Goal: Task Accomplishment & Management: Complete application form

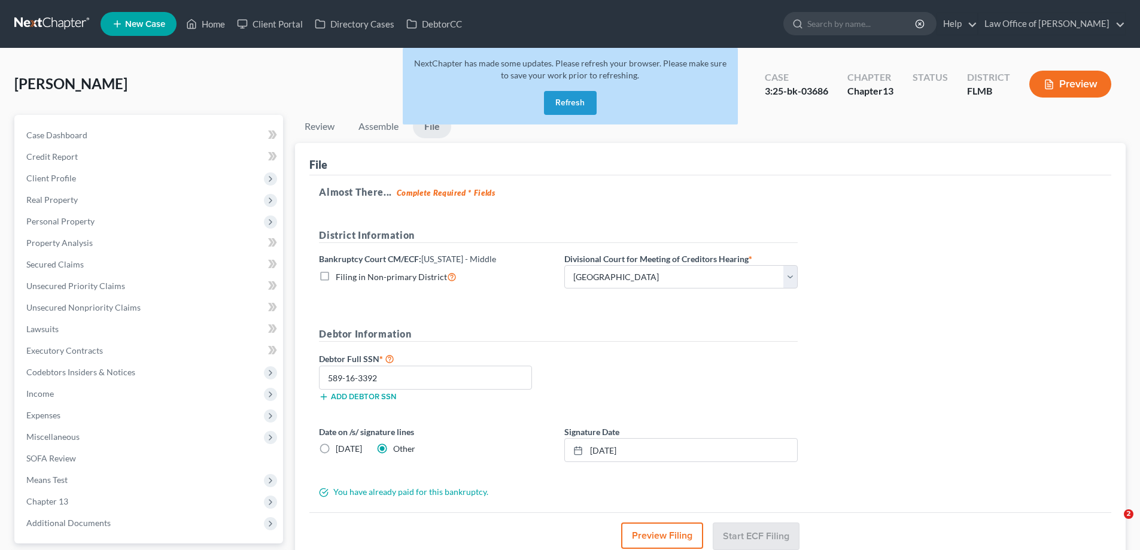
select select "1"
click at [46, 25] on link at bounding box center [52, 24] width 77 height 22
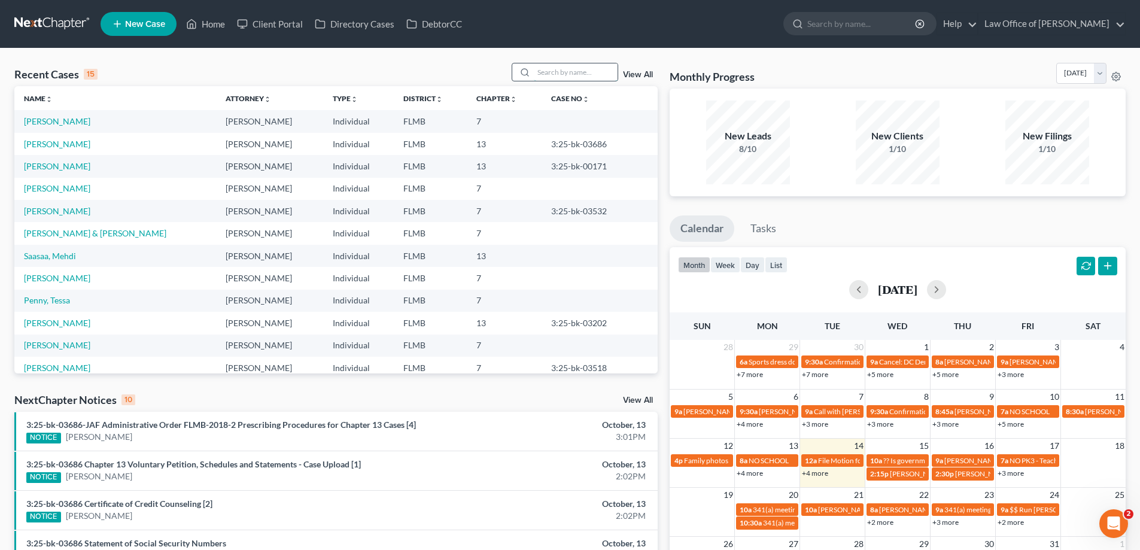
click at [559, 71] on input "search" at bounding box center [576, 71] width 84 height 17
type input "sanchez"
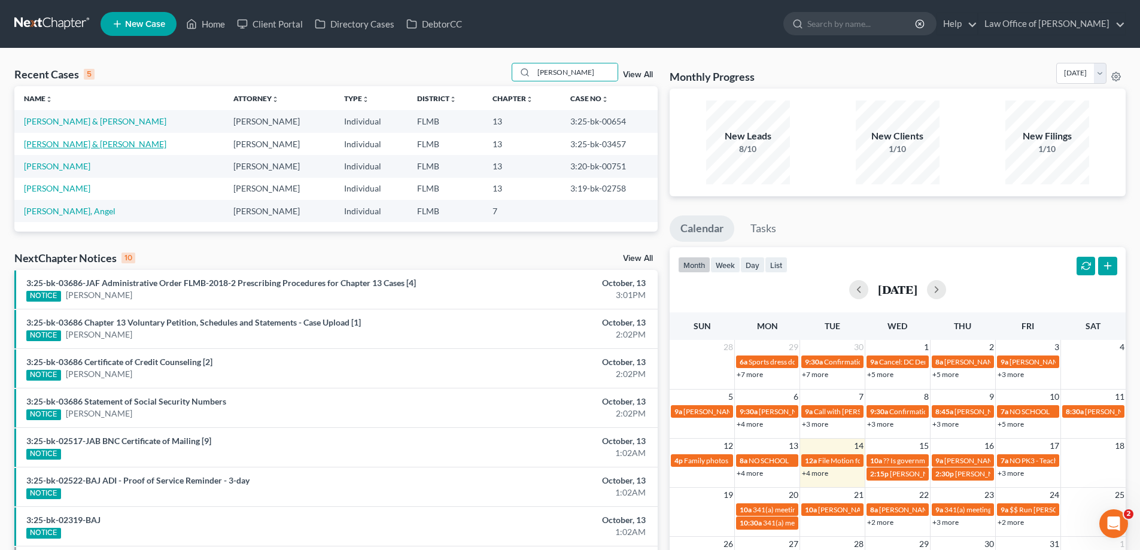
click at [60, 142] on link "[PERSON_NAME] & [PERSON_NAME]" at bounding box center [95, 144] width 142 height 10
select select "2"
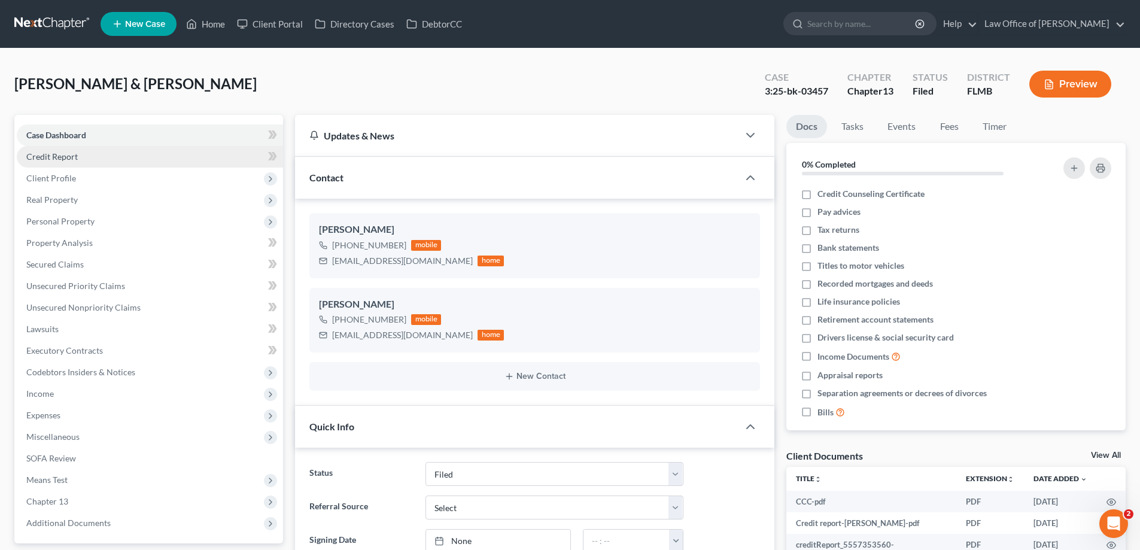
click at [135, 158] on link "Credit Report" at bounding box center [150, 157] width 266 height 22
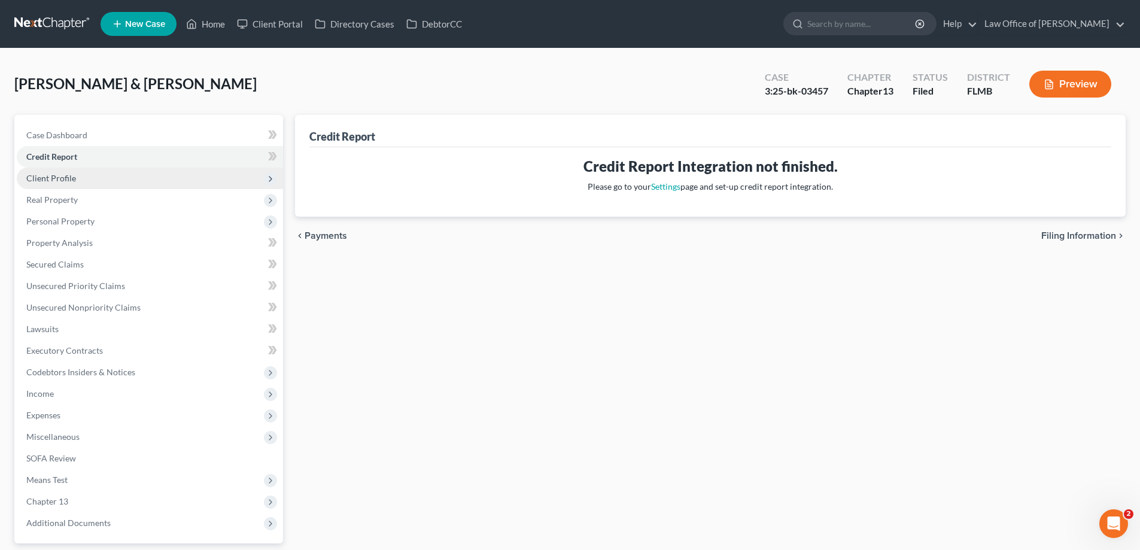
click at [117, 182] on span "Client Profile" at bounding box center [150, 178] width 266 height 22
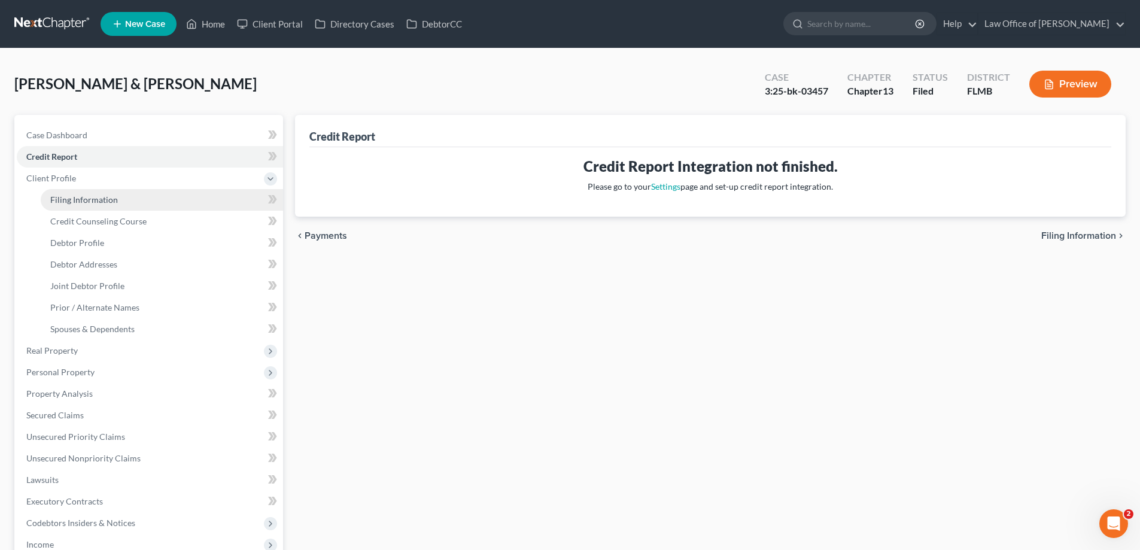
click at [115, 200] on span "Filing Information" at bounding box center [84, 199] width 68 height 10
select select "1"
select select "3"
select select "9"
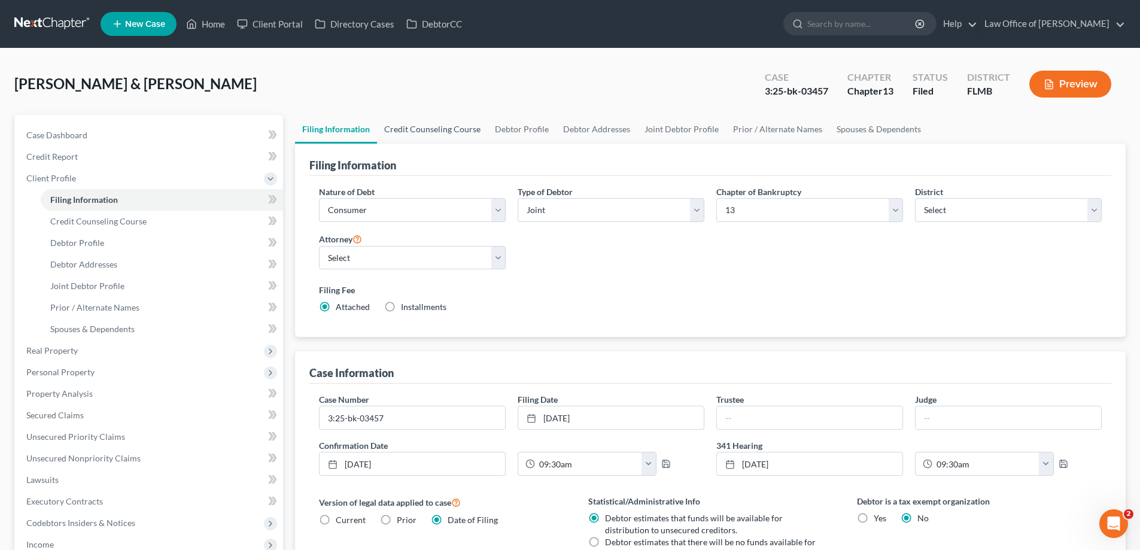
click at [443, 126] on link "Credit Counseling Course" at bounding box center [432, 129] width 111 height 29
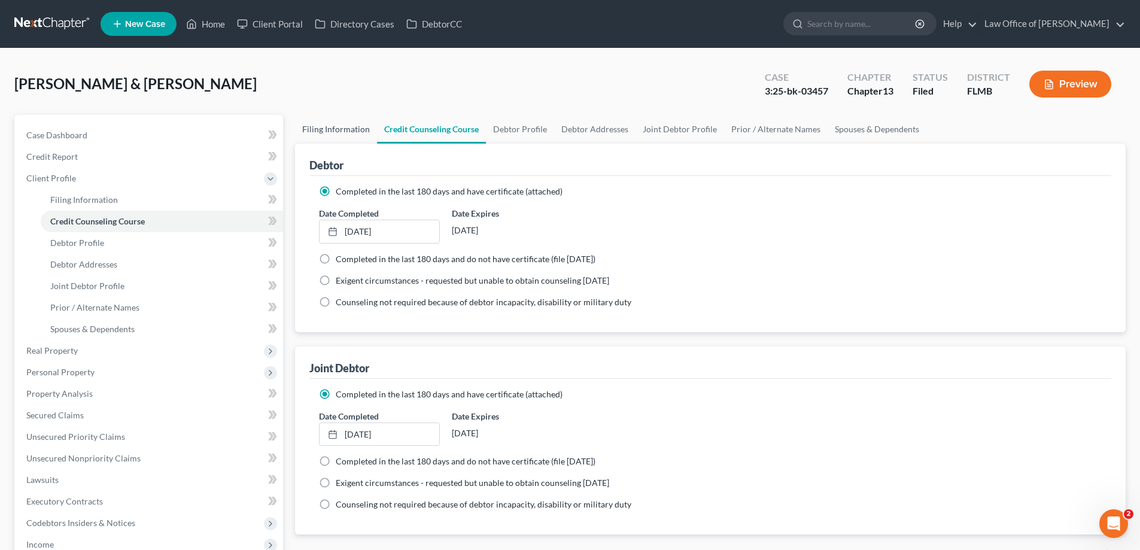
click at [360, 122] on link "Filing Information" at bounding box center [336, 129] width 82 height 29
select select "1"
select select "3"
select select "15"
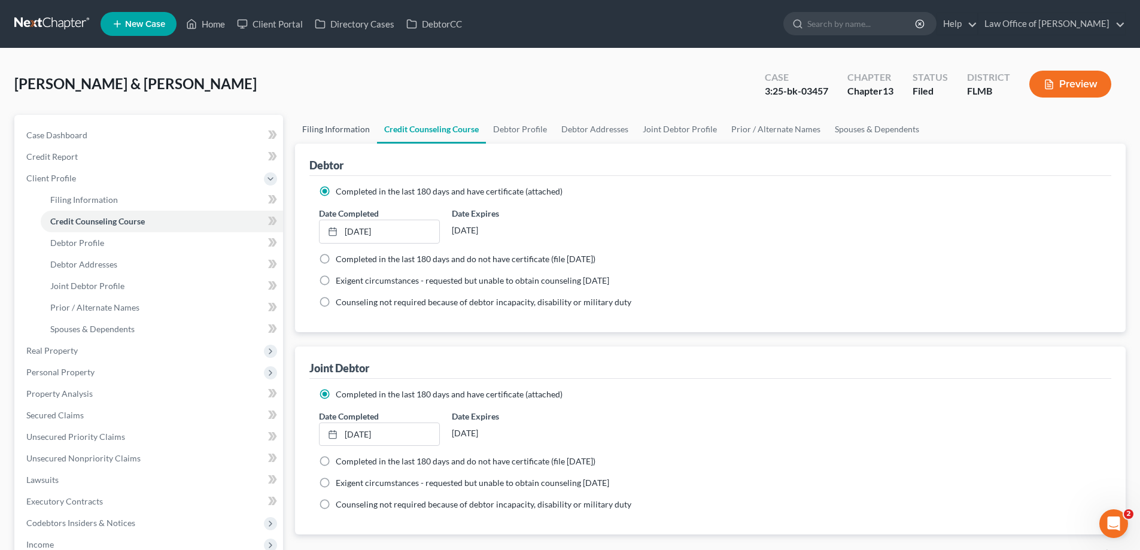
select select "0"
select select "9"
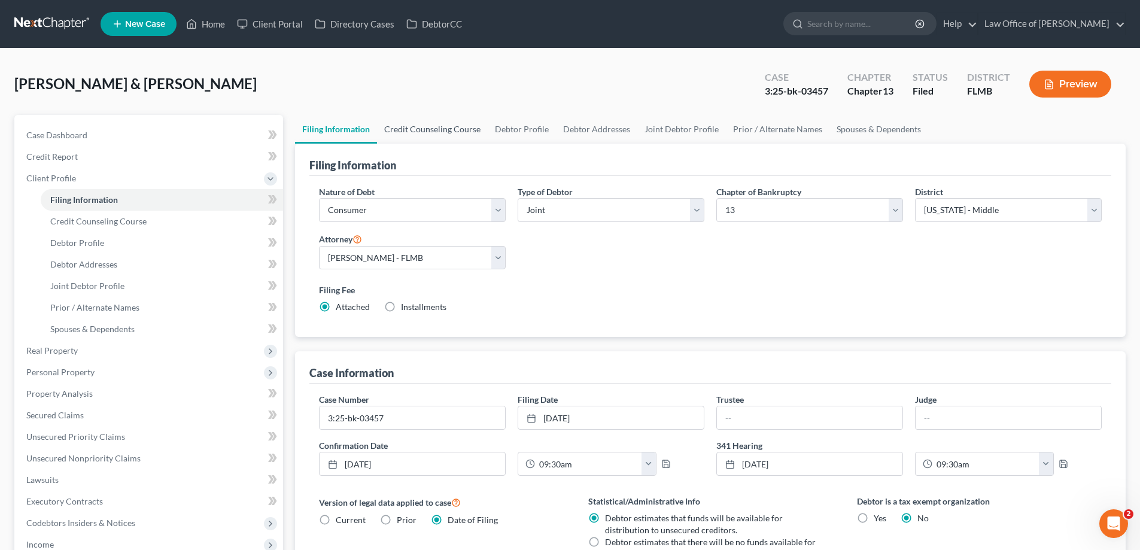
click at [465, 129] on link "Credit Counseling Course" at bounding box center [432, 129] width 111 height 29
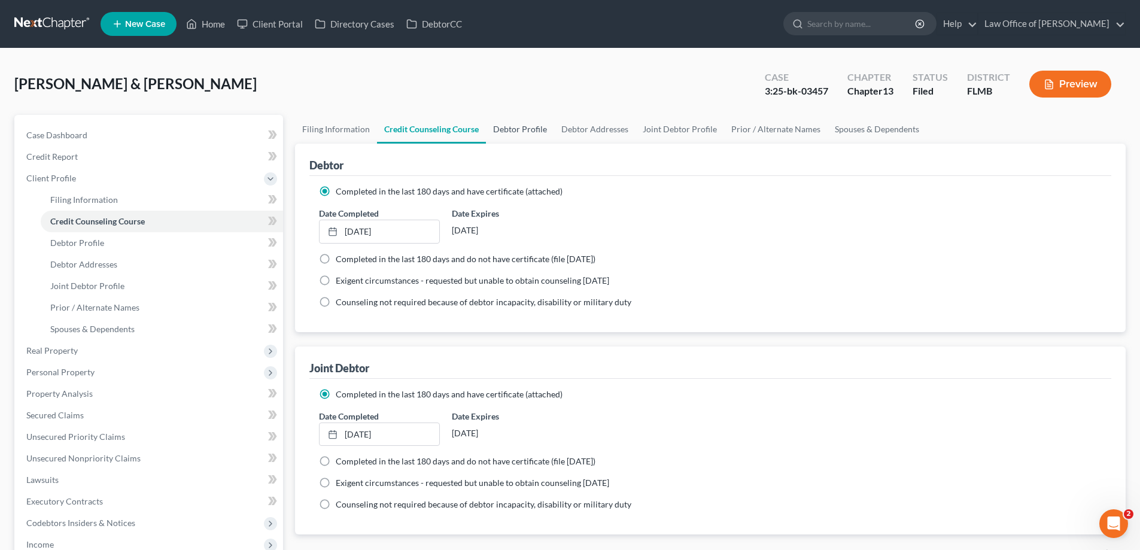
click at [504, 130] on link "Debtor Profile" at bounding box center [520, 129] width 68 height 29
select select "1"
select select "3"
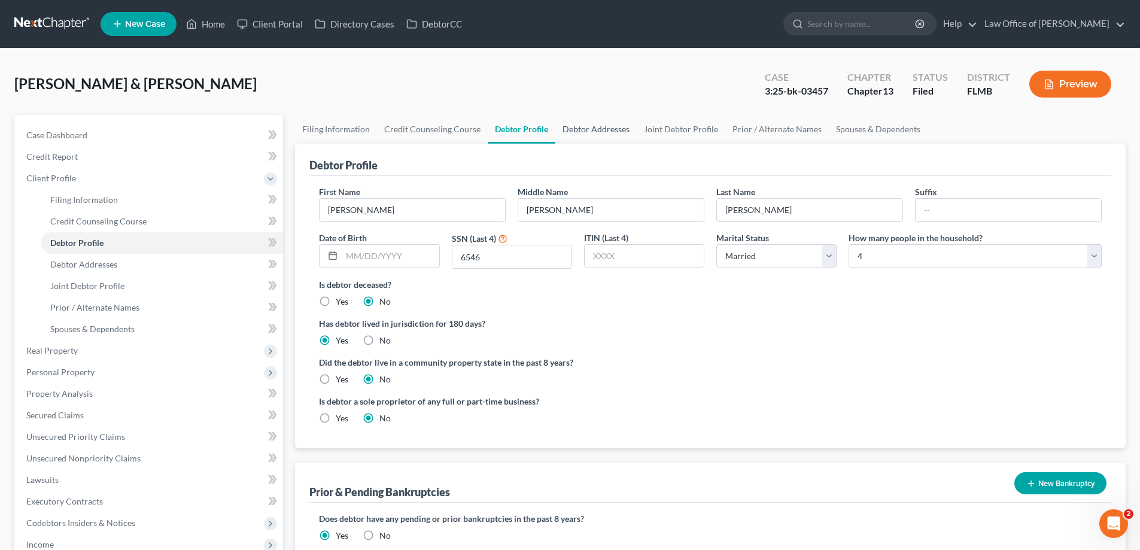
click at [583, 125] on link "Debtor Addresses" at bounding box center [595, 129] width 81 height 29
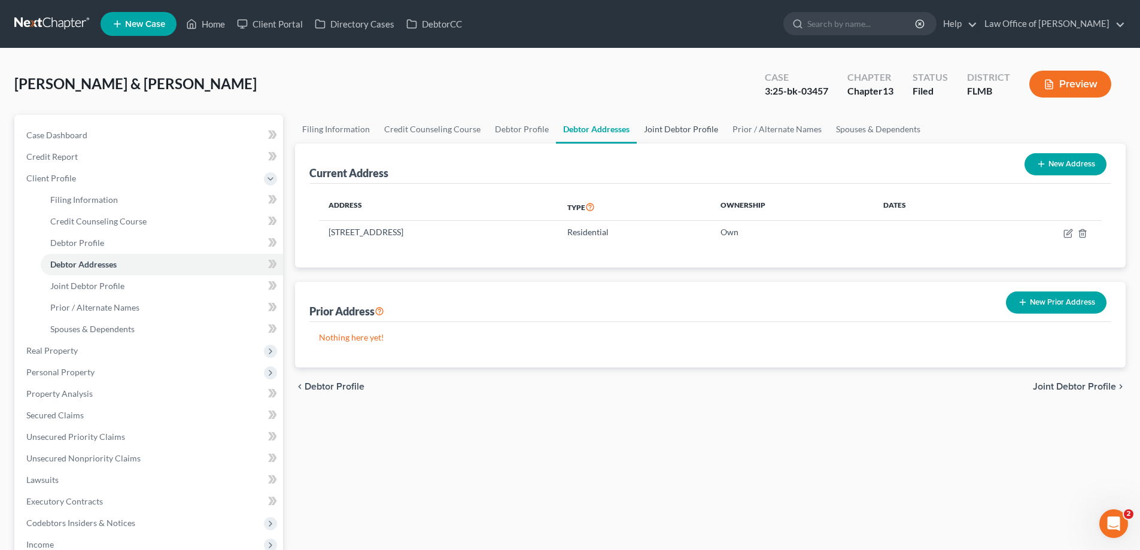
click at [660, 132] on link "Joint Debtor Profile" at bounding box center [680, 129] width 89 height 29
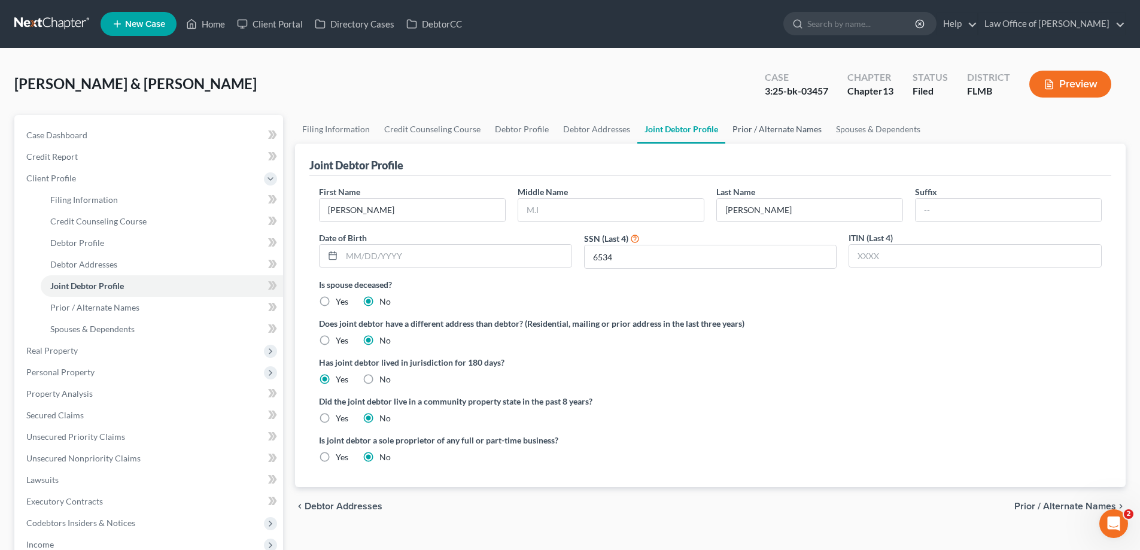
click at [751, 127] on link "Prior / Alternate Names" at bounding box center [776, 129] width 103 height 29
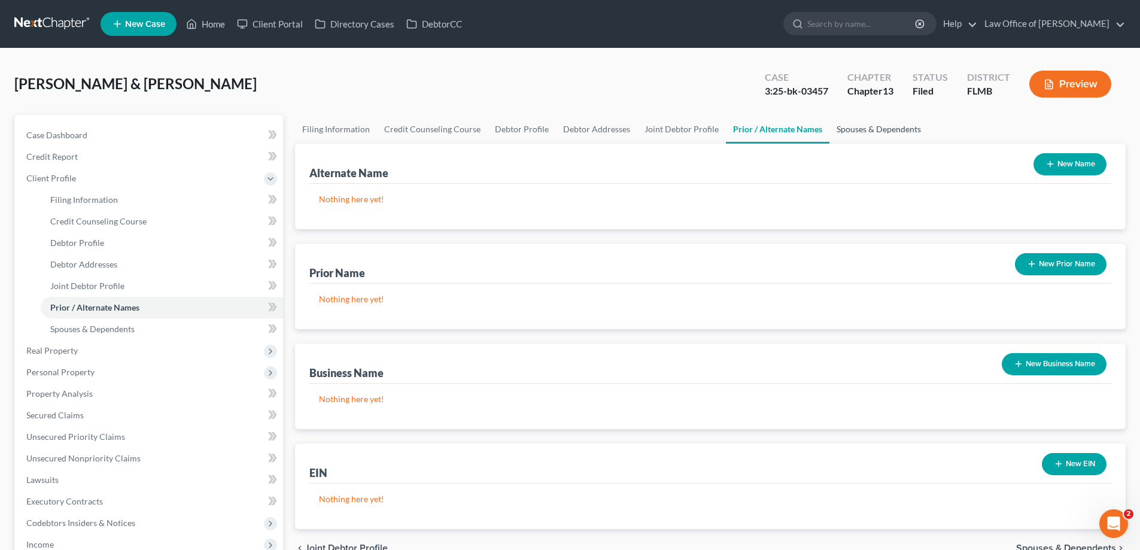
click at [855, 126] on link "Spouses & Dependents" at bounding box center [878, 129] width 99 height 29
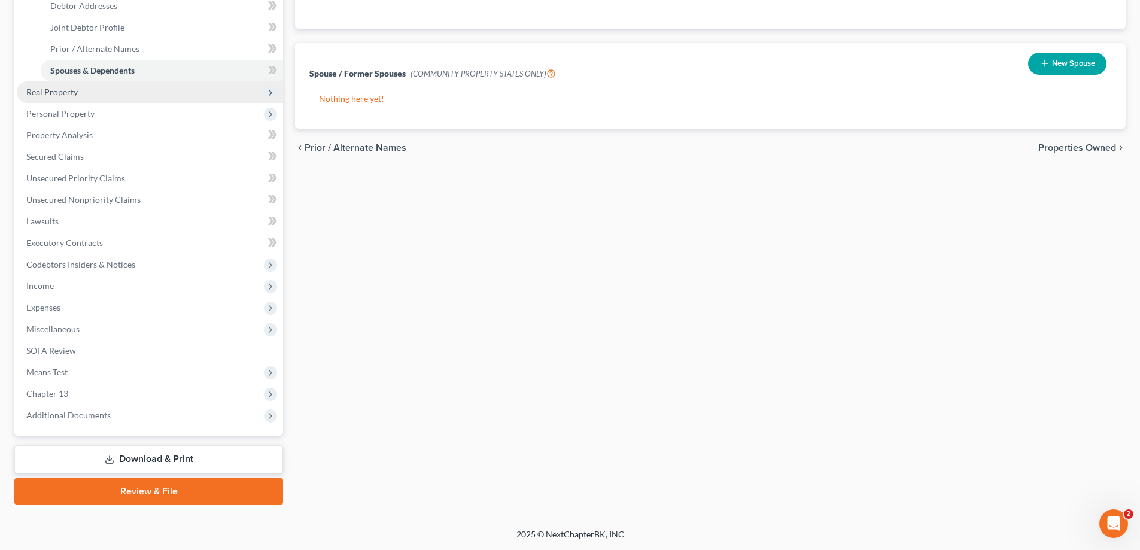
click at [73, 89] on span "Real Property" at bounding box center [51, 92] width 51 height 10
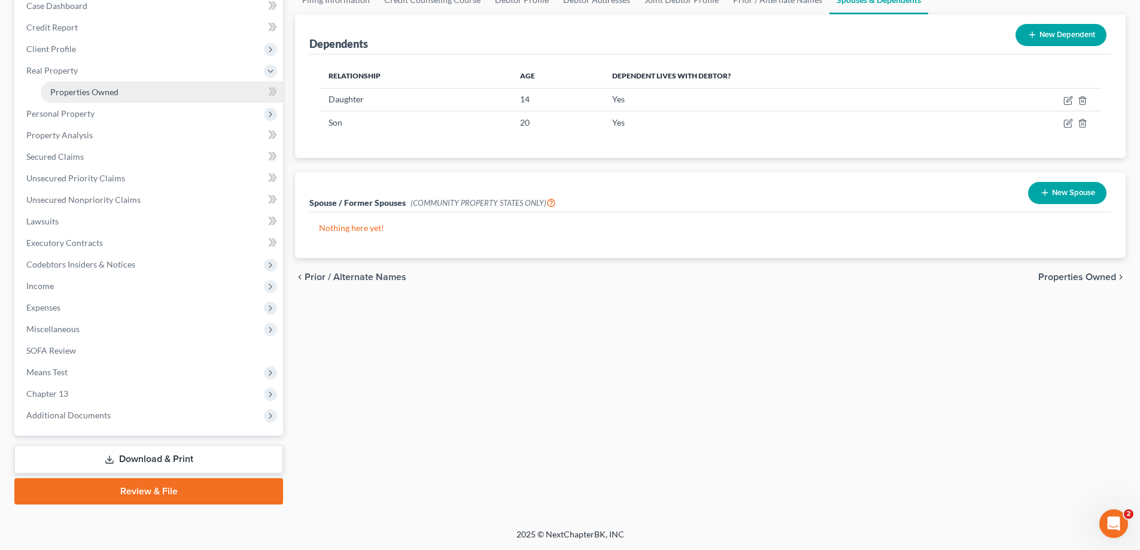
scroll to position [129, 0]
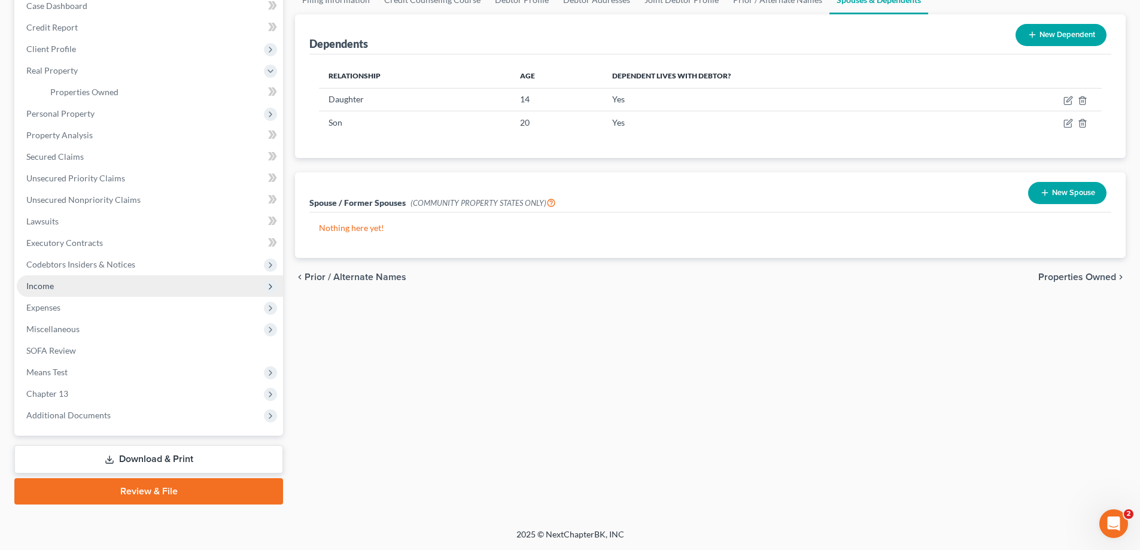
click at [46, 291] on span "Income" at bounding box center [150, 286] width 266 height 22
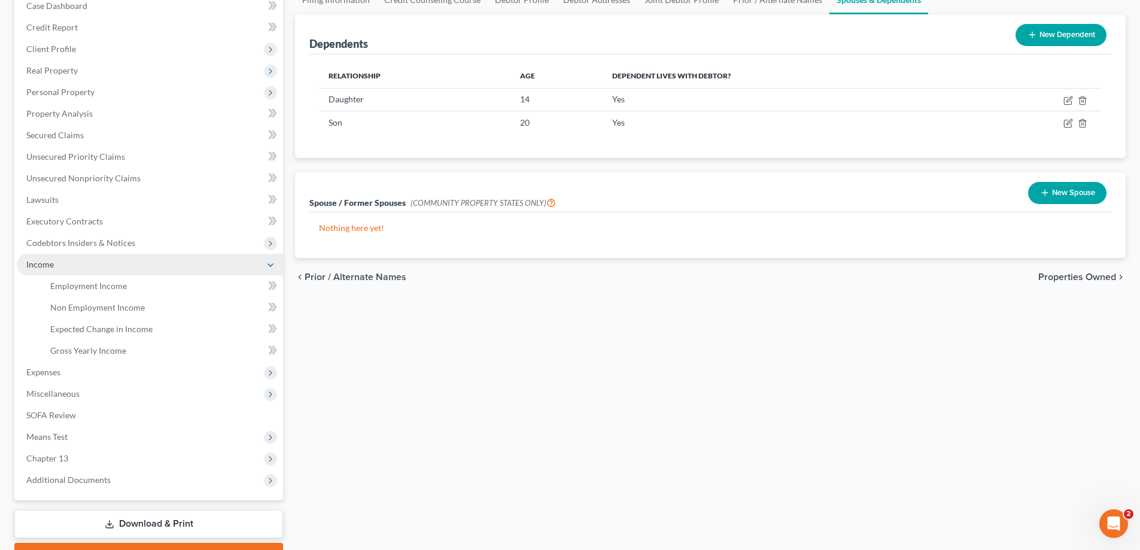
scroll to position [184, 0]
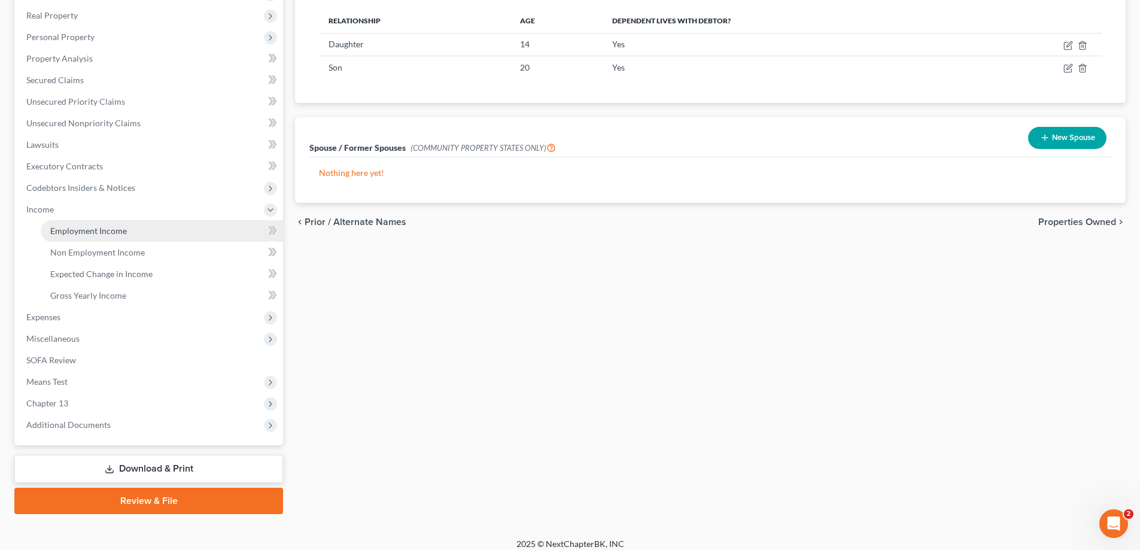
click at [78, 236] on link "Employment Income" at bounding box center [162, 231] width 242 height 22
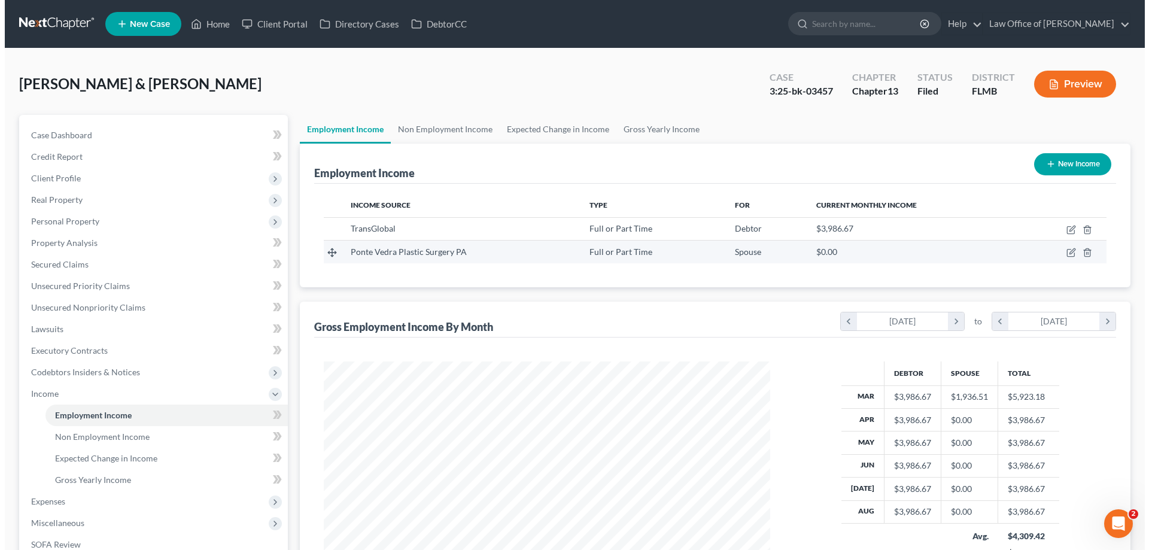
scroll to position [223, 470]
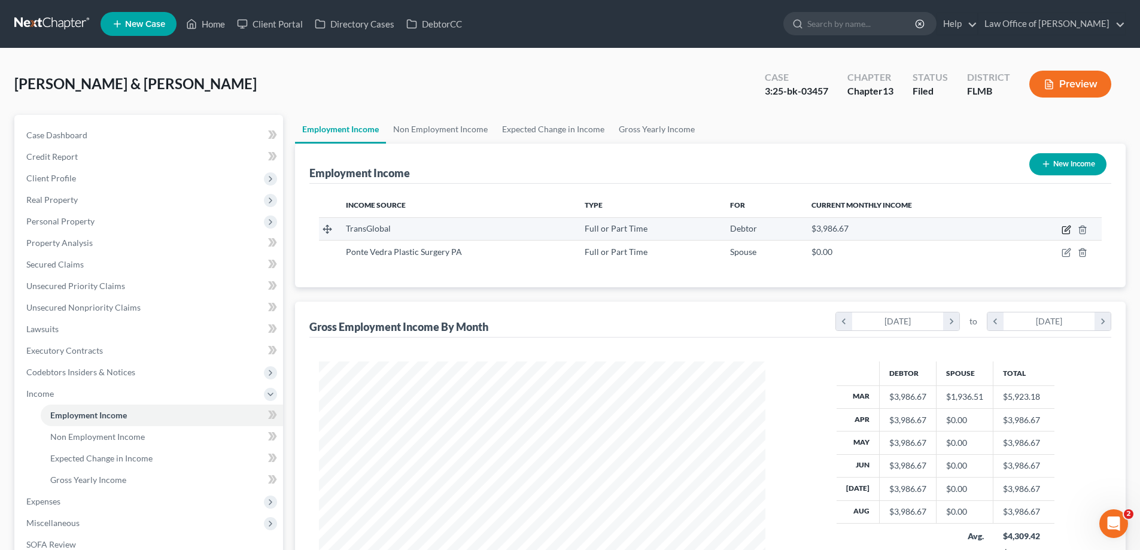
click at [1064, 230] on icon "button" at bounding box center [1066, 230] width 10 height 10
select select "0"
select select "28"
select select "3"
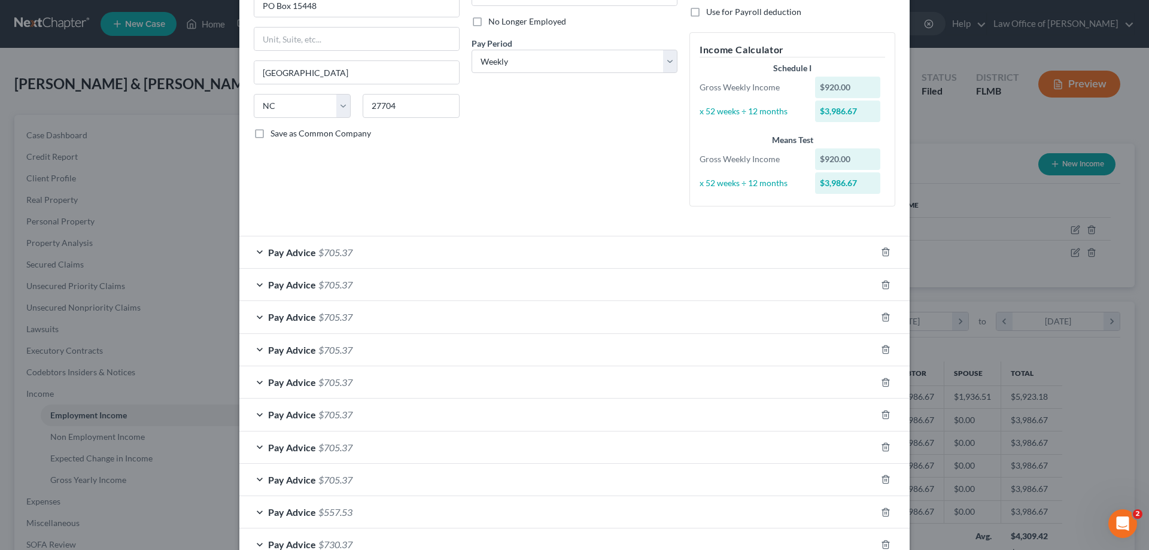
scroll to position [0, 0]
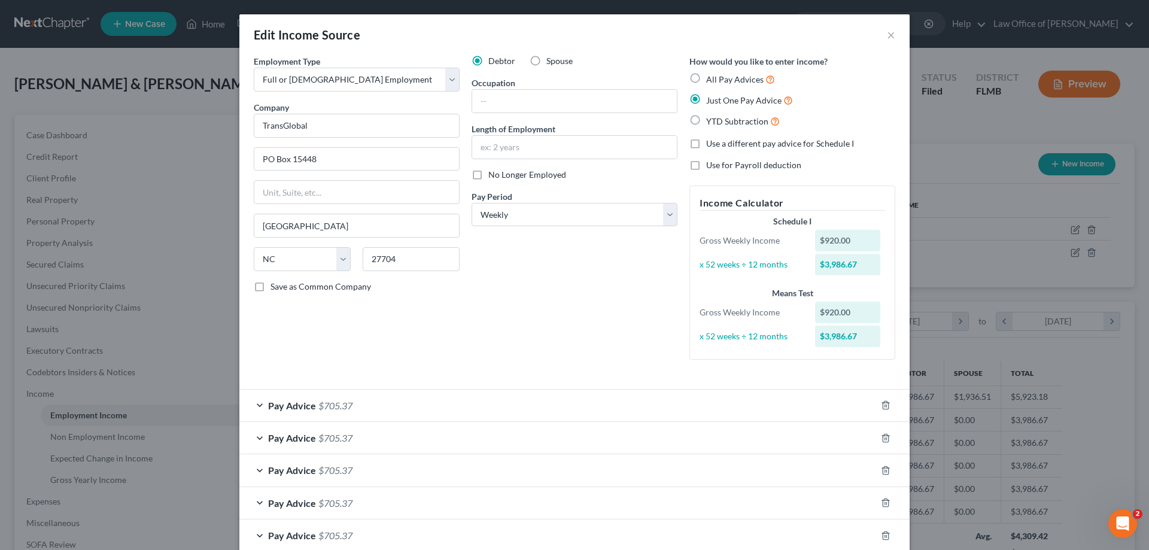
click at [662, 400] on div "Pay Advice $705.37" at bounding box center [557, 405] width 636 height 32
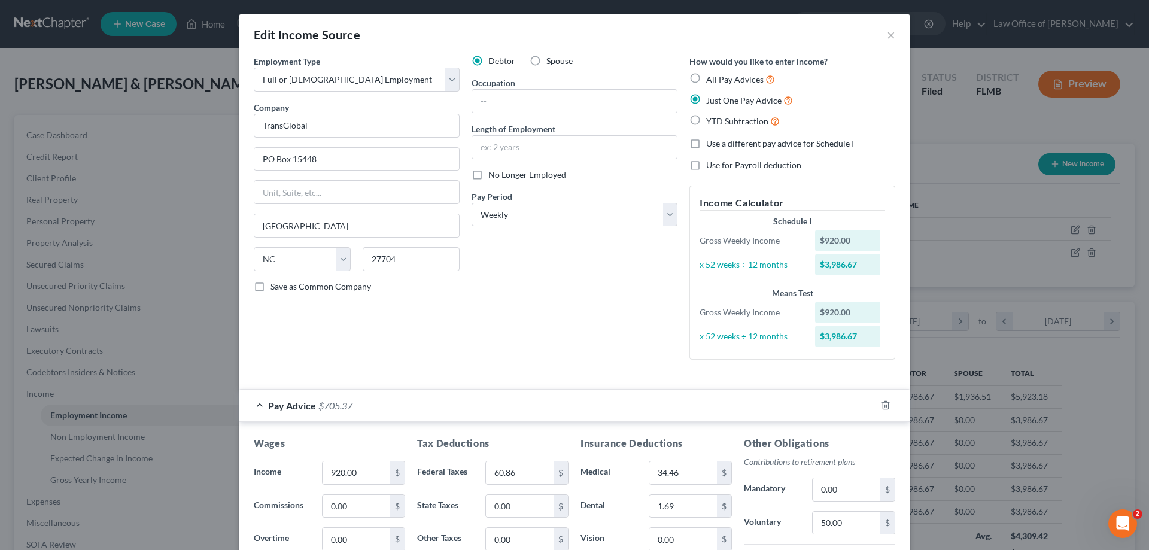
click at [706, 75] on label "All Pay Advices" at bounding box center [740, 79] width 69 height 14
click at [711, 75] on input "All Pay Advices" at bounding box center [715, 76] width 8 height 8
radio input "true"
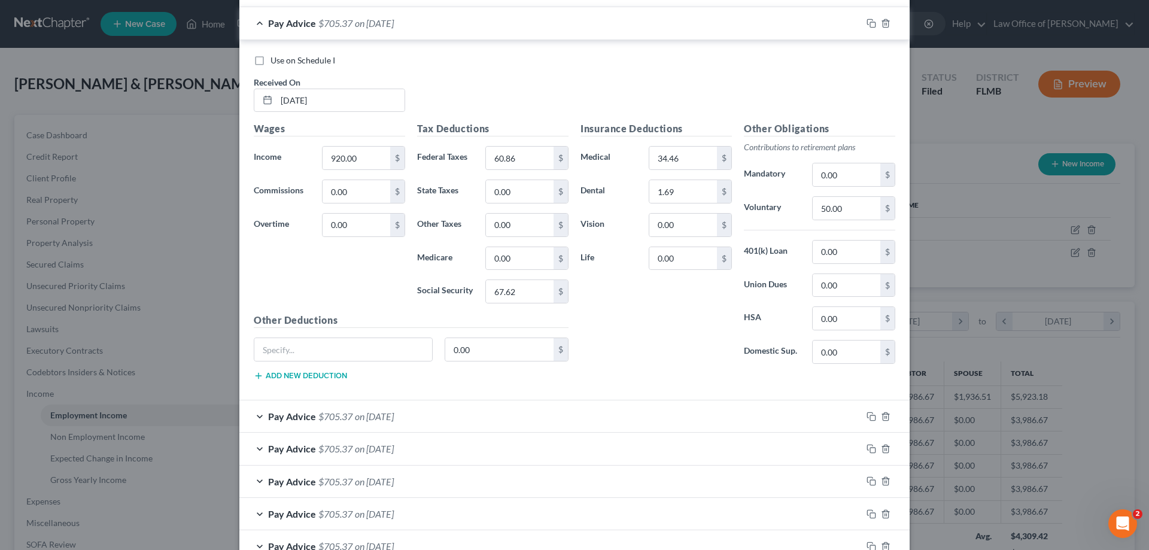
scroll to position [299, 0]
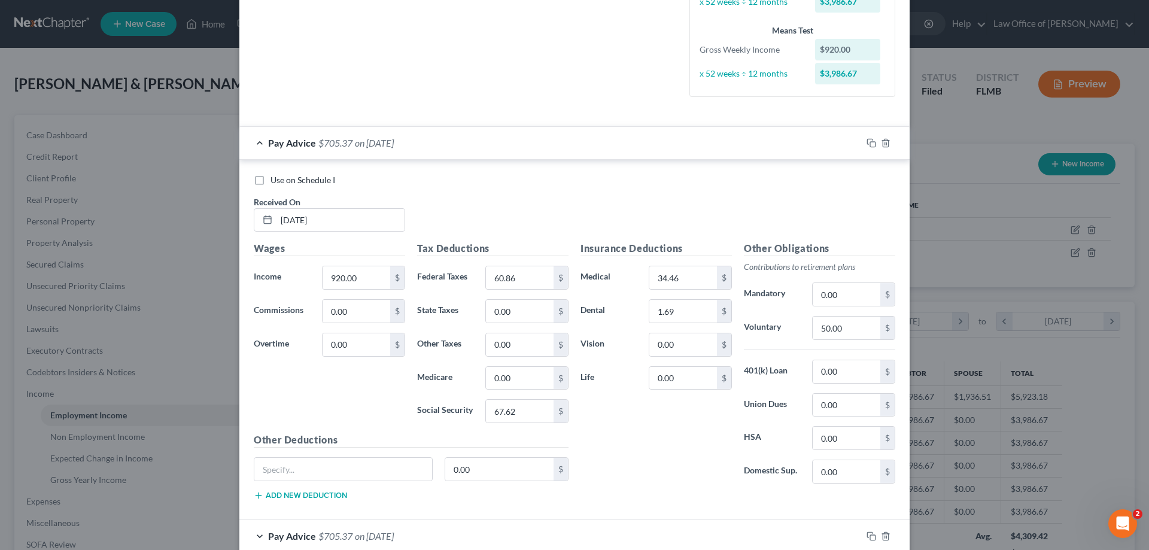
click at [867, 140] on icon "button" at bounding box center [871, 143] width 10 height 10
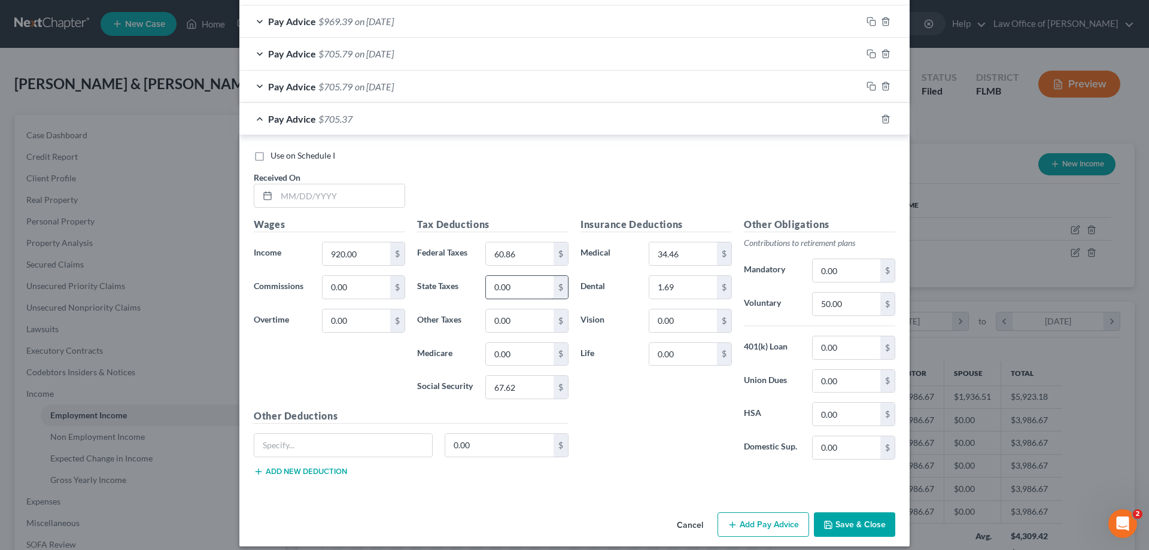
scroll to position [1406, 0]
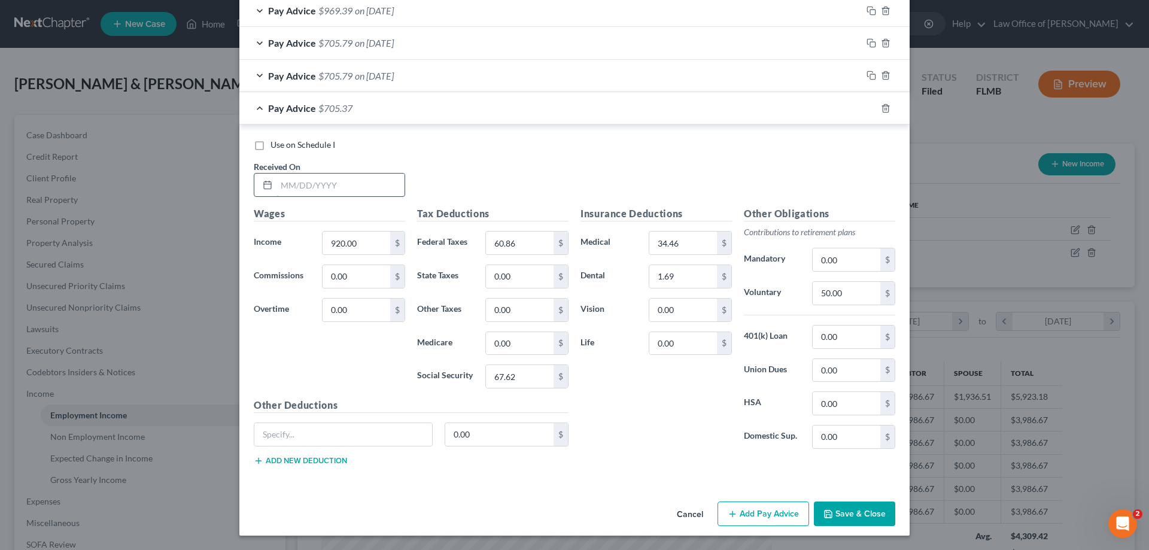
click at [365, 185] on input "text" at bounding box center [340, 184] width 128 height 23
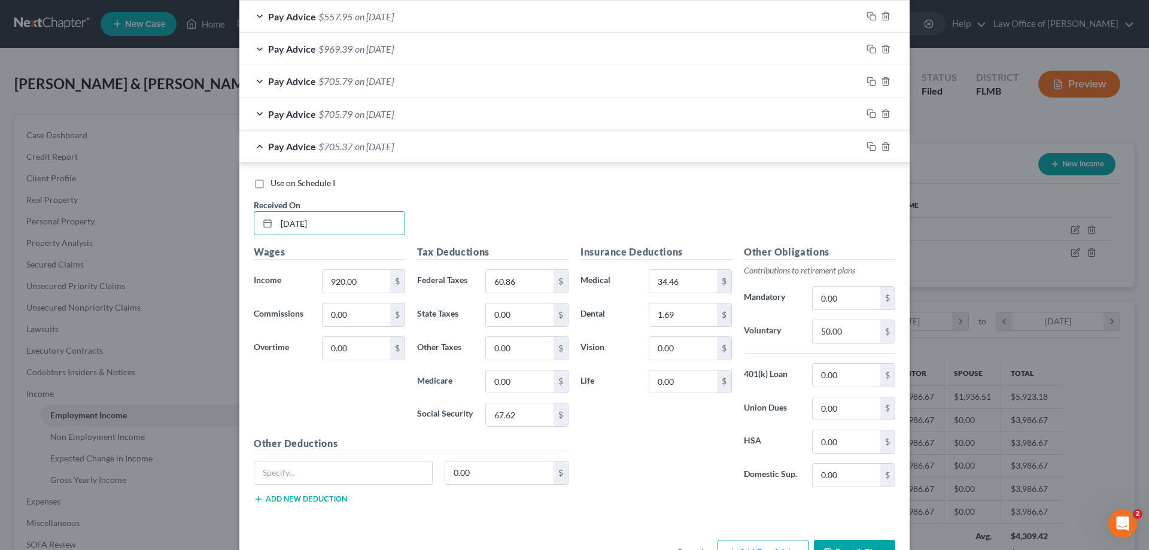
scroll to position [1347, 0]
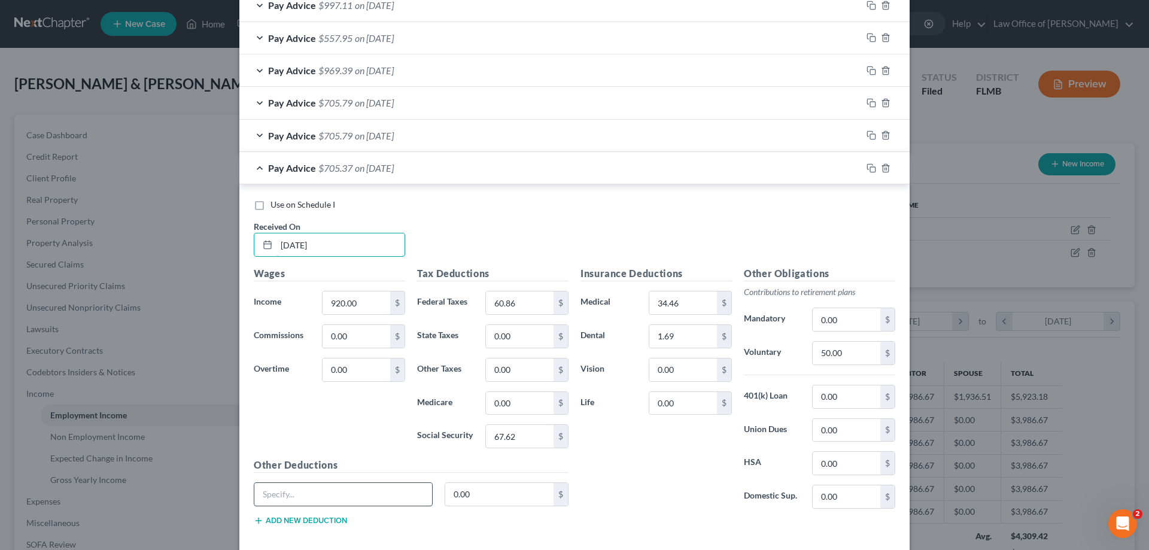
type input "6/28/25"
click at [369, 496] on input "text" at bounding box center [343, 494] width 178 height 23
type input "Misc"
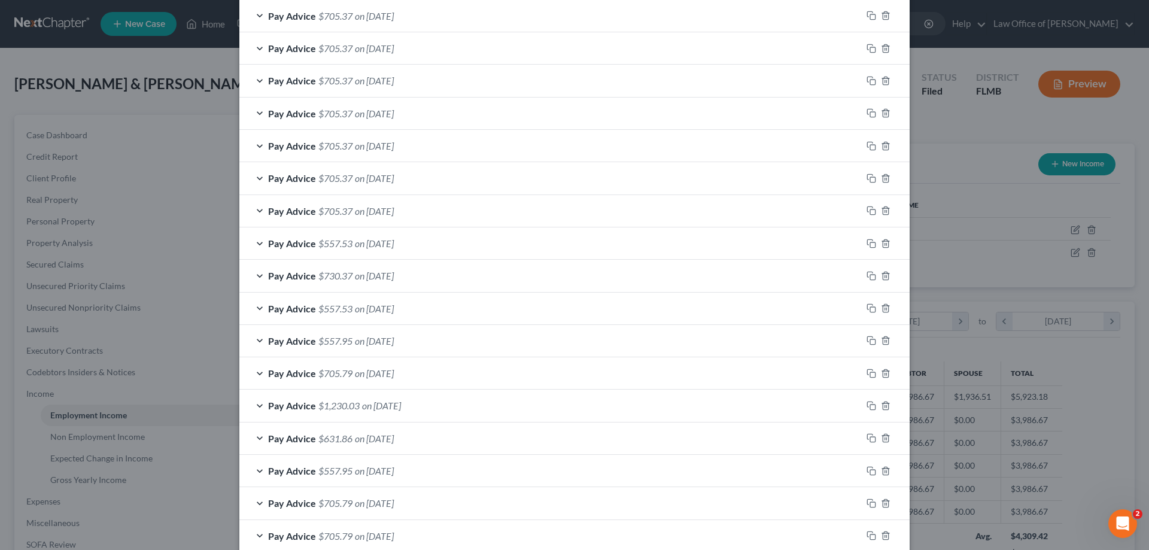
scroll to position [270, 0]
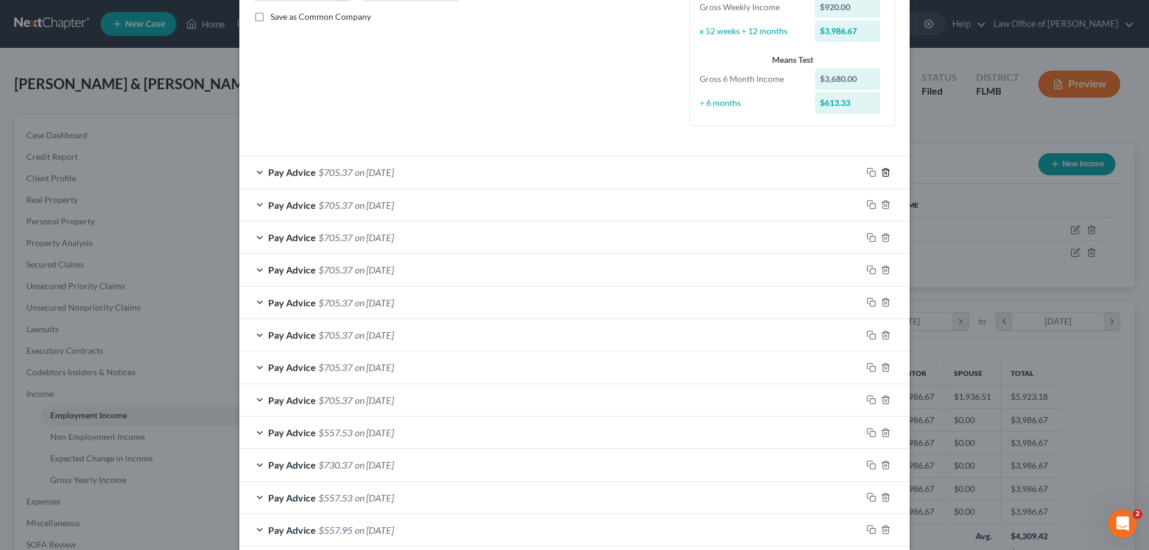
type input "25.52"
click at [881, 171] on icon "button" at bounding box center [886, 172] width 10 height 10
click at [881, 172] on icon "button" at bounding box center [886, 172] width 10 height 10
click at [881, 200] on icon "button" at bounding box center [886, 205] width 10 height 10
click at [881, 172] on icon "button" at bounding box center [886, 172] width 10 height 10
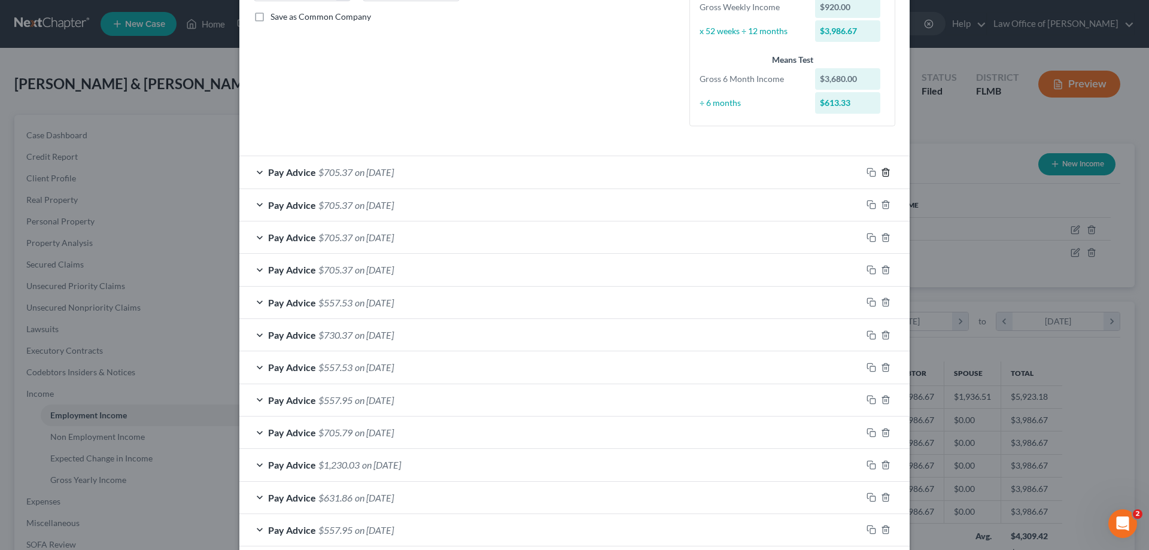
click at [881, 172] on icon "button" at bounding box center [886, 172] width 10 height 10
click at [881, 200] on icon "button" at bounding box center [886, 205] width 10 height 10
click at [881, 172] on icon "button" at bounding box center [886, 172] width 10 height 10
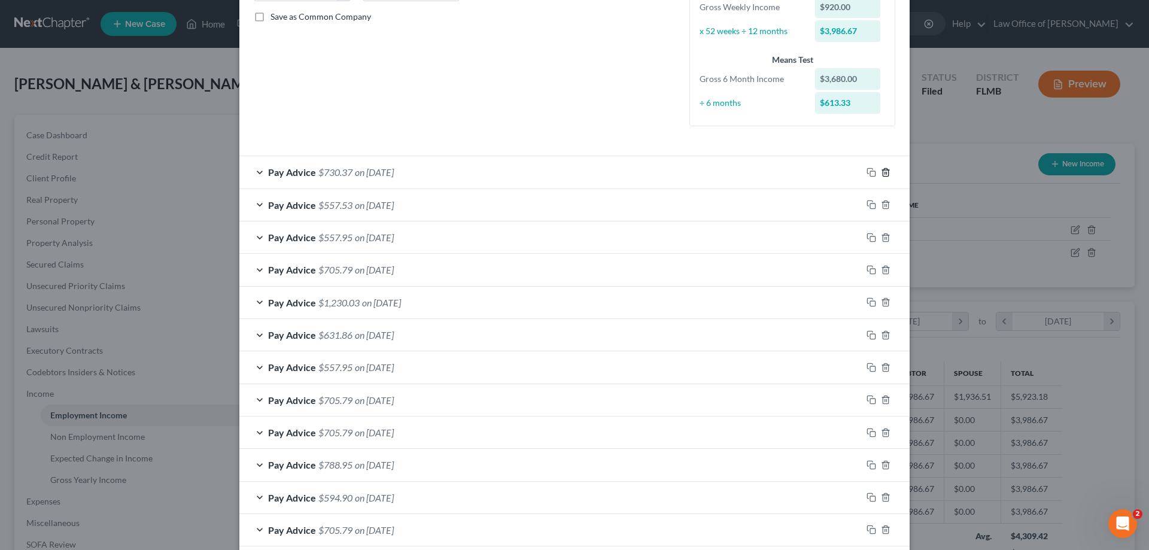
click at [881, 172] on icon "button" at bounding box center [886, 172] width 10 height 10
click at [881, 200] on icon "button" at bounding box center [886, 205] width 10 height 10
click at [881, 172] on icon "button" at bounding box center [886, 172] width 10 height 10
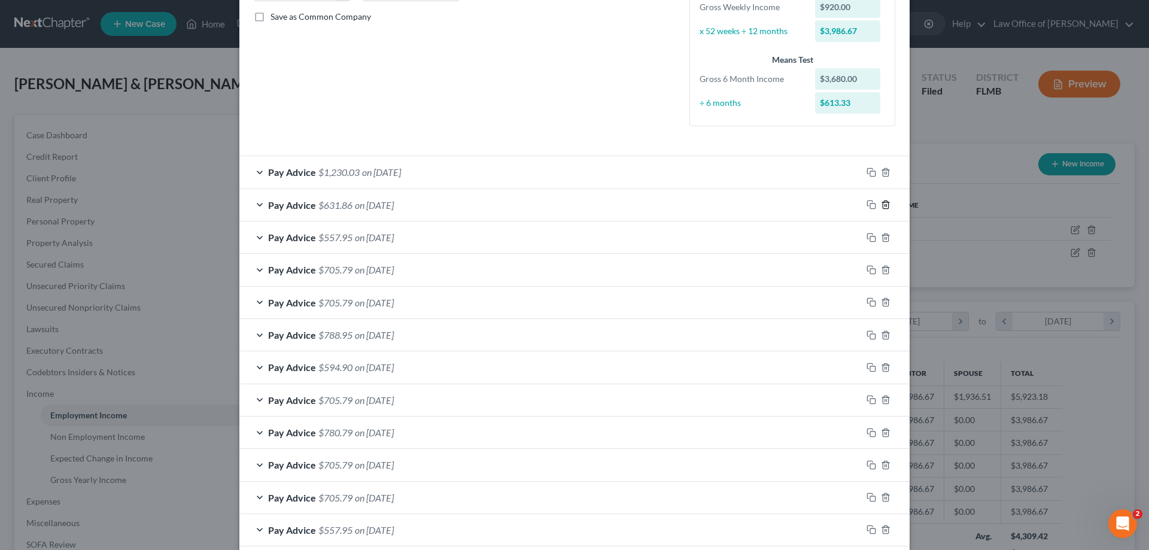
click at [881, 200] on icon "button" at bounding box center [886, 205] width 10 height 10
click at [881, 172] on icon "button" at bounding box center [886, 172] width 10 height 10
click at [881, 200] on icon "button" at bounding box center [886, 205] width 10 height 10
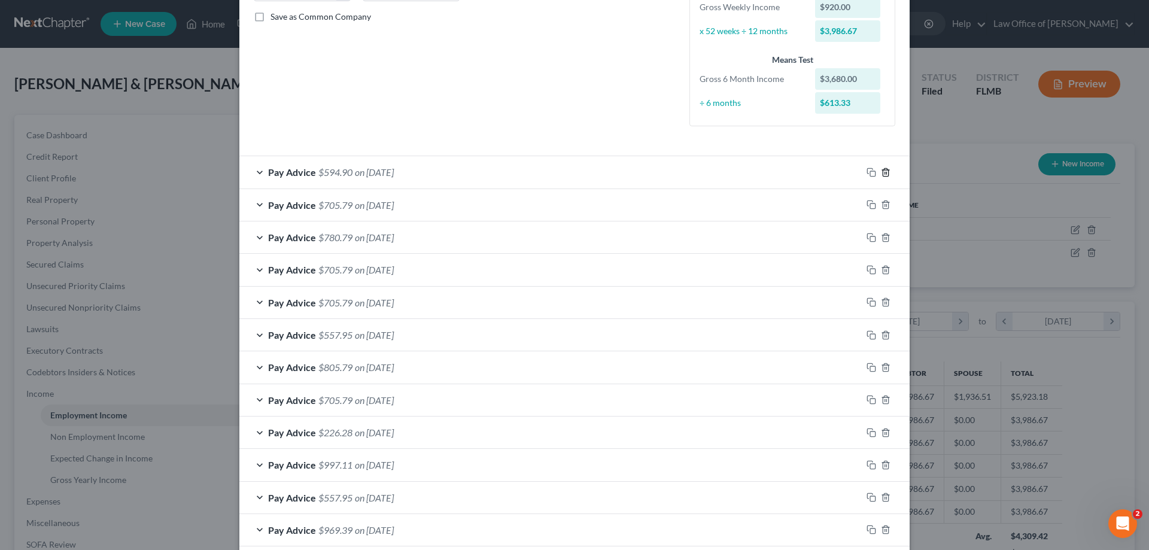
click at [881, 172] on icon "button" at bounding box center [886, 172] width 10 height 10
click at [881, 200] on icon "button" at bounding box center [886, 205] width 10 height 10
click at [881, 172] on icon "button" at bounding box center [886, 172] width 10 height 10
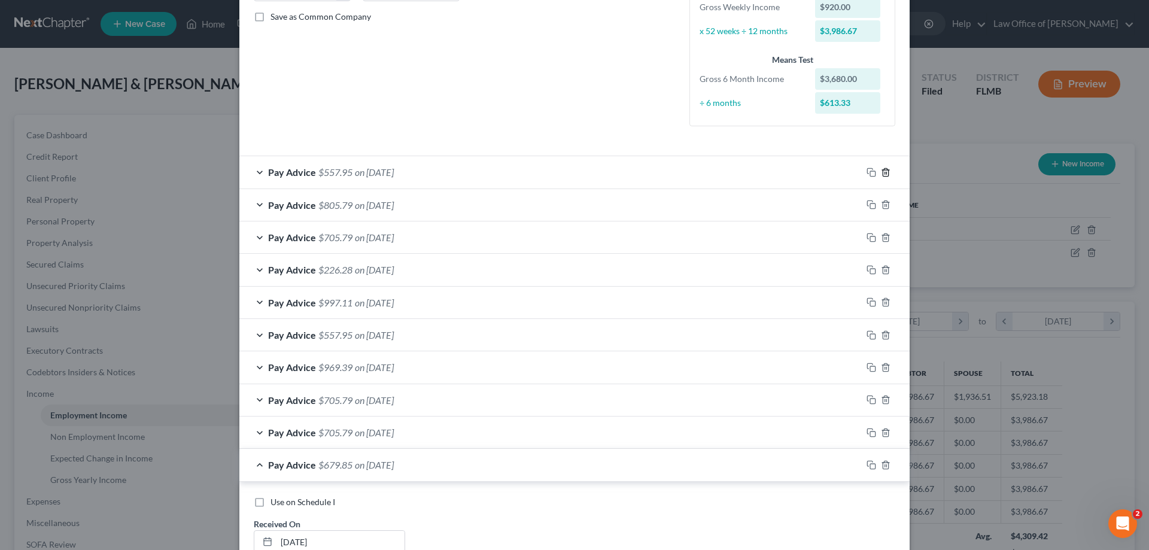
click at [881, 172] on icon "button" at bounding box center [886, 172] width 10 height 10
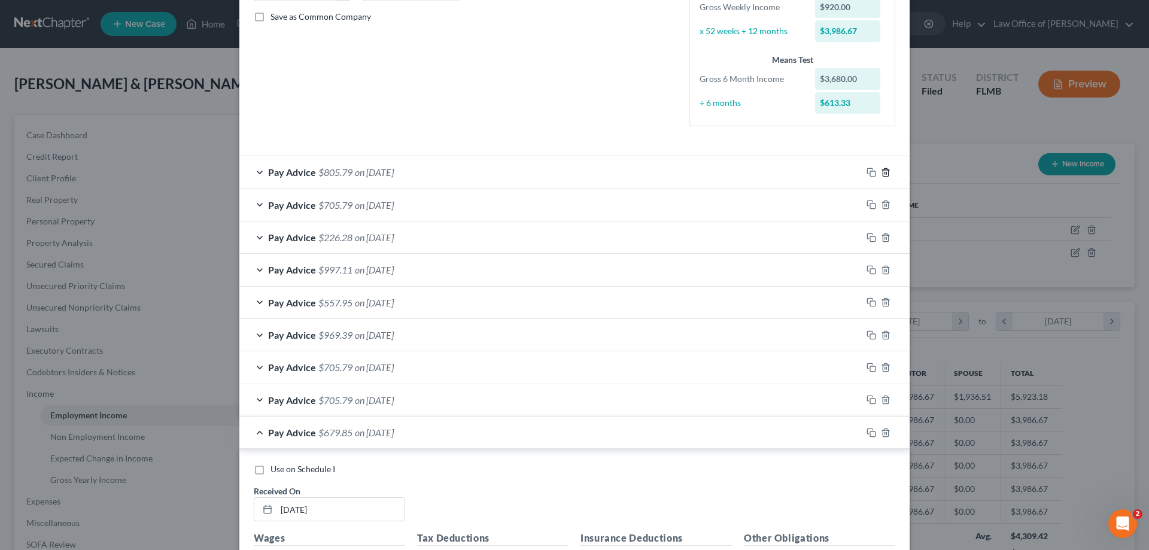
click at [881, 172] on icon "button" at bounding box center [886, 172] width 10 height 10
click at [881, 200] on icon "button" at bounding box center [886, 205] width 10 height 10
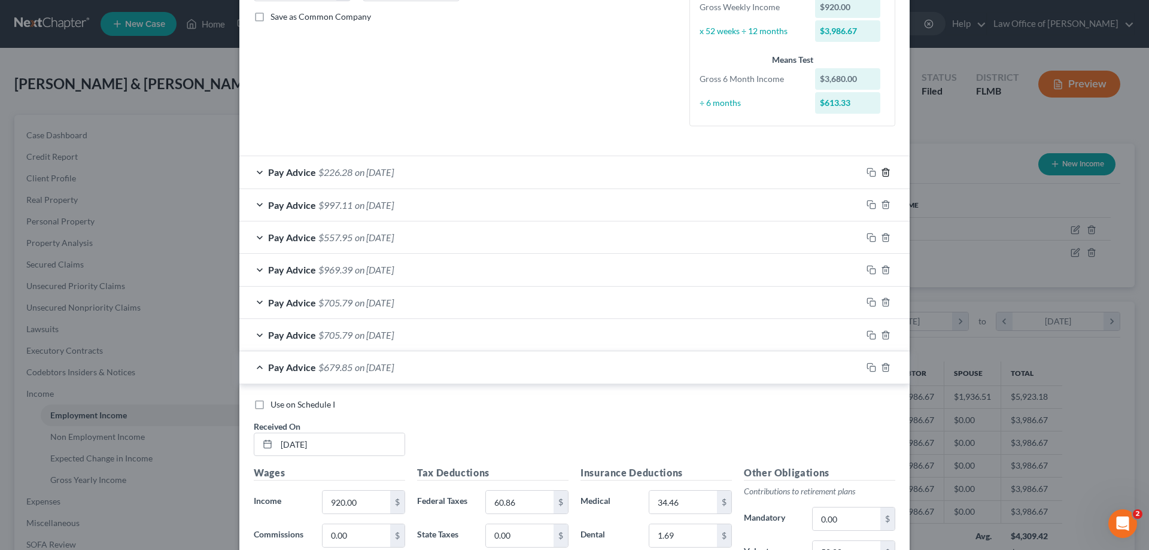
click at [881, 172] on icon "button" at bounding box center [886, 172] width 10 height 10
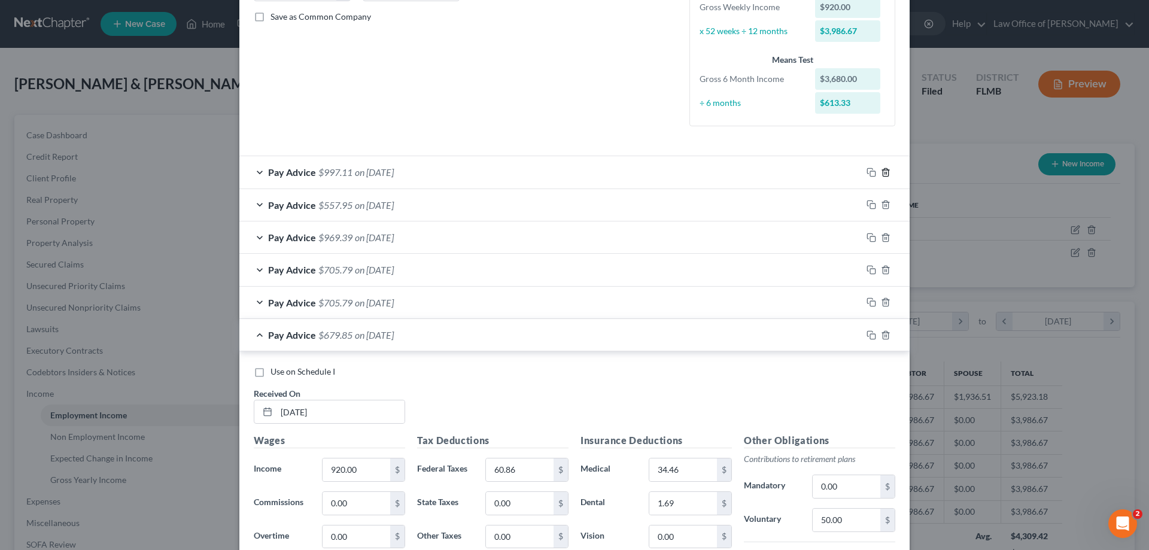
click at [881, 172] on icon "button" at bounding box center [886, 172] width 10 height 10
click at [881, 200] on icon "button" at bounding box center [886, 205] width 10 height 10
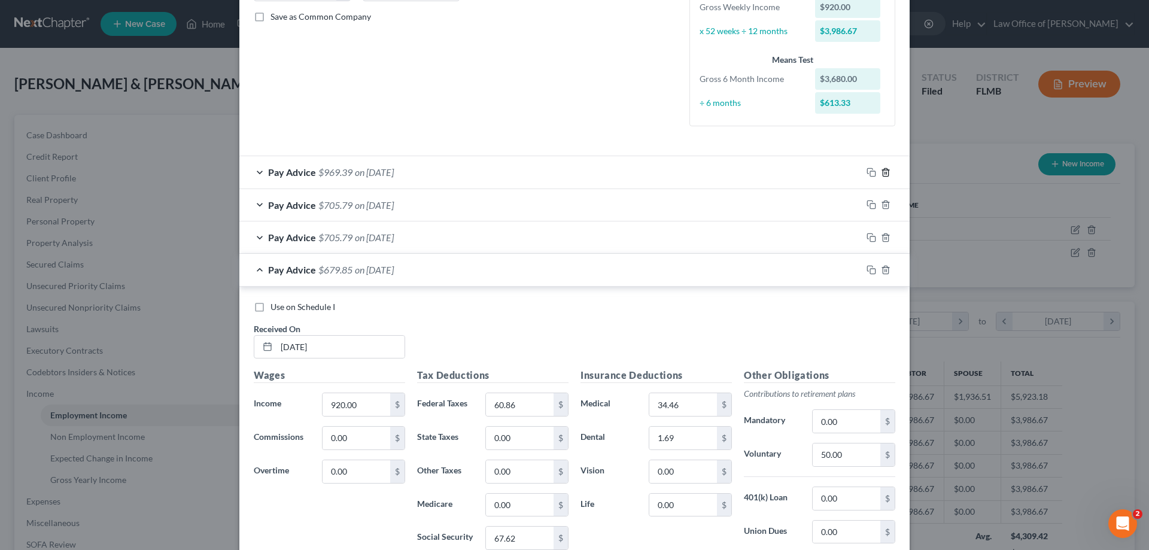
click at [881, 172] on icon "button" at bounding box center [886, 172] width 10 height 10
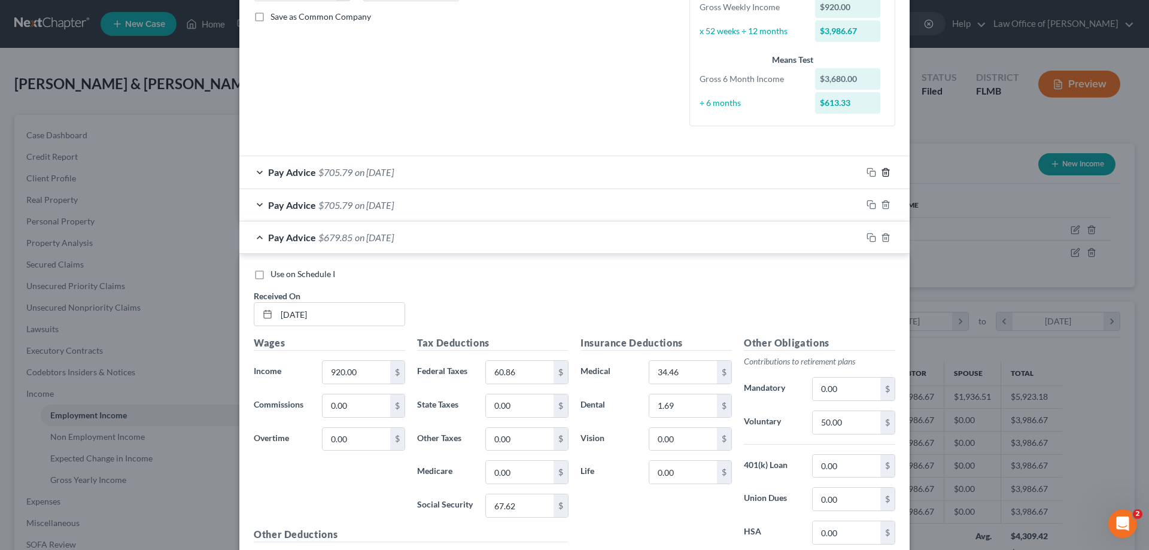
click at [881, 172] on icon "button" at bounding box center [886, 172] width 10 height 10
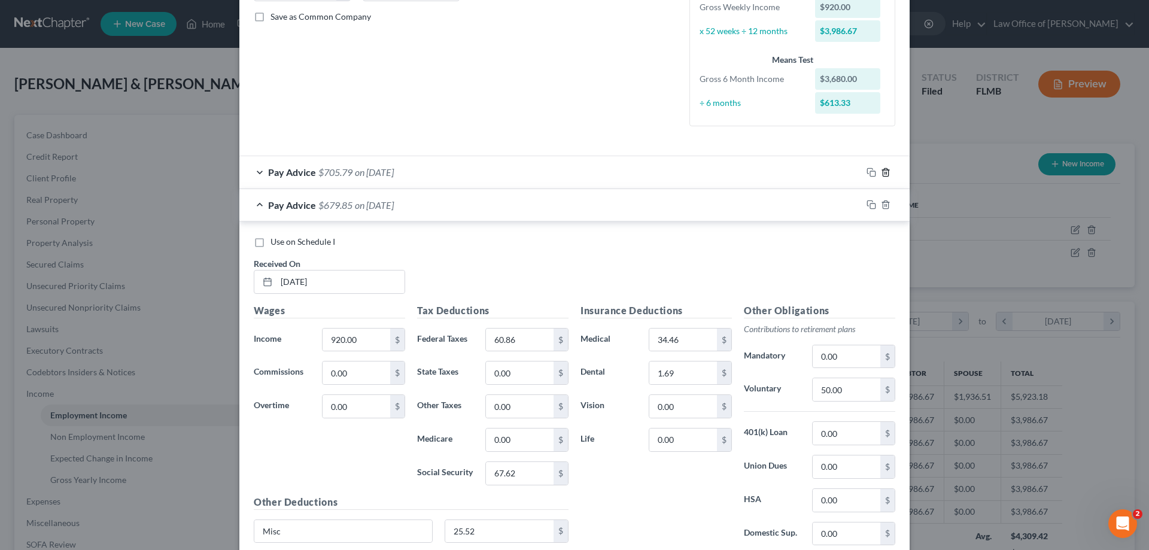
click at [881, 172] on icon "button" at bounding box center [886, 172] width 10 height 10
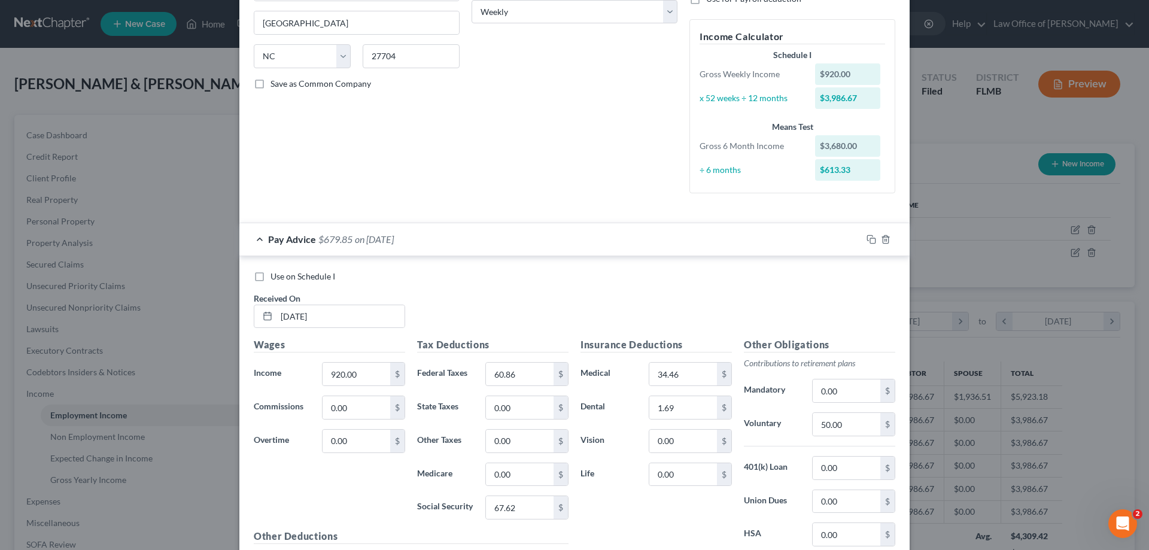
scroll to position [0, 0]
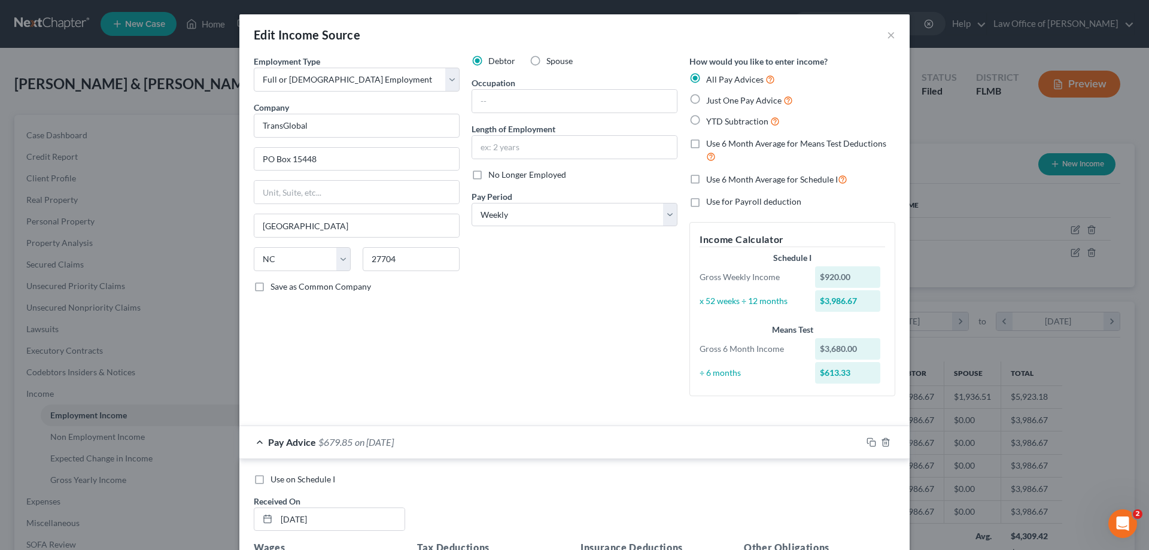
click at [706, 95] on label "Just One Pay Advice" at bounding box center [749, 100] width 87 height 14
click at [711, 95] on input "Just One Pay Advice" at bounding box center [715, 97] width 8 height 8
radio input "true"
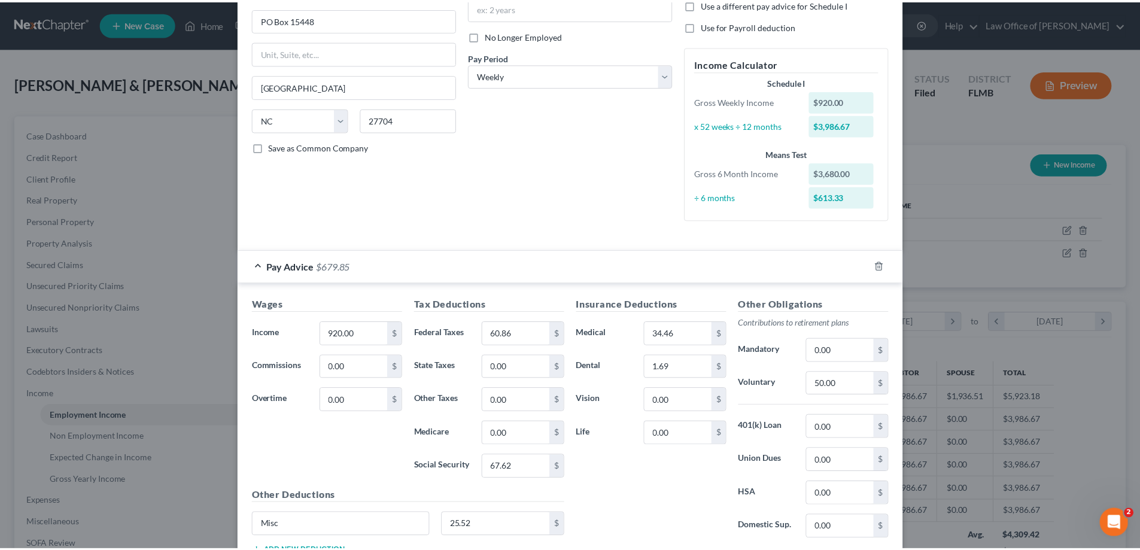
scroll to position [230, 0]
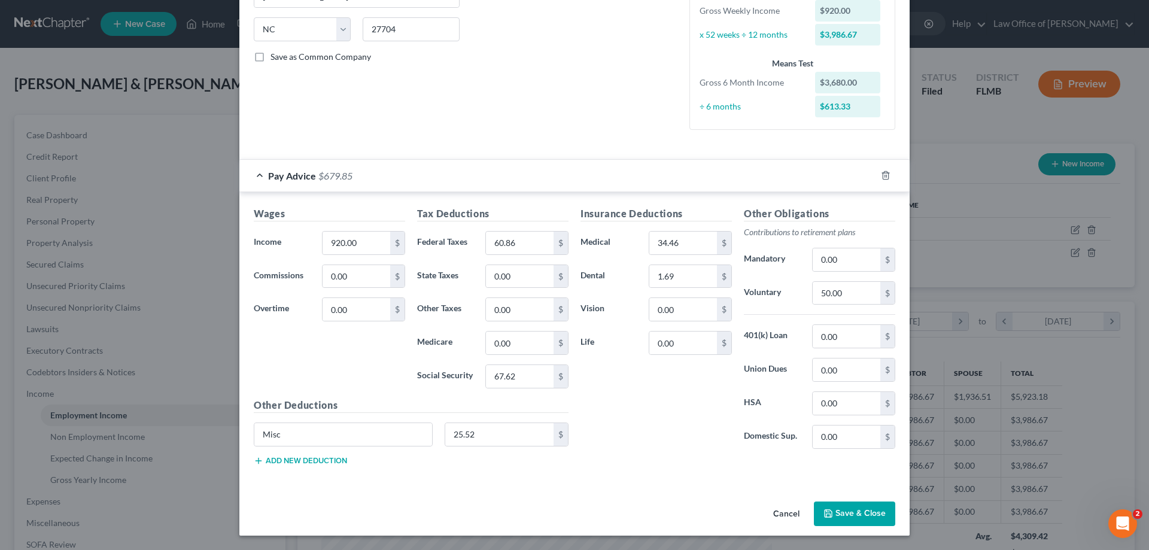
click at [838, 519] on button "Save & Close" at bounding box center [854, 513] width 81 height 25
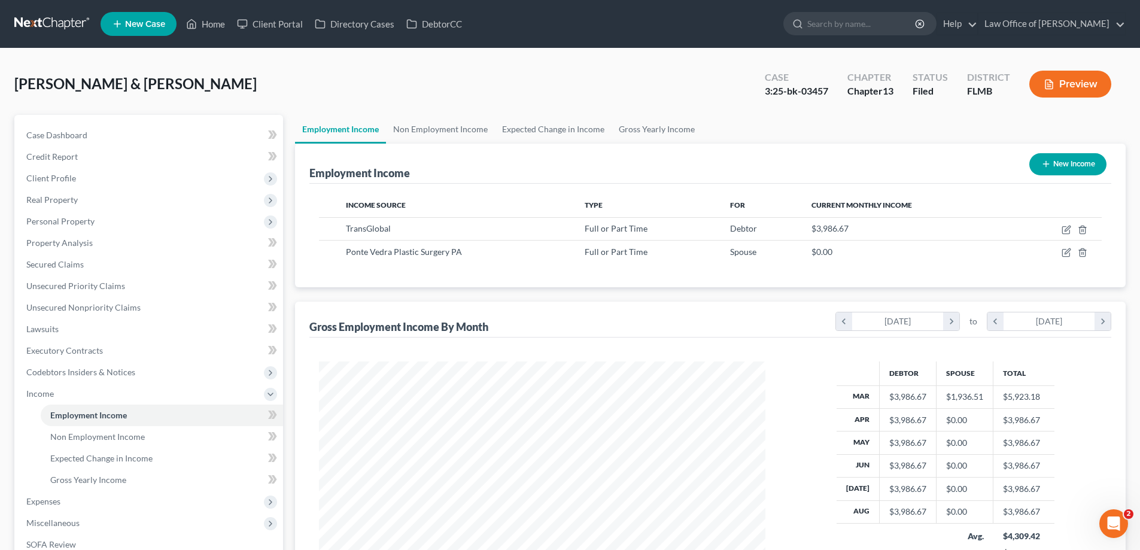
scroll to position [194, 0]
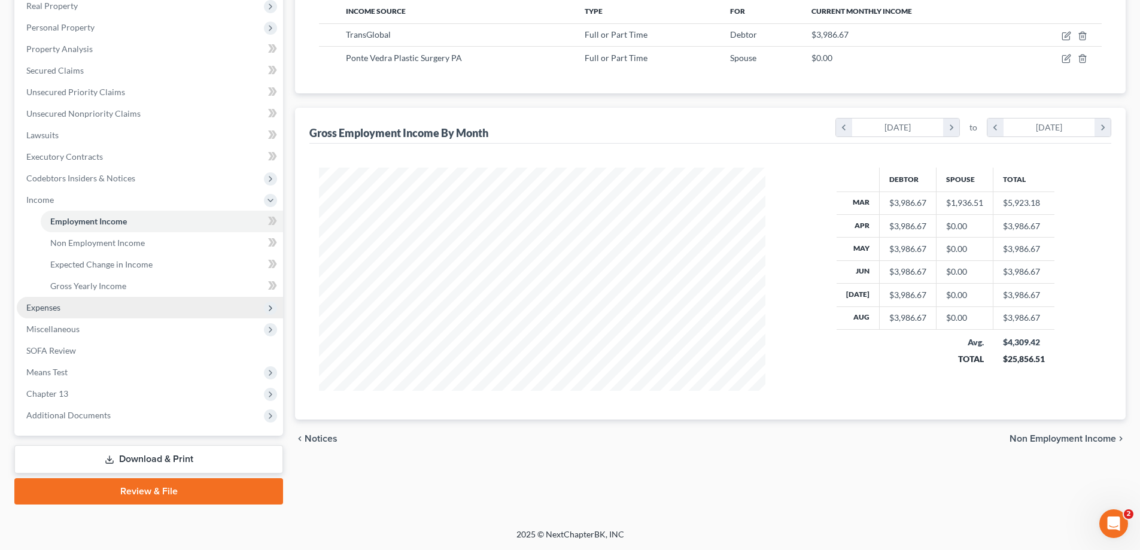
click at [62, 312] on span "Expenses" at bounding box center [150, 308] width 266 height 22
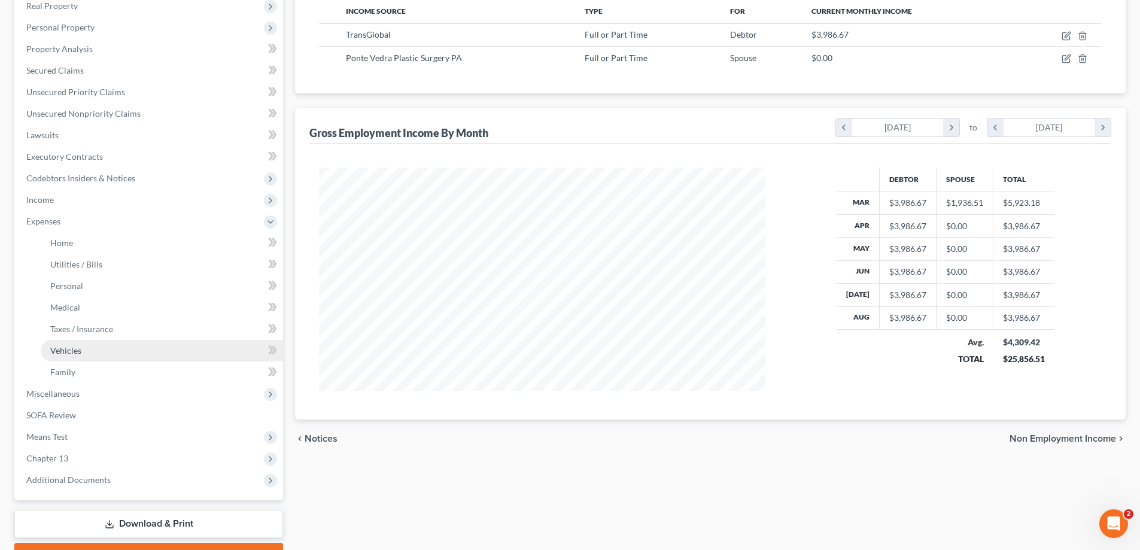
click at [83, 343] on link "Vehicles" at bounding box center [162, 351] width 242 height 22
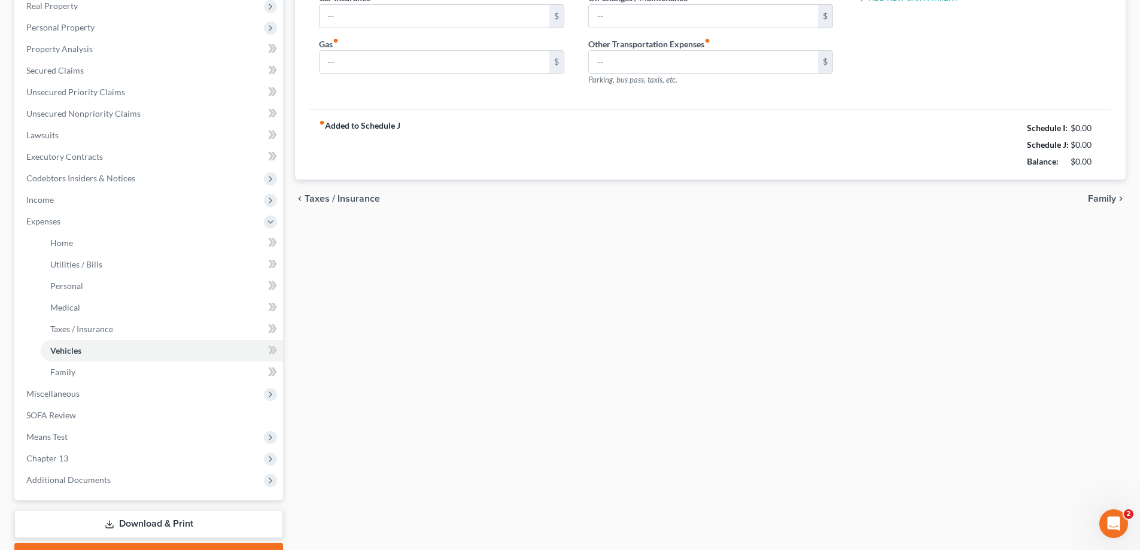
type input "200.00"
type input "100.00"
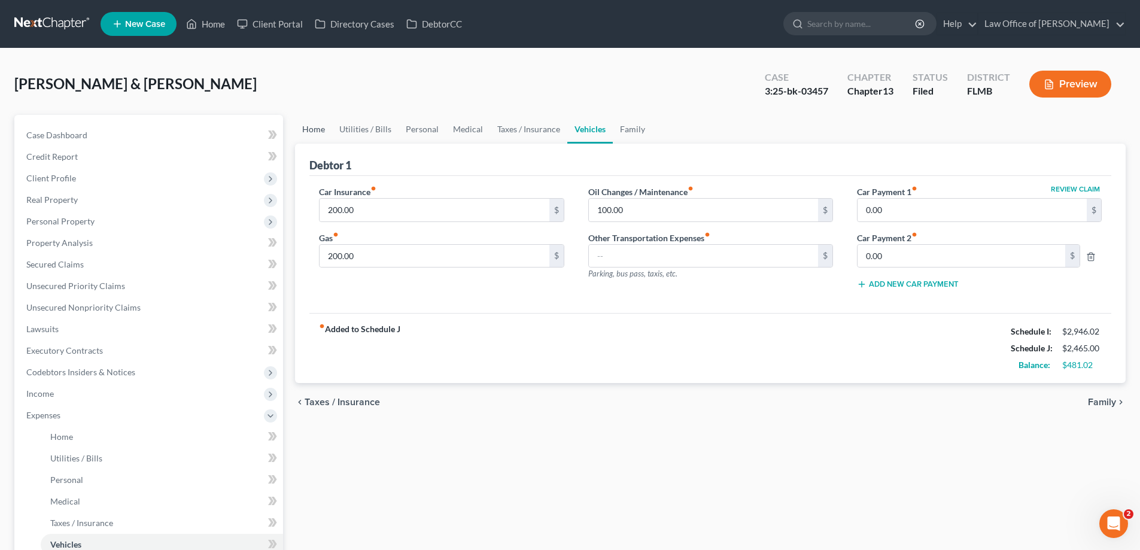
click at [312, 129] on link "Home" at bounding box center [313, 129] width 37 height 29
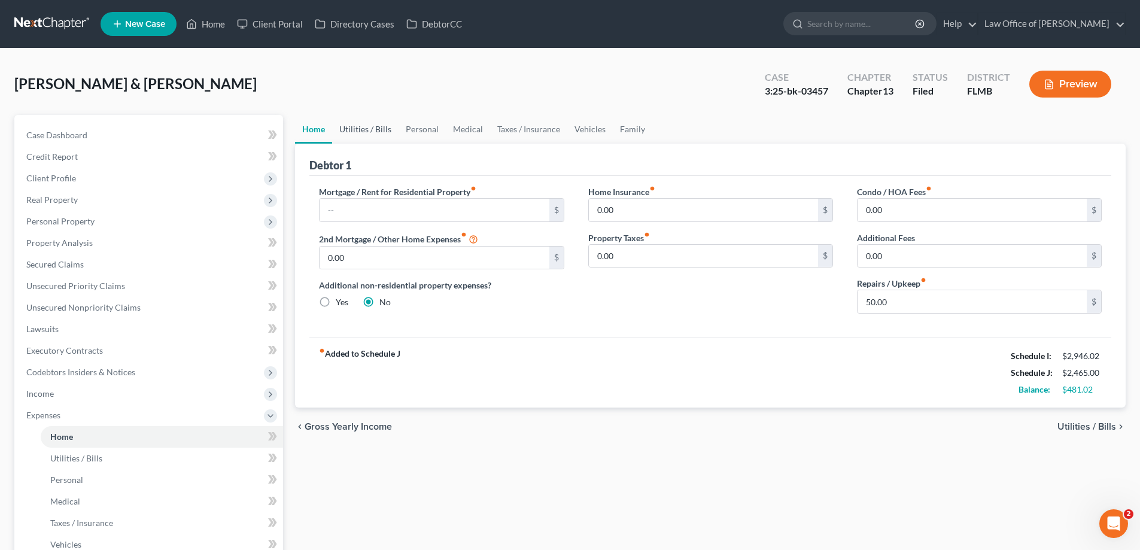
click at [367, 134] on link "Utilities / Bills" at bounding box center [365, 129] width 66 height 29
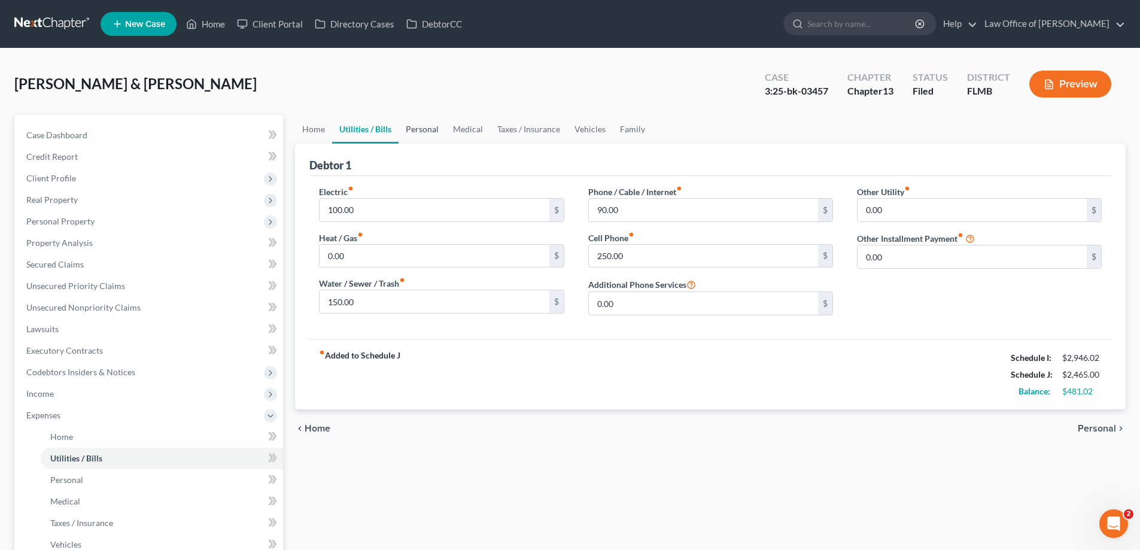
click at [424, 129] on link "Personal" at bounding box center [421, 129] width 47 height 29
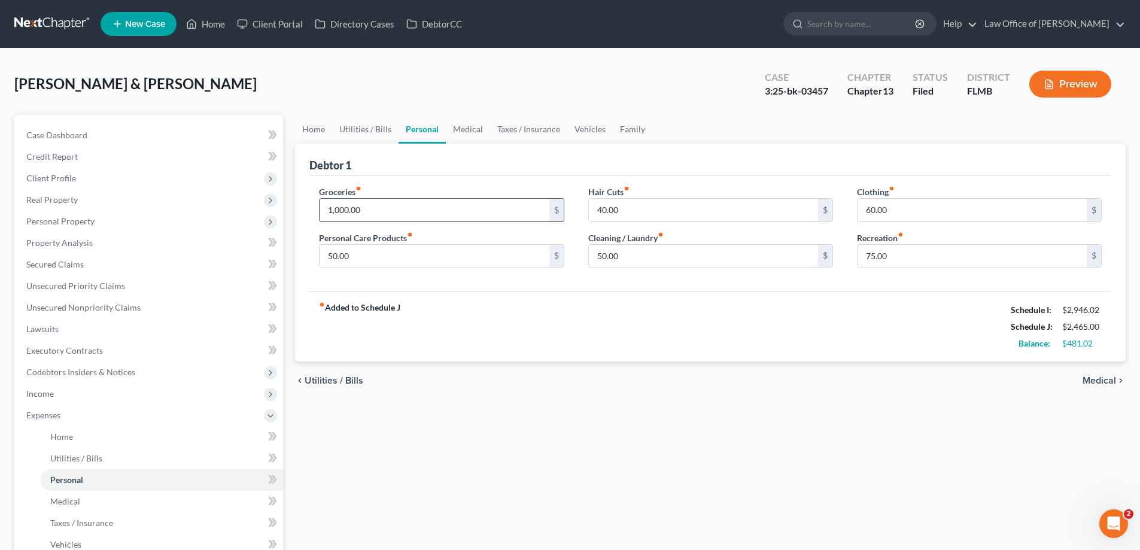
click at [420, 205] on input "1,000.00" at bounding box center [433, 210] width 229 height 23
type input "750"
click at [550, 397] on div "chevron_left Utilities / Bills Medical chevron_right" at bounding box center [710, 380] width 830 height 38
click at [346, 138] on link "Utilities / Bills" at bounding box center [365, 129] width 66 height 29
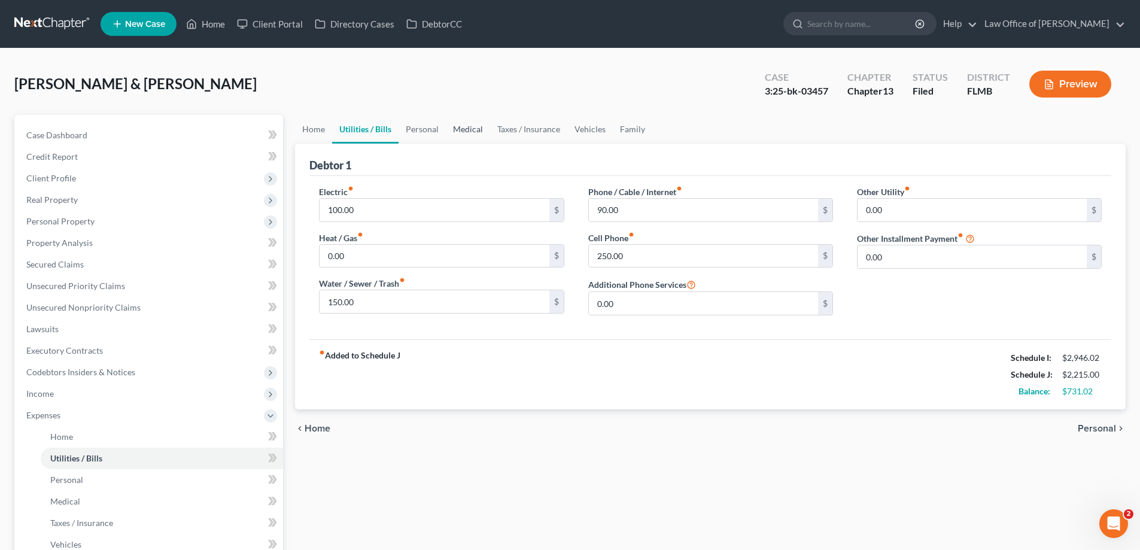
click at [452, 127] on link "Medical" at bounding box center [468, 129] width 44 height 29
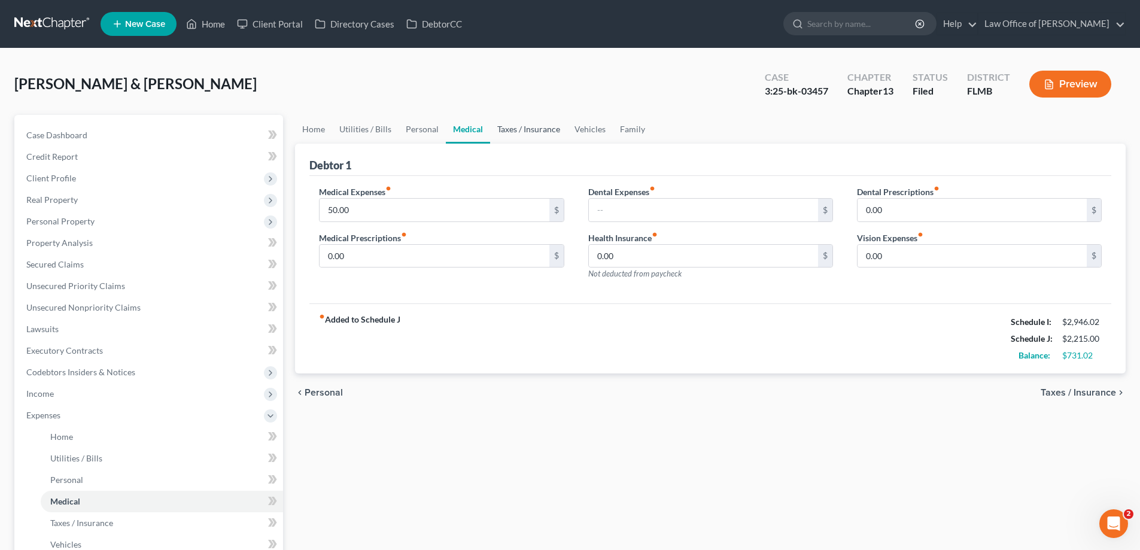
click at [525, 126] on link "Taxes / Insurance" at bounding box center [528, 129] width 77 height 29
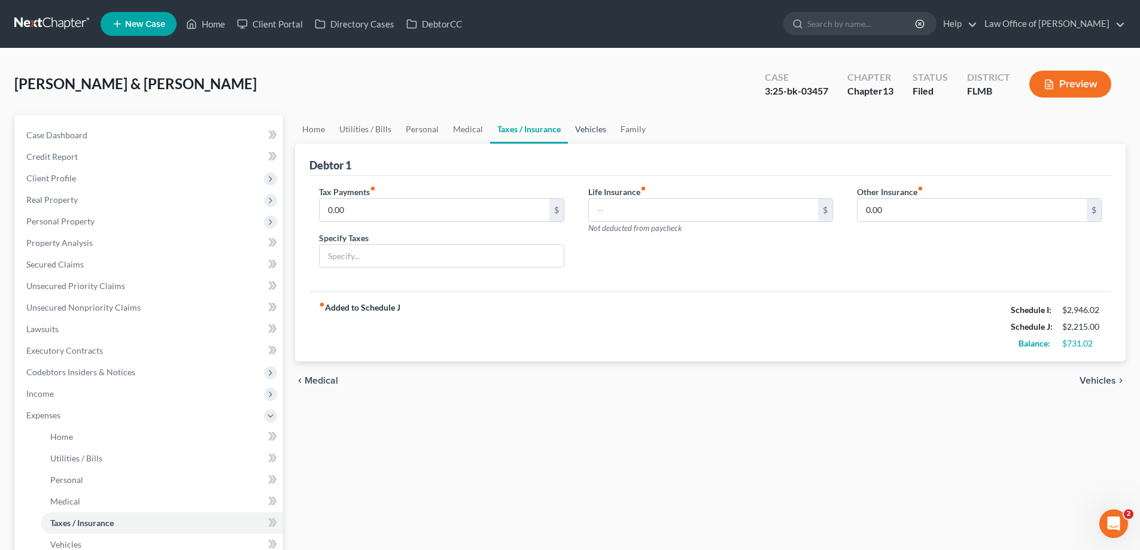
click at [583, 129] on link "Vehicles" at bounding box center [590, 129] width 45 height 29
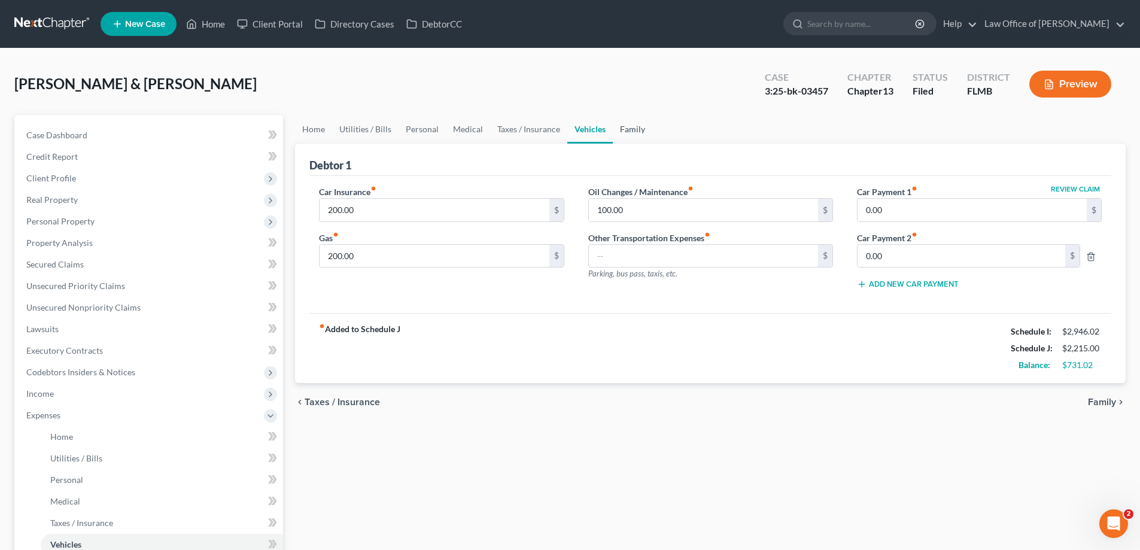
click at [623, 133] on link "Family" at bounding box center [632, 129] width 39 height 29
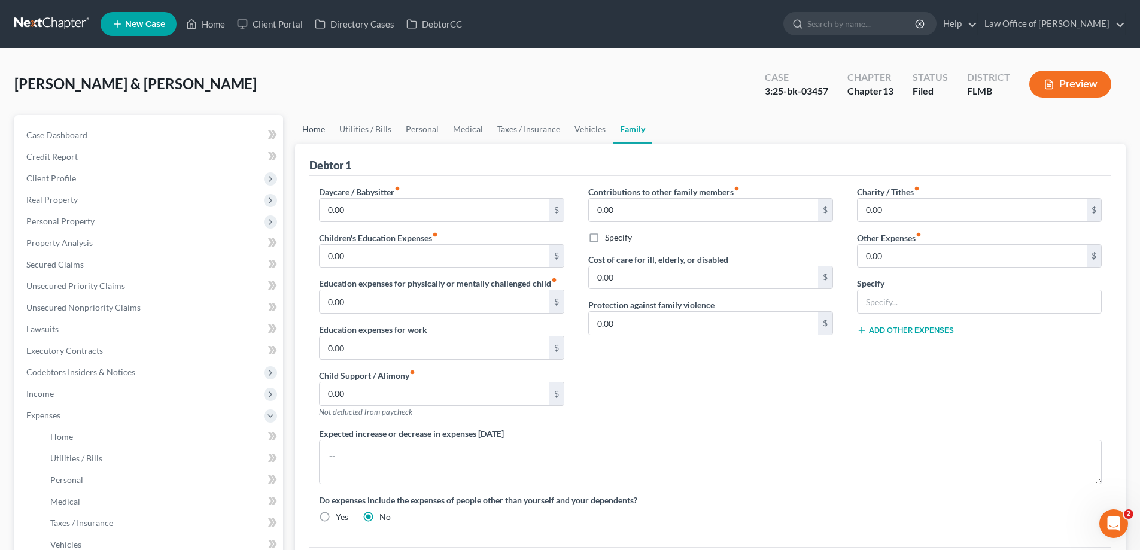
click at [318, 129] on link "Home" at bounding box center [313, 129] width 37 height 29
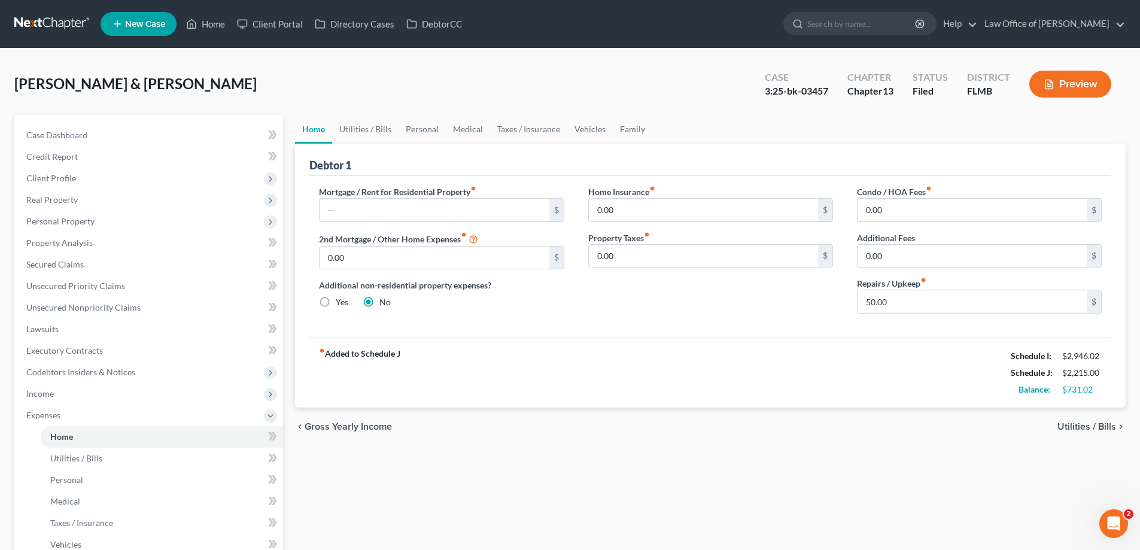
click at [546, 407] on div "fiber_manual_record Added to Schedule J Schedule I: $2,946.02 Schedule J: $2,21…" at bounding box center [710, 372] width 802 height 70
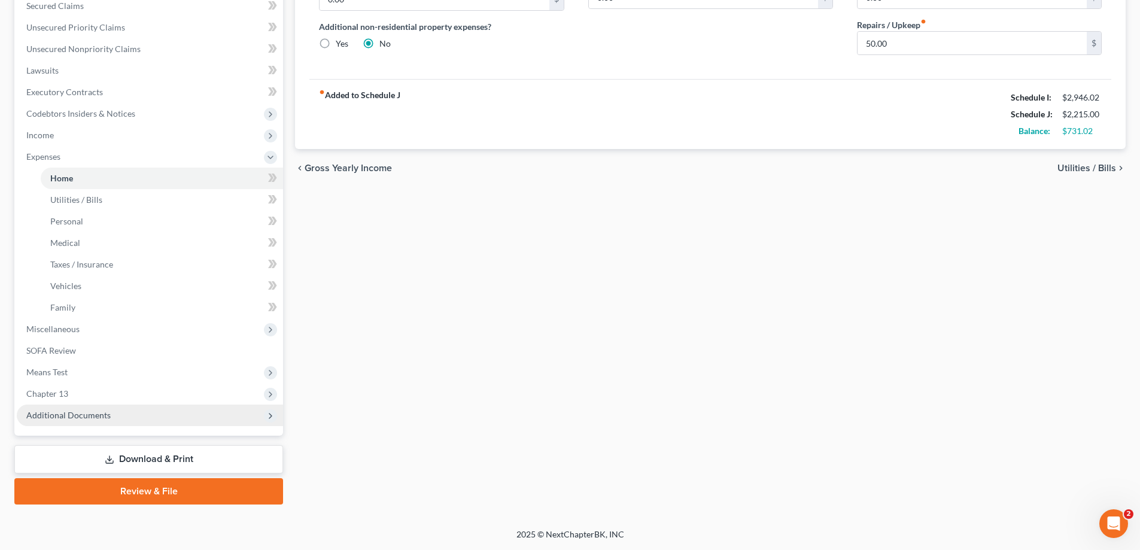
click at [128, 405] on span "Additional Documents" at bounding box center [150, 415] width 266 height 22
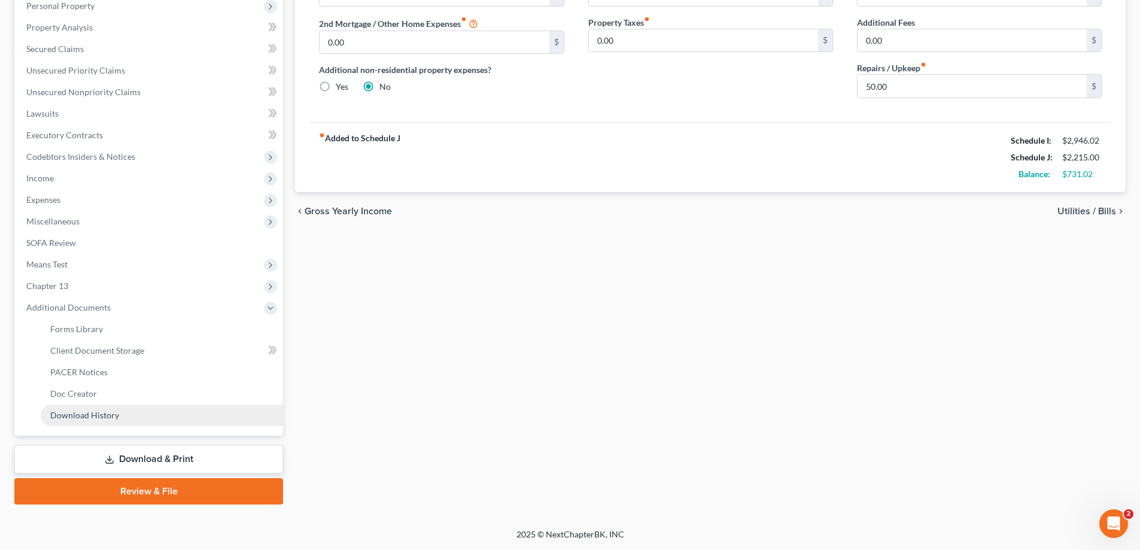
scroll to position [215, 0]
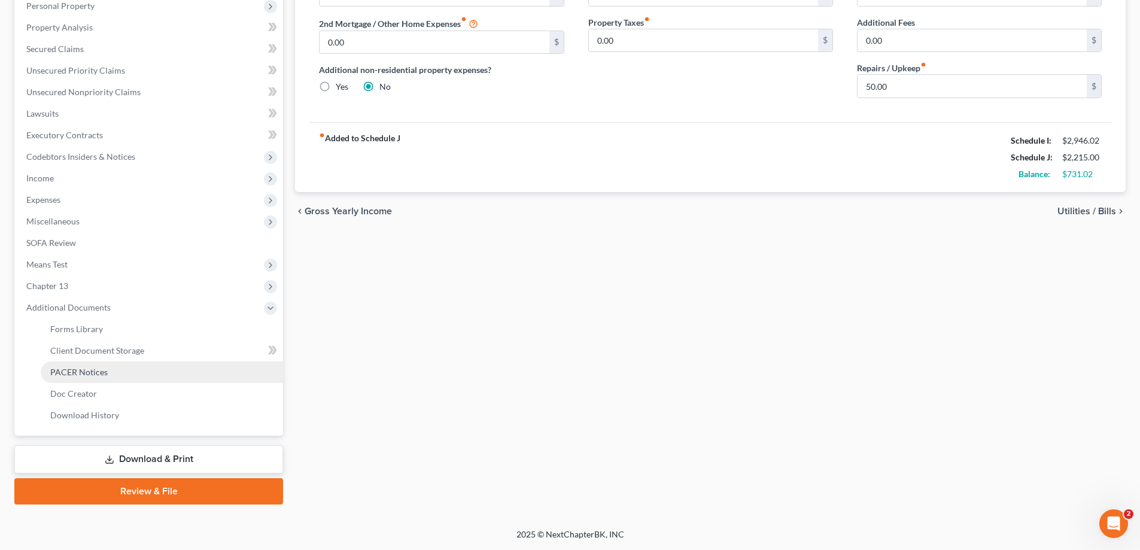
click at [106, 365] on link "PACER Notices" at bounding box center [162, 372] width 242 height 22
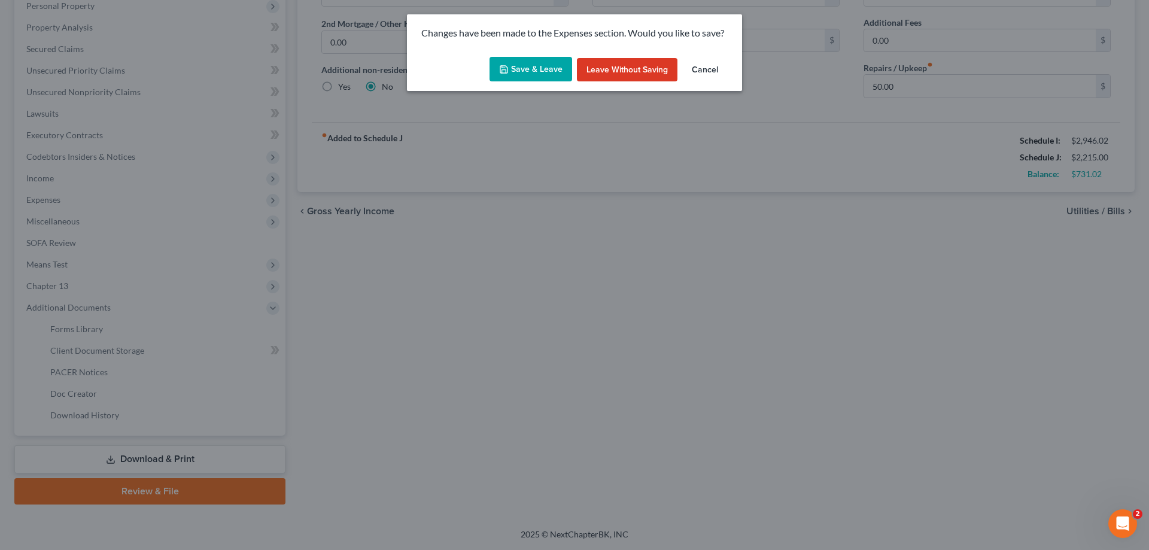
click at [559, 71] on button "Save & Leave" at bounding box center [530, 69] width 83 height 25
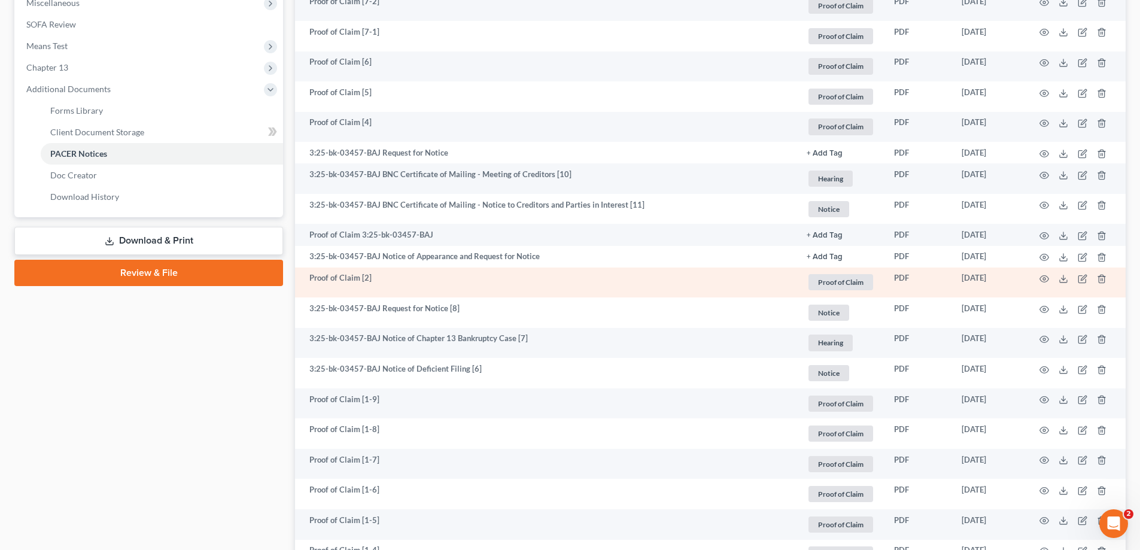
scroll to position [598, 0]
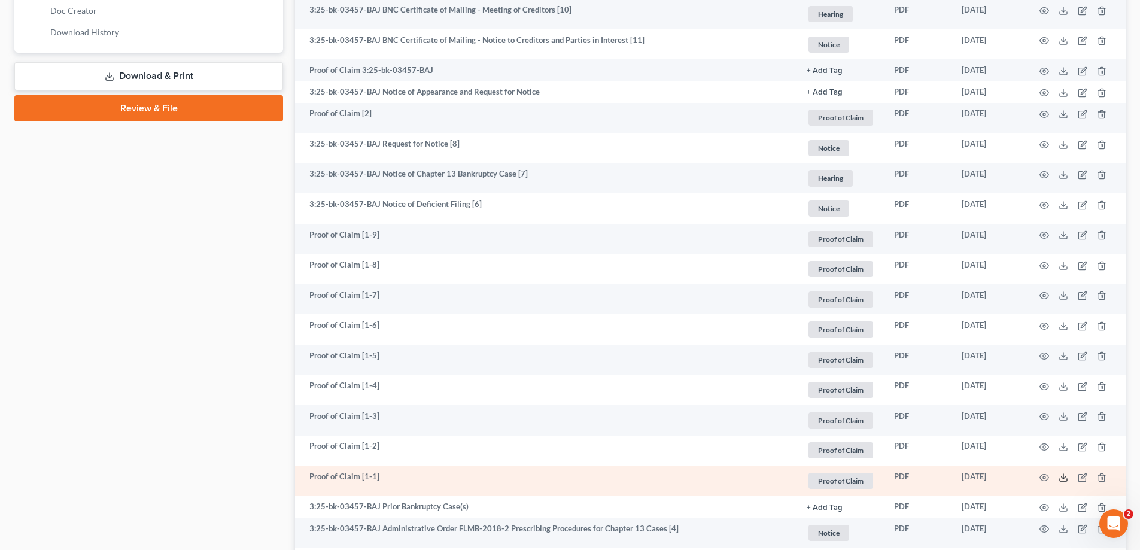
click at [1063, 480] on icon at bounding box center [1062, 480] width 7 height 2
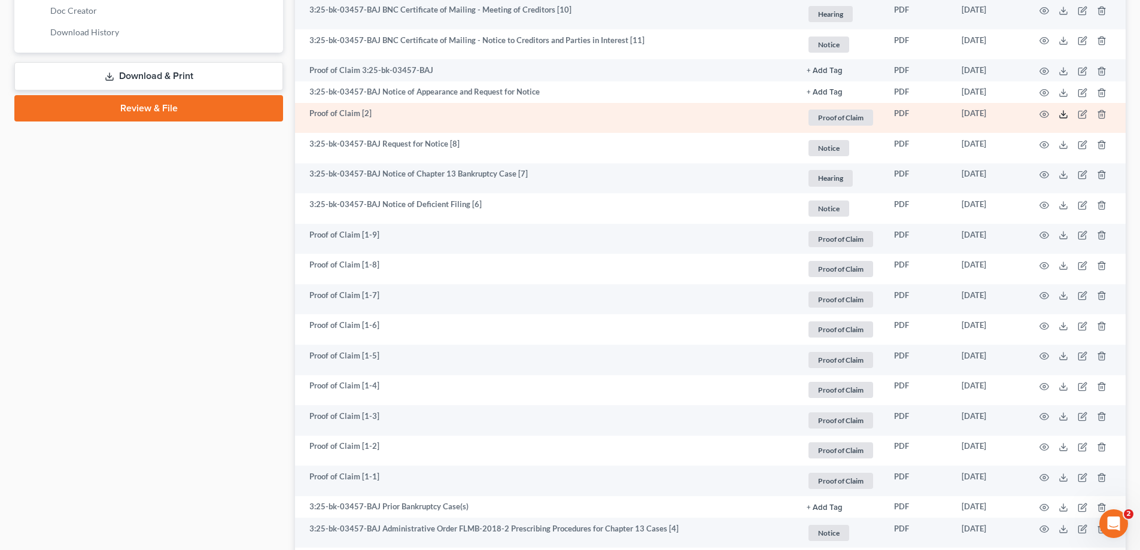
click at [1061, 112] on icon at bounding box center [1063, 114] width 10 height 10
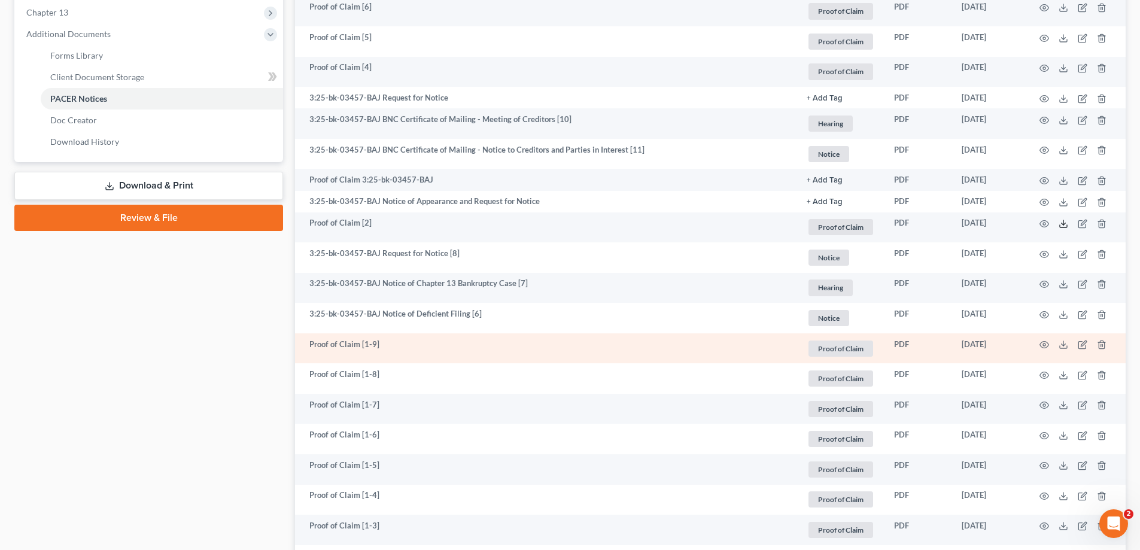
scroll to position [359, 0]
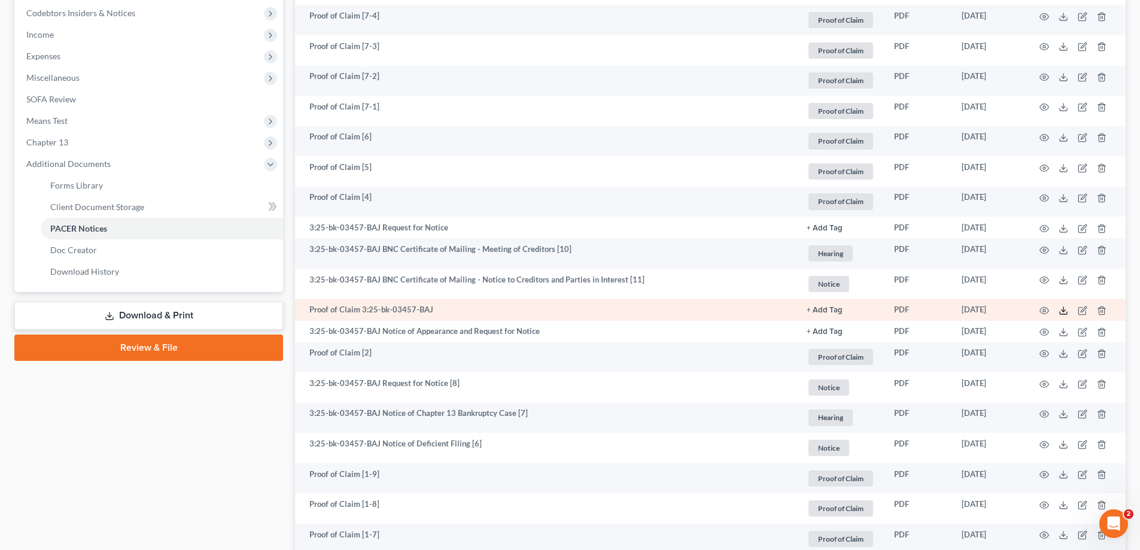
click at [1062, 310] on polyline at bounding box center [1063, 311] width 4 height 2
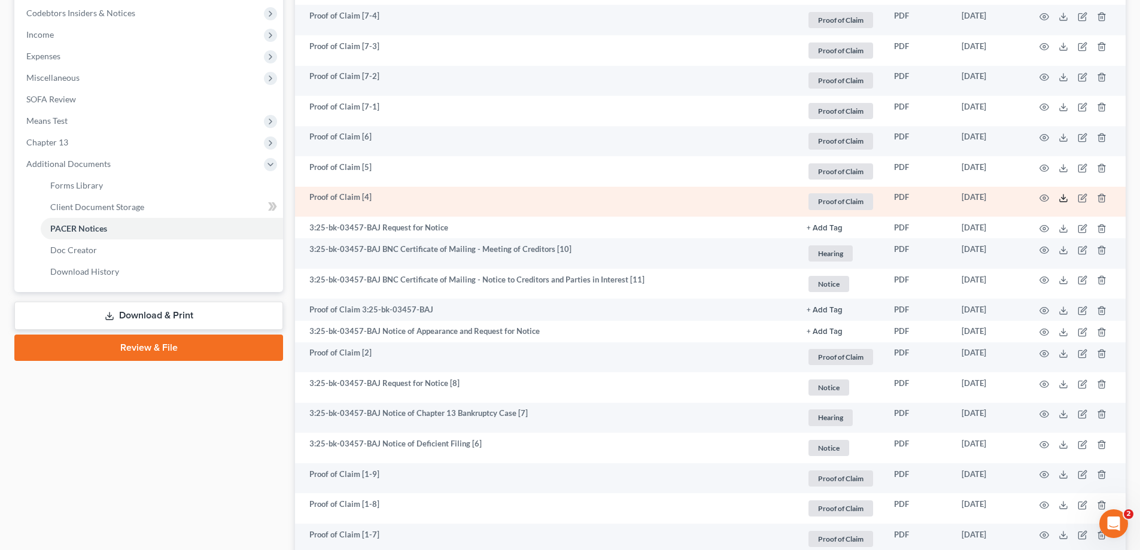
click at [1065, 201] on icon at bounding box center [1063, 198] width 10 height 10
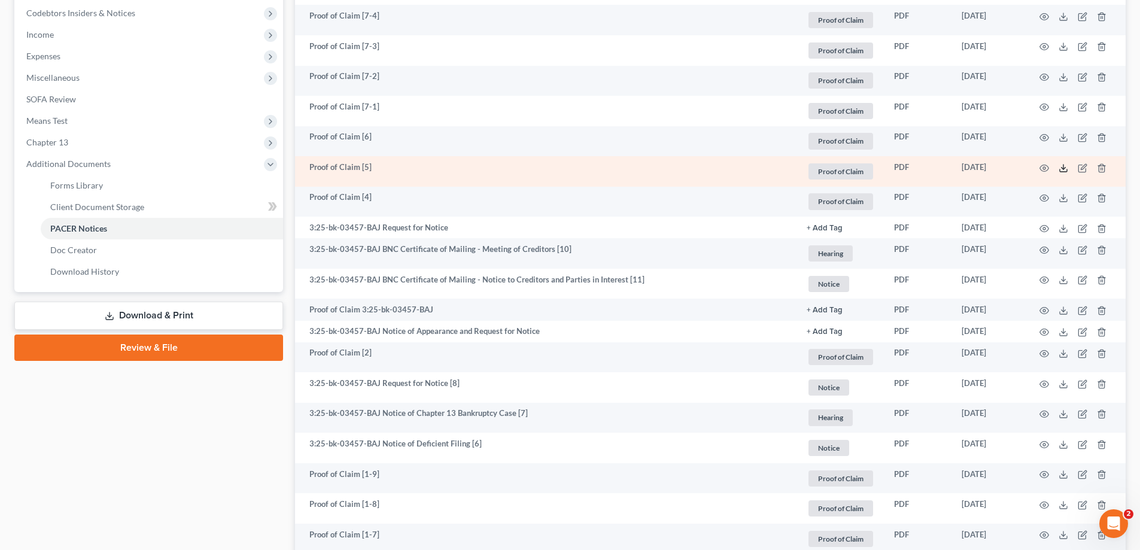
click at [1062, 169] on icon at bounding box center [1063, 168] width 10 height 10
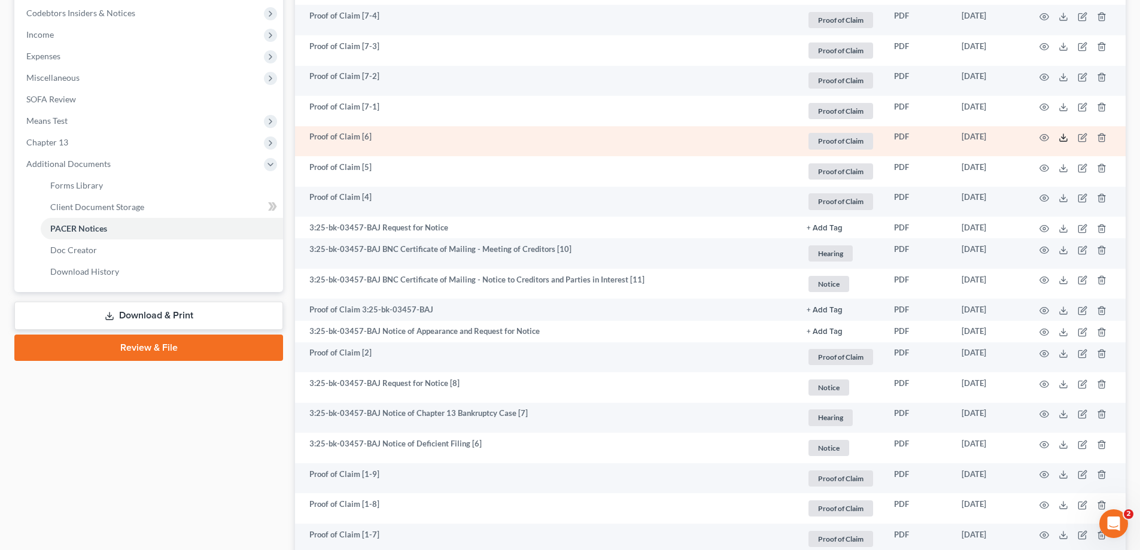
click at [1064, 137] on icon at bounding box center [1063, 138] width 10 height 10
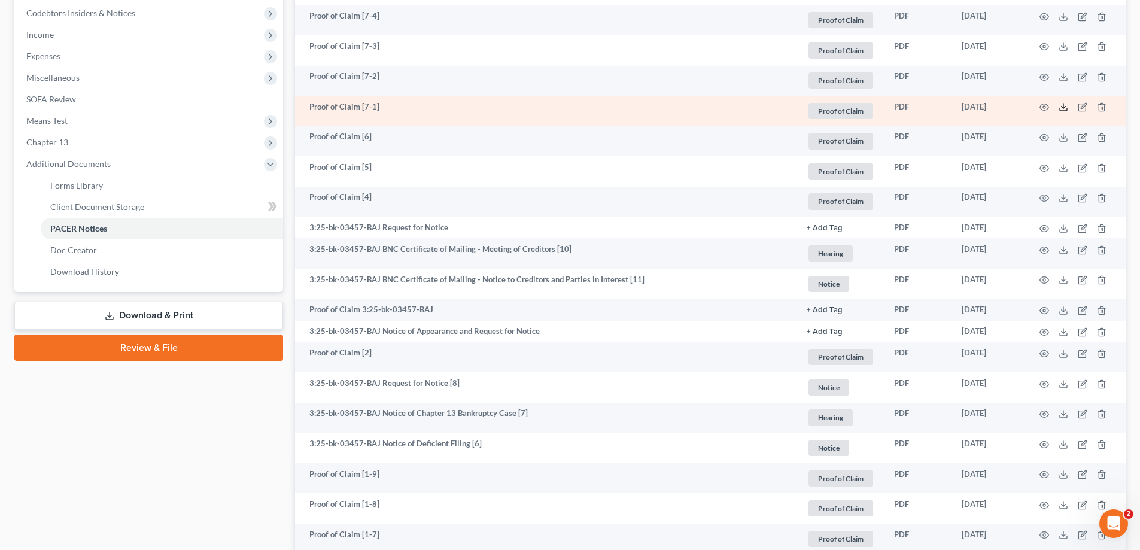
click at [1061, 108] on icon at bounding box center [1063, 107] width 10 height 10
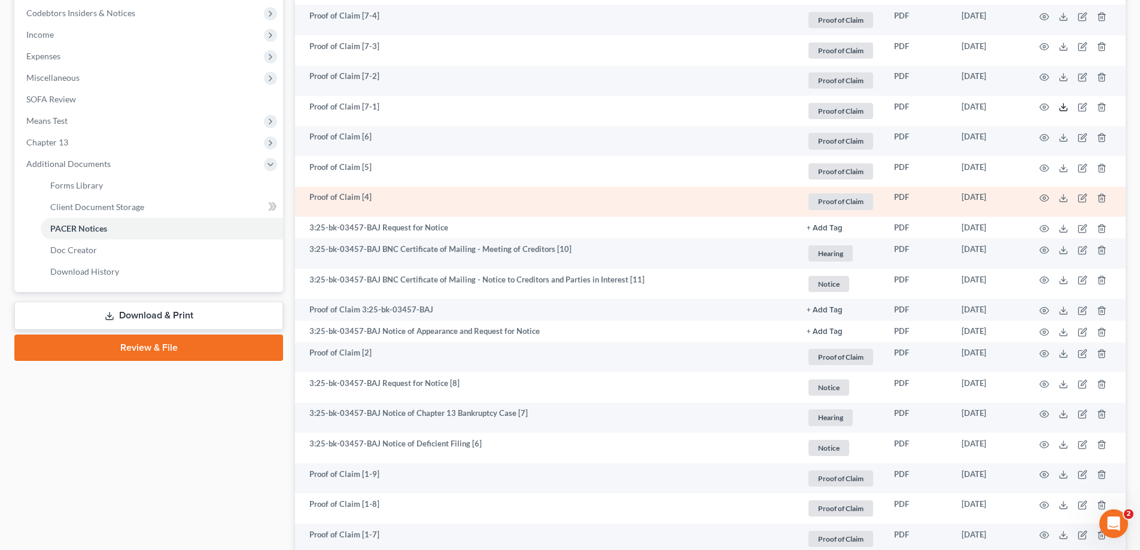
scroll to position [120, 0]
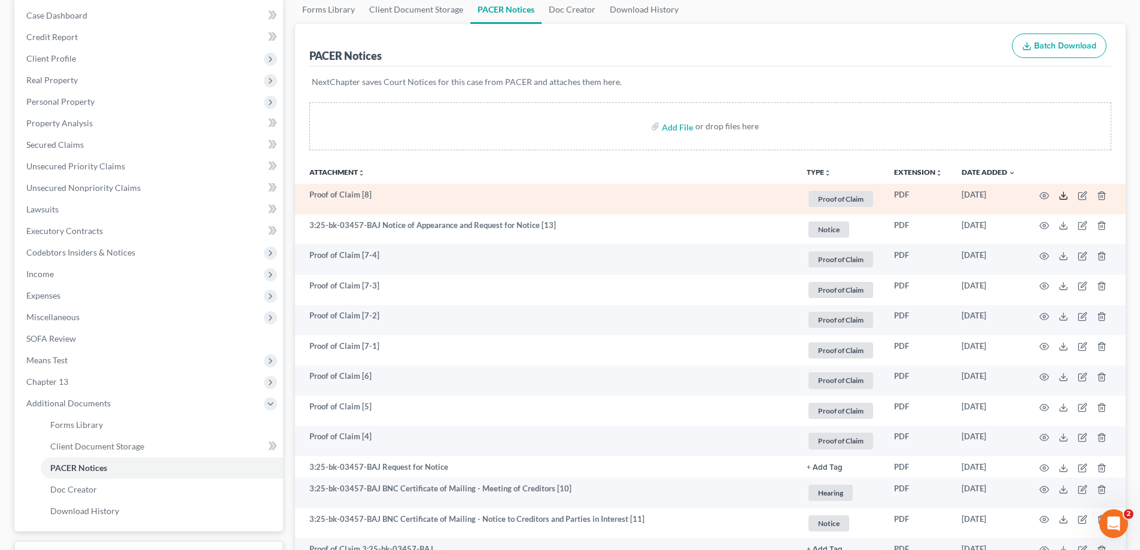
click at [1063, 193] on line at bounding box center [1063, 194] width 0 height 5
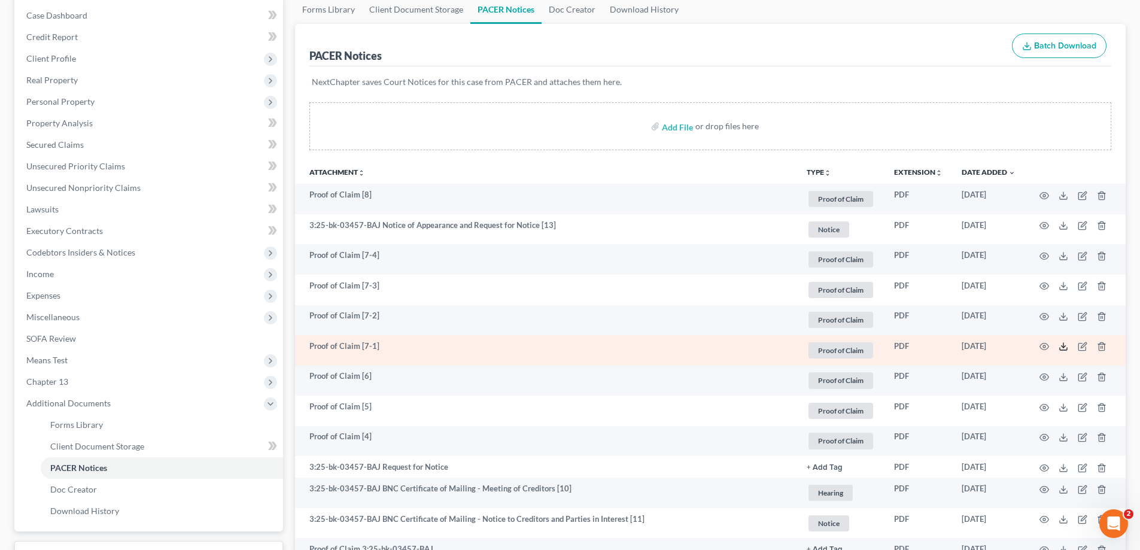
click at [1061, 344] on icon at bounding box center [1063, 347] width 10 height 10
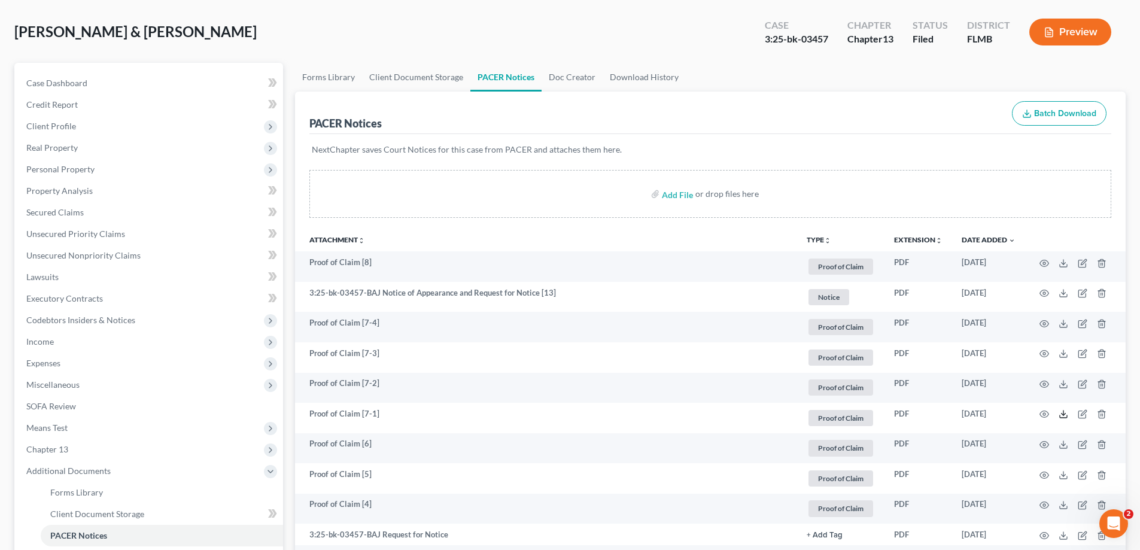
scroll to position [0, 0]
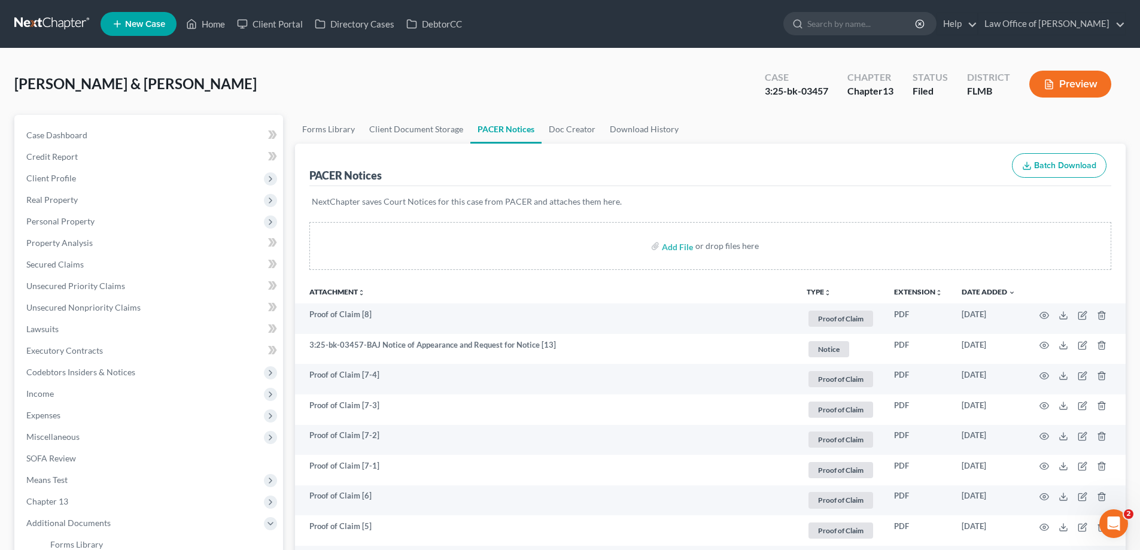
click at [62, 25] on link at bounding box center [52, 24] width 77 height 22
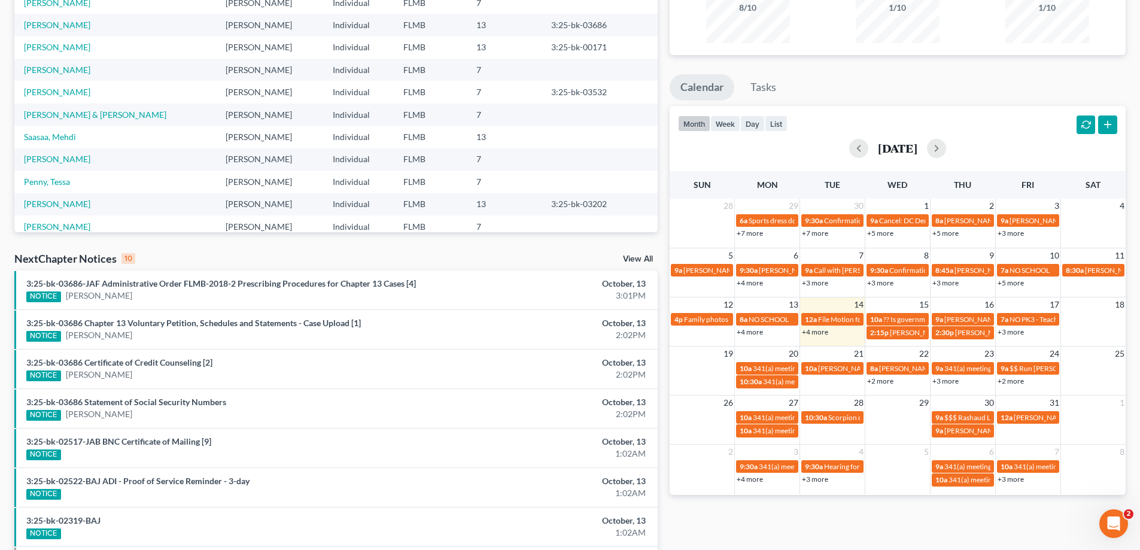
click at [819, 330] on link "+4 more" at bounding box center [815, 331] width 26 height 9
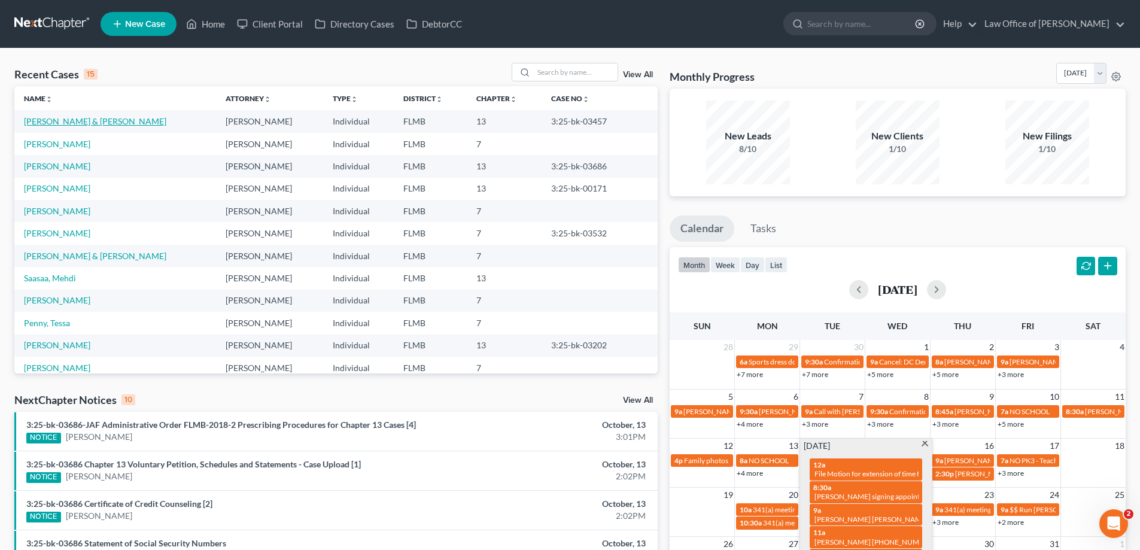
click at [65, 119] on link "[PERSON_NAME] & [PERSON_NAME]" at bounding box center [95, 121] width 142 height 10
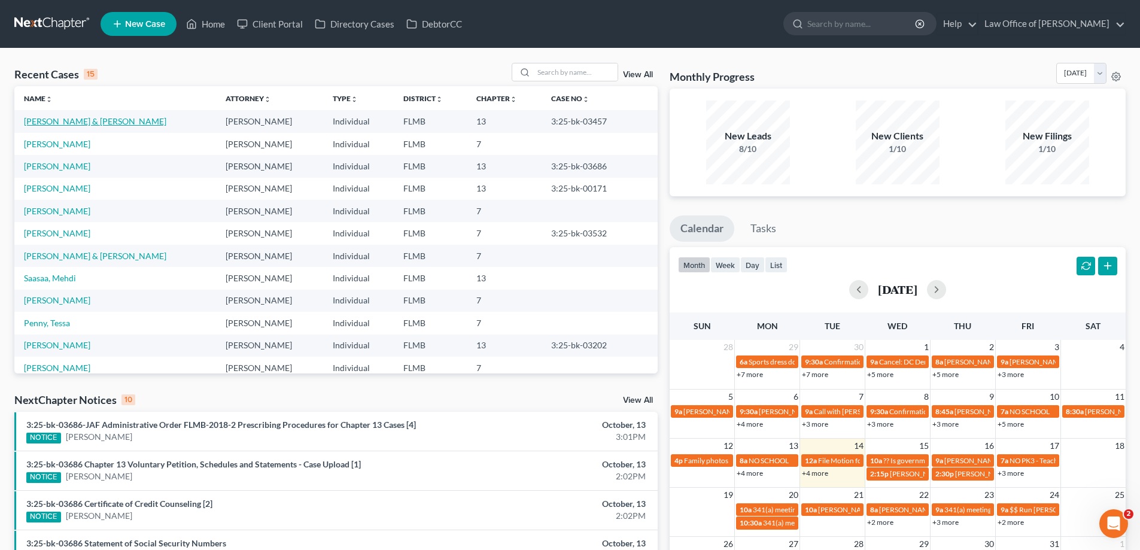
select select "2"
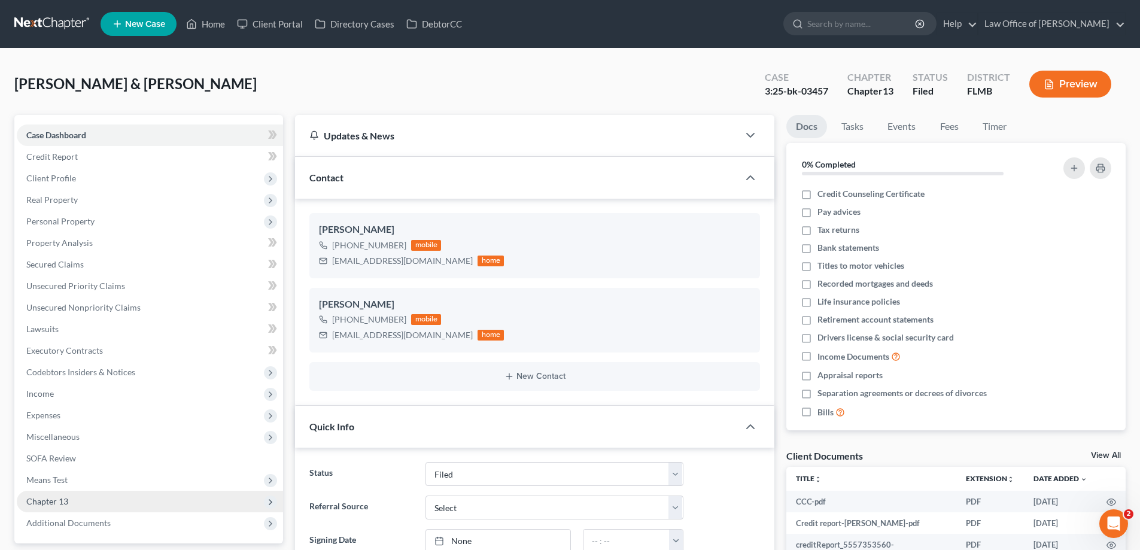
scroll to position [316, 0]
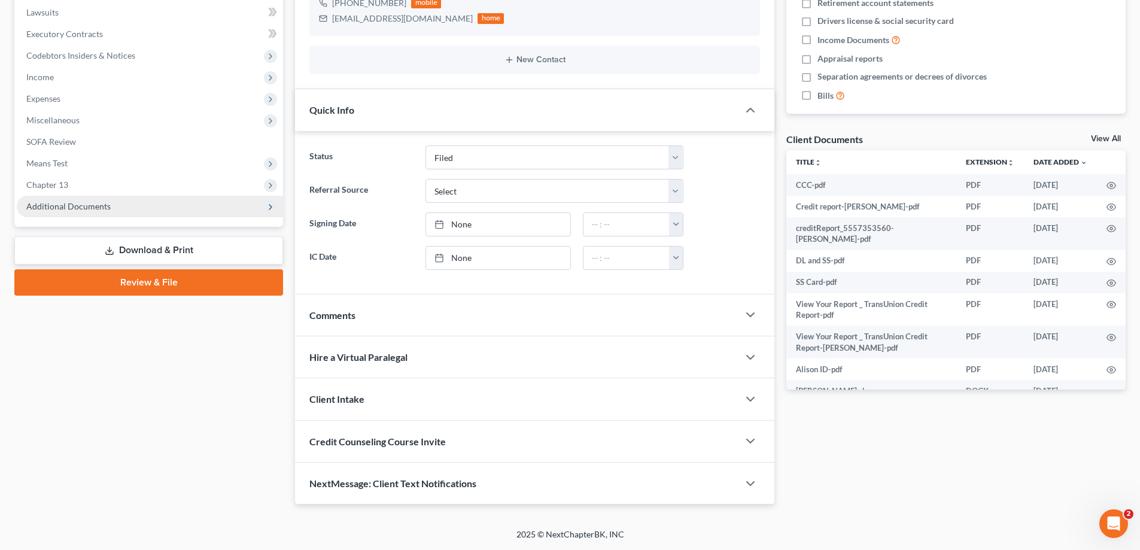
click at [101, 205] on span "Additional Documents" at bounding box center [68, 206] width 84 height 10
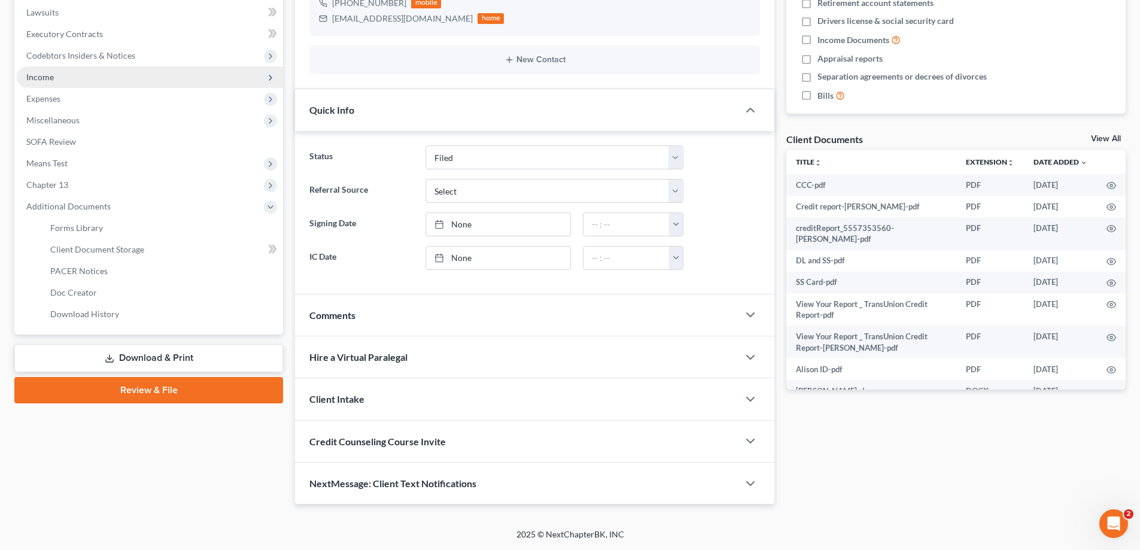
click at [113, 80] on span "Income" at bounding box center [150, 77] width 266 height 22
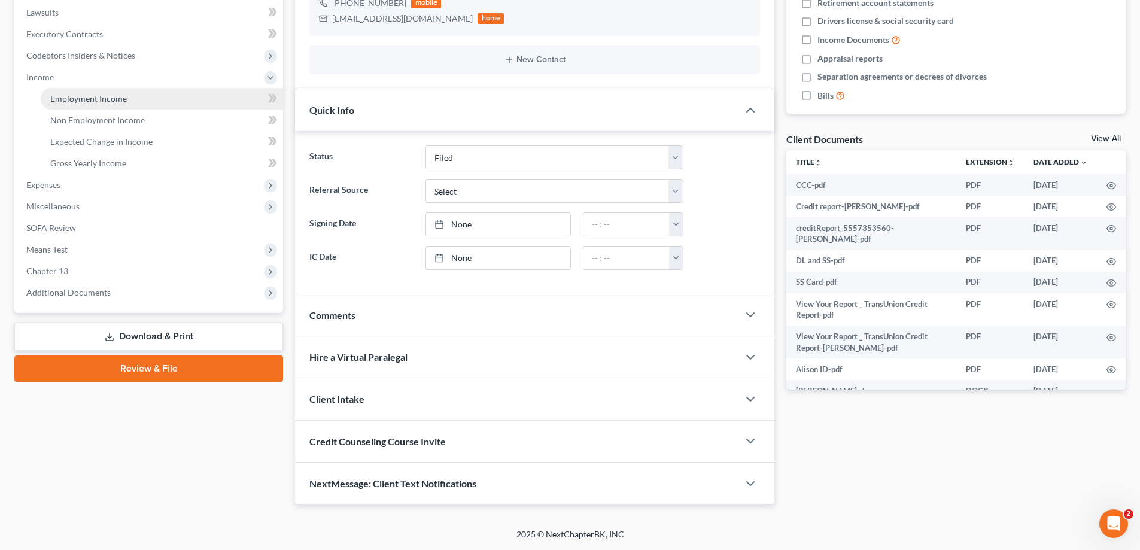
click at [117, 100] on span "Employment Income" at bounding box center [88, 98] width 77 height 10
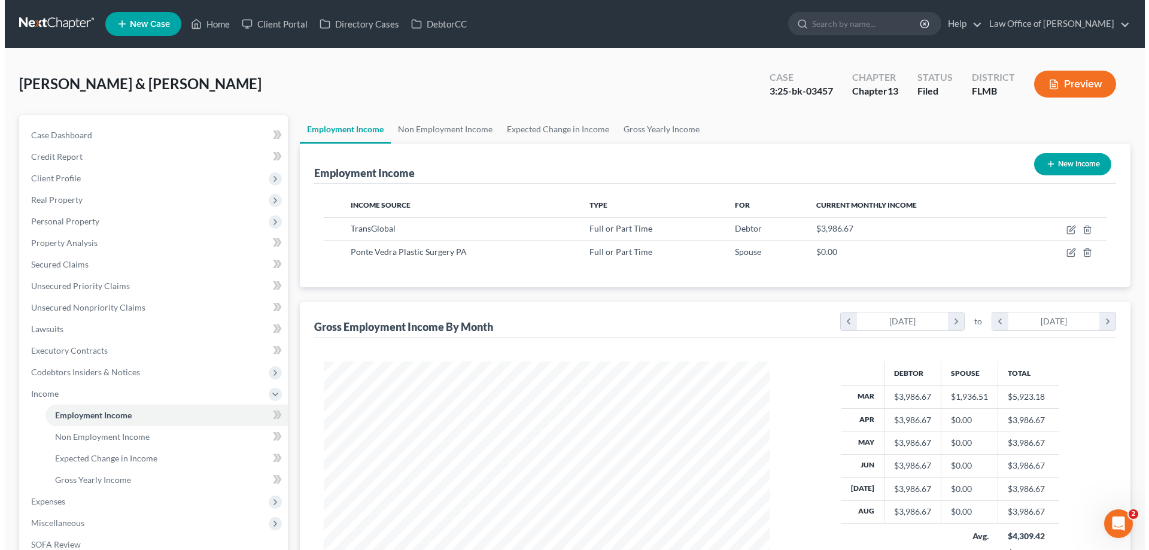
scroll to position [223, 470]
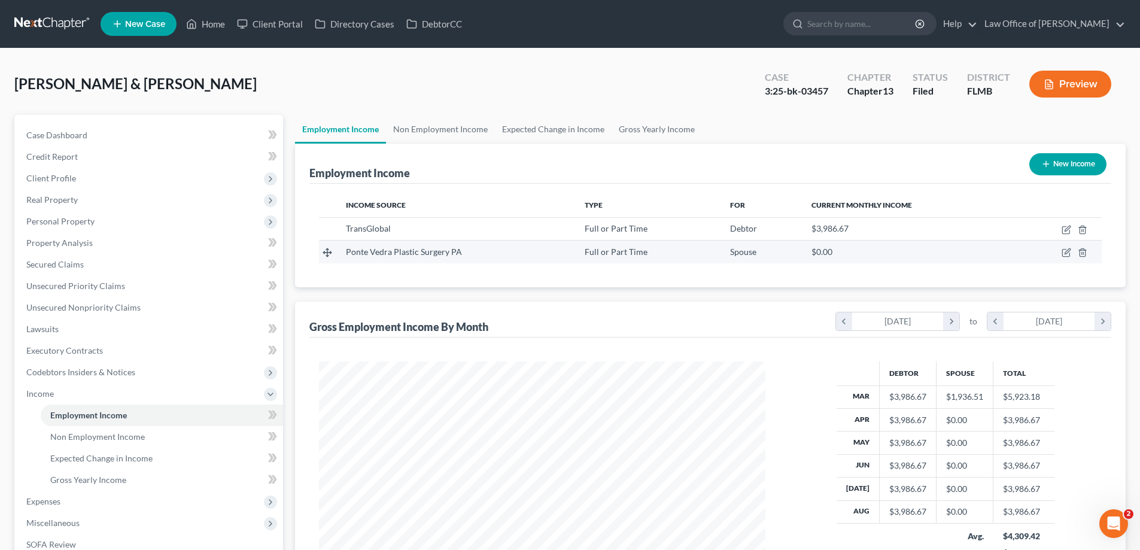
click at [1002, 254] on div "$0.00" at bounding box center [907, 252] width 193 height 12
click at [1083, 249] on icon "button" at bounding box center [1081, 253] width 5 height 8
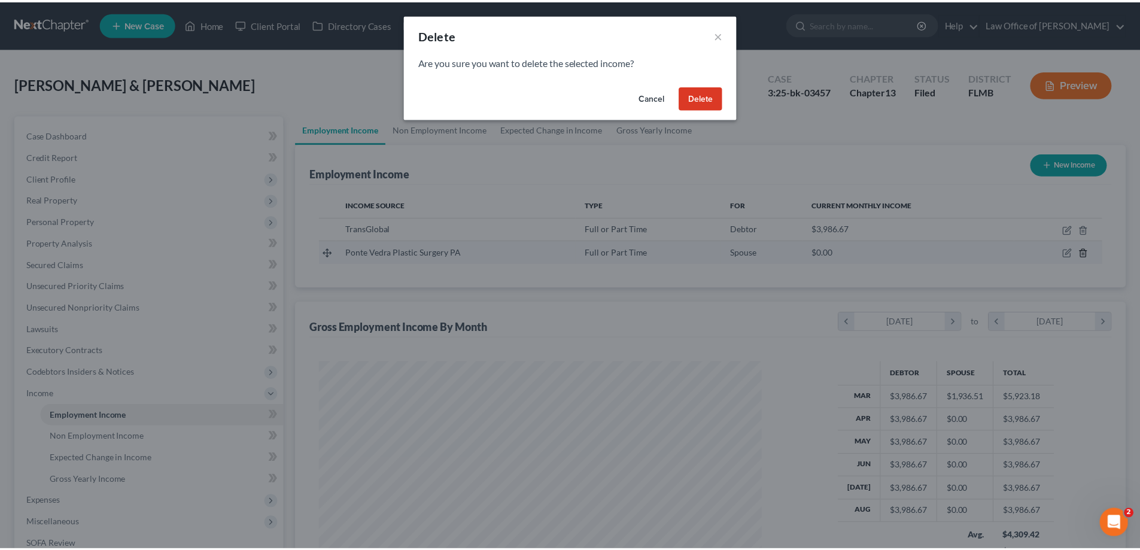
scroll to position [225, 474]
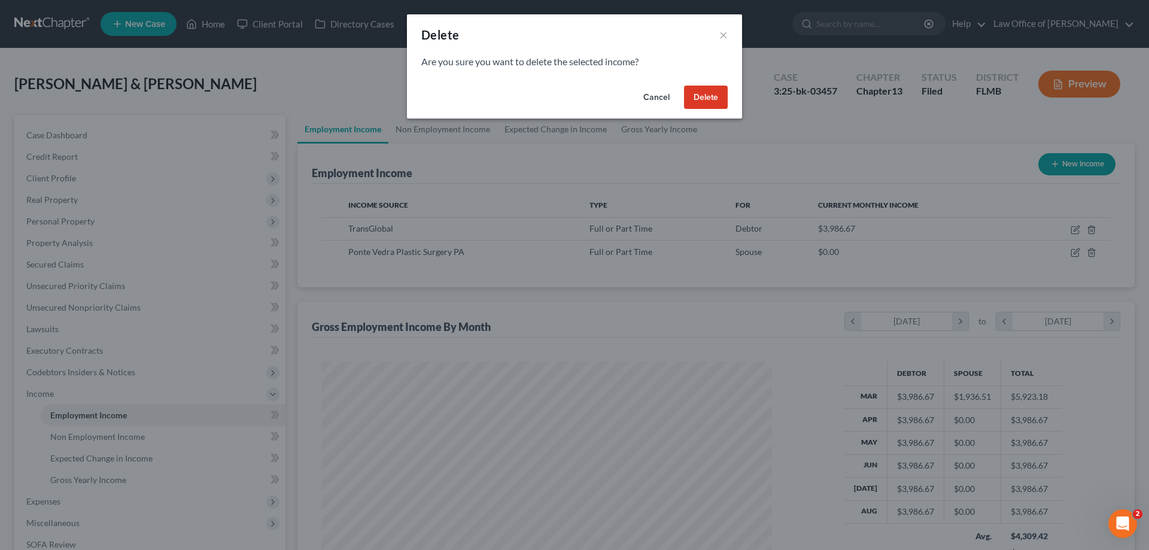
click at [717, 89] on button "Delete" at bounding box center [706, 98] width 44 height 24
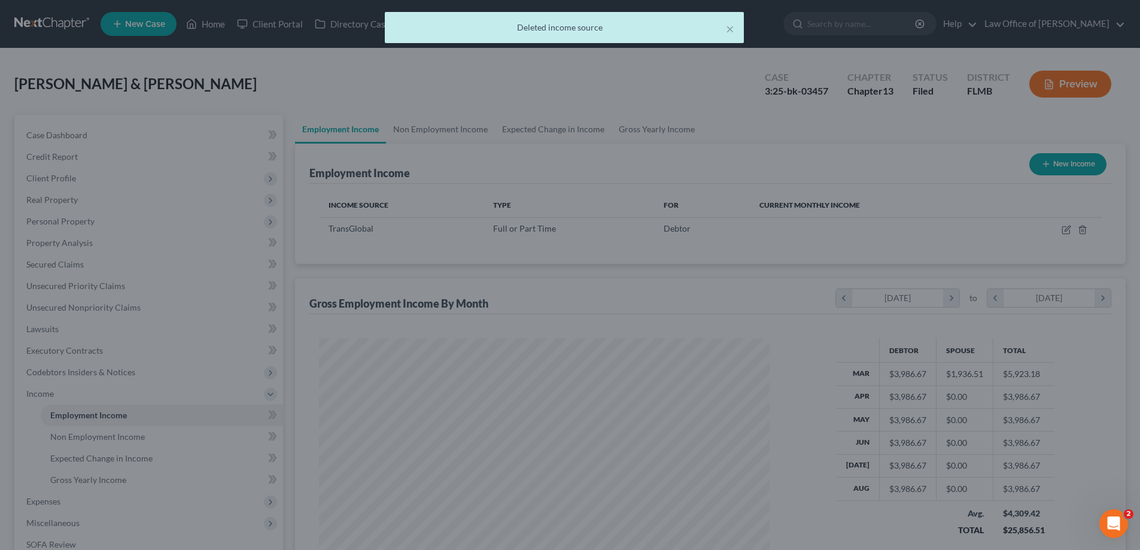
scroll to position [597965, 597718]
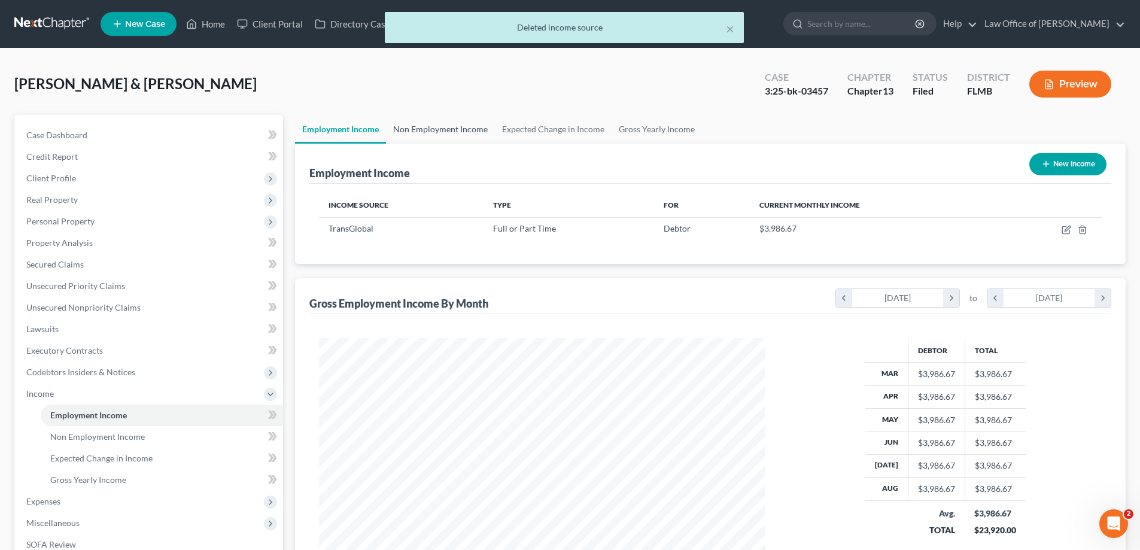
click at [474, 127] on link "Non Employment Income" at bounding box center [440, 129] width 109 height 29
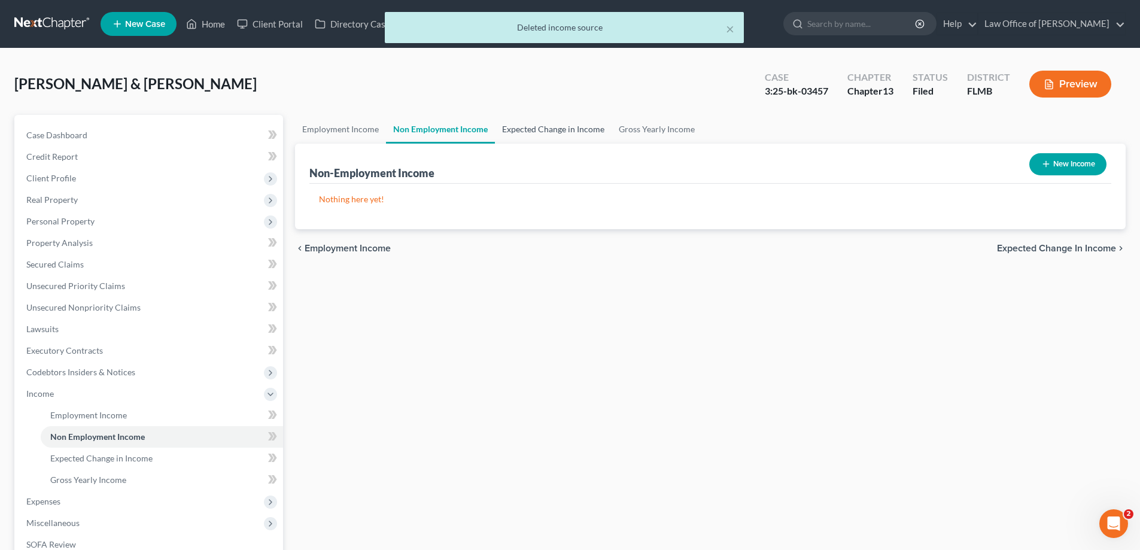
click at [553, 127] on link "Expected Change in Income" at bounding box center [553, 129] width 117 height 29
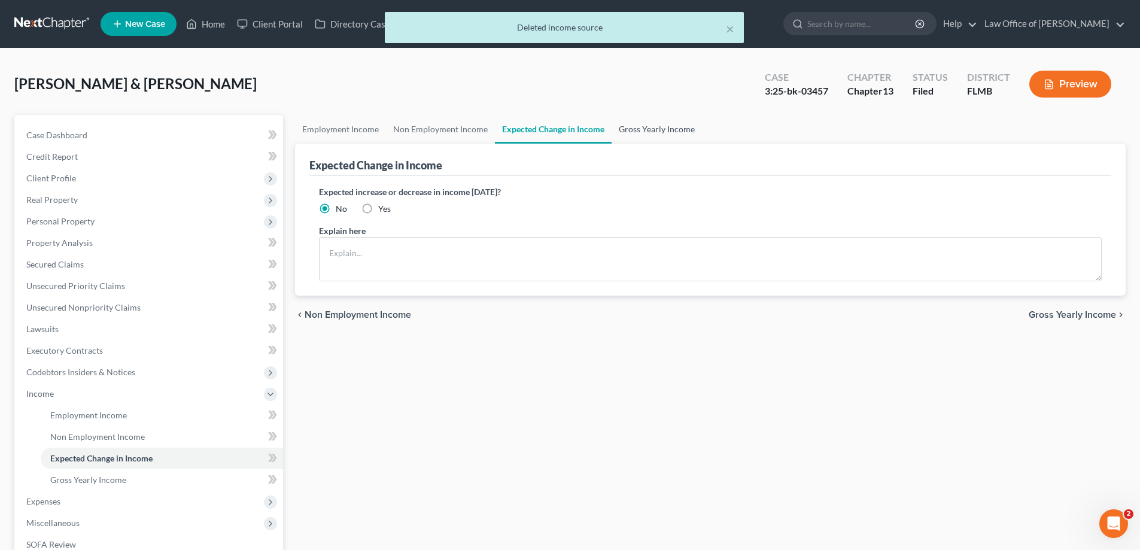
click at [646, 123] on link "Gross Yearly Income" at bounding box center [656, 129] width 90 height 29
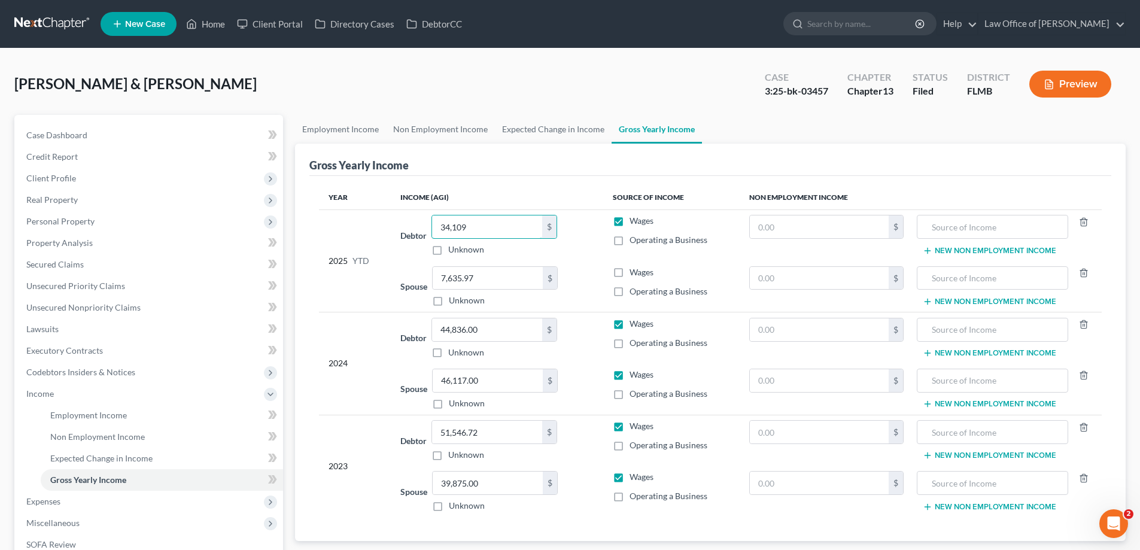
type input "34,109"
click at [608, 84] on div "Sanchez, Javier & Alison Upgraded Case 3:25-bk-03457 Chapter Chapter 13 Status …" at bounding box center [569, 89] width 1111 height 52
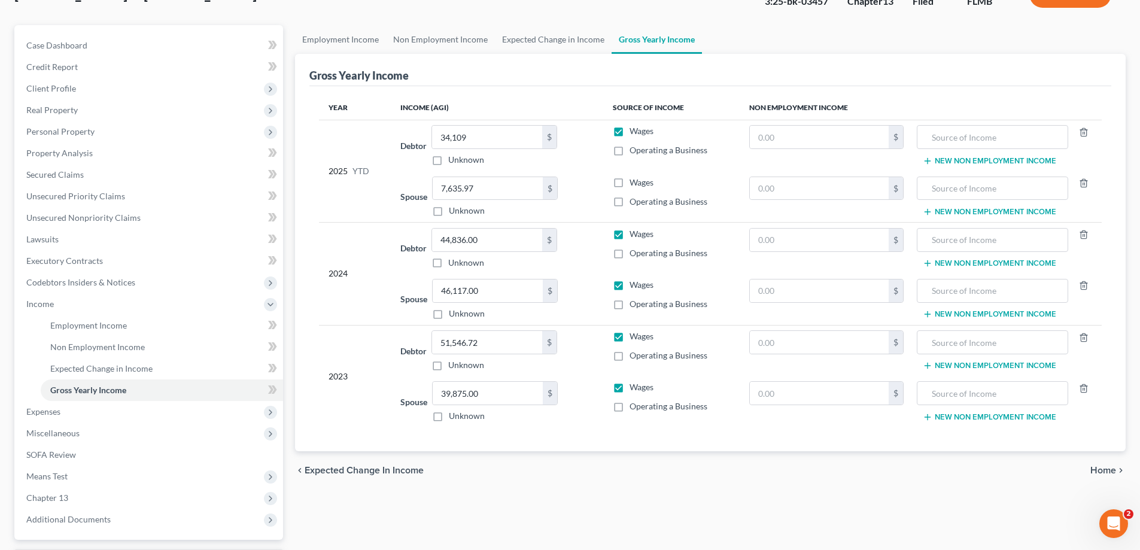
scroll to position [194, 0]
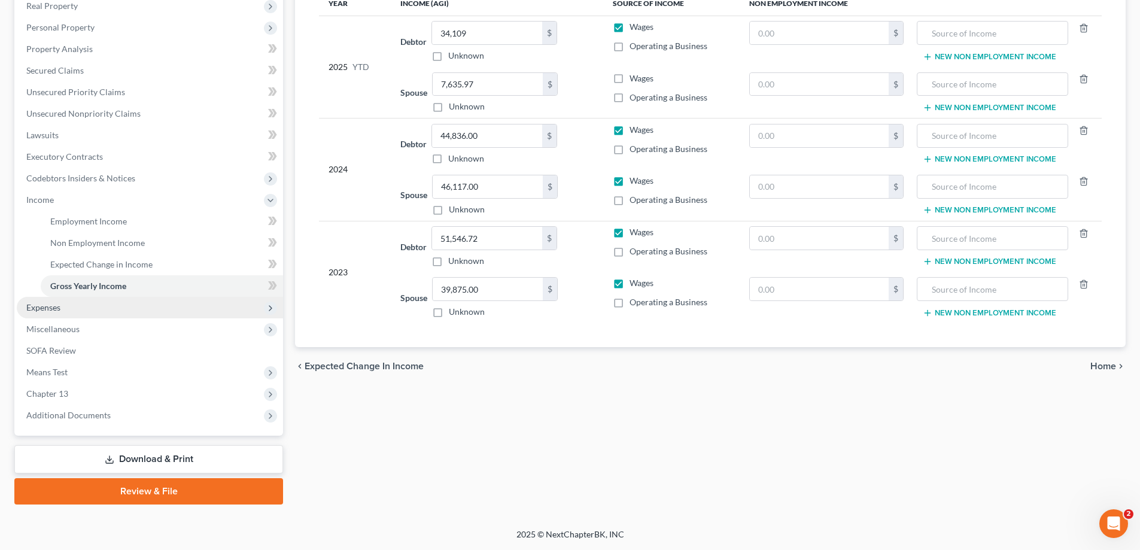
click at [93, 304] on span "Expenses" at bounding box center [150, 308] width 266 height 22
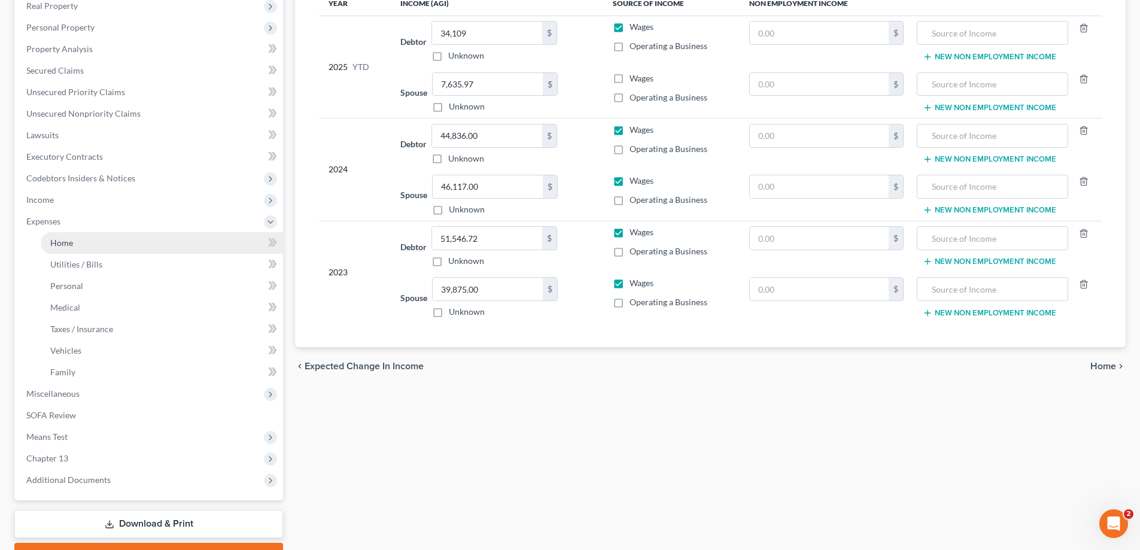
click at [87, 242] on link "Home" at bounding box center [162, 243] width 242 height 22
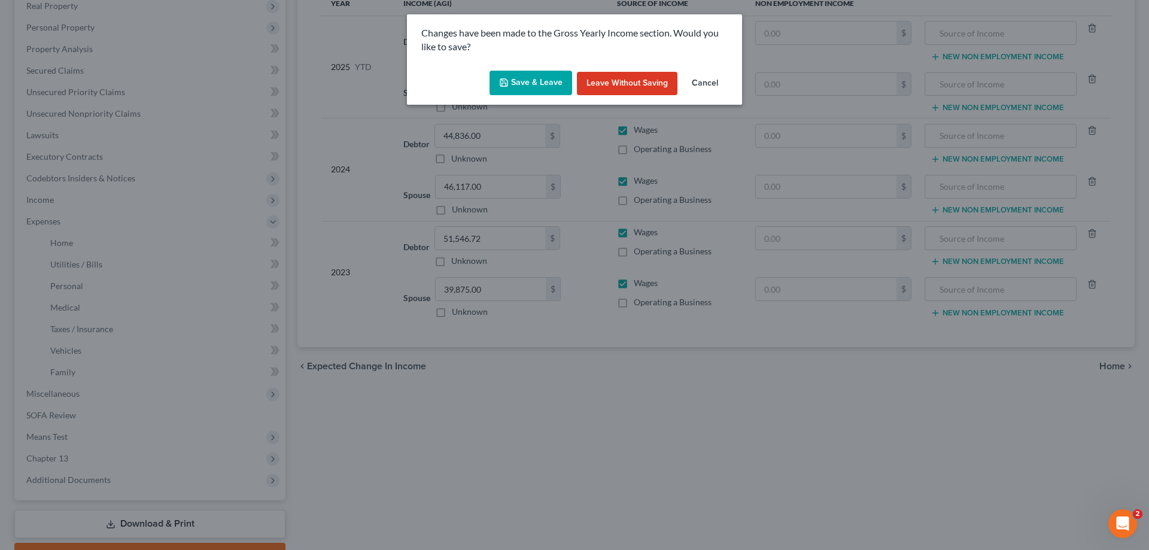
click at [539, 72] on button "Save & Leave" at bounding box center [530, 83] width 83 height 25
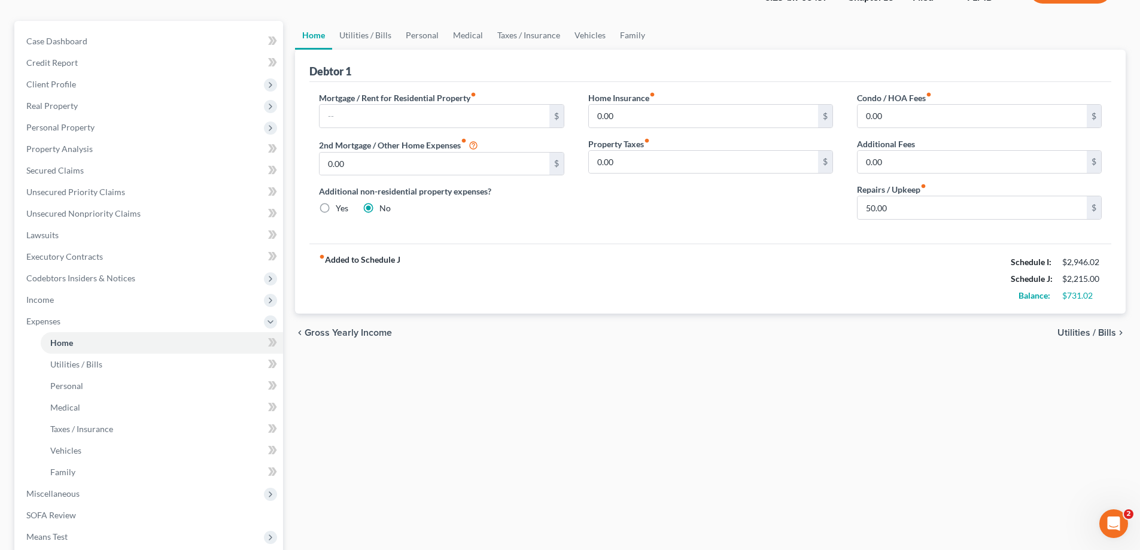
scroll to position [258, 0]
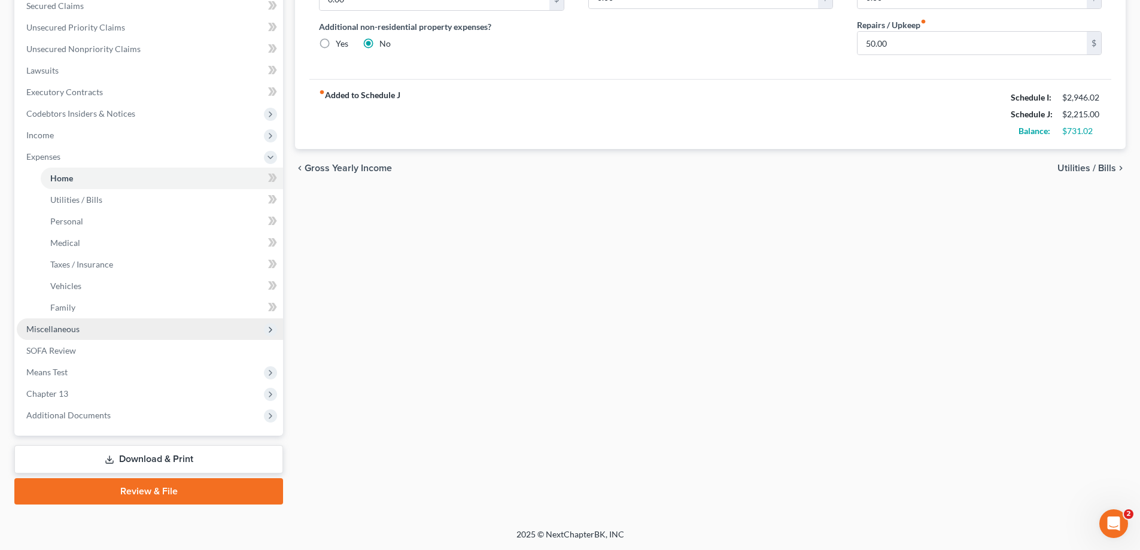
click at [79, 330] on span "Miscellaneous" at bounding box center [150, 329] width 266 height 22
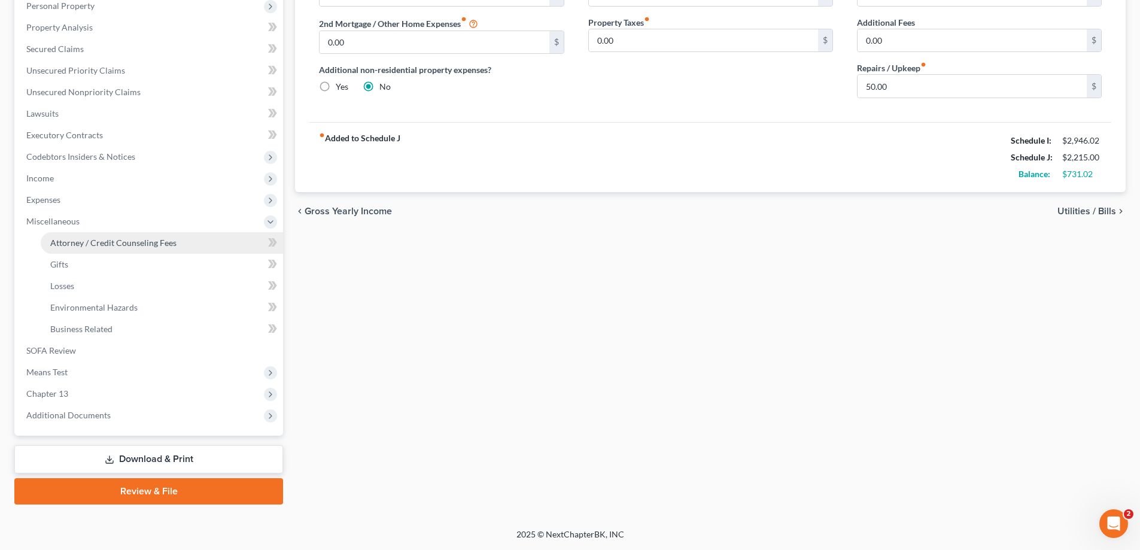
click at [90, 251] on link "Attorney / Credit Counseling Fees" at bounding box center [162, 243] width 242 height 22
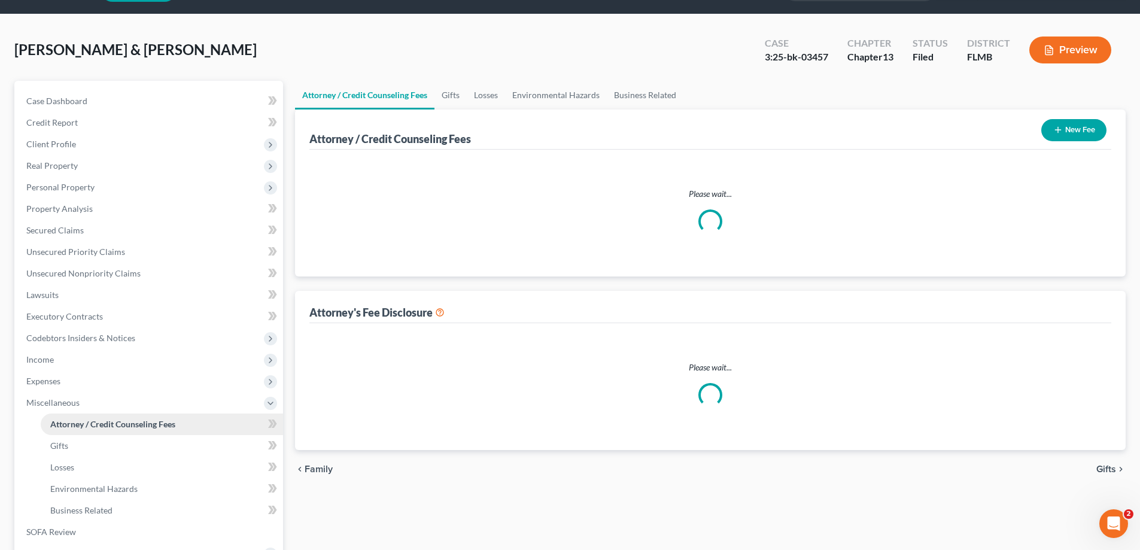
select select "0"
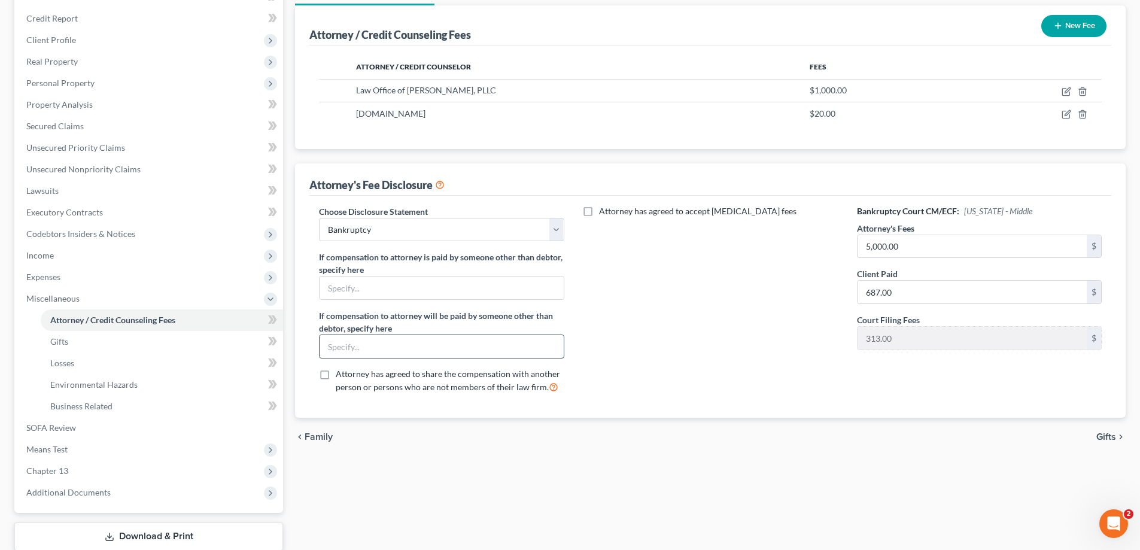
scroll to position [215, 0]
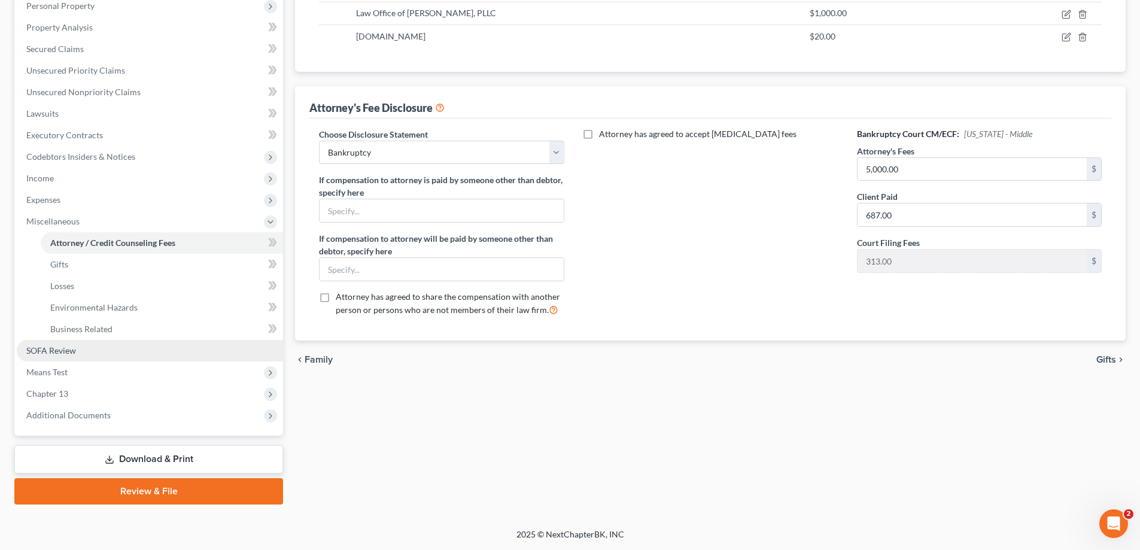
click at [85, 343] on link "SOFA Review" at bounding box center [150, 351] width 266 height 22
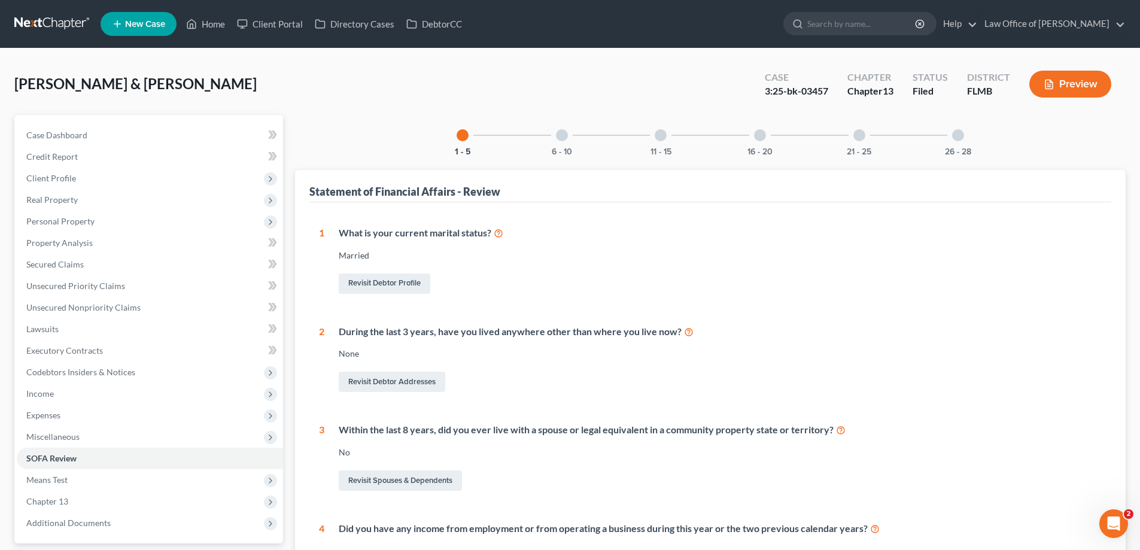
click at [760, 134] on div at bounding box center [760, 135] width 12 height 12
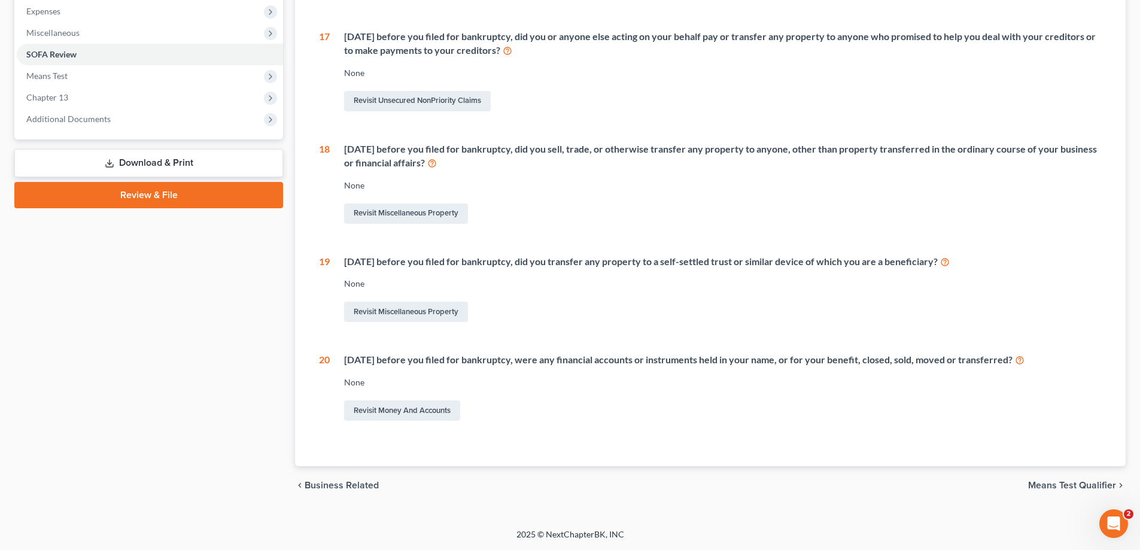
click at [154, 169] on link "Download & Print" at bounding box center [148, 163] width 269 height 28
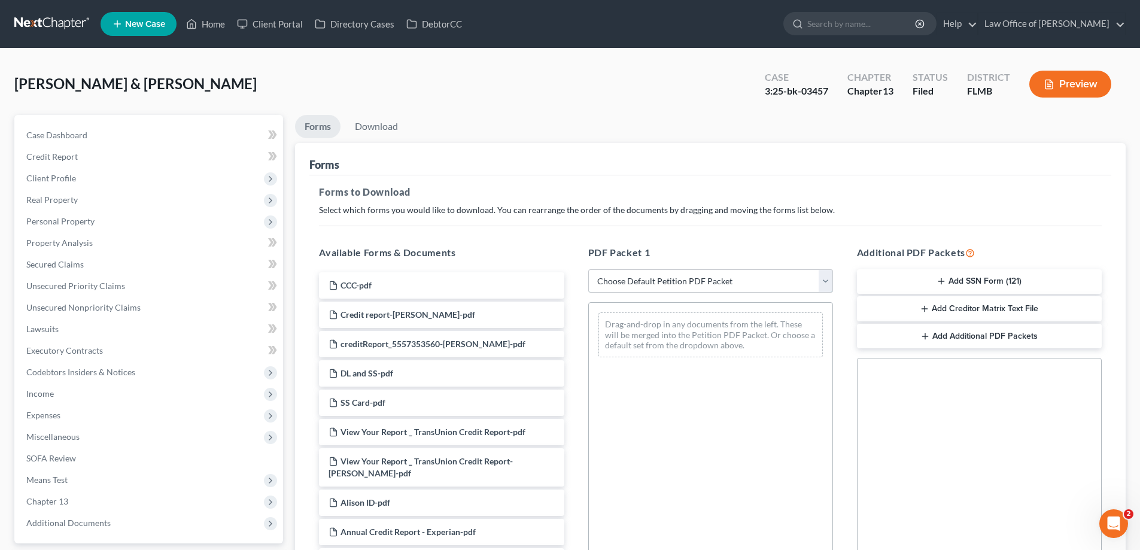
click at [653, 282] on select "Choose Default Petition PDF Packet Complete Bankruptcy Petition (all forms and …" at bounding box center [710, 281] width 245 height 24
select select "0"
click at [588, 269] on select "Choose Default Petition PDF Packet Complete Bankruptcy Petition (all forms and …" at bounding box center [710, 281] width 245 height 24
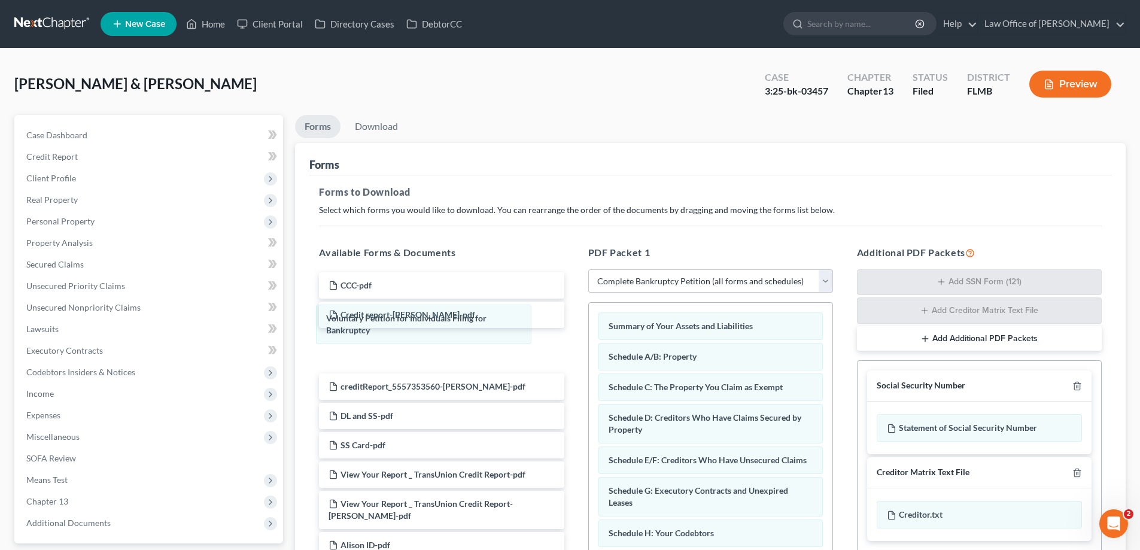
drag, startPoint x: 668, startPoint y: 331, endPoint x: 393, endPoint y: 329, distance: 275.2
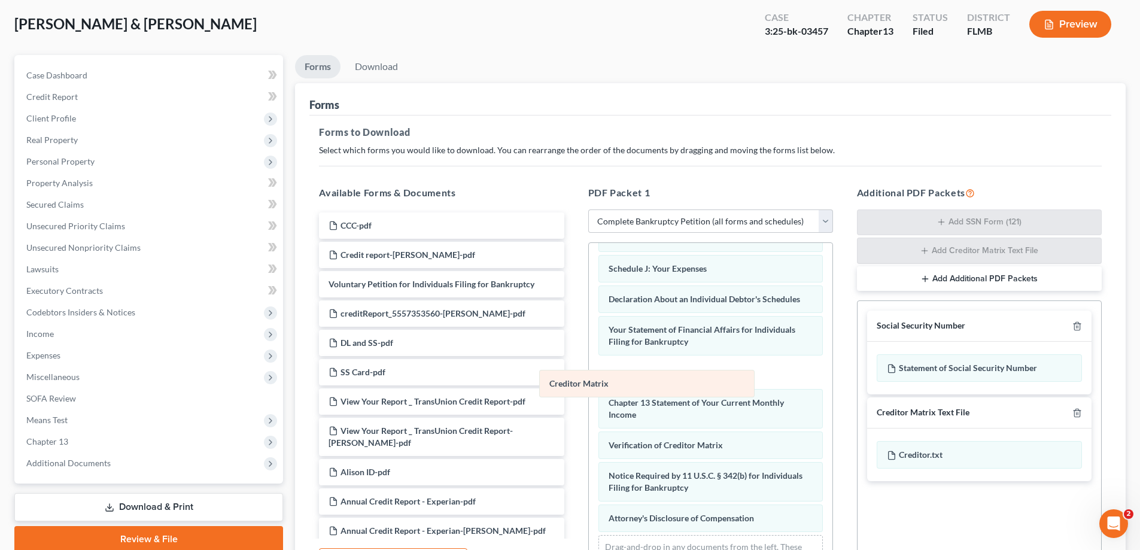
scroll to position [296, 0]
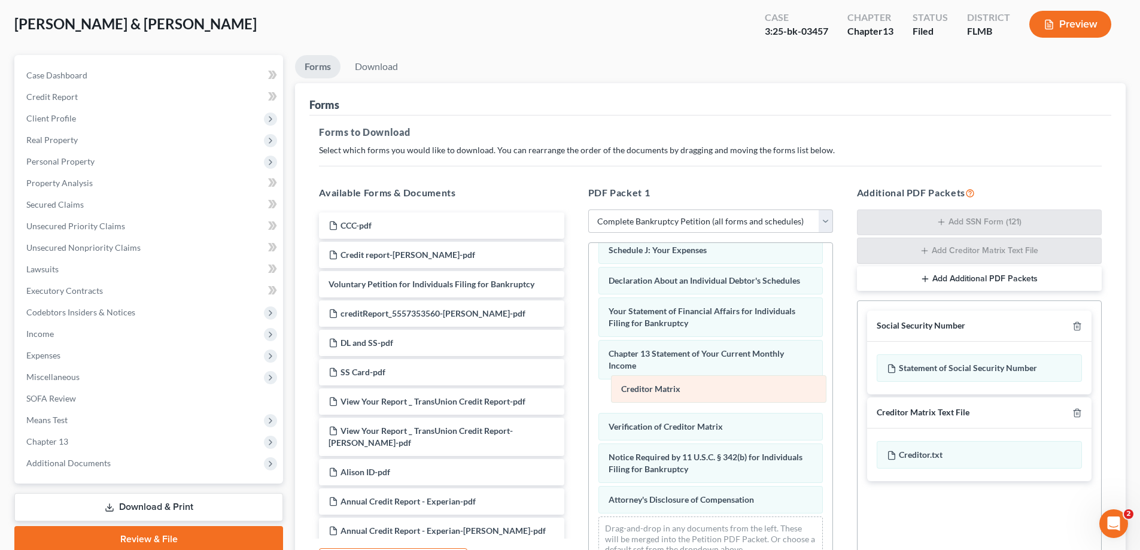
drag, startPoint x: 642, startPoint y: 395, endPoint x: 654, endPoint y: 388, distance: 14.5
click at [654, 388] on div "Creditor Matrix Summary of Your Assets and Liabilities Schedule A/B: Property S…" at bounding box center [710, 265] width 243 height 612
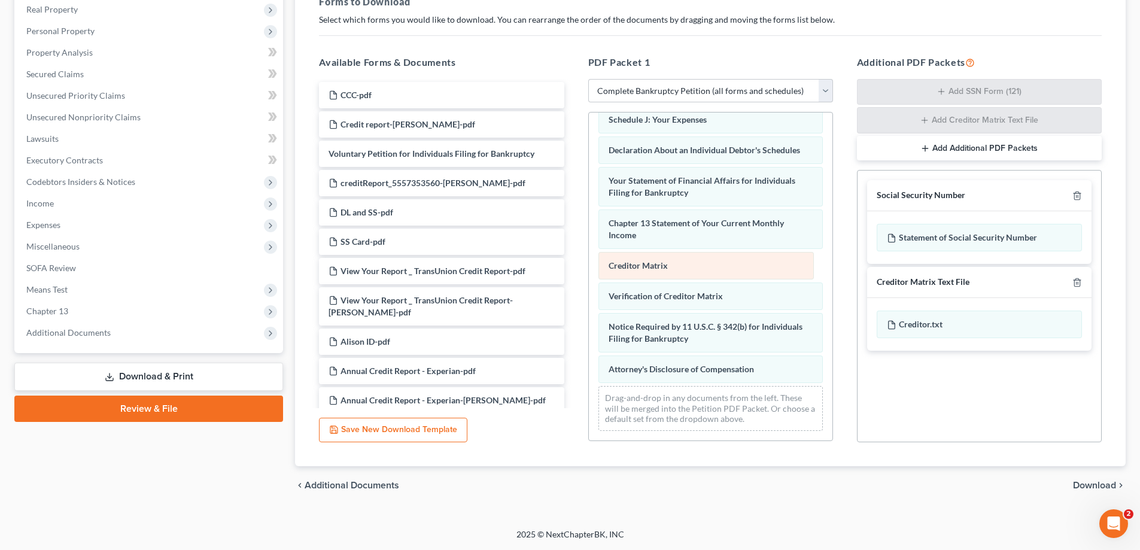
scroll to position [266, 0]
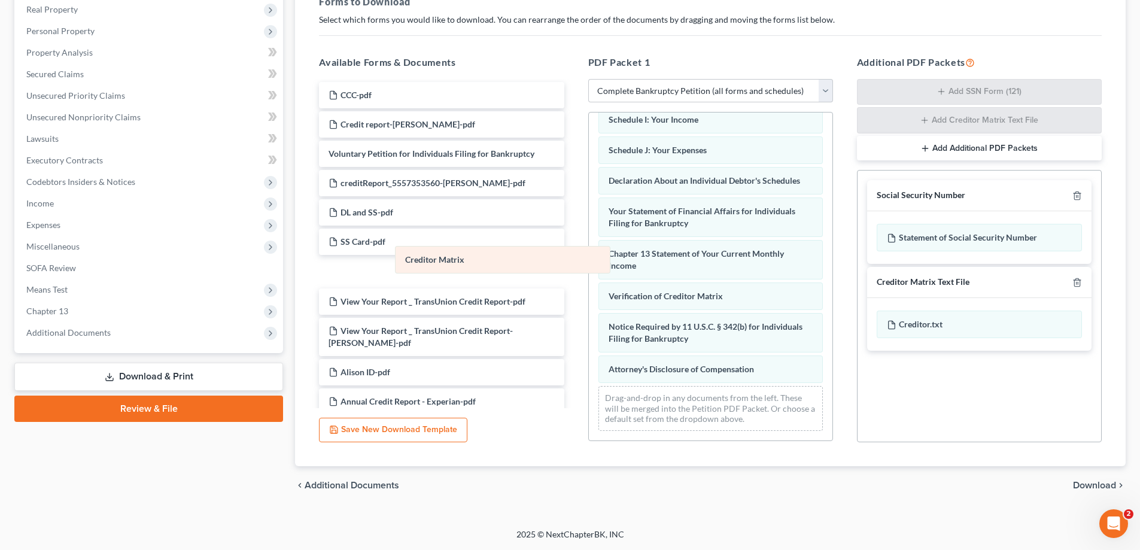
drag, startPoint x: 688, startPoint y: 266, endPoint x: 478, endPoint y: 257, distance: 210.2
click at [589, 257] on div "Creditor Matrix Summary of Your Assets and Liabilities Schedule A/B: Property S…" at bounding box center [710, 149] width 243 height 581
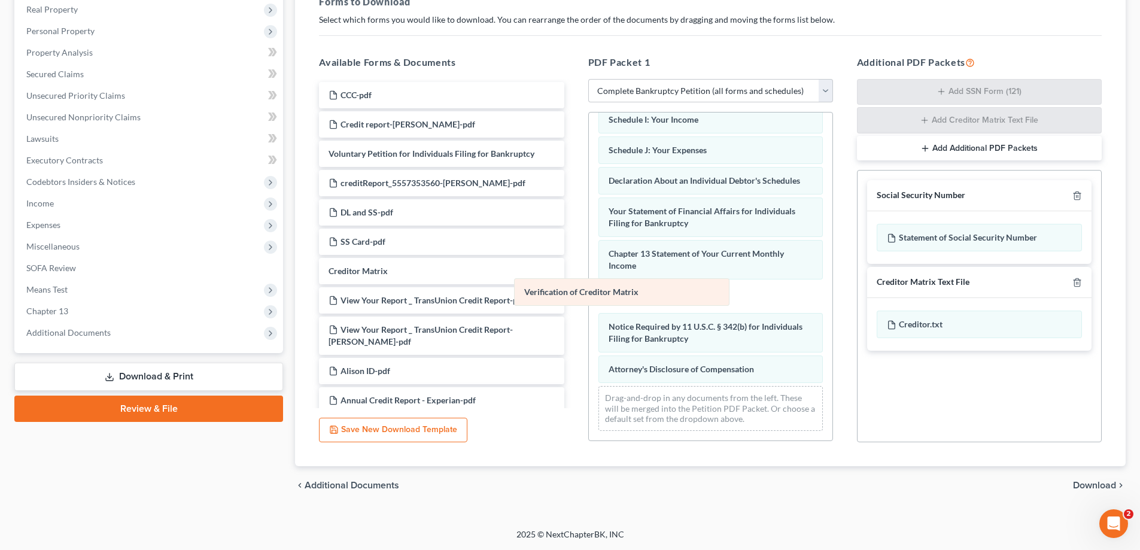
scroll to position [235, 0]
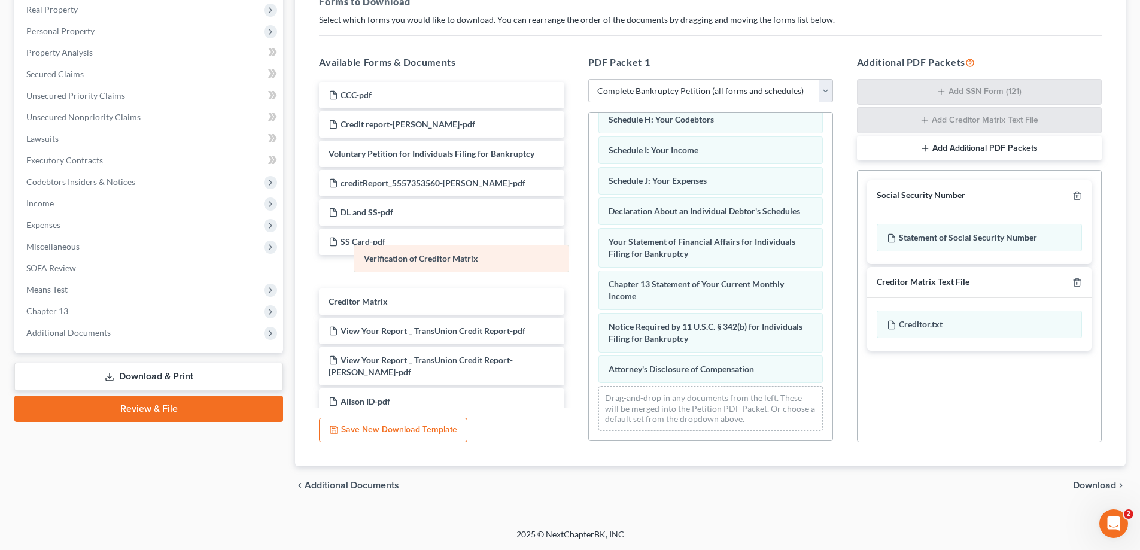
drag, startPoint x: 709, startPoint y: 290, endPoint x: 464, endPoint y: 251, distance: 248.2
click at [589, 251] on div "Verification of Creditor Matrix Summary of Your Assets and Liabilities Schedule…" at bounding box center [710, 164] width 243 height 551
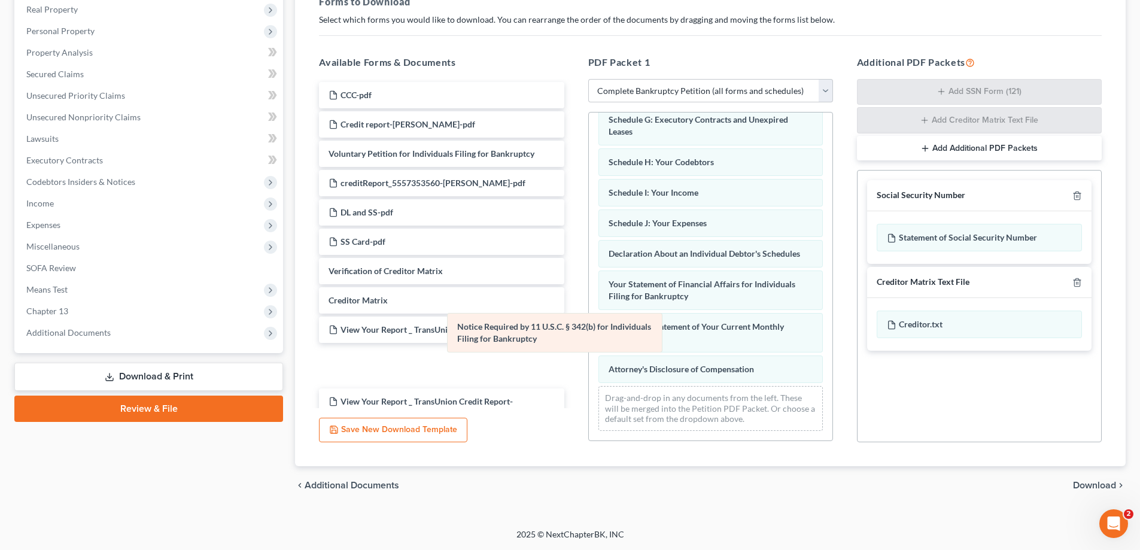
scroll to position [193, 0]
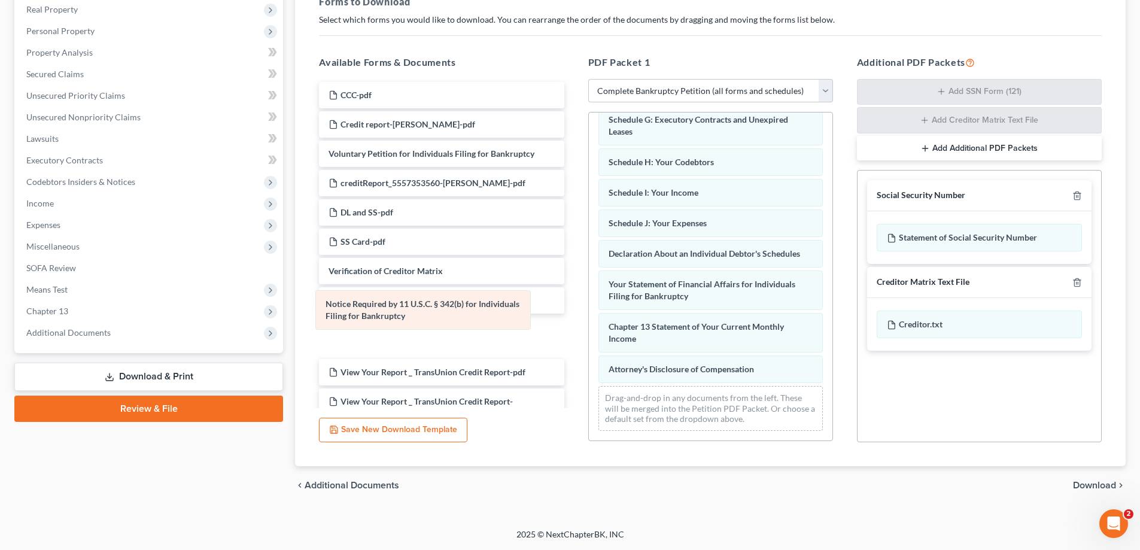
drag, startPoint x: 651, startPoint y: 333, endPoint x: 372, endPoint y: 311, distance: 279.6
click at [589, 311] on div "Notice Required by 11 U.S.C. § 342(b) for Individuals Filing for Bankruptcy Sum…" at bounding box center [710, 186] width 243 height 508
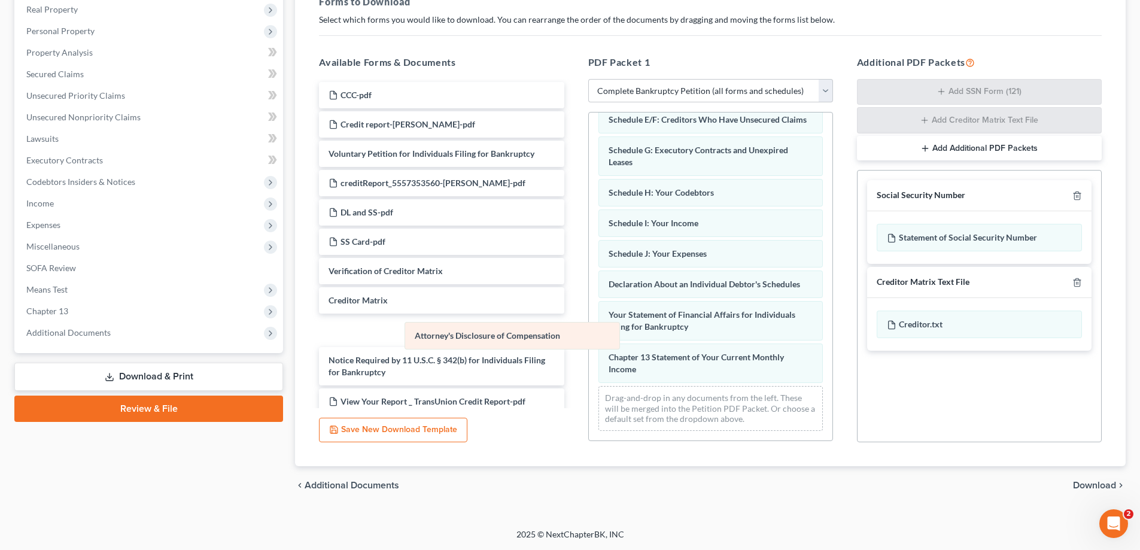
scroll to position [162, 0]
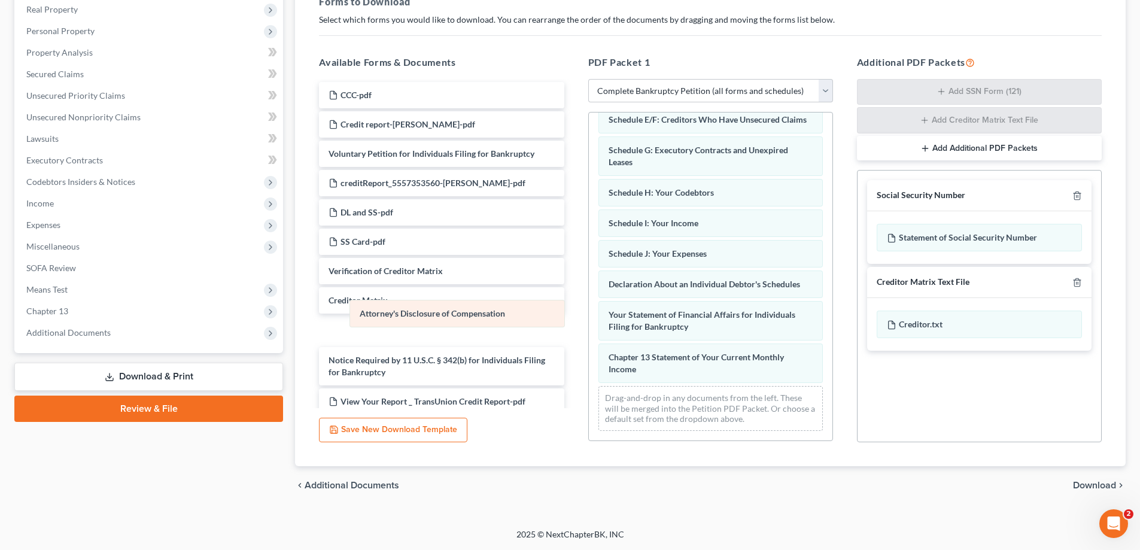
drag, startPoint x: 714, startPoint y: 363, endPoint x: 465, endPoint y: 307, distance: 255.0
click at [589, 307] on div "Attorney's Disclosure of Compensation Summary of Your Assets and Liabilities Sc…" at bounding box center [710, 201] width 243 height 478
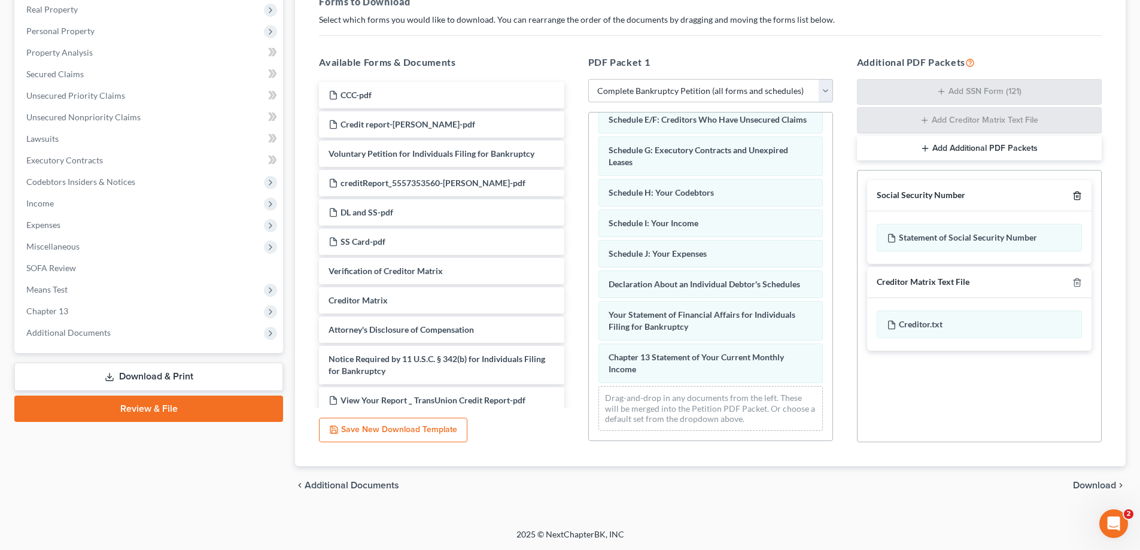
click at [1076, 193] on polyline "button" at bounding box center [1076, 193] width 7 height 0
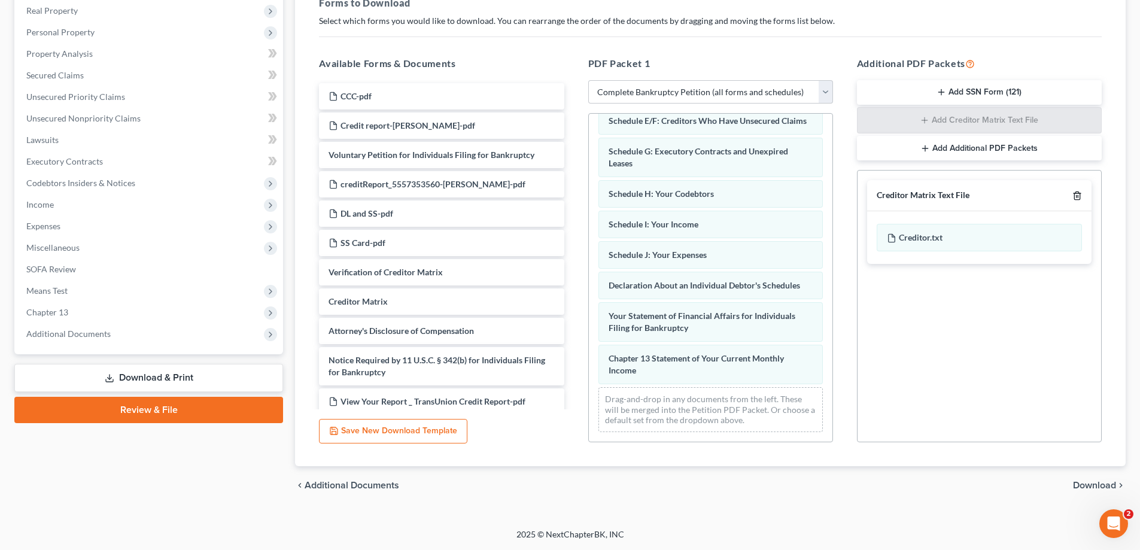
click at [1078, 195] on icon "button" at bounding box center [1077, 196] width 10 height 10
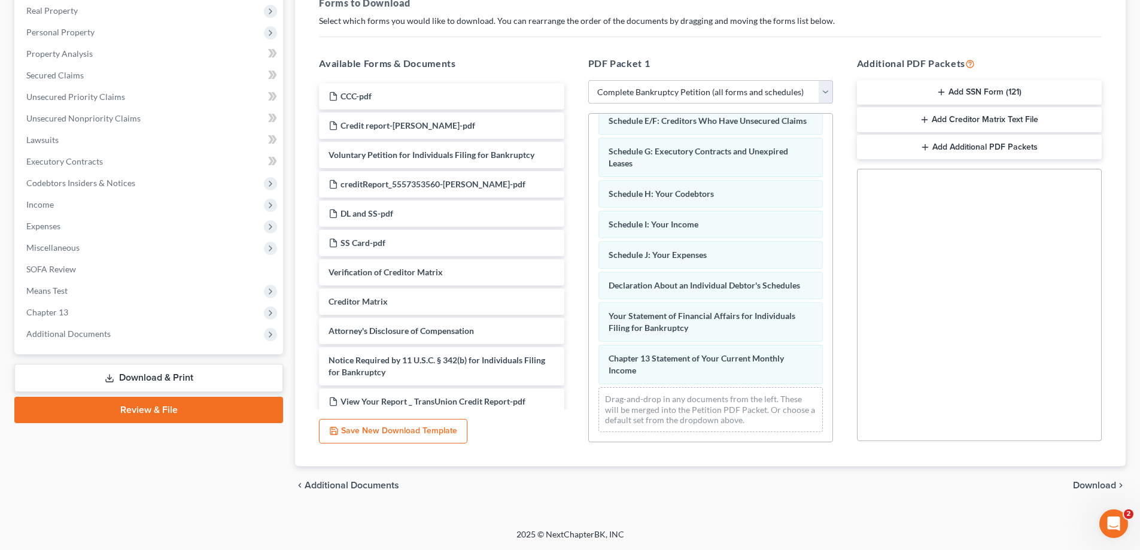
click at [1094, 488] on span "Download" at bounding box center [1094, 485] width 43 height 10
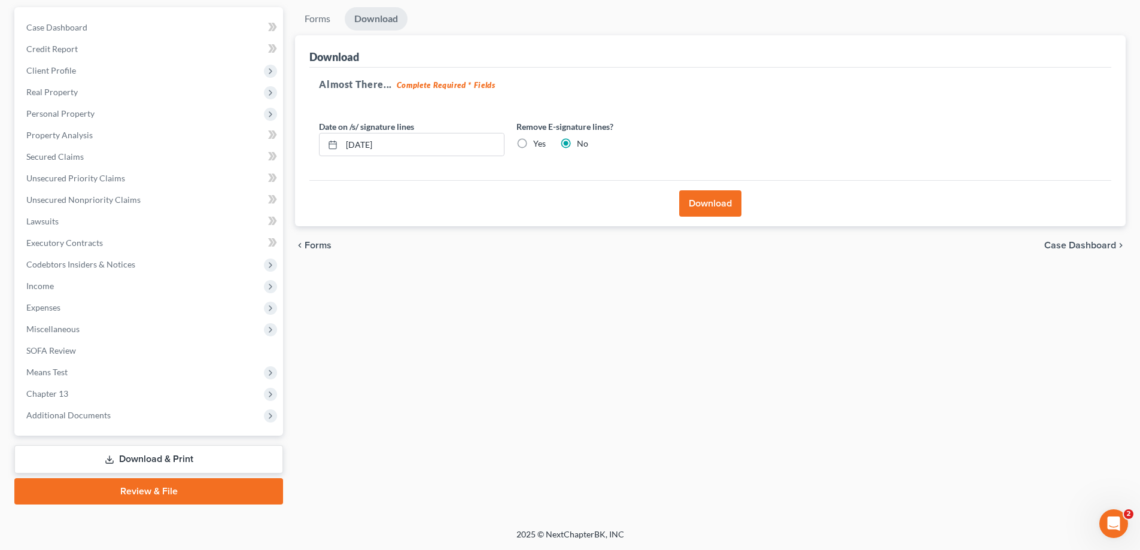
scroll to position [108, 0]
click at [368, 140] on input "10/14/2025" at bounding box center [423, 144] width 162 height 23
click at [464, 143] on input "10/13/" at bounding box center [423, 144] width 162 height 23
type input "10/13/2025"
click at [715, 200] on button "Download" at bounding box center [710, 203] width 62 height 26
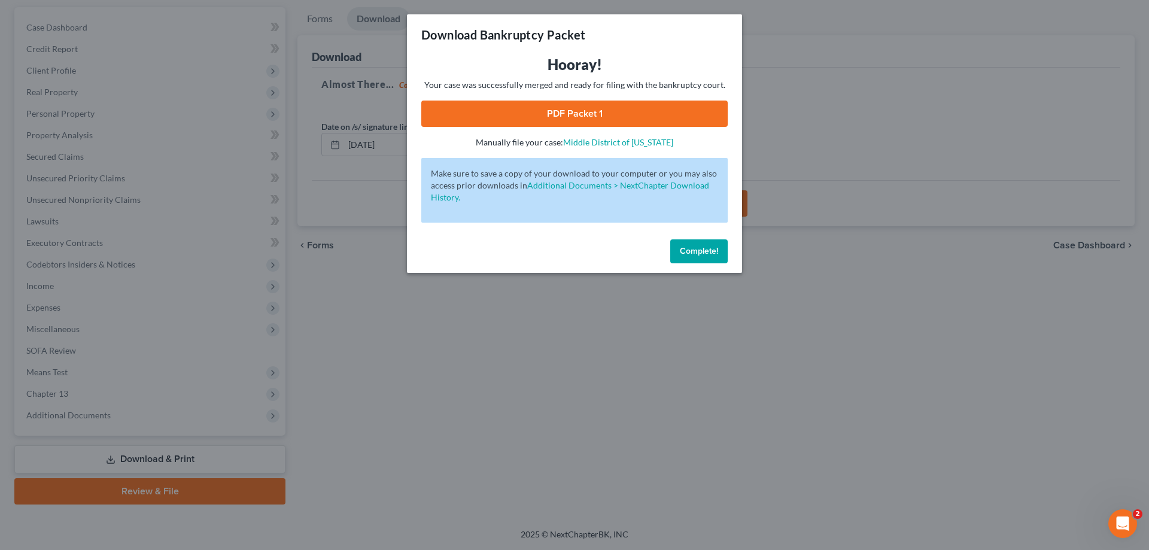
click at [1025, 283] on div "Download Bankruptcy Packet Hooray! Your case was successfully merged and ready …" at bounding box center [574, 275] width 1149 height 550
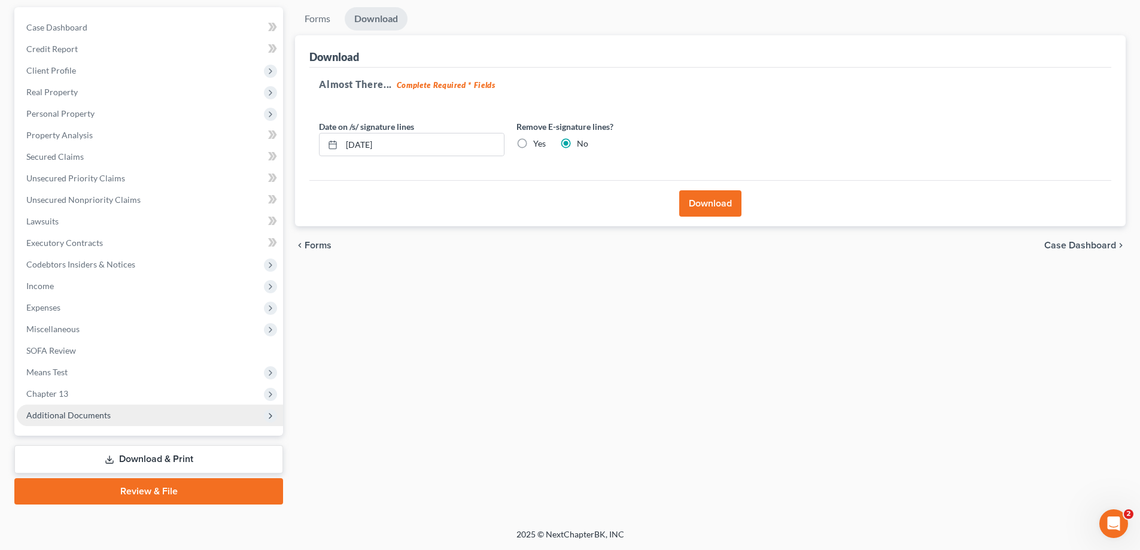
click at [138, 409] on span "Additional Documents" at bounding box center [150, 415] width 266 height 22
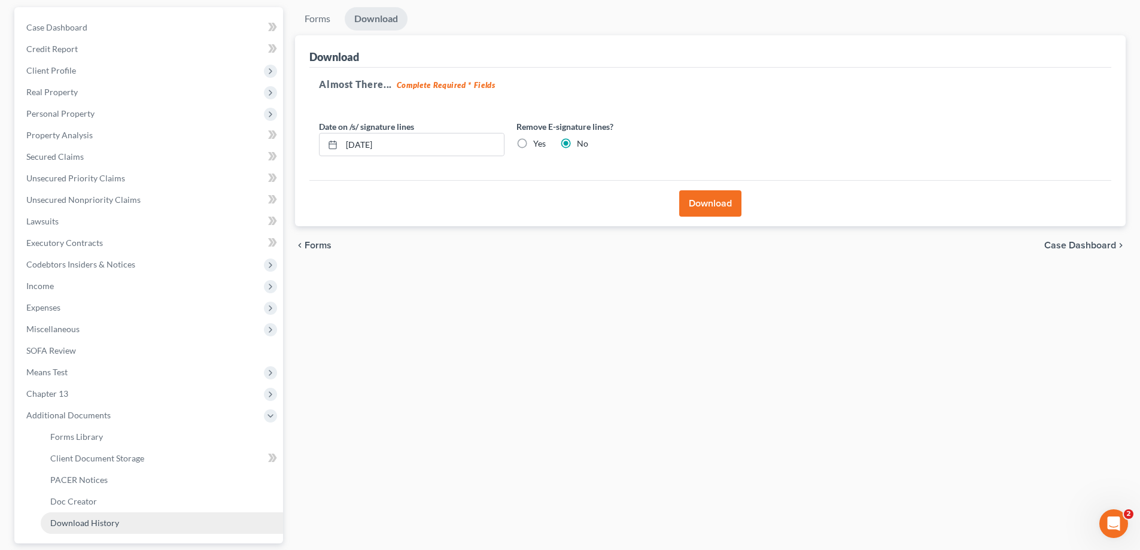
click at [98, 524] on span "Download History" at bounding box center [84, 522] width 69 height 10
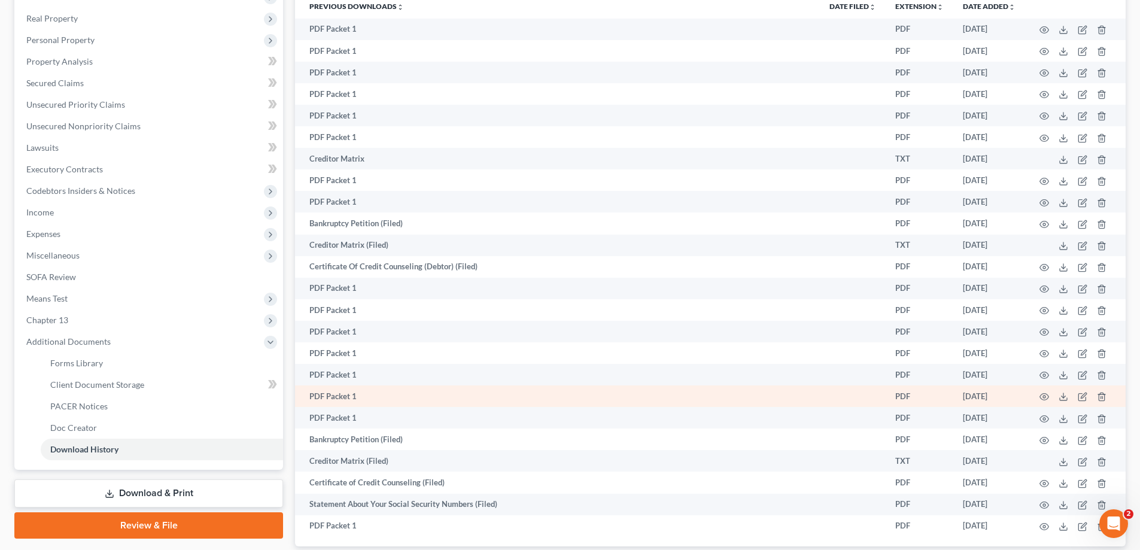
scroll to position [261, 0]
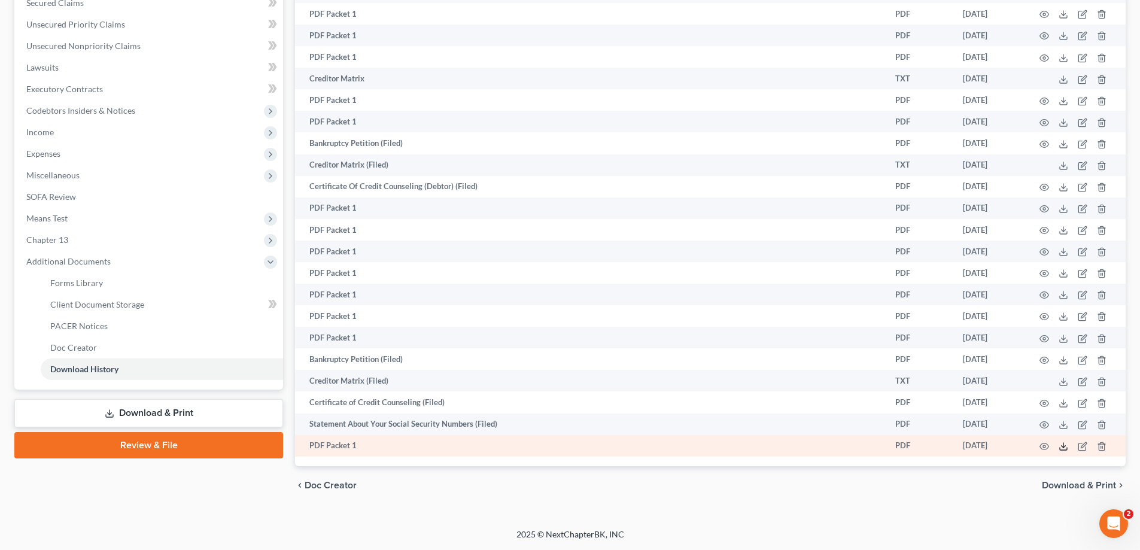
click at [1065, 447] on icon at bounding box center [1063, 446] width 10 height 10
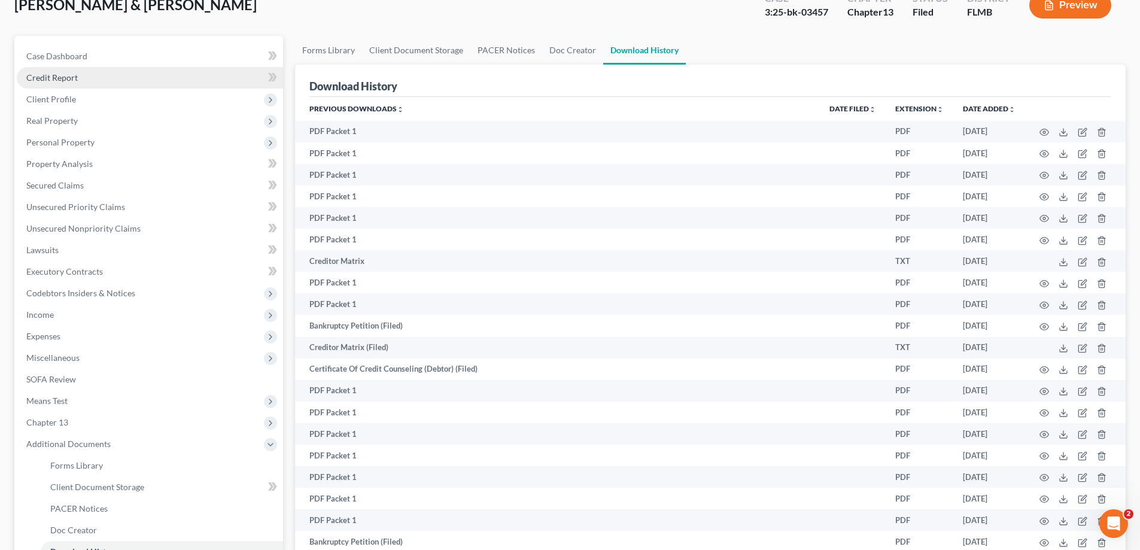
scroll to position [0, 0]
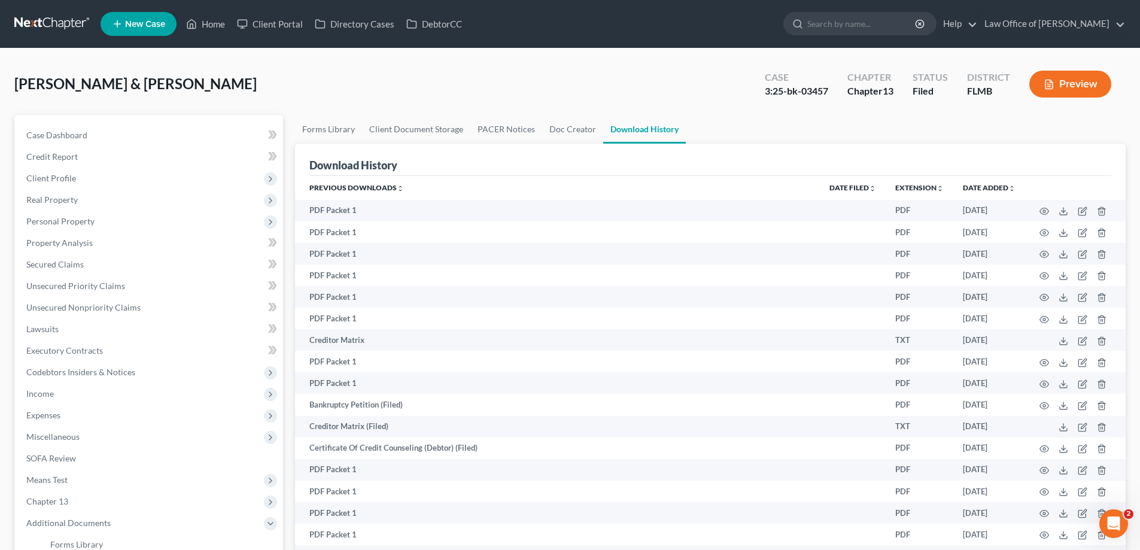
click at [60, 22] on link at bounding box center [52, 24] width 77 height 22
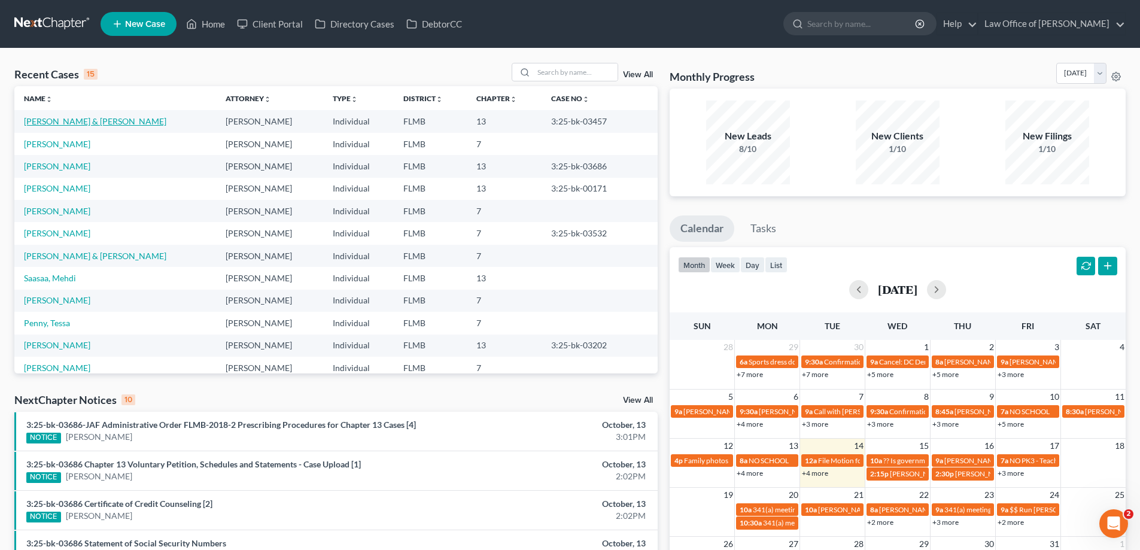
click at [59, 121] on link "Sanchez, Javier & Alison" at bounding box center [95, 121] width 142 height 10
select select "2"
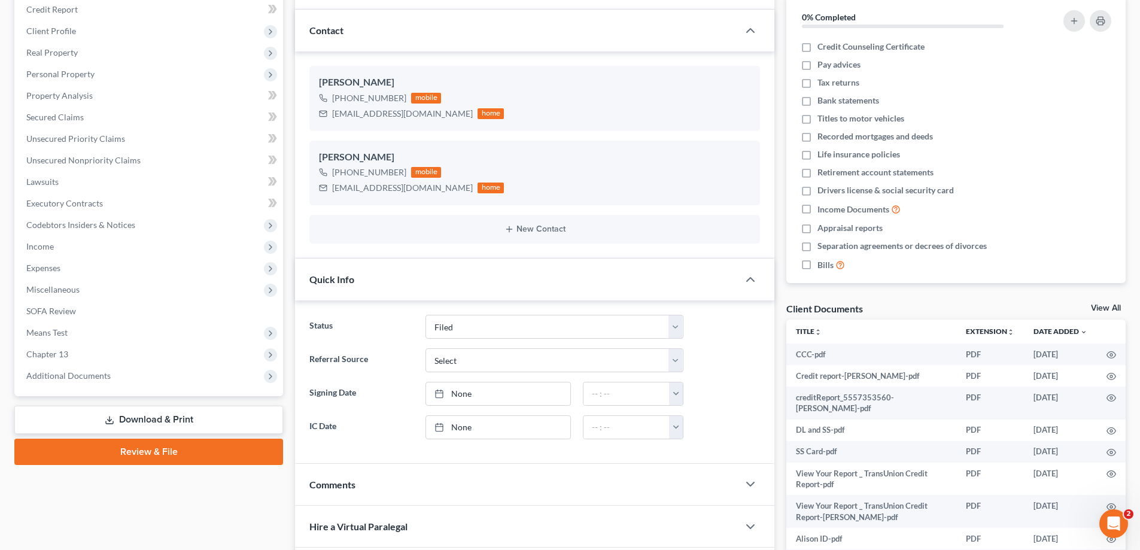
scroll to position [316, 0]
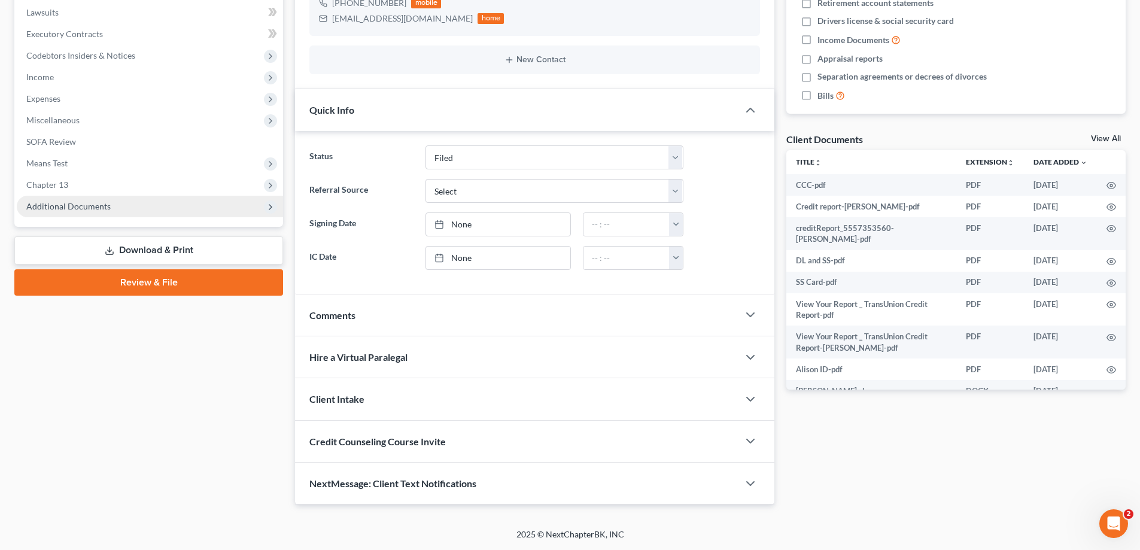
click at [134, 202] on span "Additional Documents" at bounding box center [150, 207] width 266 height 22
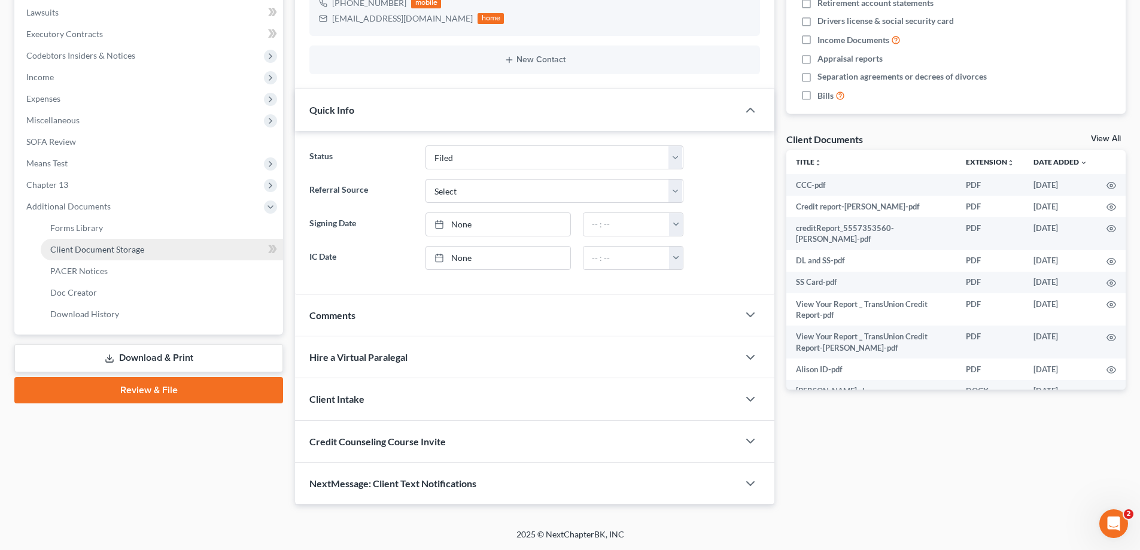
click at [120, 252] on span "Client Document Storage" at bounding box center [97, 249] width 94 height 10
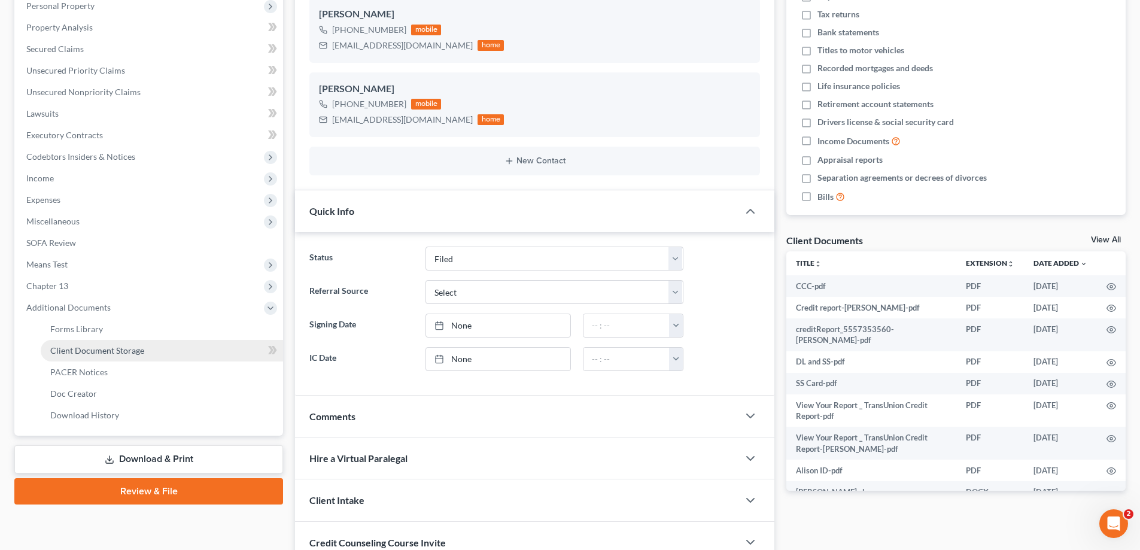
select select "9"
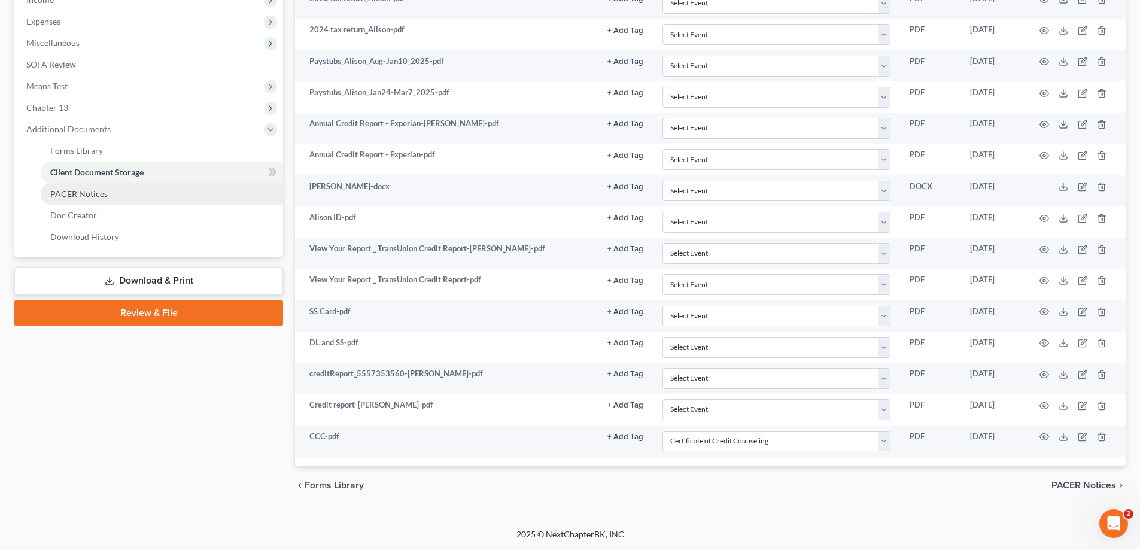
click at [109, 191] on link "PACER Notices" at bounding box center [162, 194] width 242 height 22
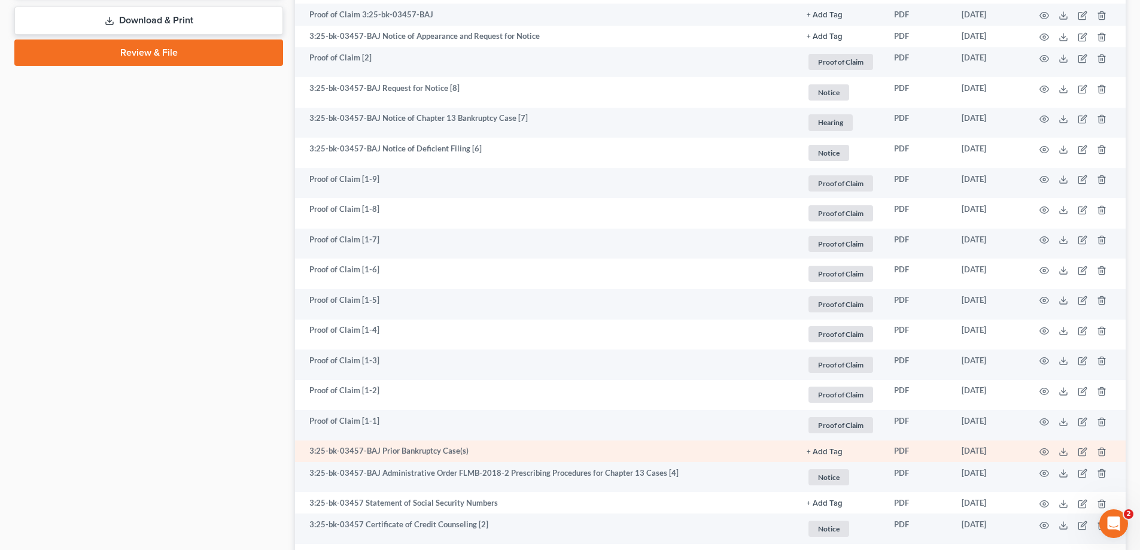
scroll to position [473, 0]
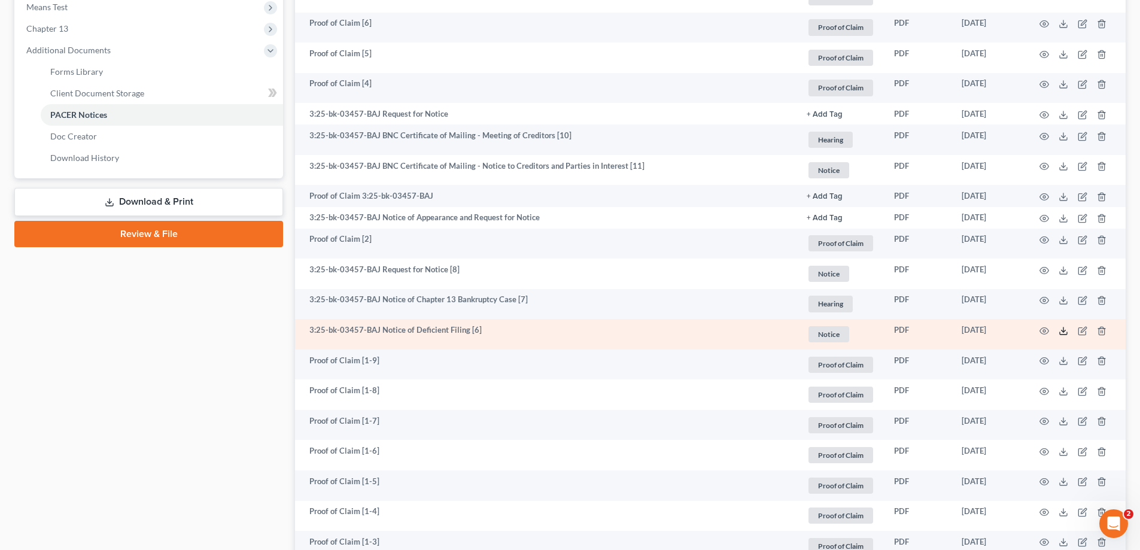
click at [1062, 330] on icon at bounding box center [1063, 331] width 10 height 10
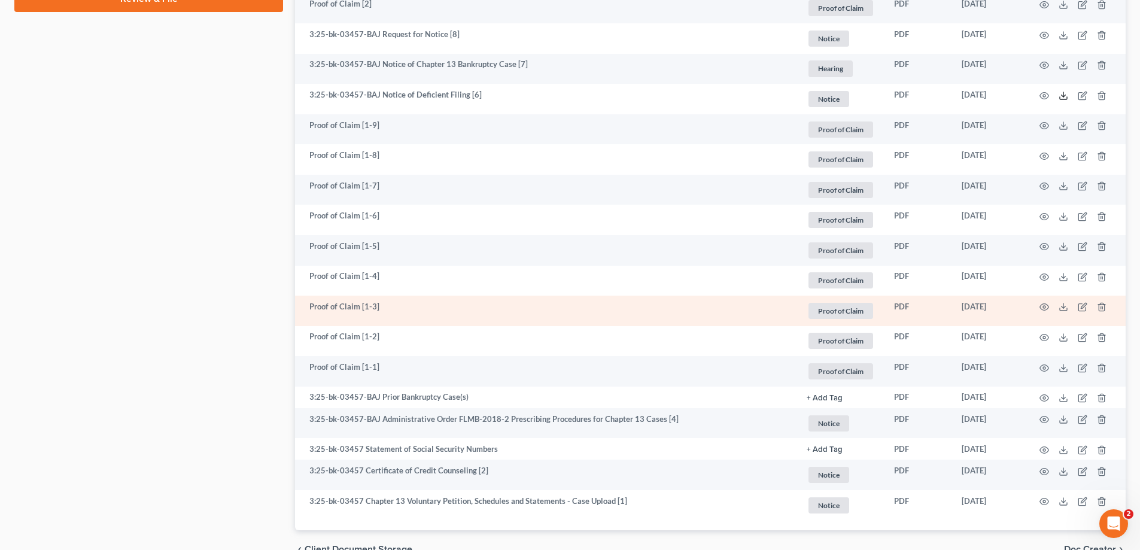
scroll to position [772, 0]
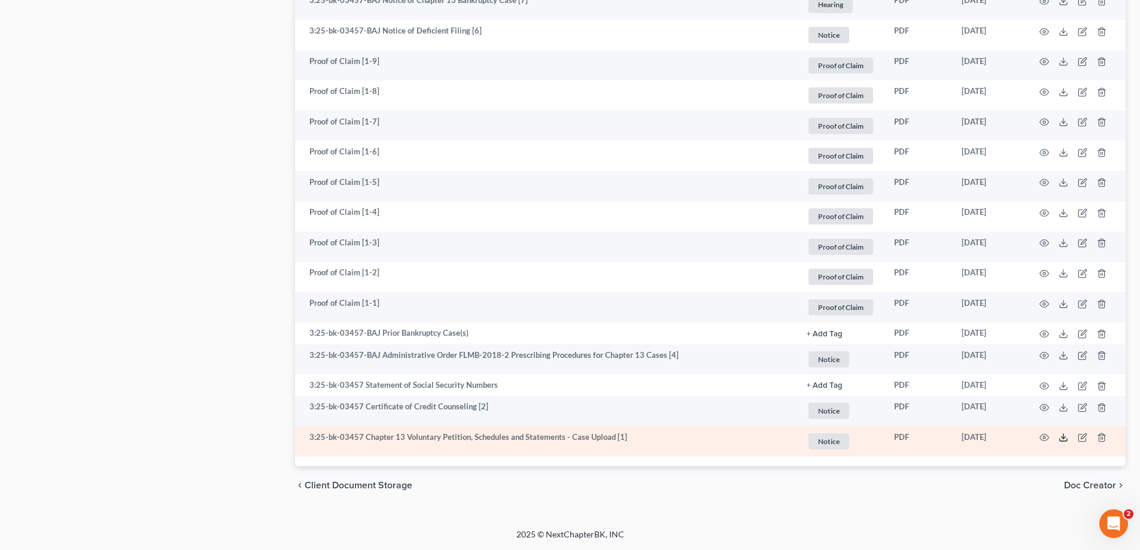
click at [1060, 437] on icon at bounding box center [1063, 437] width 10 height 10
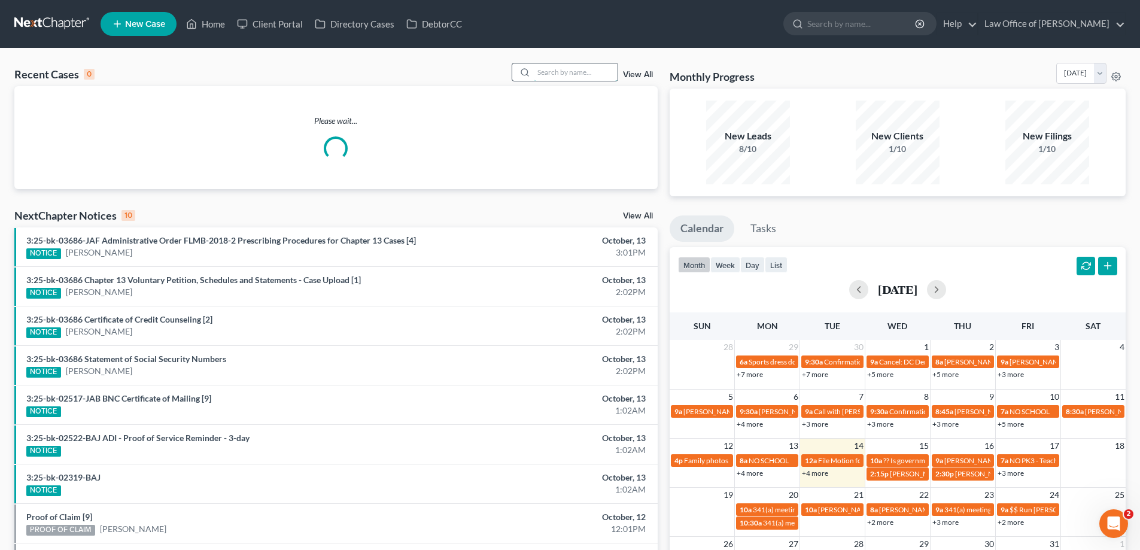
click at [604, 75] on input "search" at bounding box center [576, 71] width 84 height 17
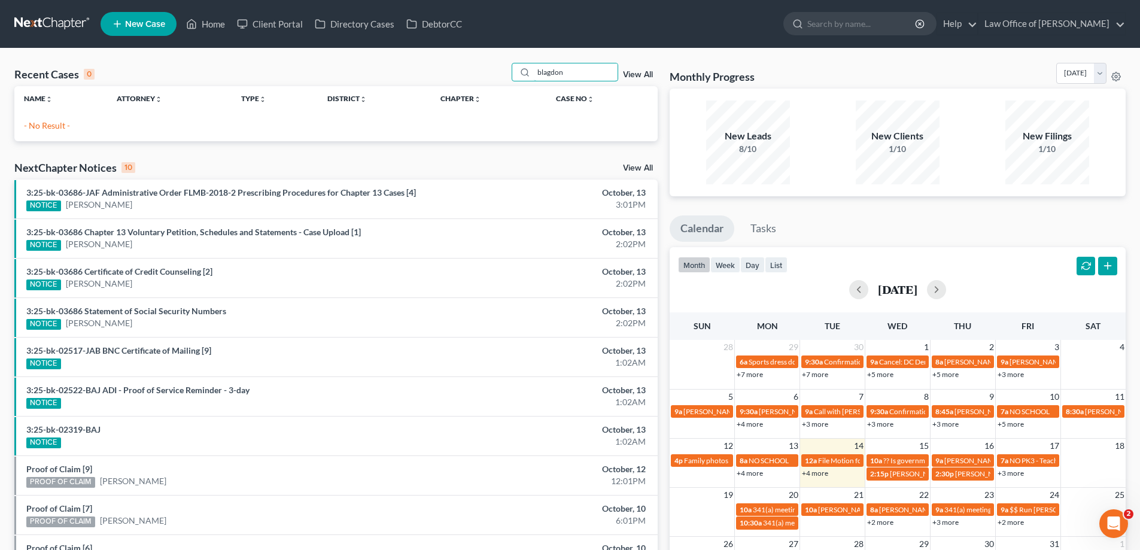
drag, startPoint x: 584, startPoint y: 67, endPoint x: 449, endPoint y: 57, distance: 135.5
click at [449, 57] on div "Recent Cases 0 blagdon View All Name unfold_more expand_more expand_less Attorn…" at bounding box center [570, 358] width 1140 height 621
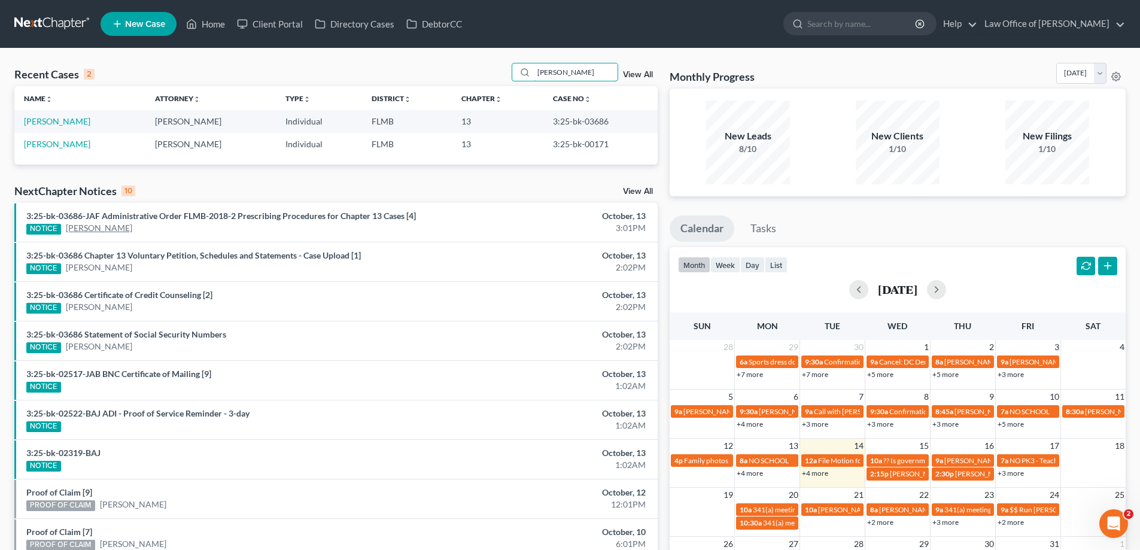
type input "coatney"
click at [91, 226] on link "[PERSON_NAME]" at bounding box center [99, 228] width 66 height 12
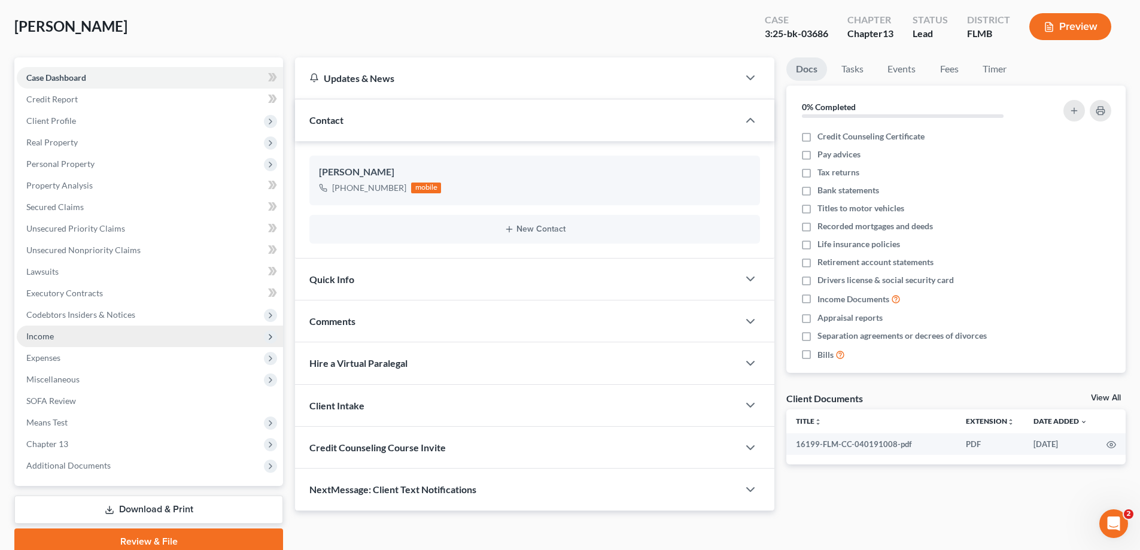
scroll to position [108, 0]
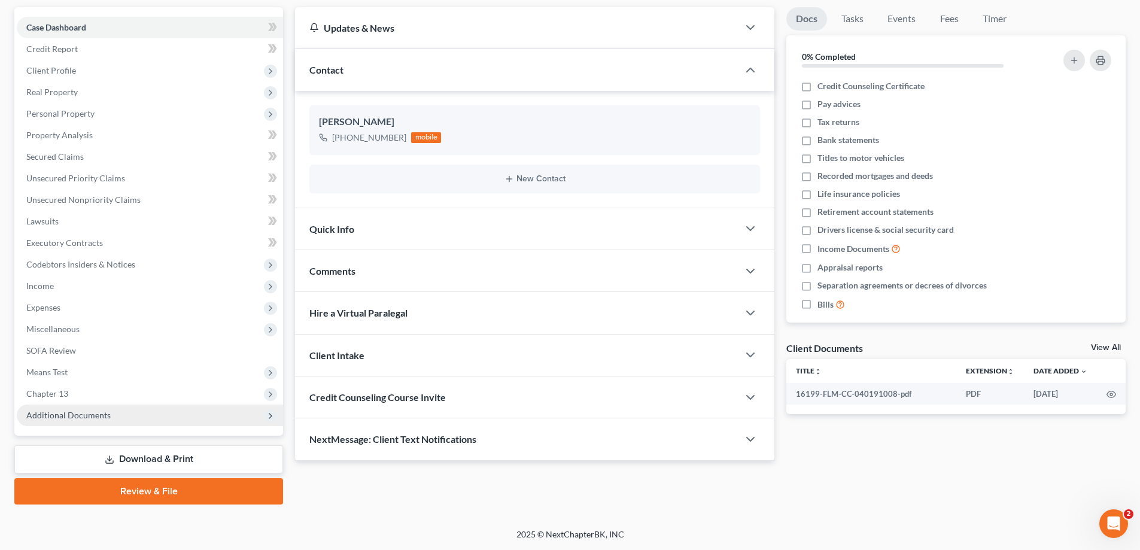
click at [109, 418] on span "Additional Documents" at bounding box center [150, 415] width 266 height 22
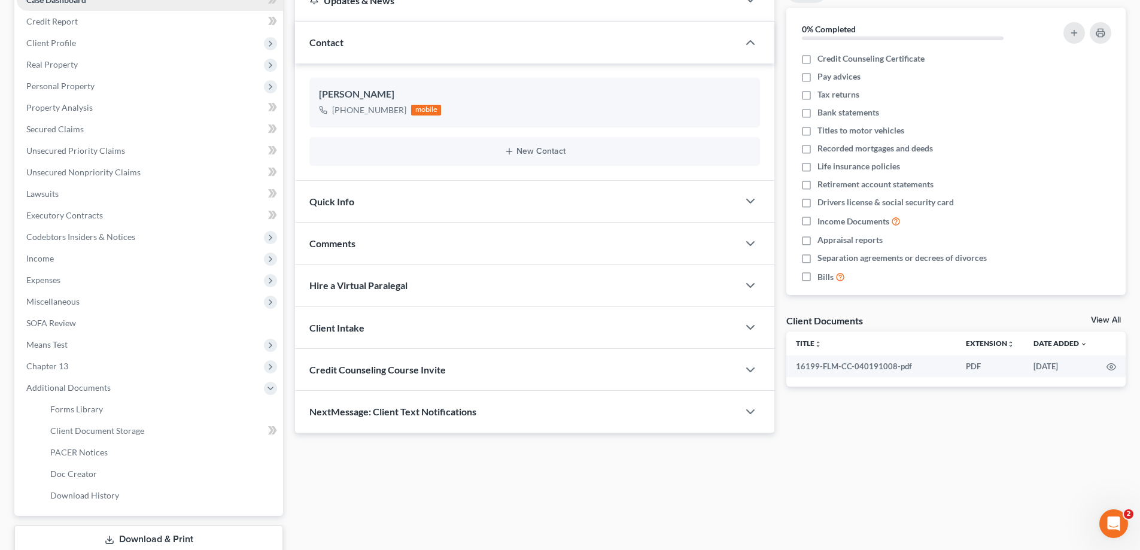
scroll to position [36, 0]
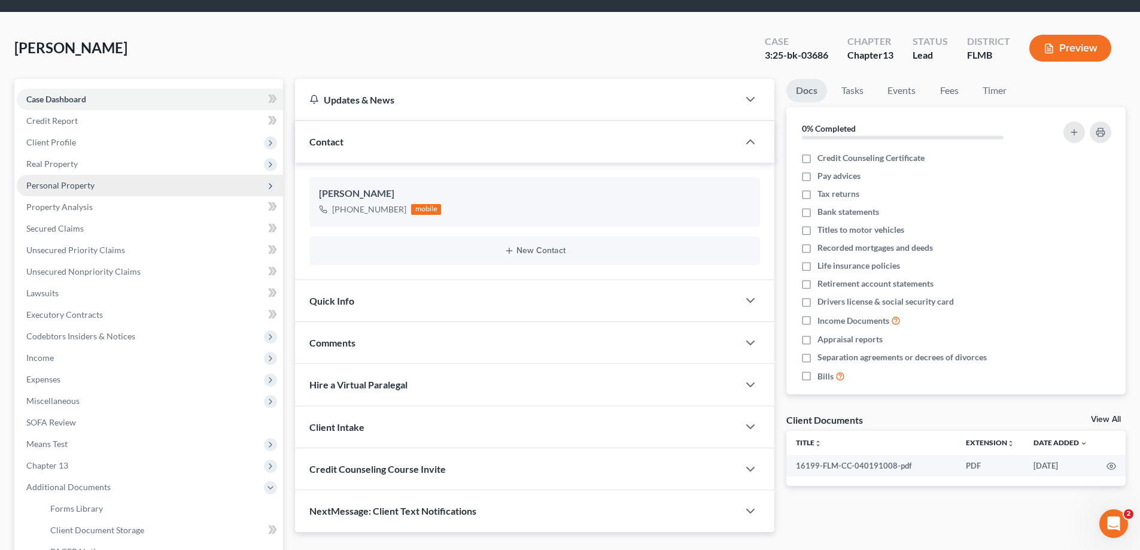
click at [73, 180] on span "Personal Property" at bounding box center [60, 185] width 68 height 10
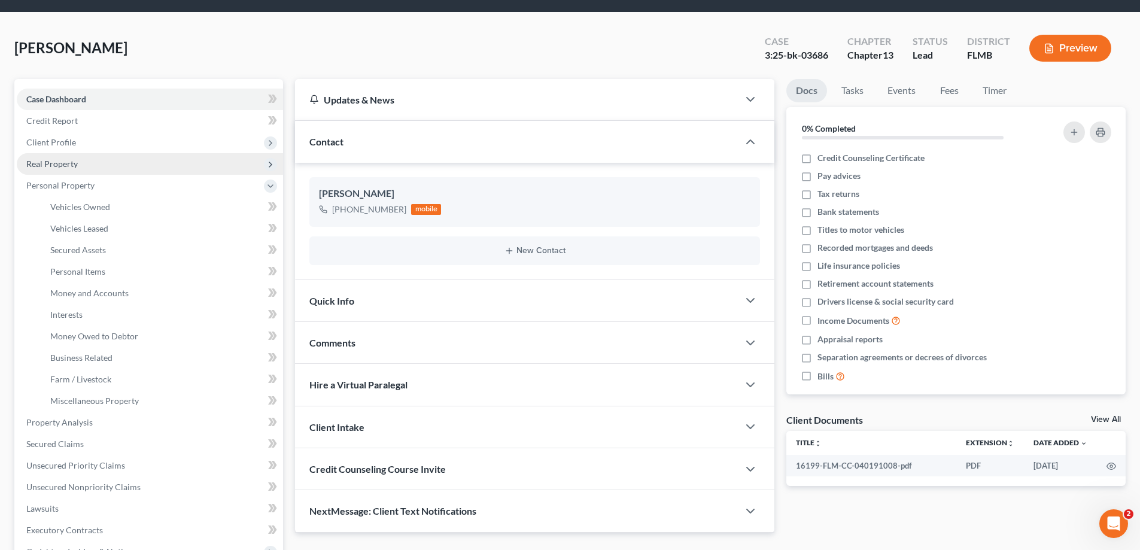
click at [68, 166] on span "Real Property" at bounding box center [51, 164] width 51 height 10
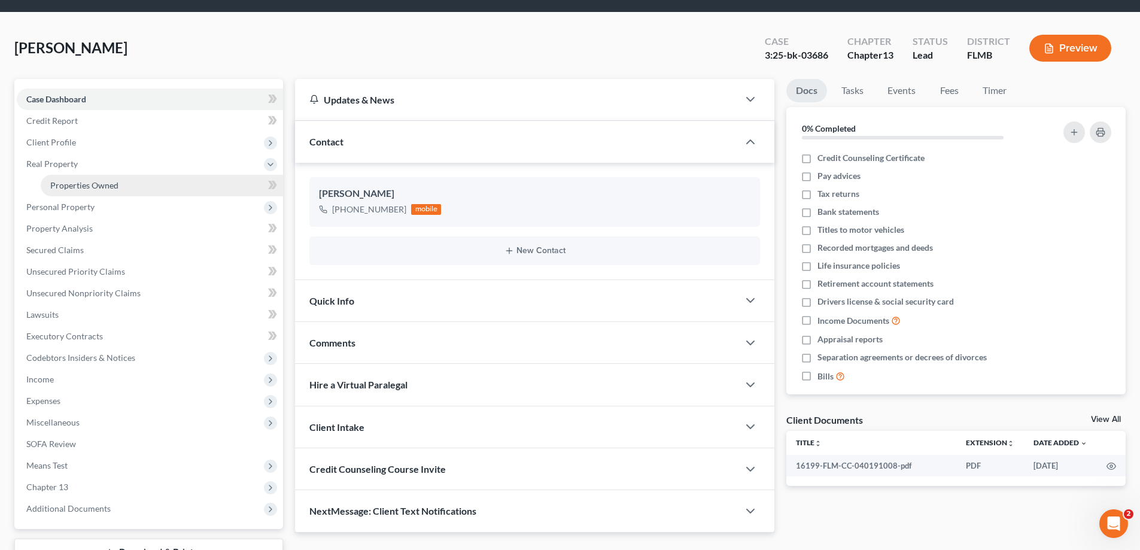
click at [74, 177] on link "Properties Owned" at bounding box center [162, 186] width 242 height 22
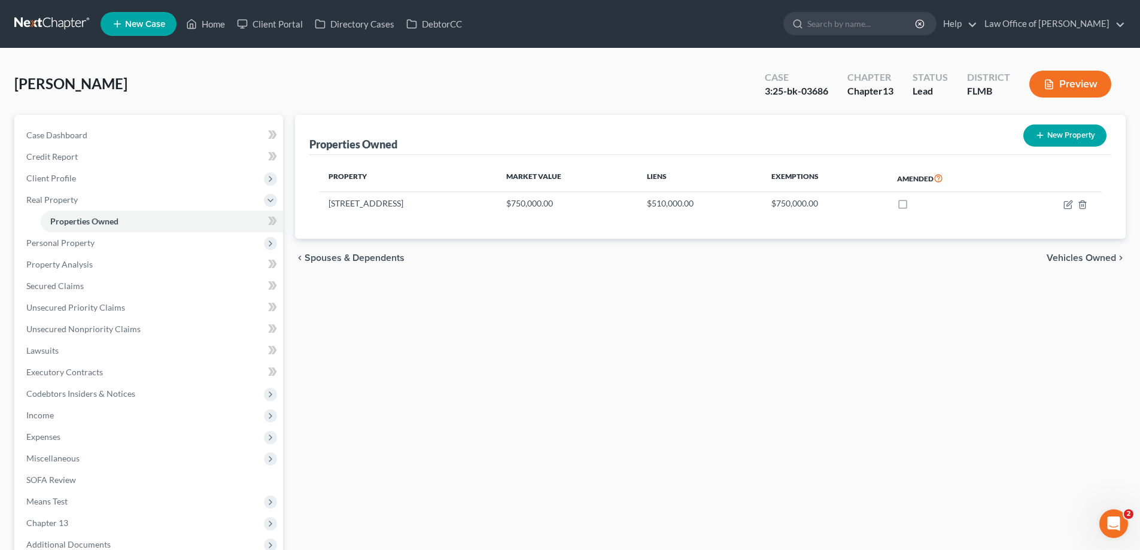
click at [467, 71] on div "Coatney, Jason Upgraded Case 3:25-bk-03686 Chapter Chapter 13 Status Lead Distr…" at bounding box center [569, 89] width 1111 height 52
click at [61, 19] on link at bounding box center [52, 24] width 77 height 22
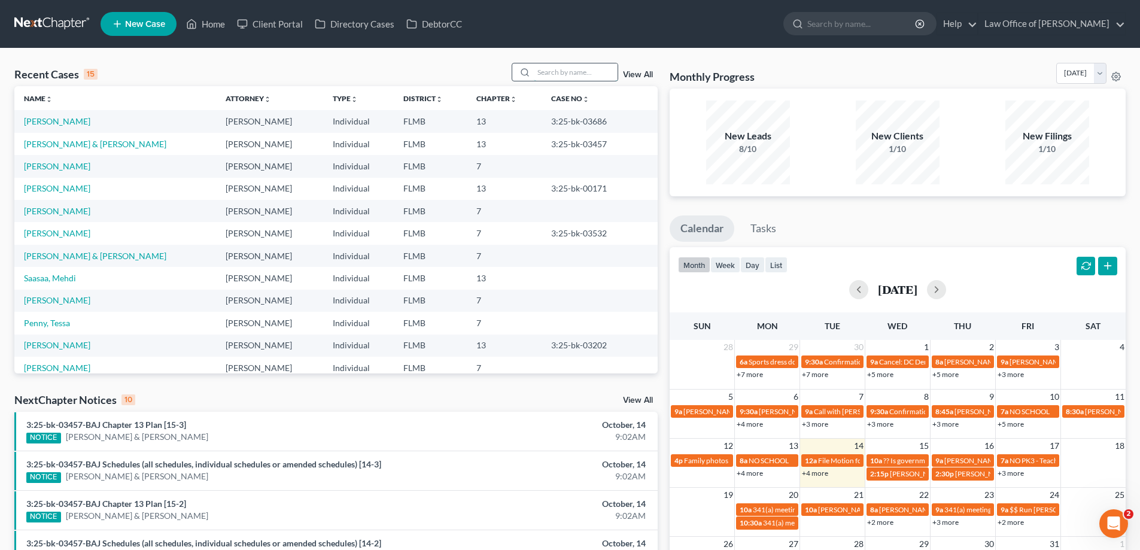
click at [553, 70] on input "search" at bounding box center [576, 71] width 84 height 17
type input "[PERSON_NAME]"
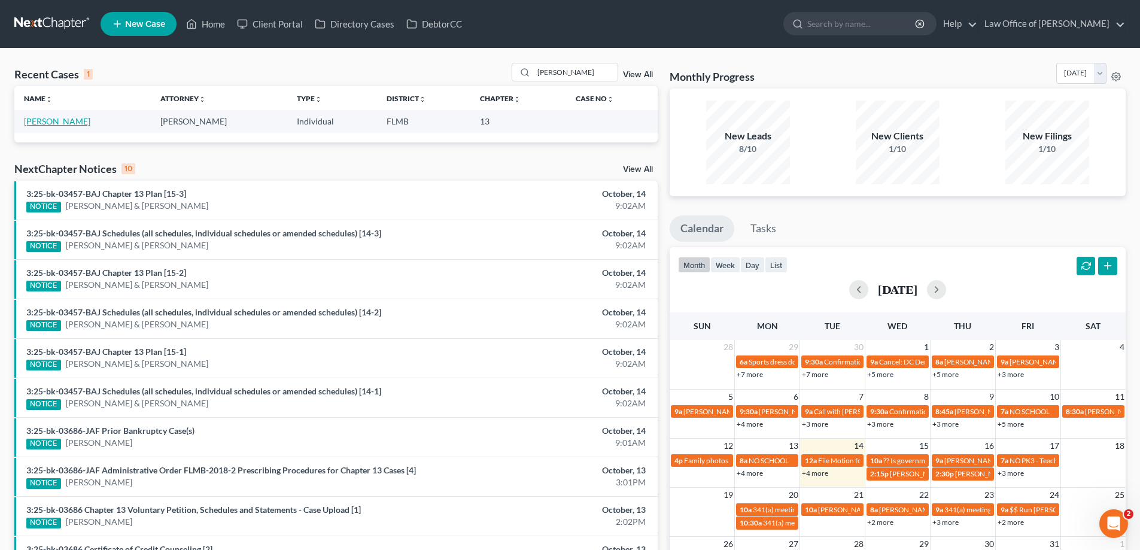
click at [34, 121] on link "[PERSON_NAME]" at bounding box center [57, 121] width 66 height 10
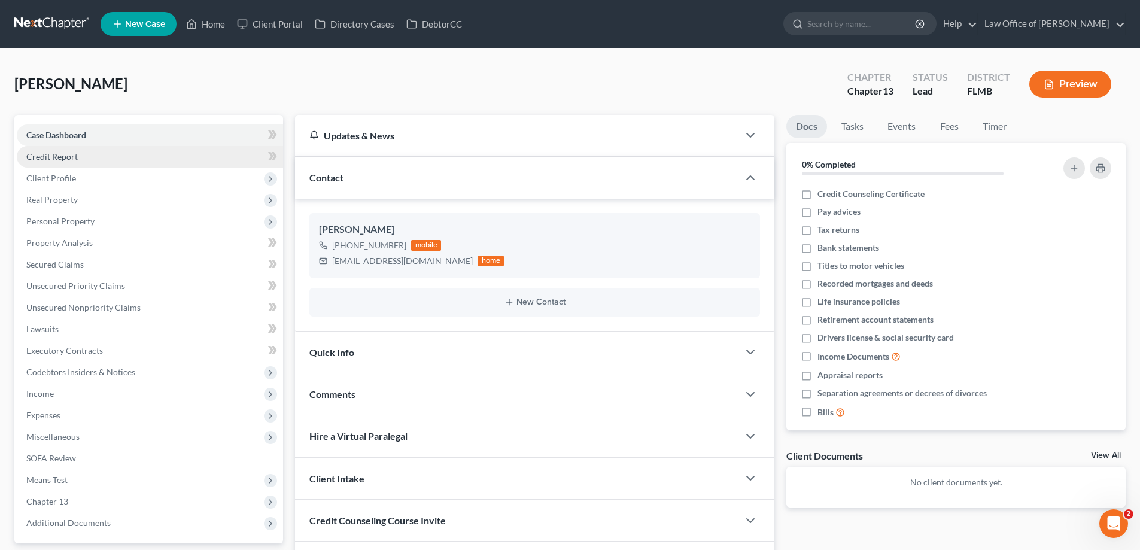
click at [42, 160] on span "Credit Report" at bounding box center [51, 156] width 51 height 10
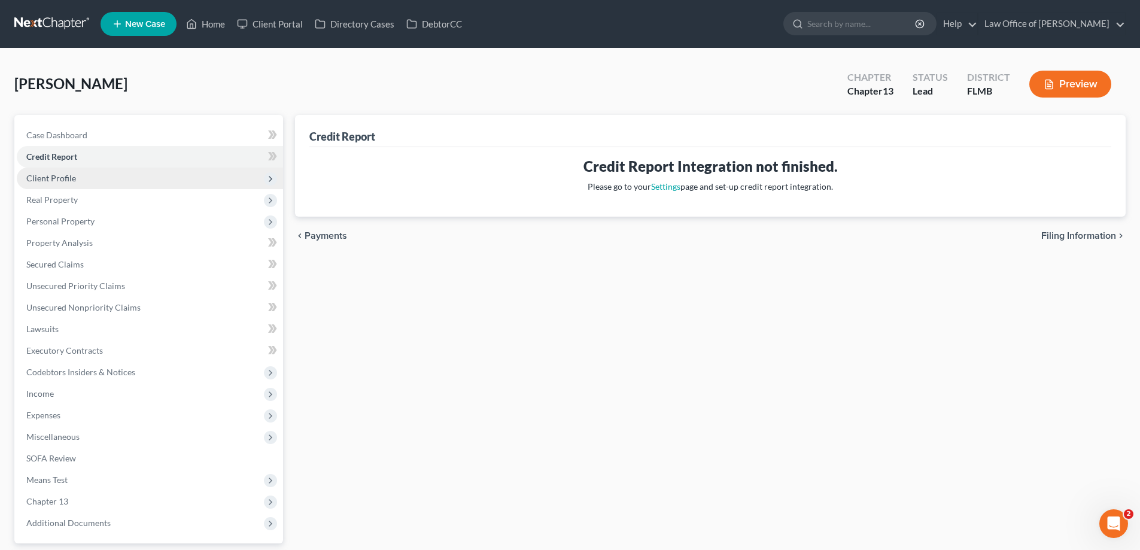
click at [48, 181] on span "Client Profile" at bounding box center [51, 178] width 50 height 10
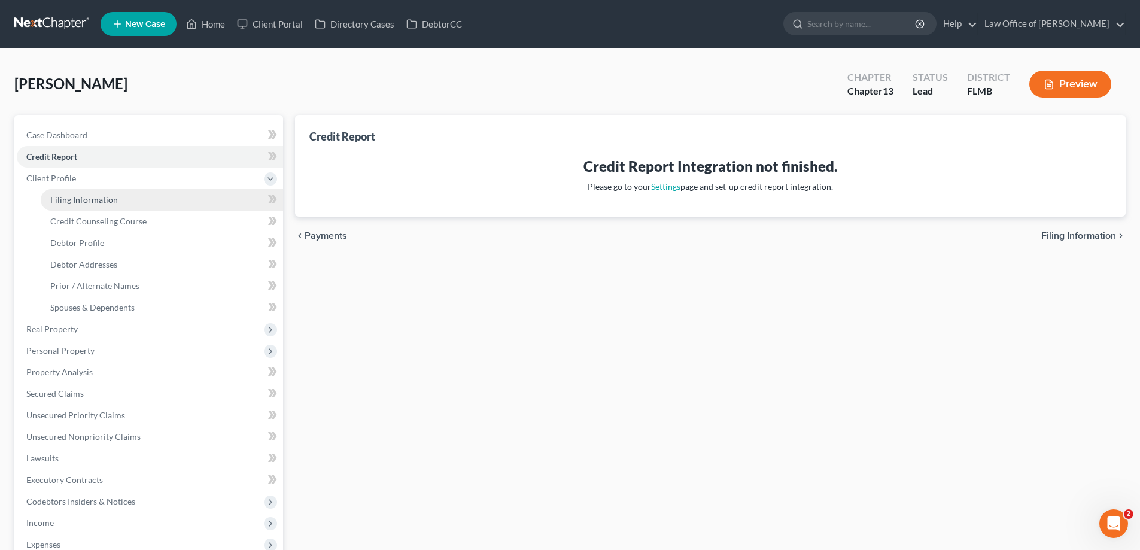
click at [68, 202] on span "Filing Information" at bounding box center [84, 199] width 68 height 10
select select "1"
select select "0"
select select "3"
select select "9"
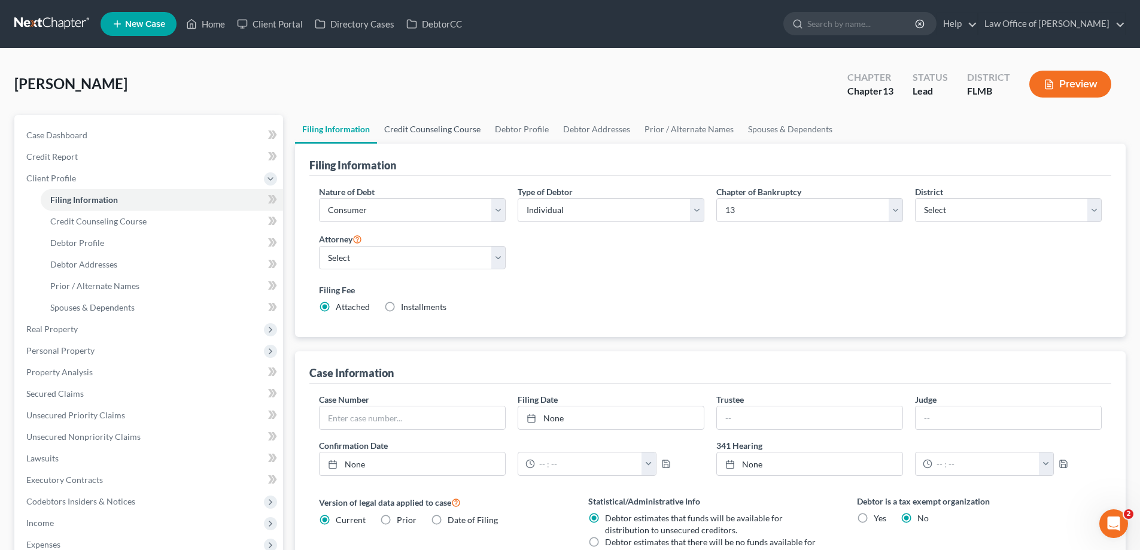
click at [450, 127] on link "Credit Counseling Course" at bounding box center [432, 129] width 111 height 29
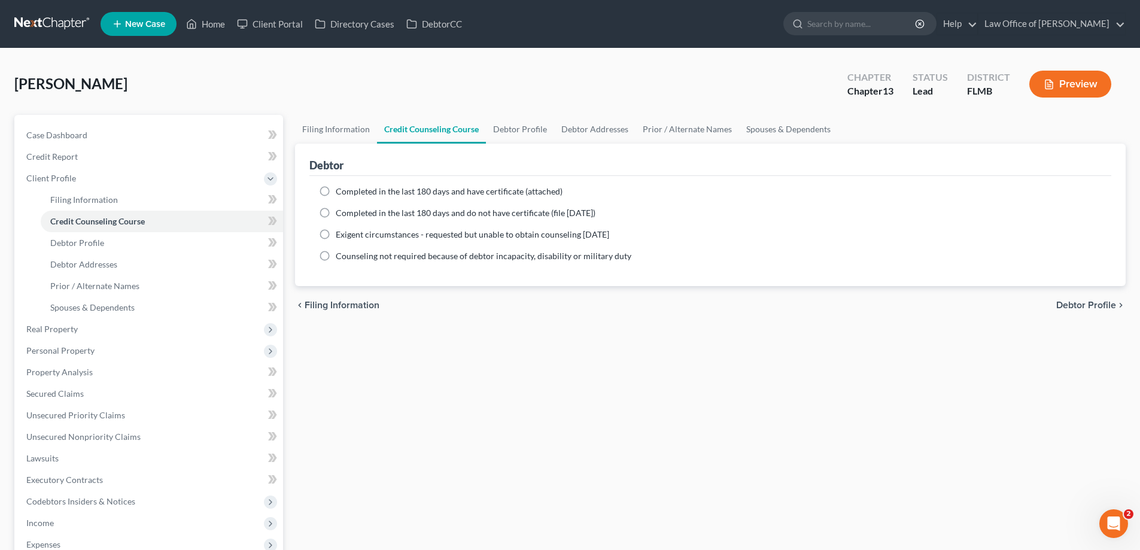
click at [364, 191] on span "Completed in the last 180 days and have certificate (attached)" at bounding box center [449, 191] width 227 height 10
click at [348, 191] on input "Completed in the last 180 days and have certificate (attached)" at bounding box center [344, 189] width 8 height 8
radio input "true"
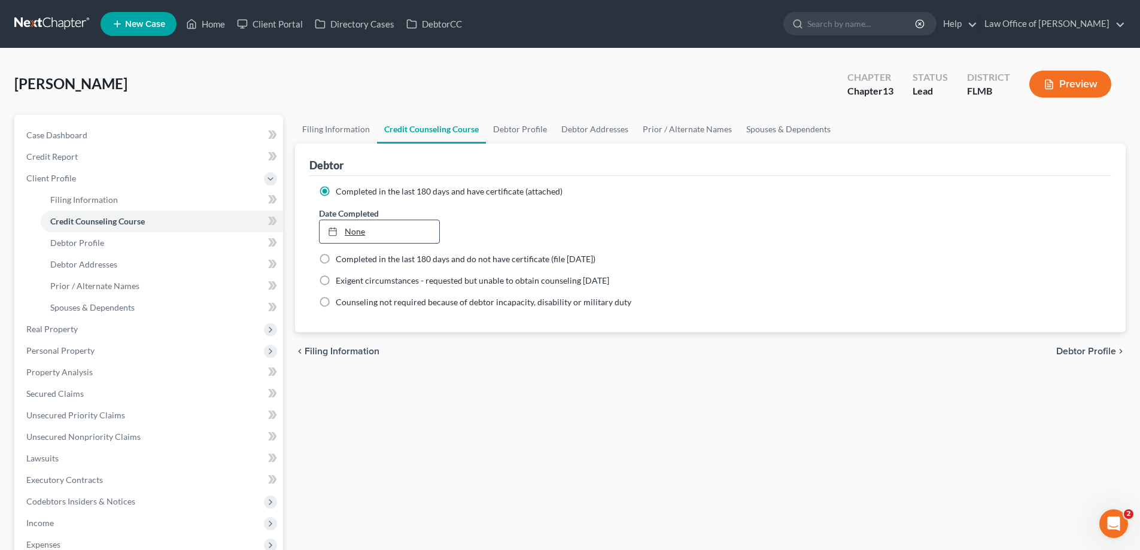
type input "[DATE]"
click at [377, 237] on link "None" at bounding box center [378, 231] width 119 height 23
click at [519, 126] on link "Debtor Profile" at bounding box center [520, 129] width 68 height 29
select select "4"
select select "0"
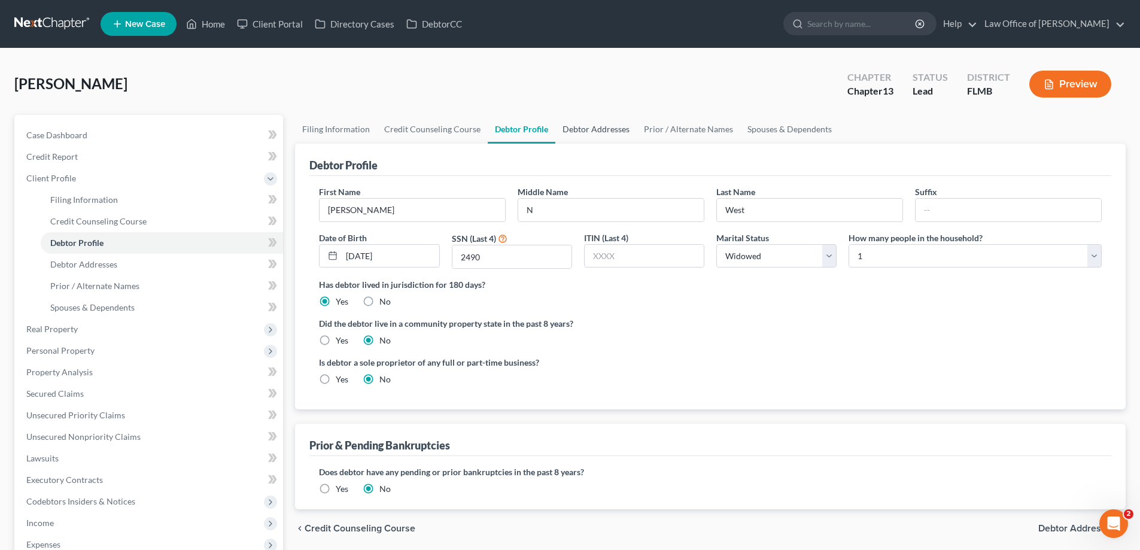
click at [583, 126] on link "Debtor Addresses" at bounding box center [595, 129] width 81 height 29
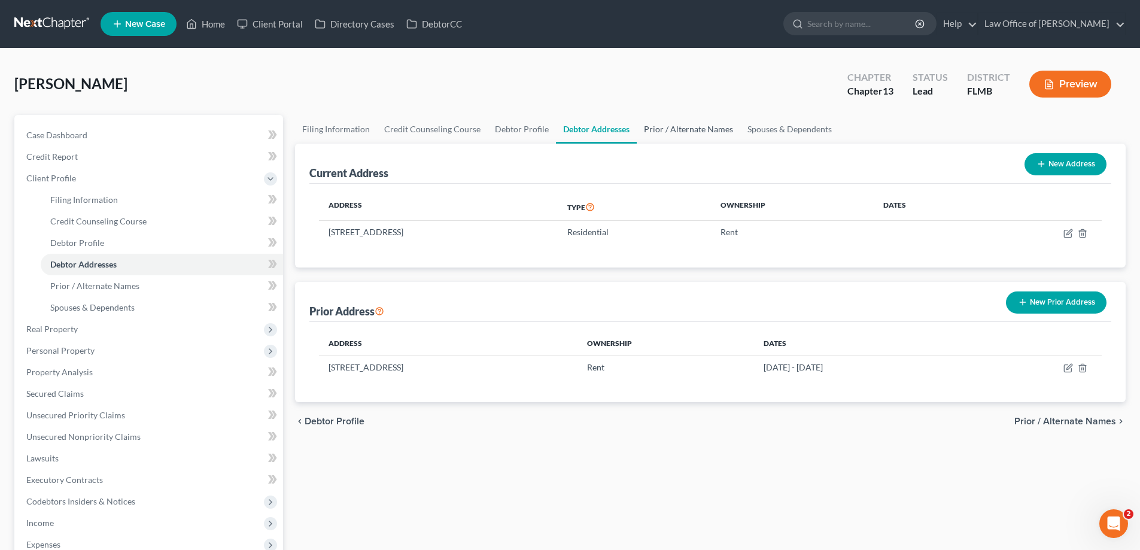
click at [669, 124] on link "Prior / Alternate Names" at bounding box center [687, 129] width 103 height 29
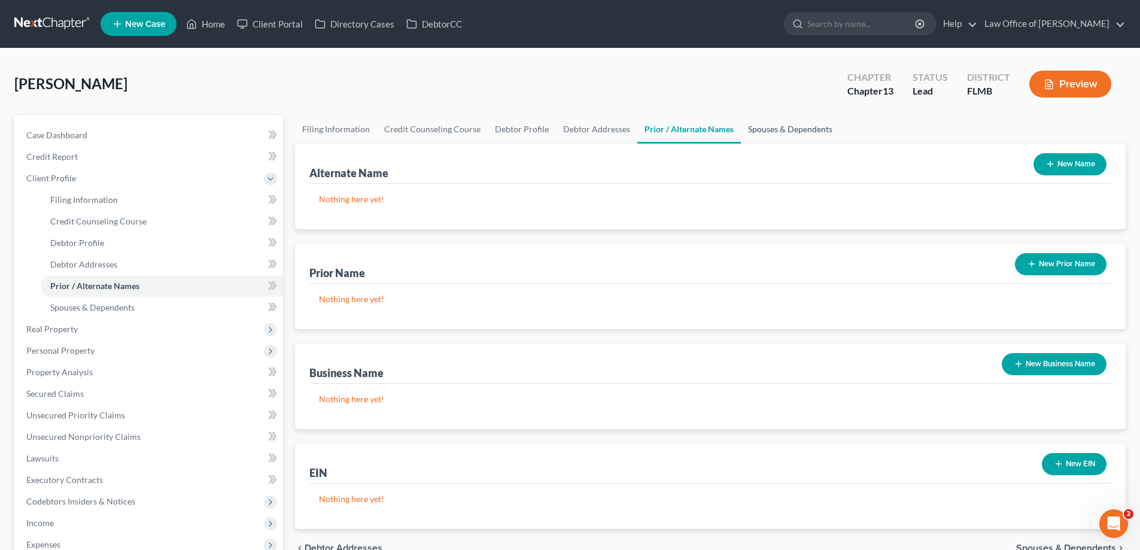
click at [767, 127] on link "Spouses & Dependents" at bounding box center [790, 129] width 99 height 29
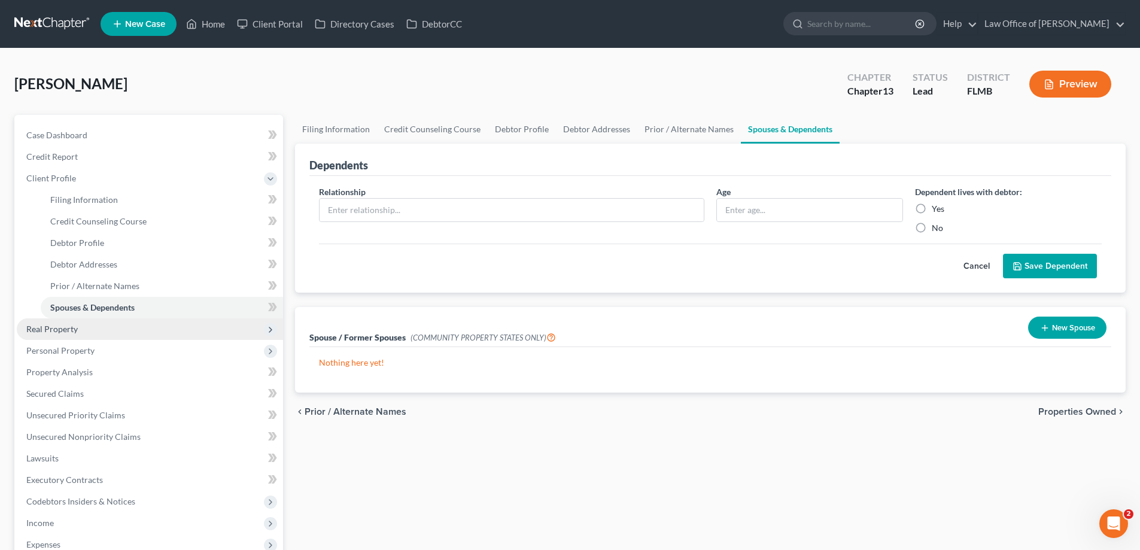
click at [96, 328] on span "Real Property" at bounding box center [150, 329] width 266 height 22
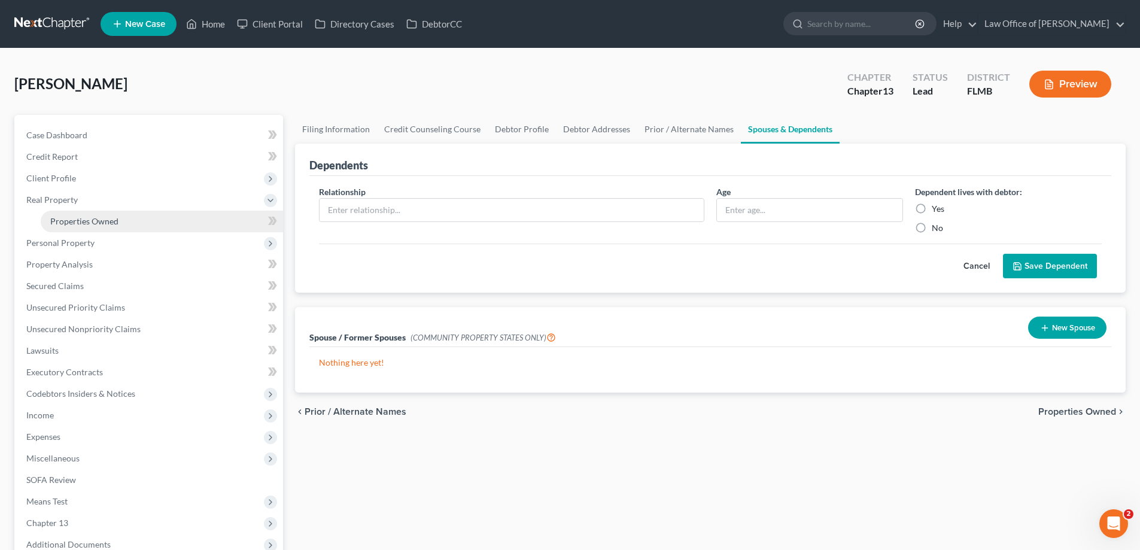
click at [89, 218] on span "Properties Owned" at bounding box center [84, 221] width 68 height 10
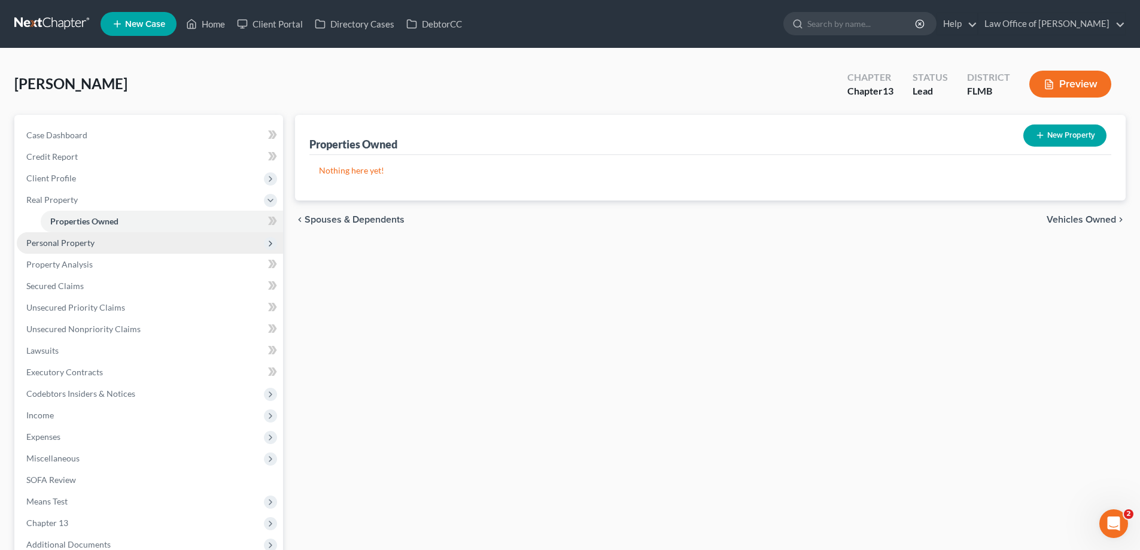
click at [88, 245] on span "Personal Property" at bounding box center [60, 242] width 68 height 10
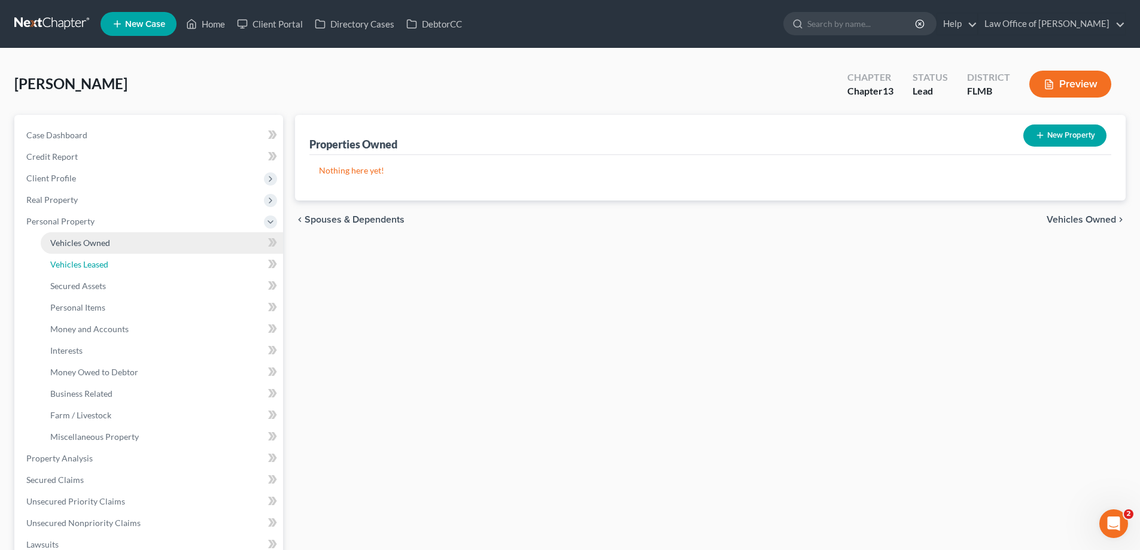
click at [99, 255] on link "Vehicles Leased" at bounding box center [162, 265] width 242 height 22
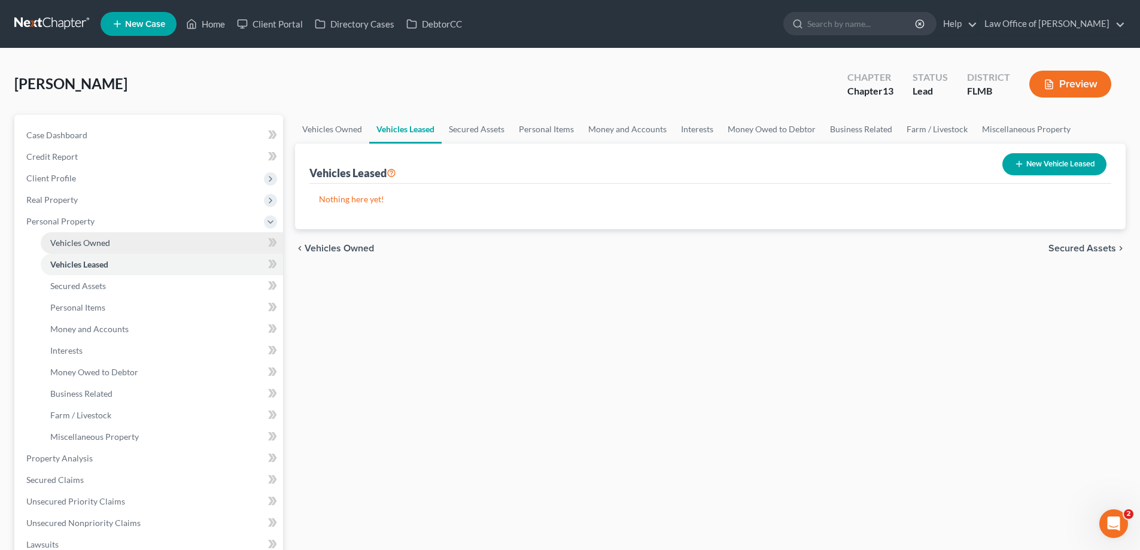
click at [99, 244] on span "Vehicles Owned" at bounding box center [80, 242] width 60 height 10
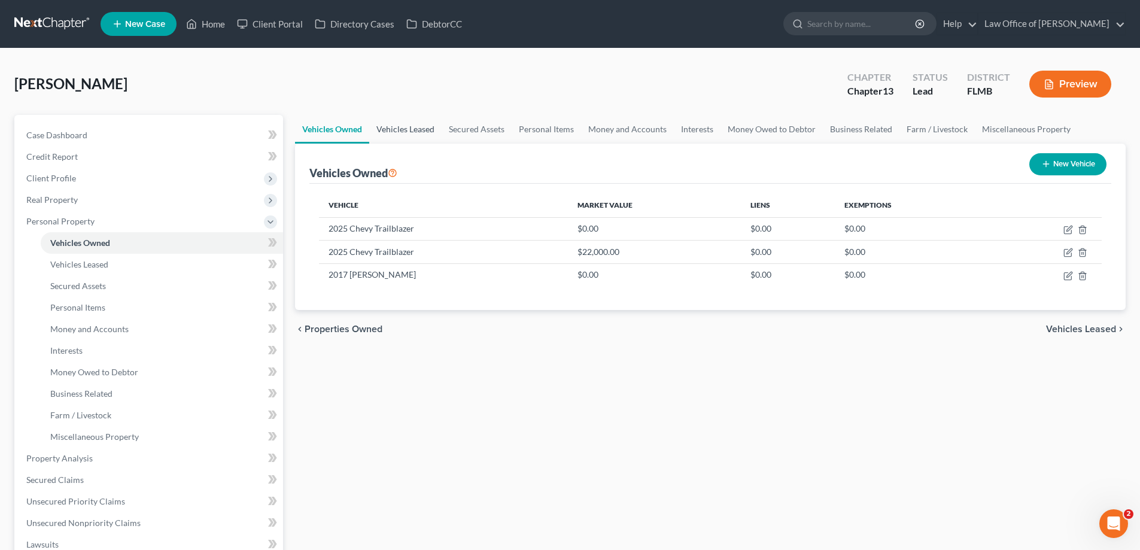
click at [412, 130] on link "Vehicles Leased" at bounding box center [405, 129] width 72 height 29
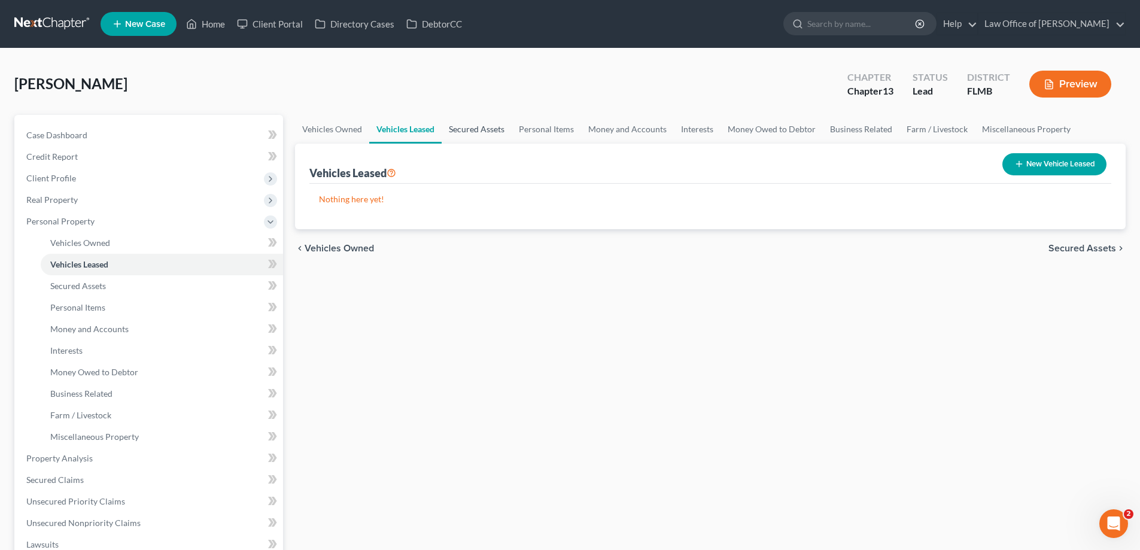
click at [464, 129] on link "Secured Assets" at bounding box center [476, 129] width 70 height 29
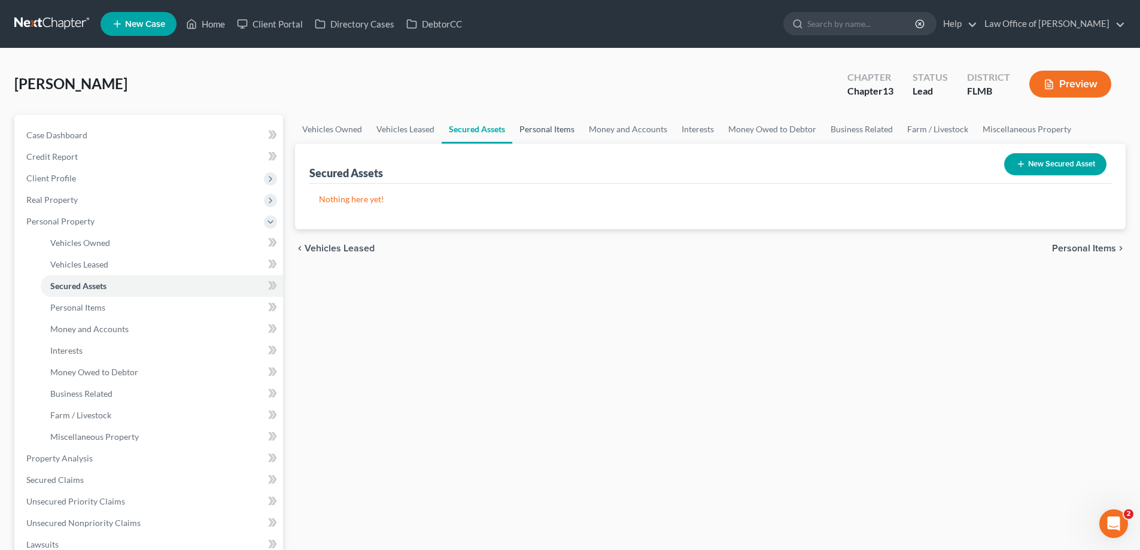
click at [538, 130] on link "Personal Items" at bounding box center [546, 129] width 69 height 29
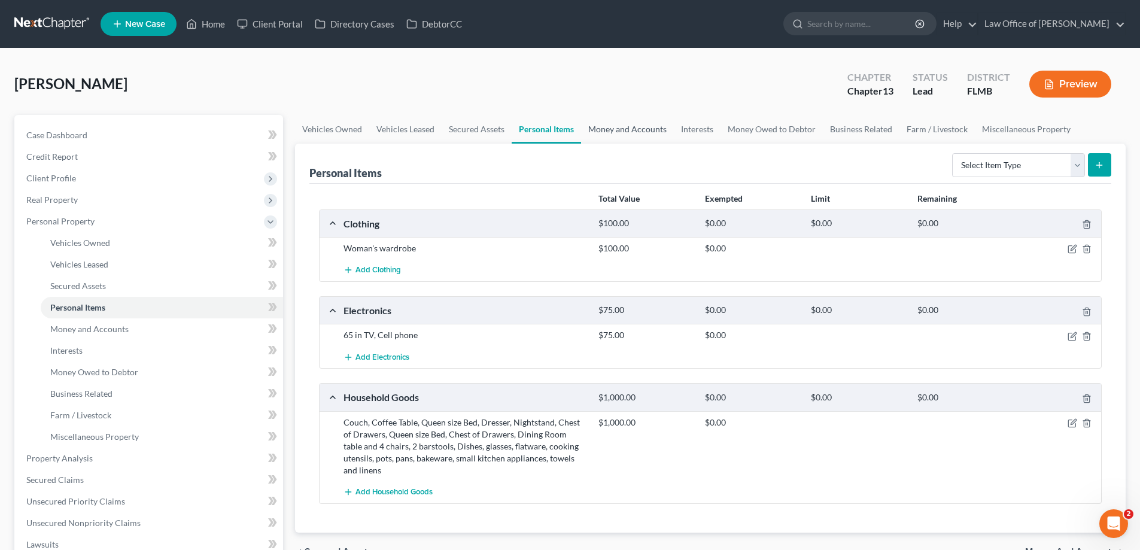
click at [621, 133] on link "Money and Accounts" at bounding box center [627, 129] width 93 height 29
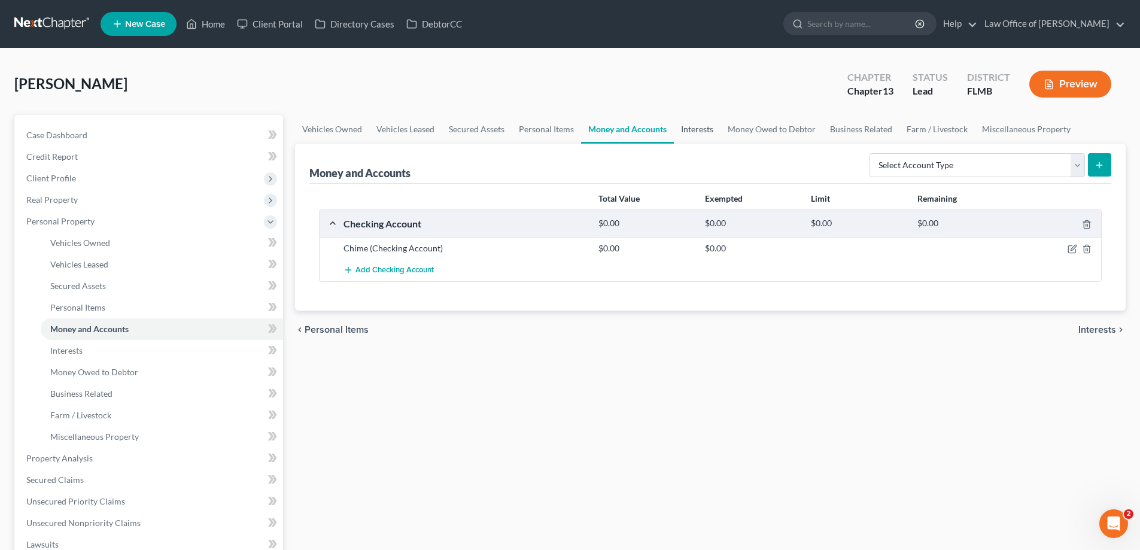
click at [687, 132] on link "Interests" at bounding box center [697, 129] width 47 height 29
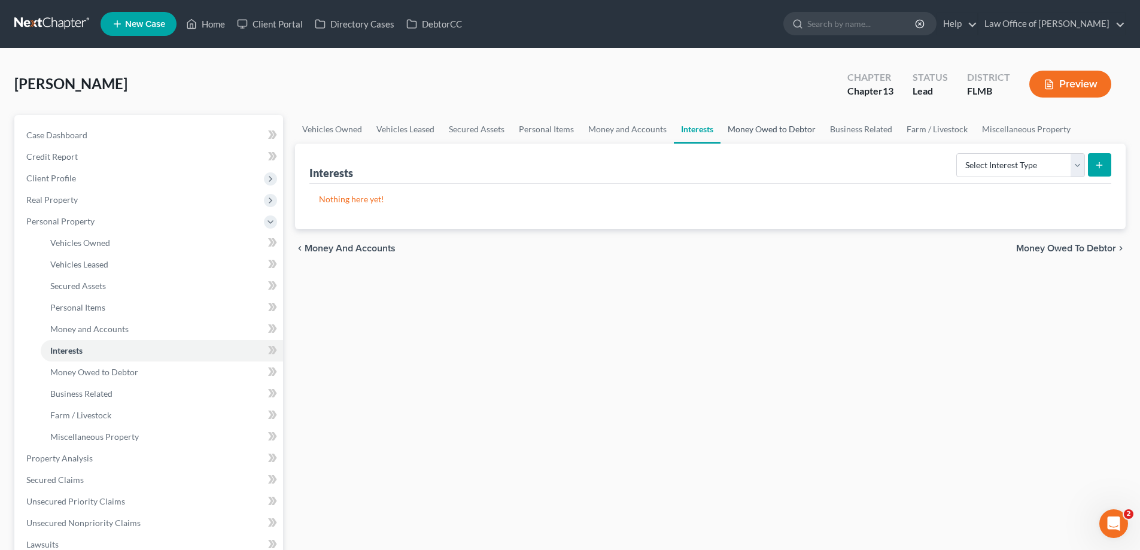
click at [745, 126] on link "Money Owed to Debtor" at bounding box center [771, 129] width 102 height 29
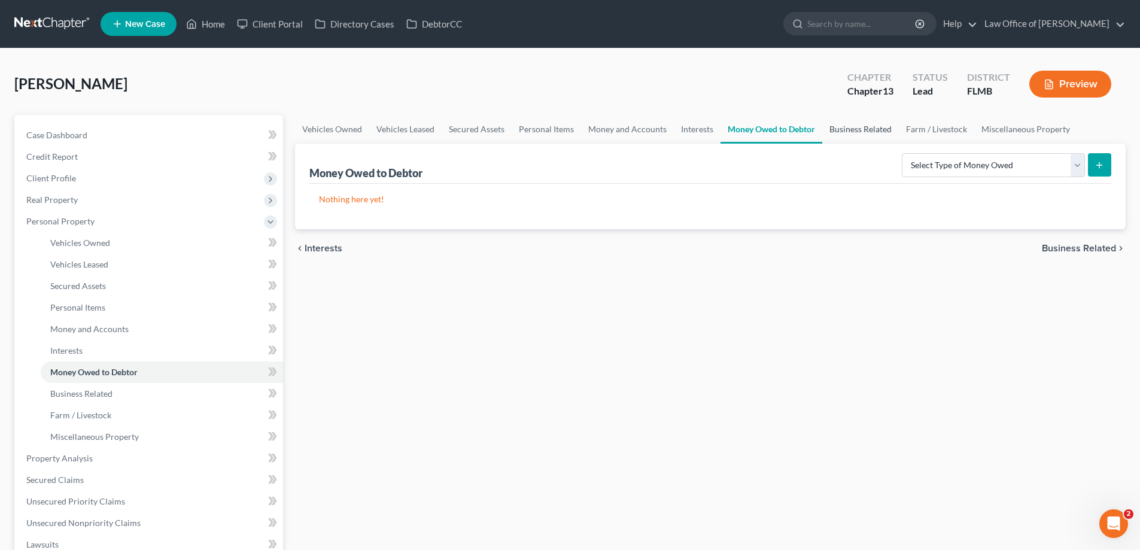
click at [852, 130] on link "Business Related" at bounding box center [860, 129] width 77 height 29
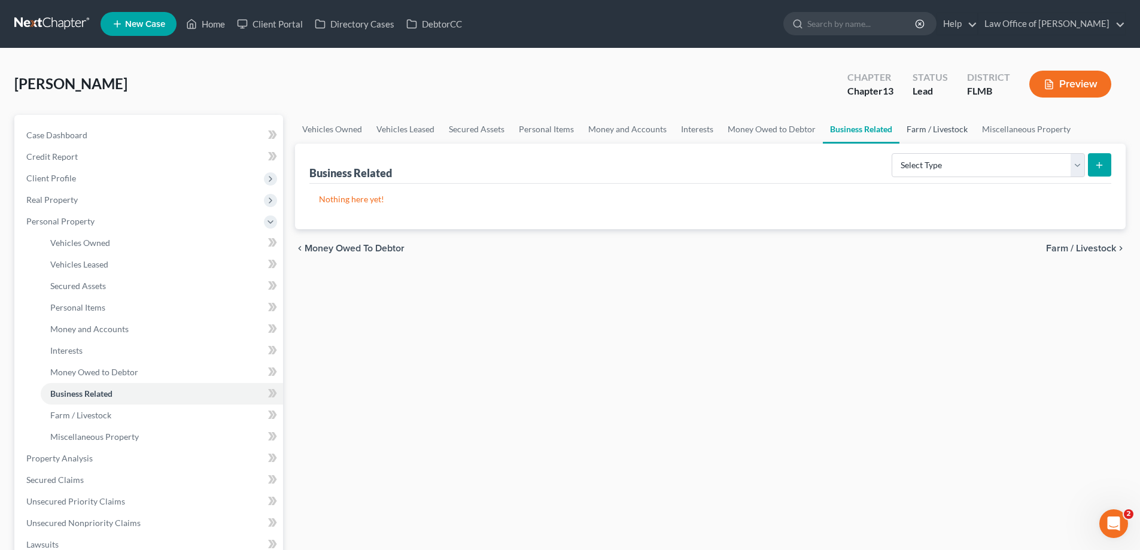
click at [939, 139] on link "Farm / Livestock" at bounding box center [936, 129] width 75 height 29
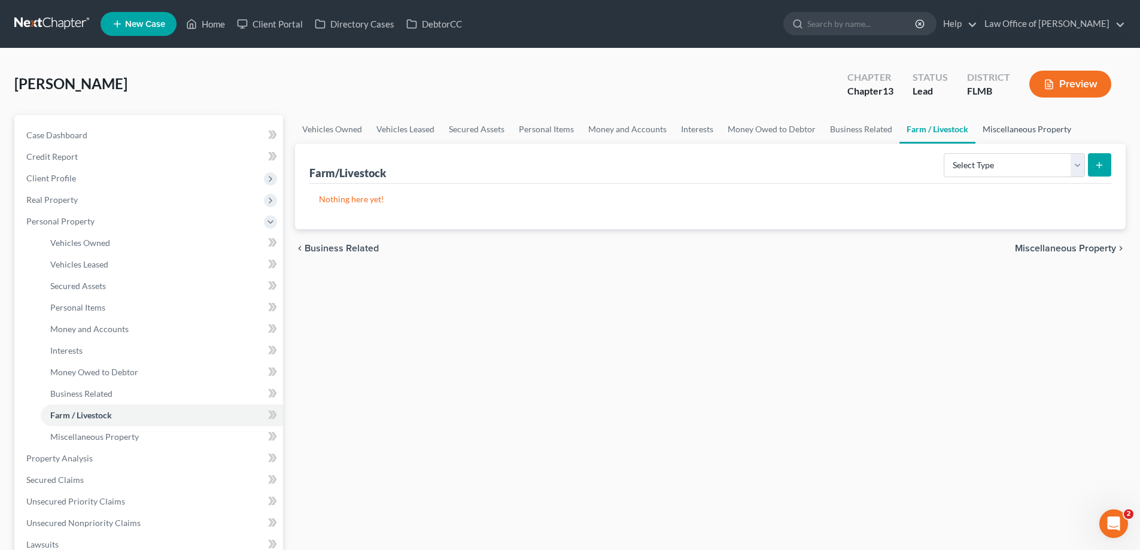
click at [1018, 129] on link "Miscellaneous Property" at bounding box center [1026, 129] width 103 height 29
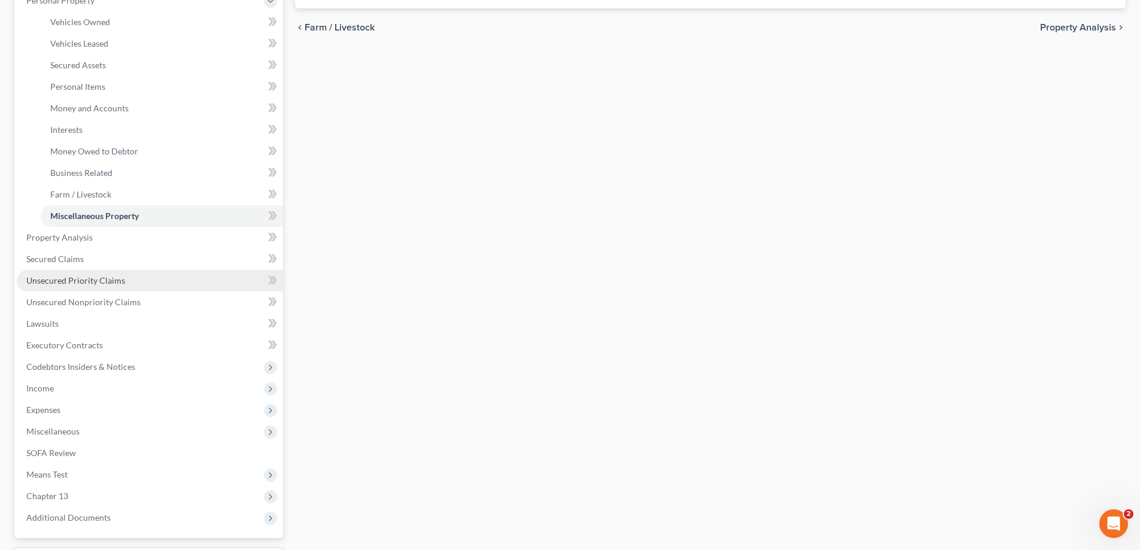
scroll to position [323, 0]
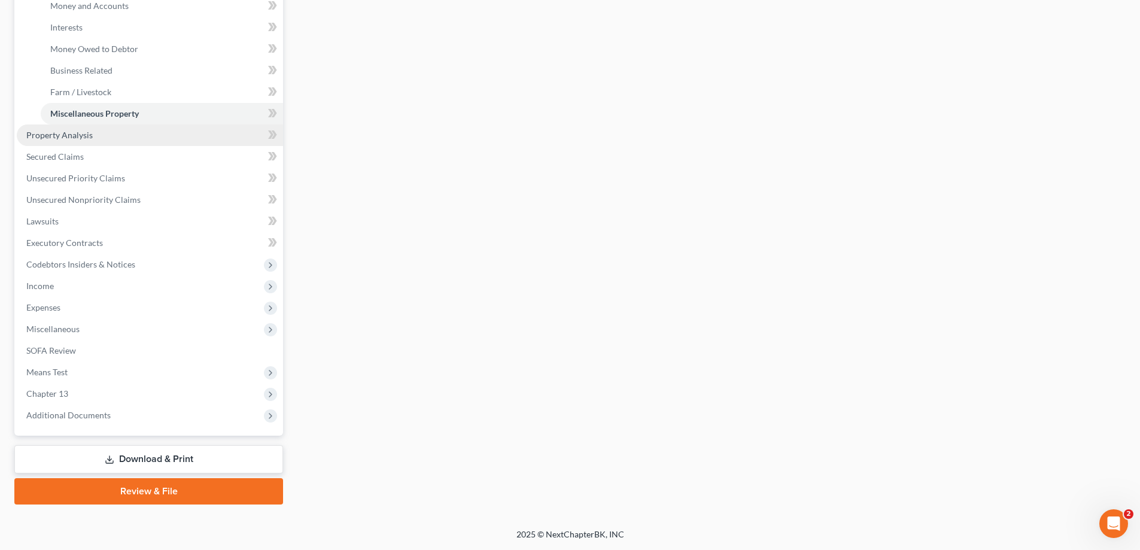
click at [80, 134] on span "Property Analysis" at bounding box center [59, 135] width 66 height 10
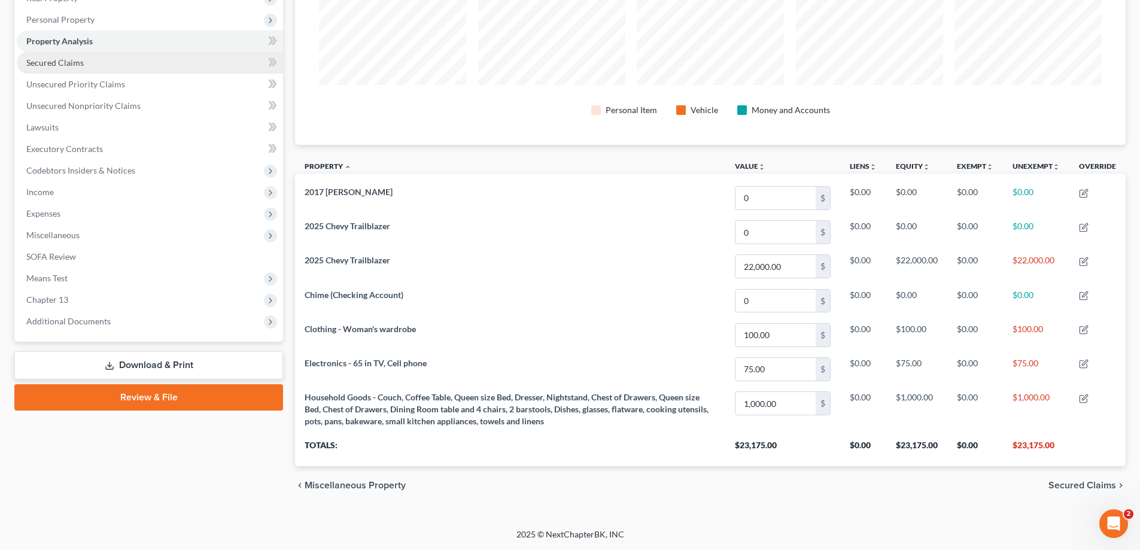
click at [65, 70] on link "Secured Claims" at bounding box center [150, 63] width 266 height 22
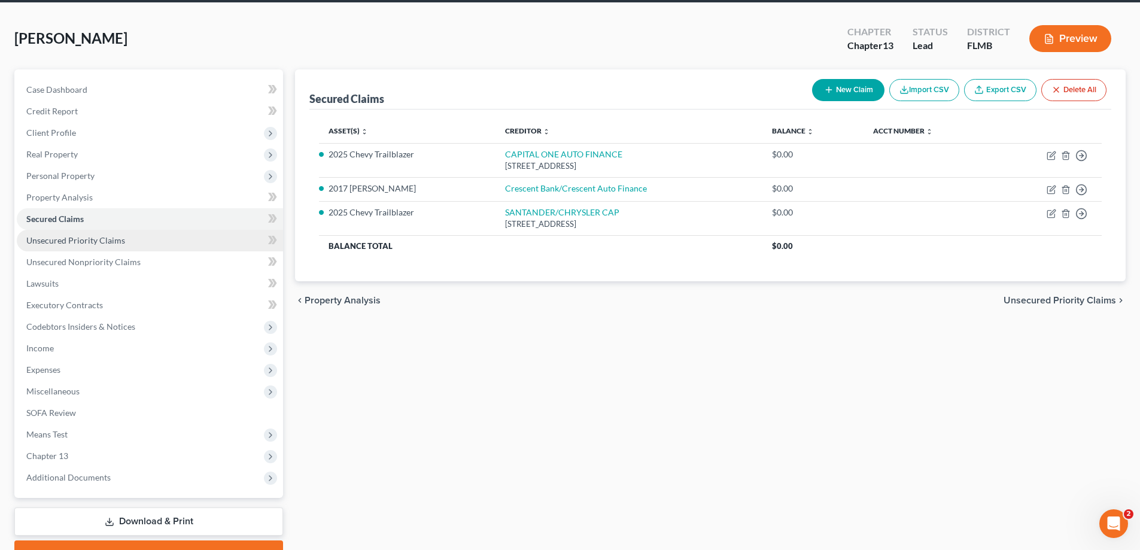
scroll to position [108, 0]
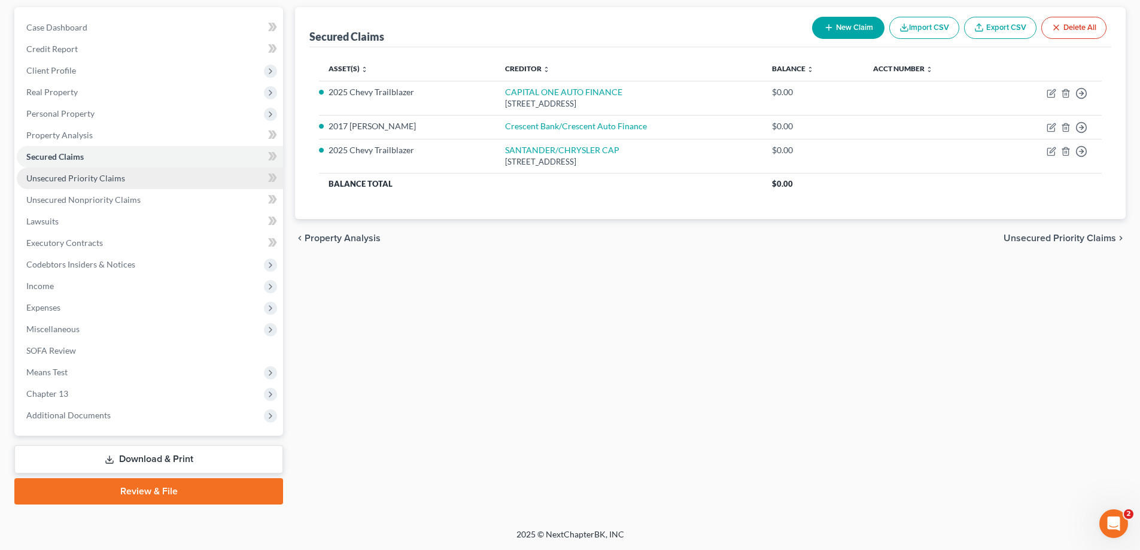
click at [98, 178] on span "Unsecured Priority Claims" at bounding box center [75, 178] width 99 height 10
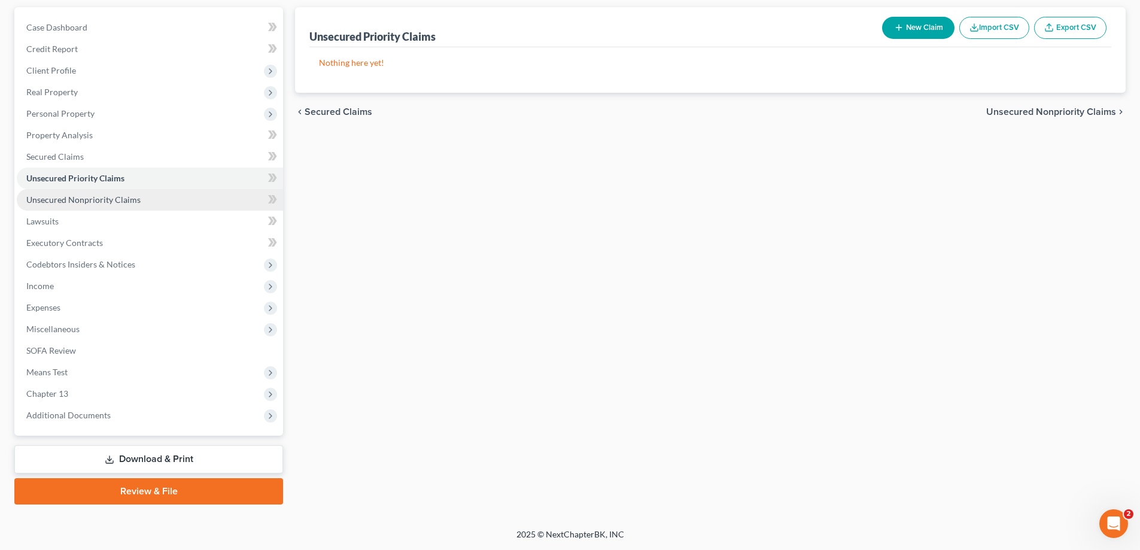
click at [113, 208] on link "Unsecured Nonpriority Claims" at bounding box center [150, 200] width 266 height 22
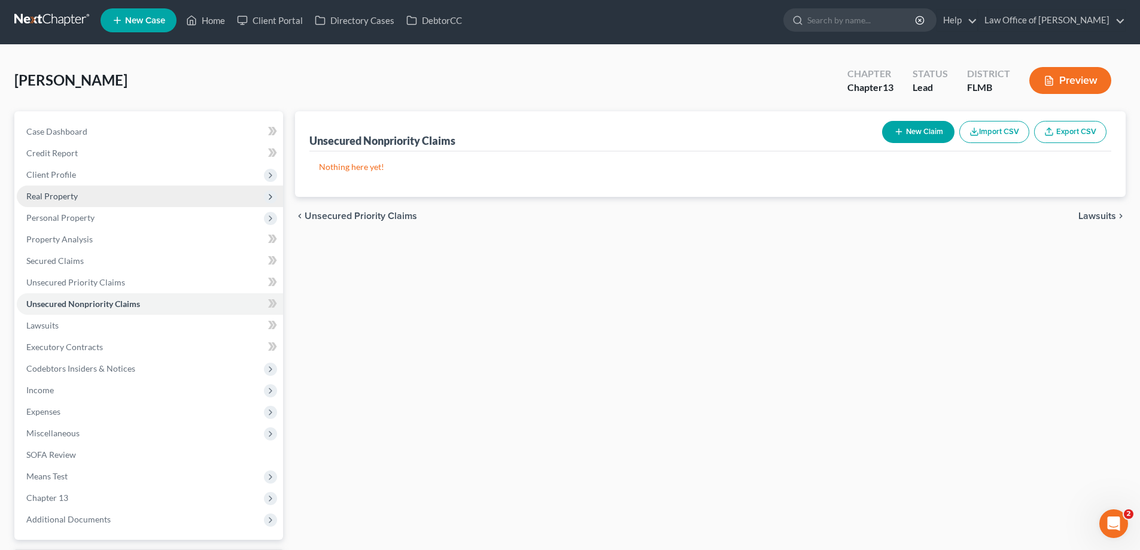
scroll to position [108, 0]
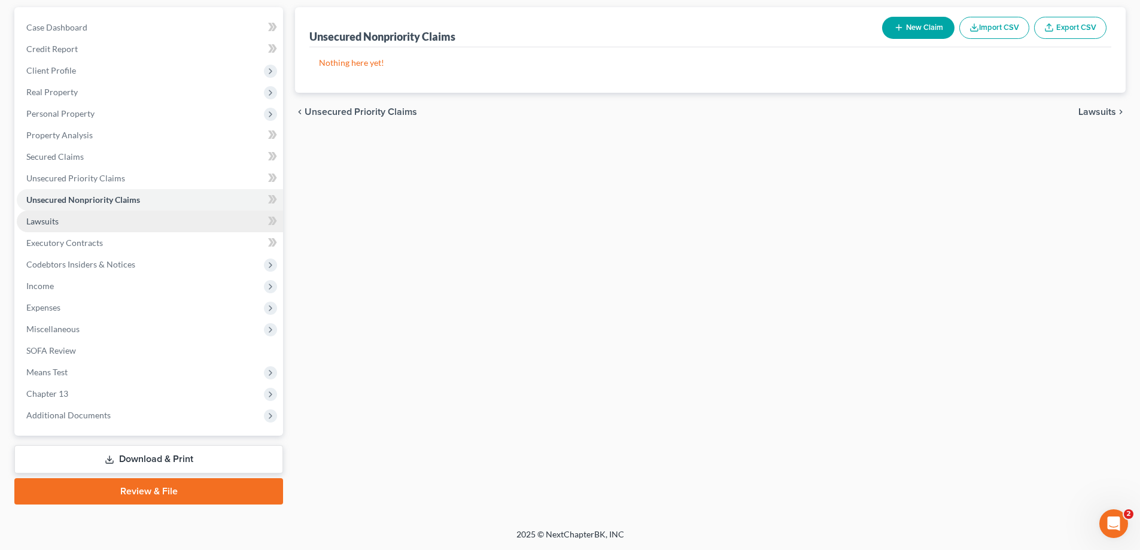
click at [71, 222] on link "Lawsuits" at bounding box center [150, 222] width 266 height 22
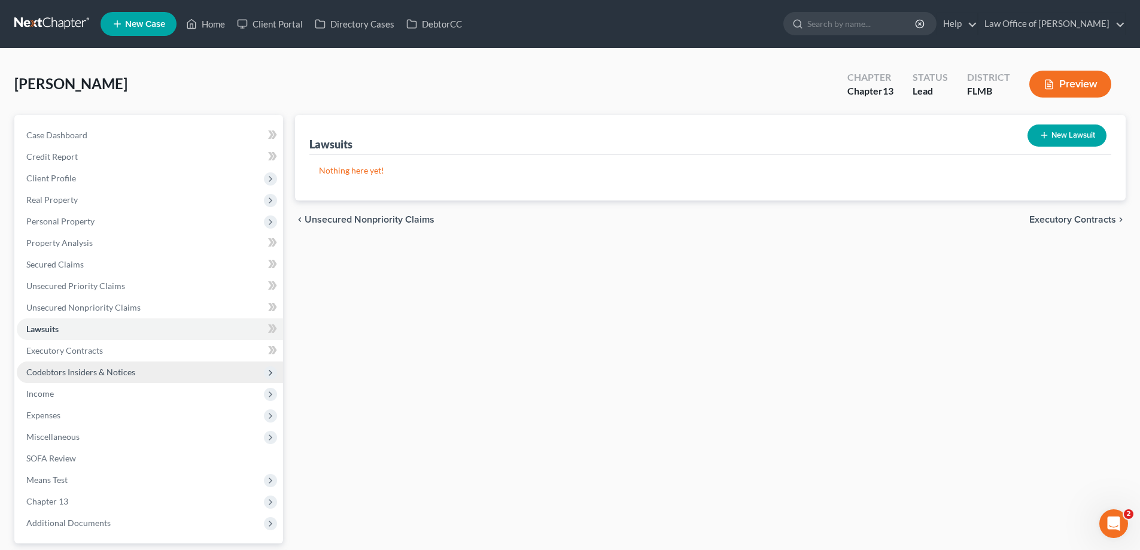
click at [69, 373] on span "Codebtors Insiders & Notices" at bounding box center [80, 372] width 109 height 10
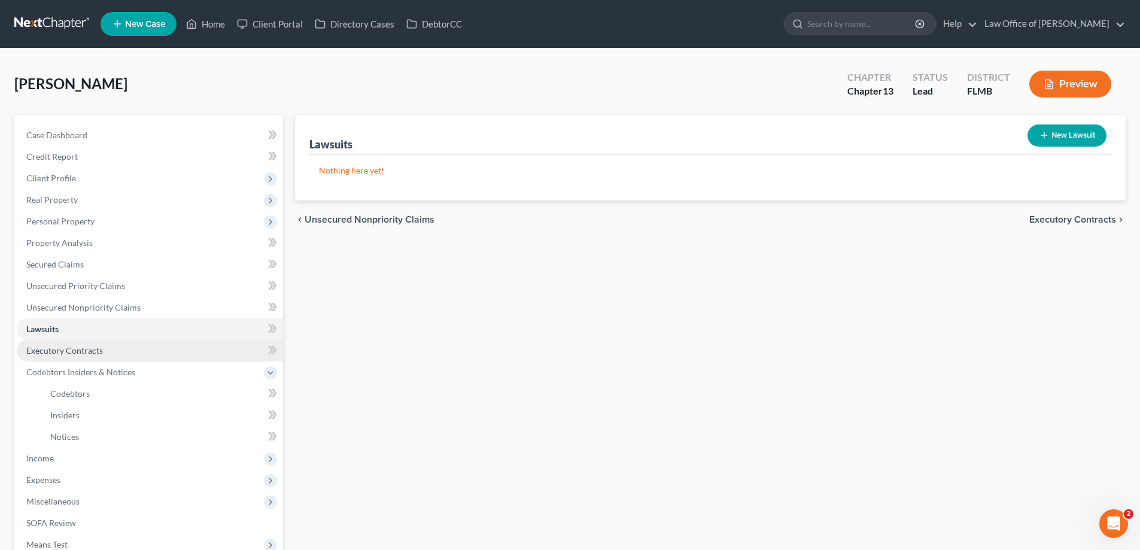
click at [68, 353] on span "Executory Contracts" at bounding box center [64, 350] width 77 height 10
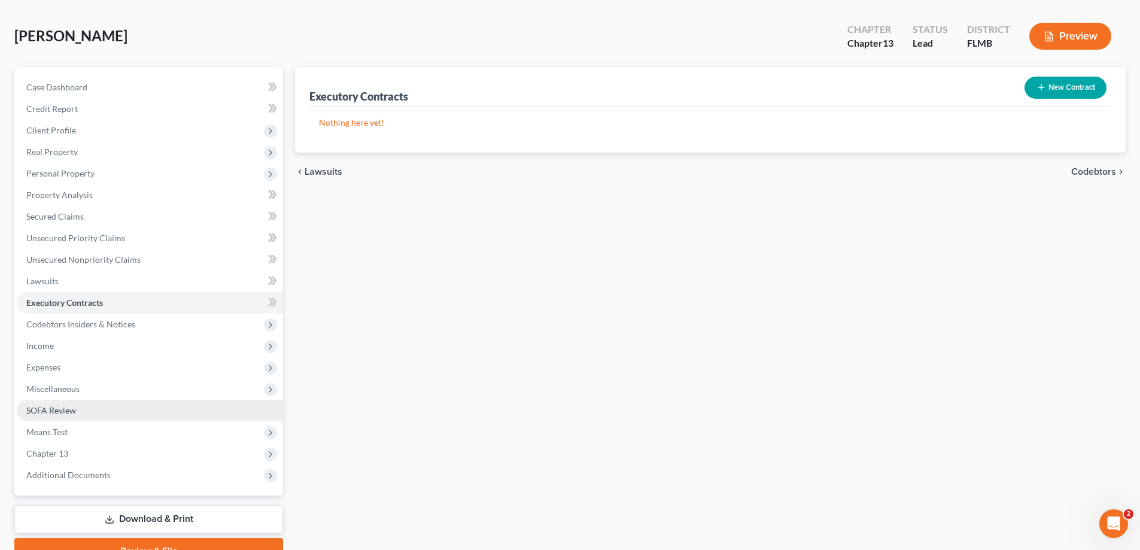
scroll to position [108, 0]
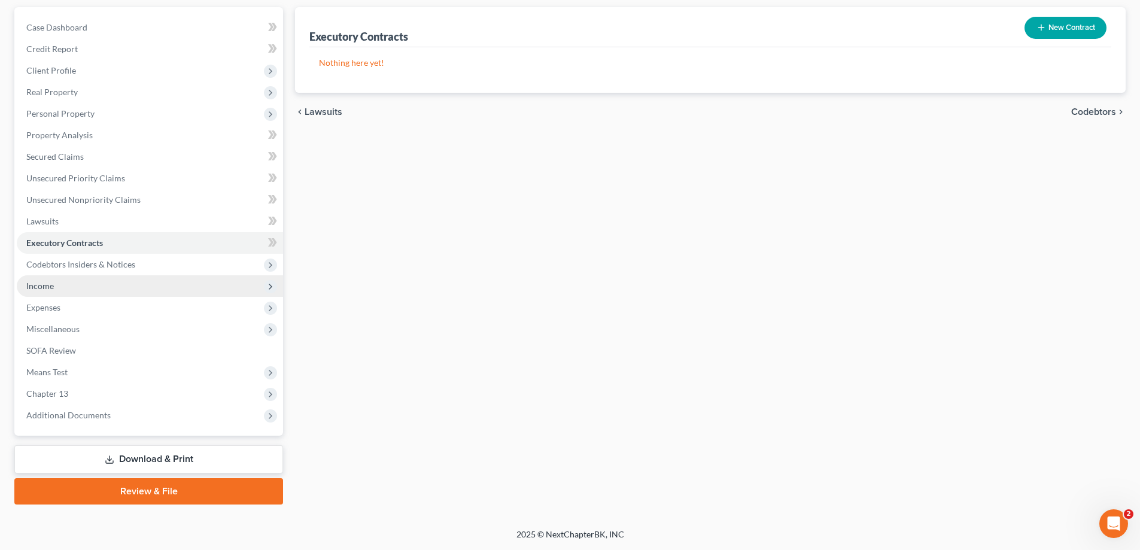
click at [43, 293] on span "Income" at bounding box center [150, 286] width 266 height 22
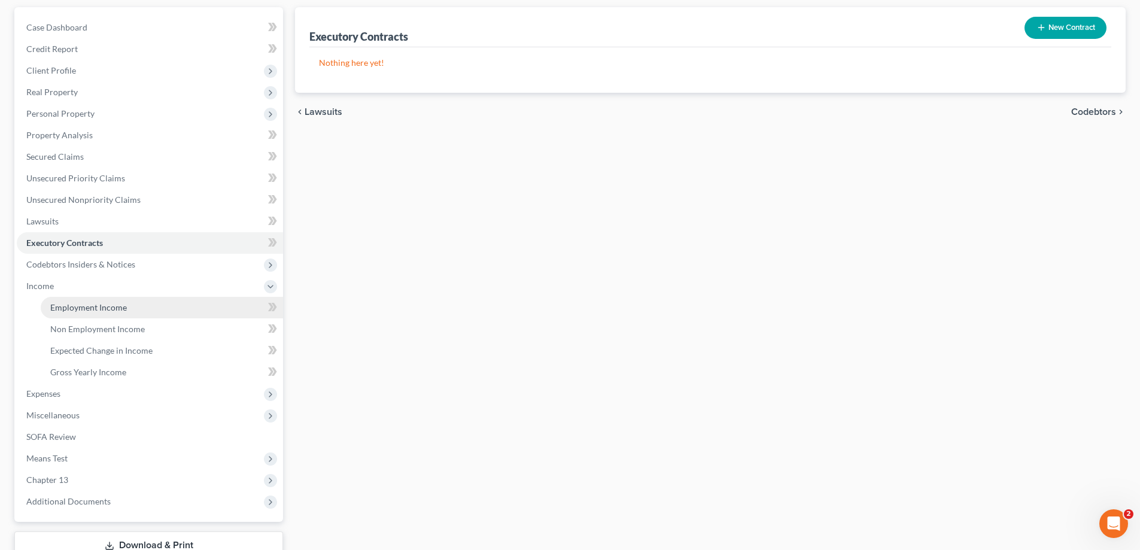
click at [57, 313] on link "Employment Income" at bounding box center [162, 308] width 242 height 22
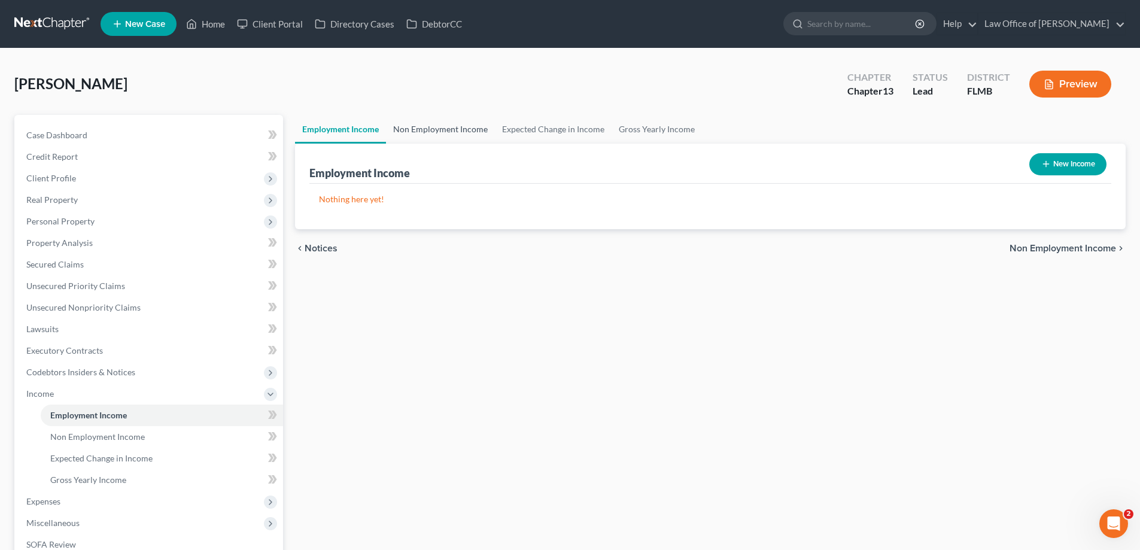
click at [457, 122] on link "Non Employment Income" at bounding box center [440, 129] width 109 height 29
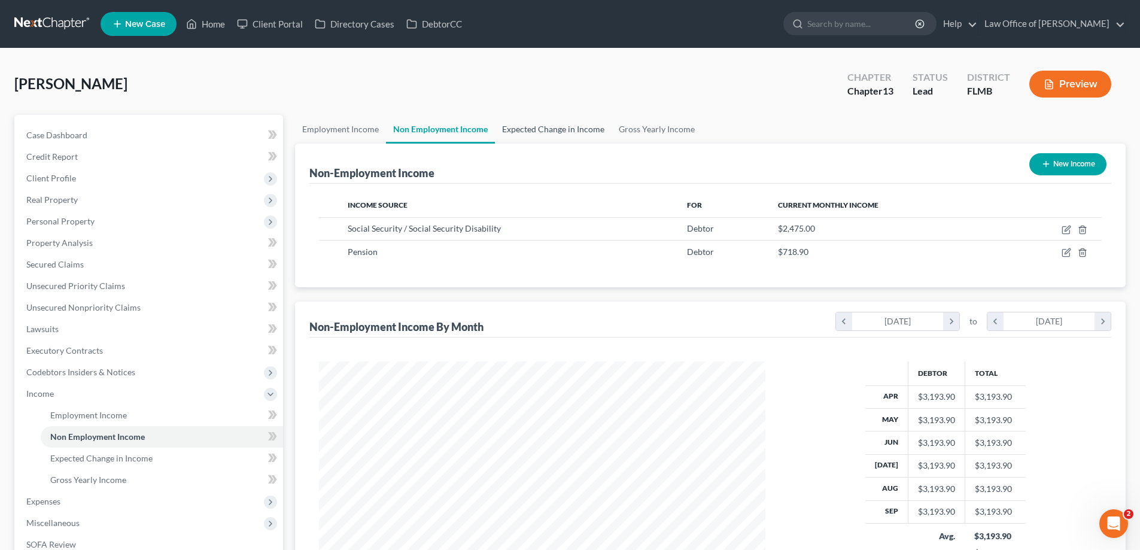
scroll to position [223, 470]
click at [548, 127] on link "Expected Change in Income" at bounding box center [553, 129] width 117 height 29
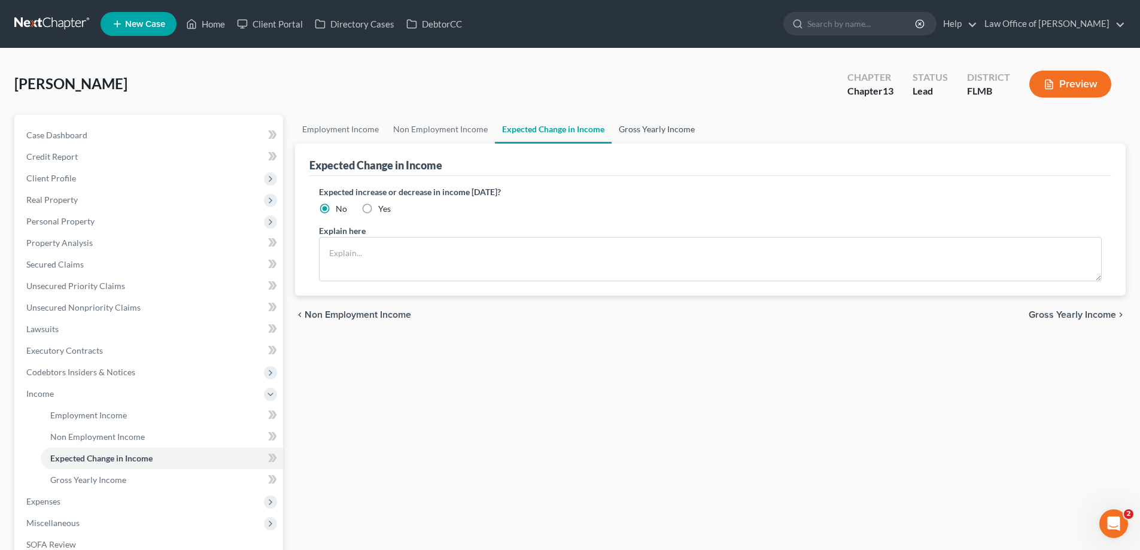
click at [632, 129] on link "Gross Yearly Income" at bounding box center [656, 129] width 90 height 29
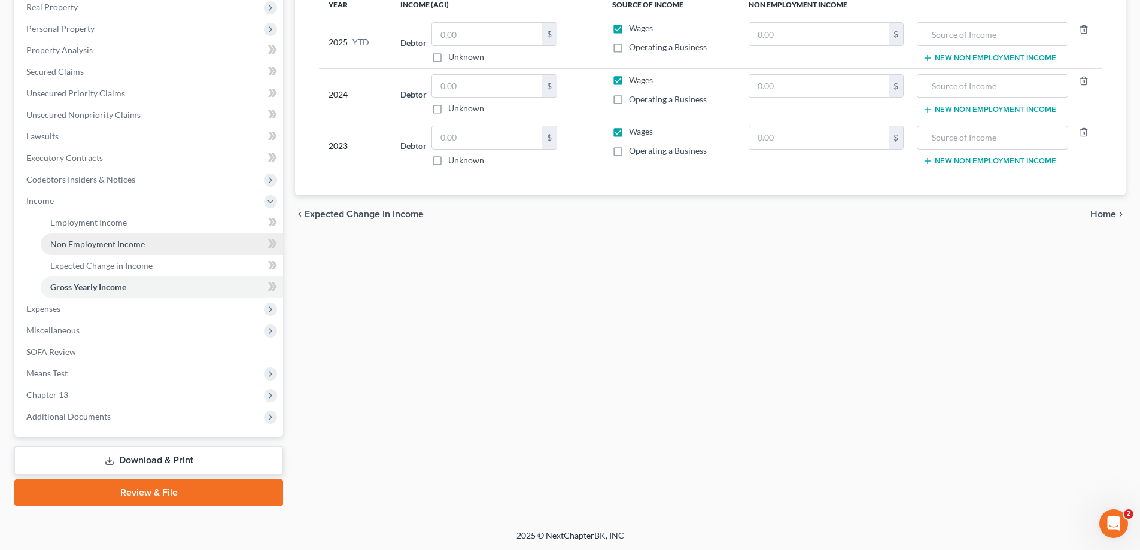
scroll to position [194, 0]
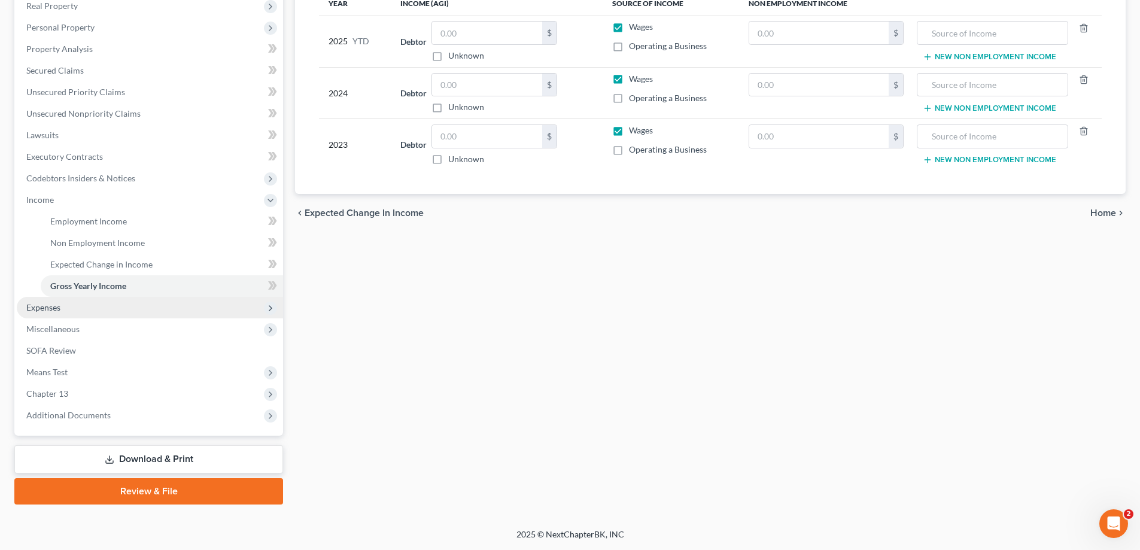
click at [60, 304] on span "Expenses" at bounding box center [43, 307] width 34 height 10
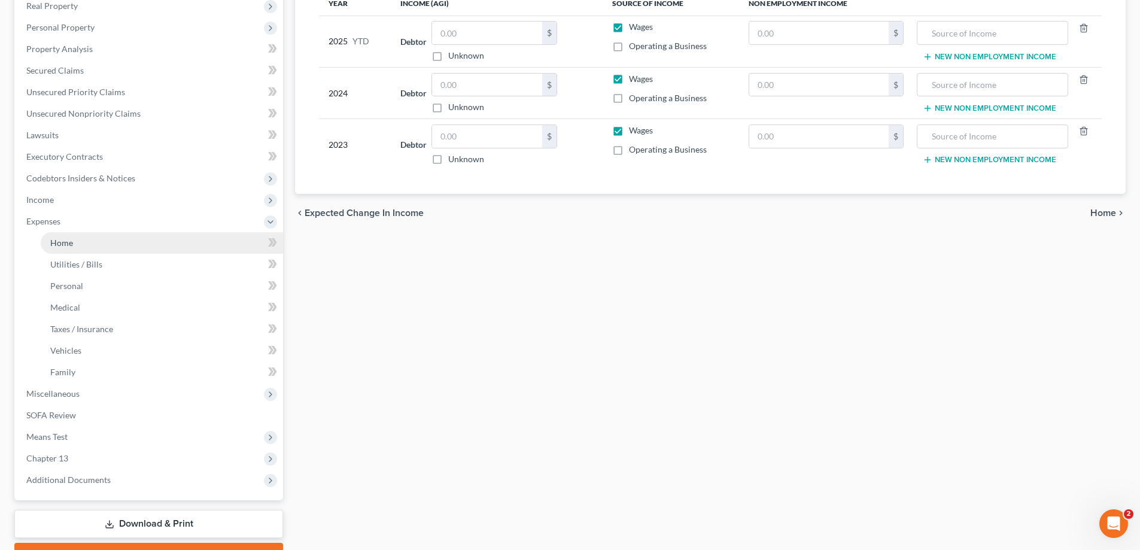
click at [87, 244] on link "Home" at bounding box center [162, 243] width 242 height 22
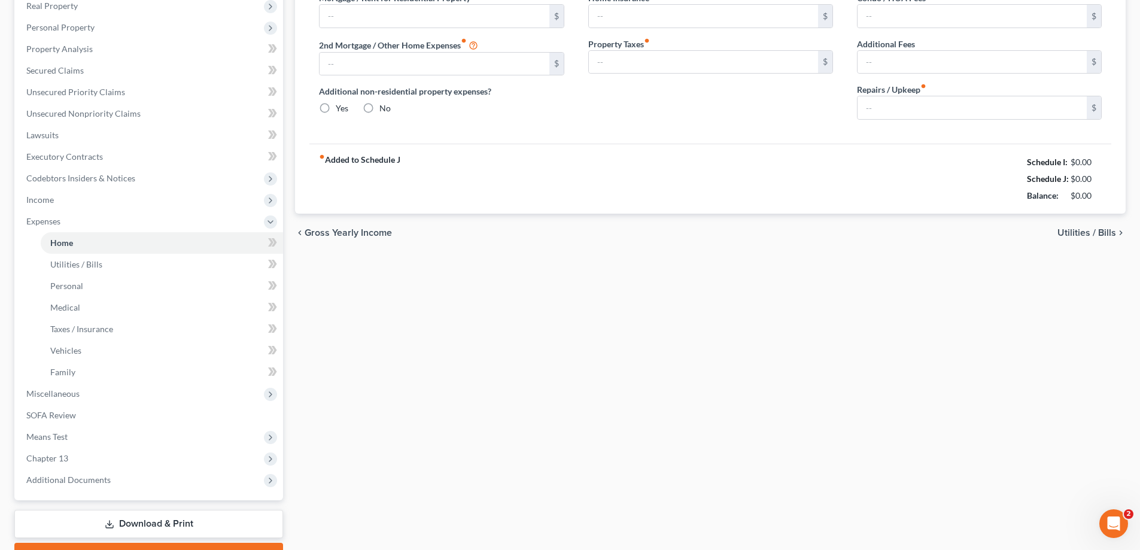
type input "1,400.00"
type input "0.00"
radio input "true"
type input "0.00"
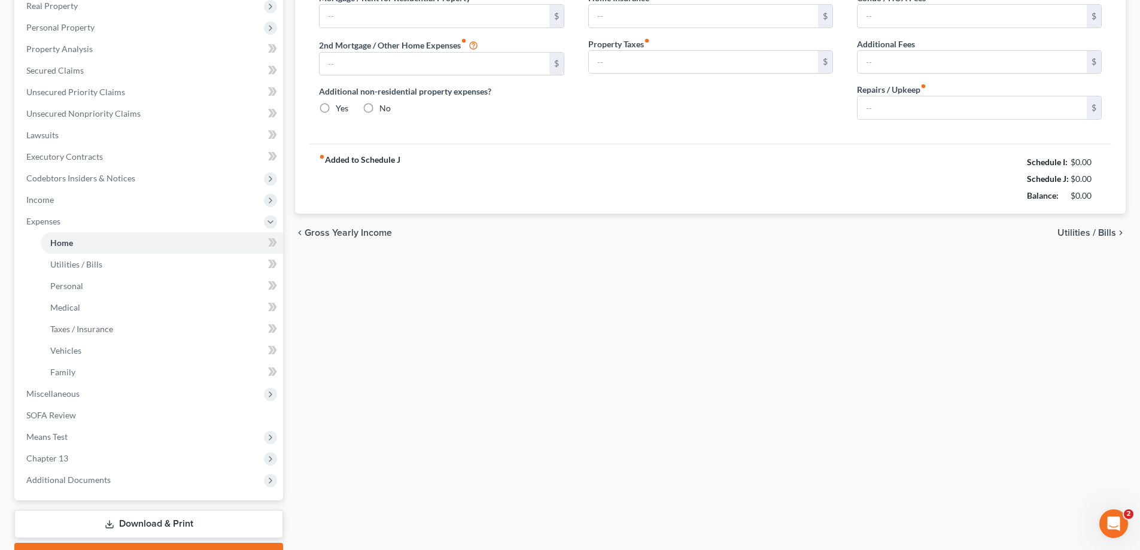
type input "0.00"
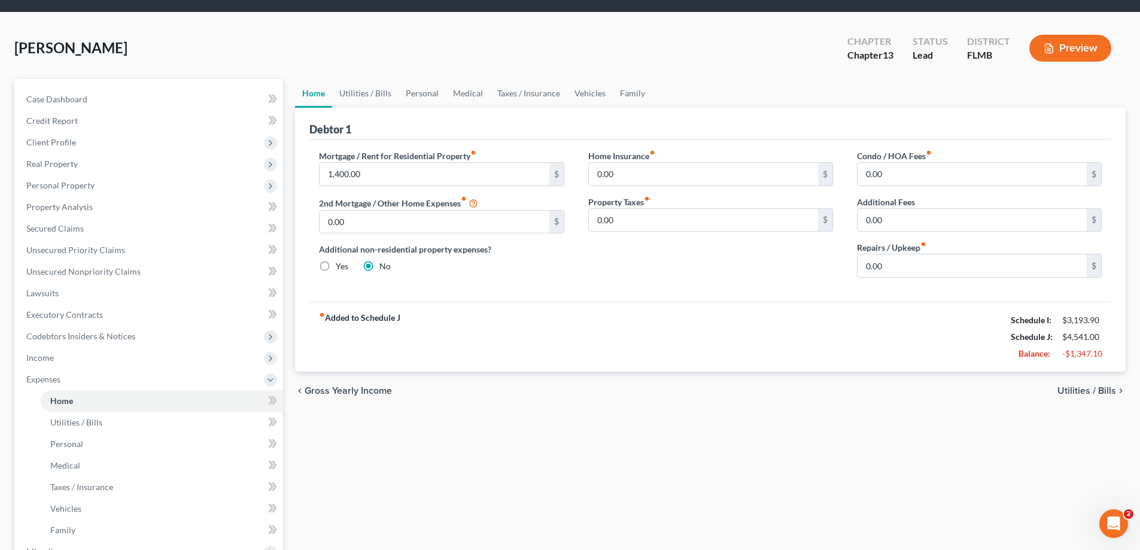
scroll to position [10, 0]
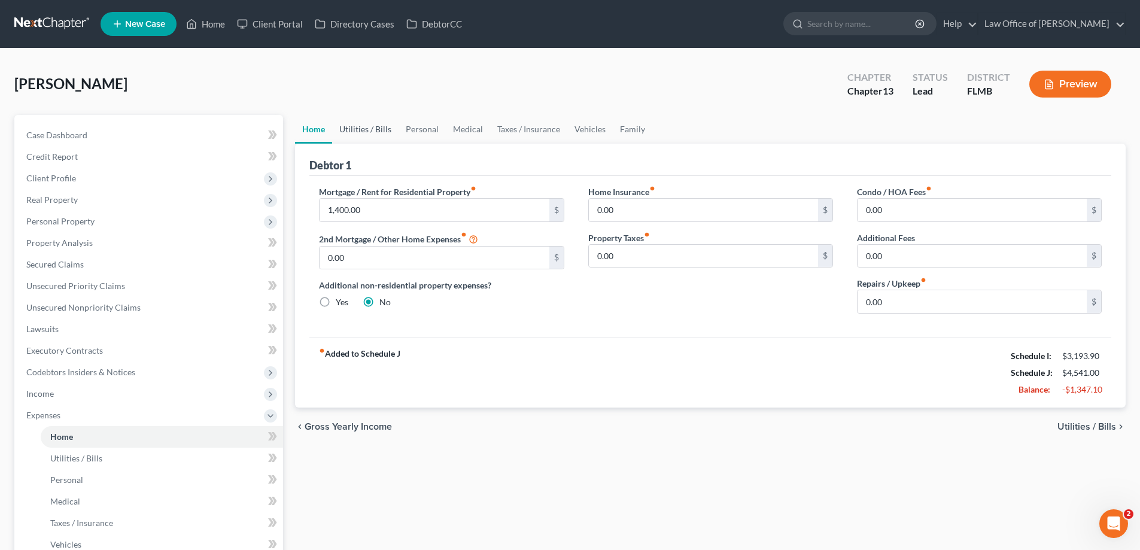
click at [361, 130] on link "Utilities / Bills" at bounding box center [365, 129] width 66 height 29
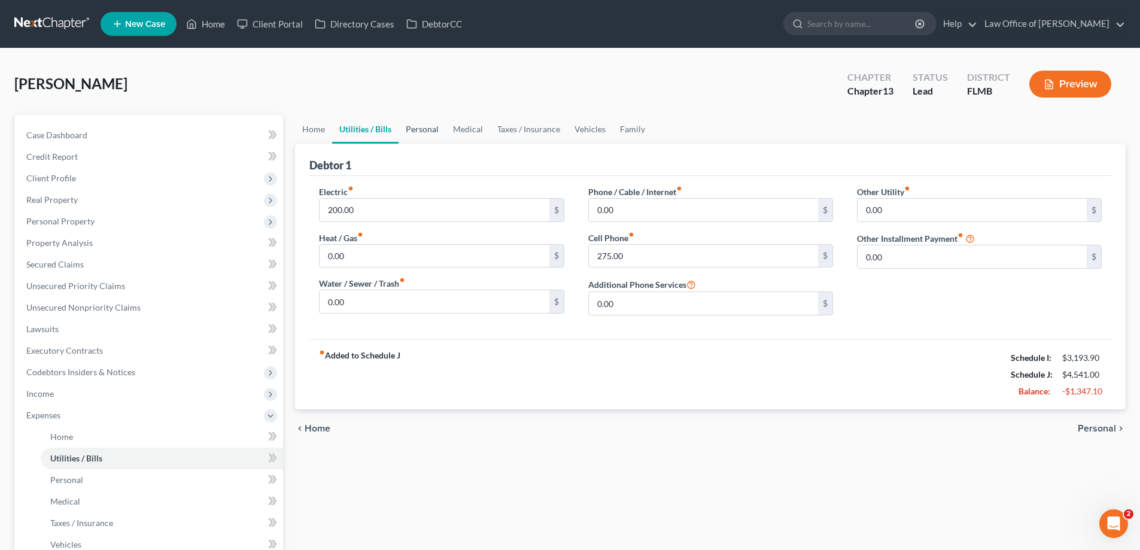
click at [425, 130] on link "Personal" at bounding box center [421, 129] width 47 height 29
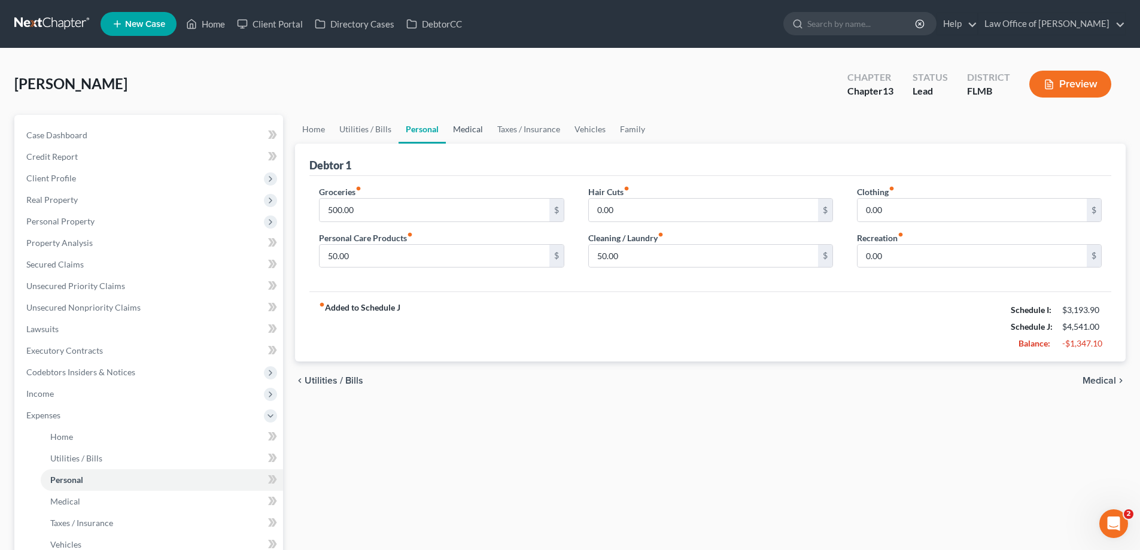
click at [464, 131] on link "Medical" at bounding box center [468, 129] width 44 height 29
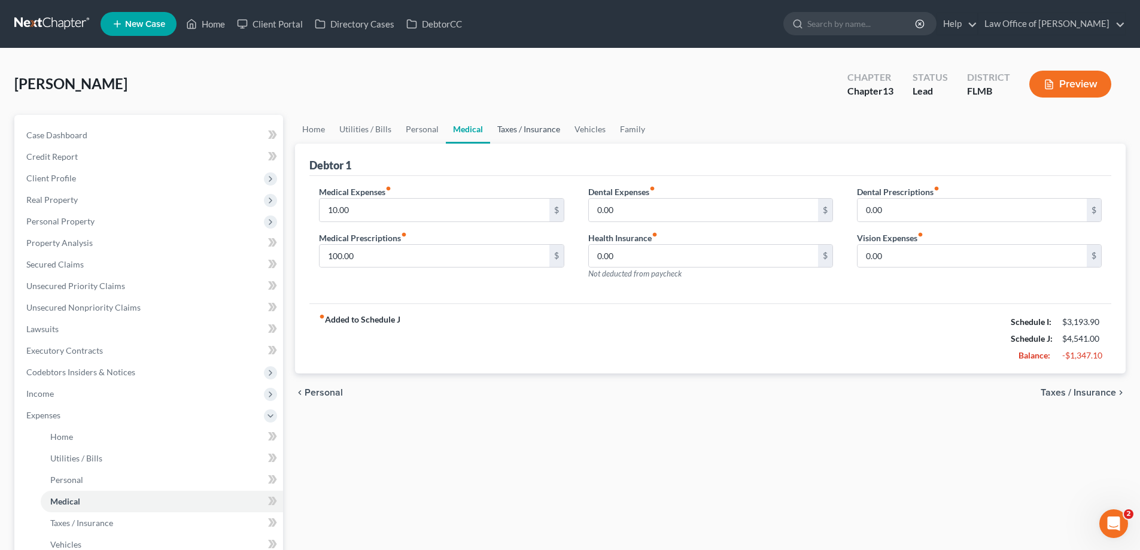
click at [510, 127] on link "Taxes / Insurance" at bounding box center [528, 129] width 77 height 29
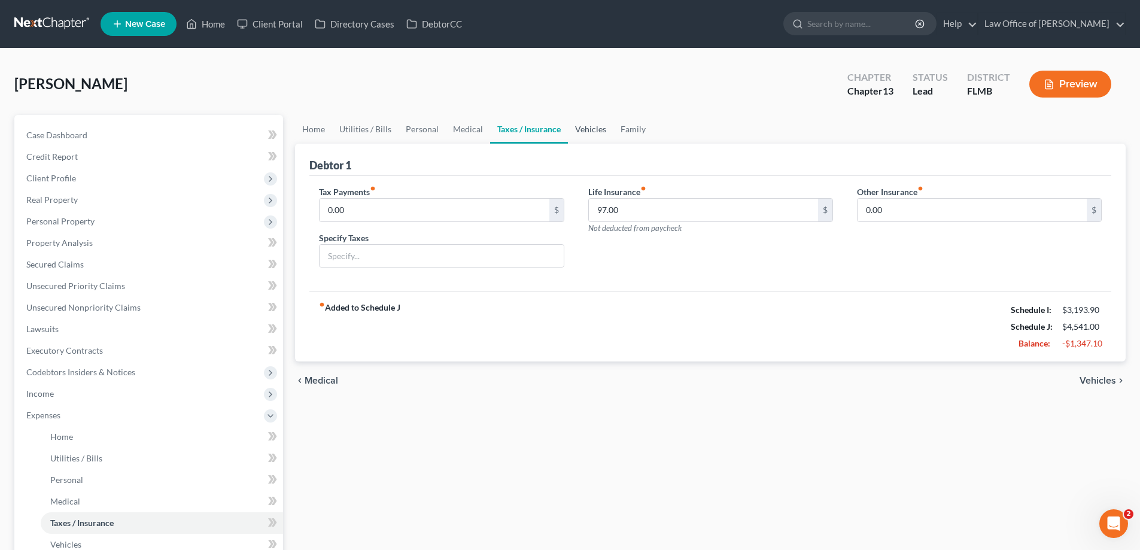
click at [583, 130] on link "Vehicles" at bounding box center [590, 129] width 45 height 29
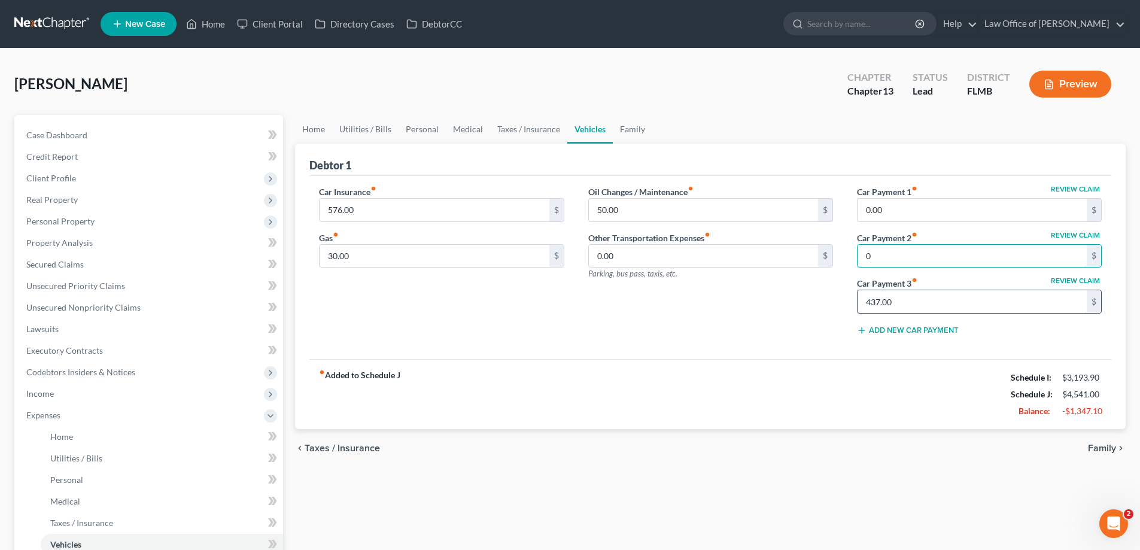
type input "0"
click at [911, 303] on input "437.00" at bounding box center [971, 301] width 229 height 23
type input "0"
click at [894, 374] on div "fiber_manual_record Added to Schedule J Schedule I: $3,193.90 Schedule J: $4,54…" at bounding box center [710, 394] width 802 height 70
click at [699, 336] on div "Oil Changes / Maintenance fiber_manual_record 50.00 $ Other Transportation Expe…" at bounding box center [710, 264] width 269 height 159
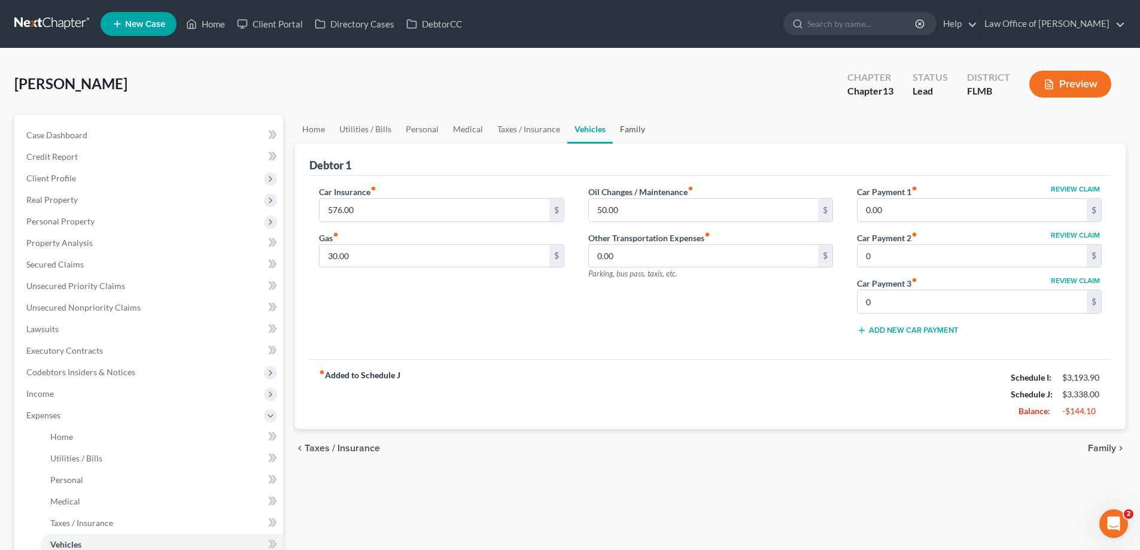
click at [631, 129] on link "Family" at bounding box center [632, 129] width 39 height 29
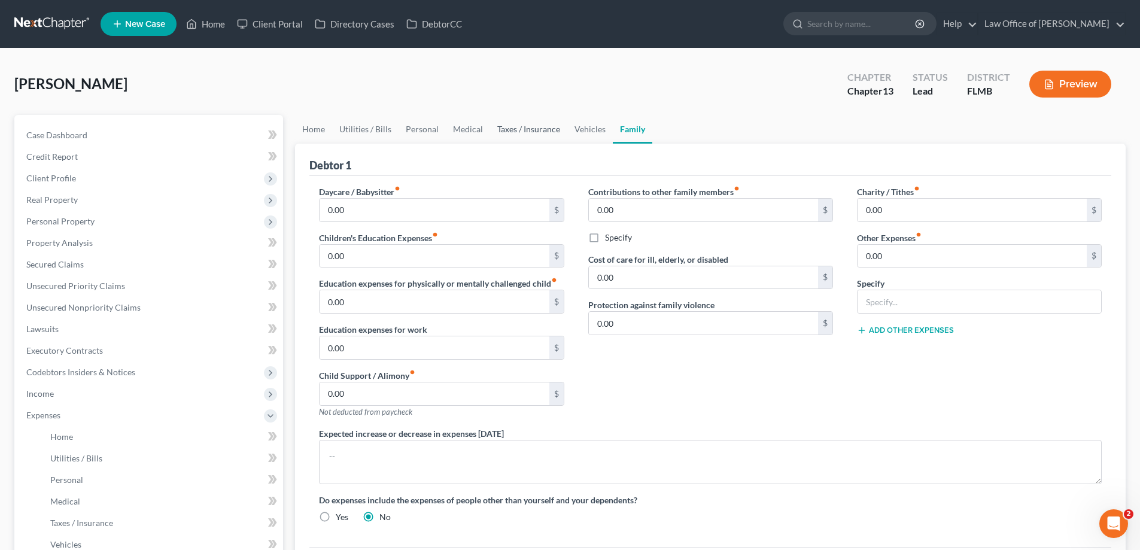
click at [562, 139] on link "Taxes / Insurance" at bounding box center [528, 129] width 77 height 29
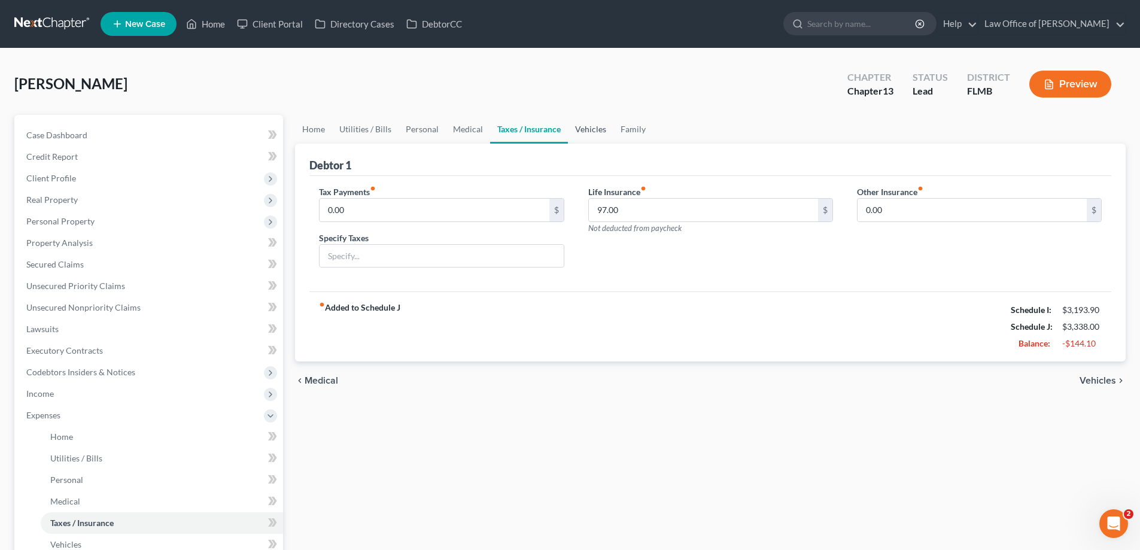
click at [597, 132] on link "Vehicles" at bounding box center [590, 129] width 45 height 29
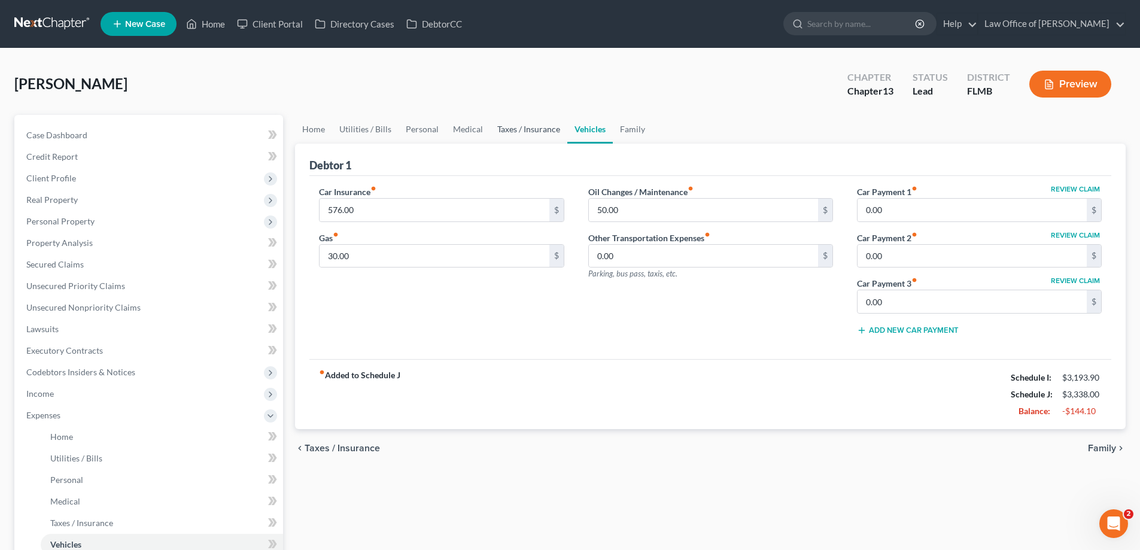
click at [519, 133] on link "Taxes / Insurance" at bounding box center [528, 129] width 77 height 29
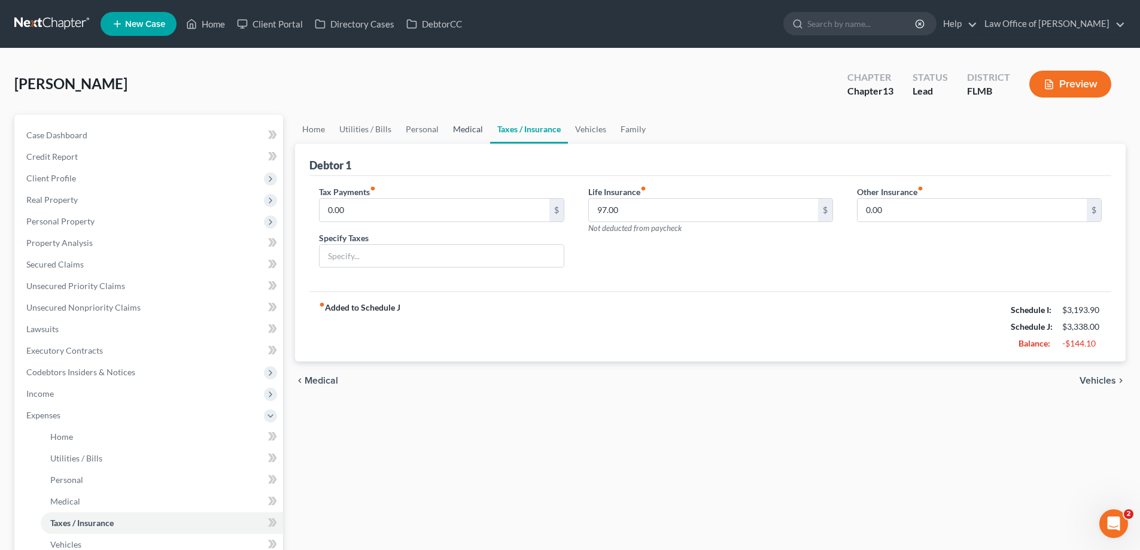
click at [446, 132] on link "Medical" at bounding box center [468, 129] width 44 height 29
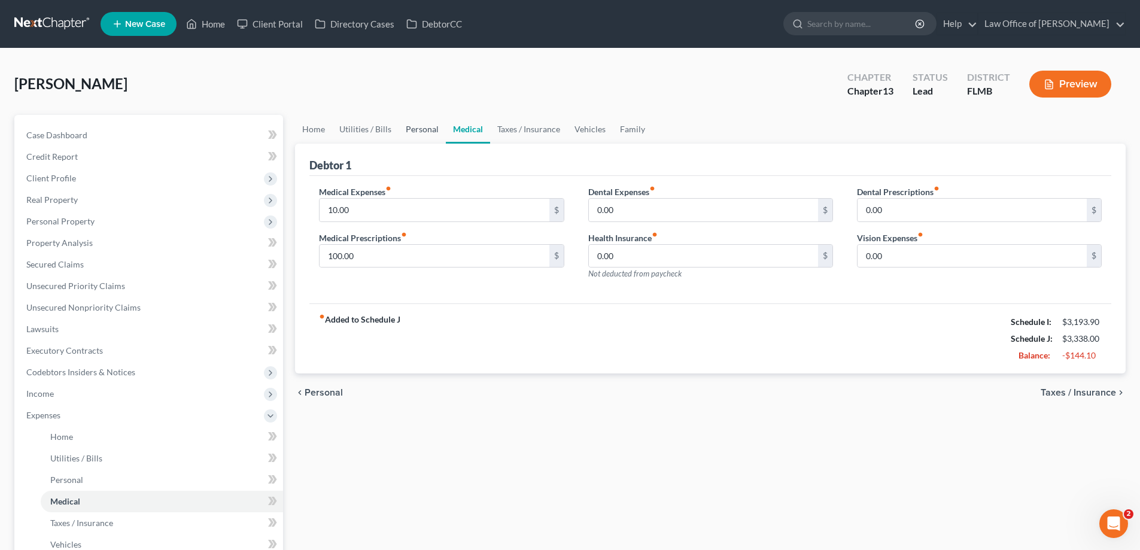
click at [423, 137] on link "Personal" at bounding box center [421, 129] width 47 height 29
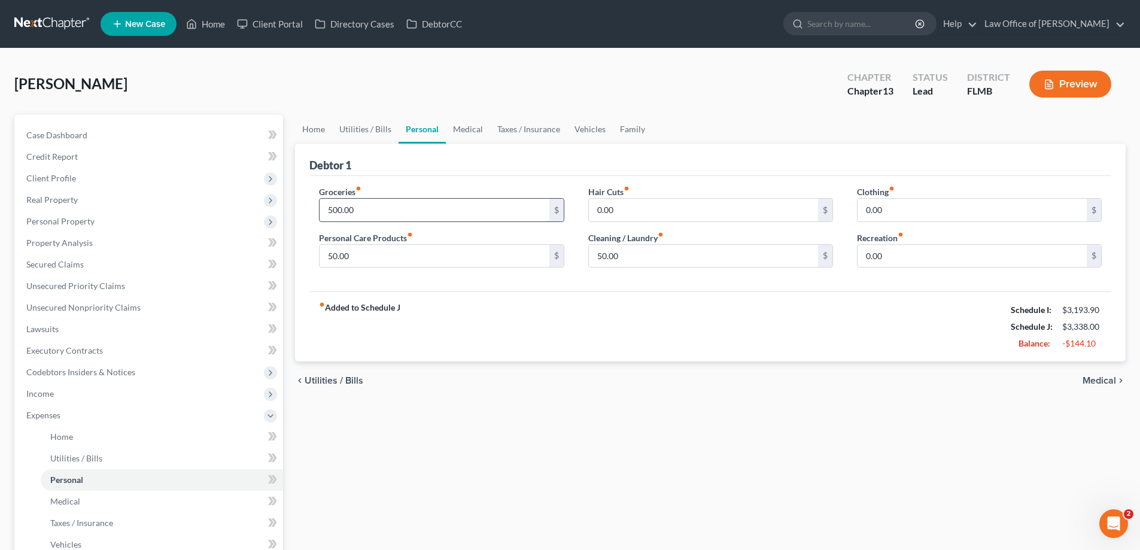
click at [390, 216] on input "500.00" at bounding box center [433, 210] width 229 height 23
type input "350"
click at [474, 288] on div "Groceries fiber_manual_record 350 $ Personal Care Products fiber_manual_record …" at bounding box center [710, 234] width 802 height 116
click at [371, 132] on link "Utilities / Bills" at bounding box center [365, 129] width 66 height 29
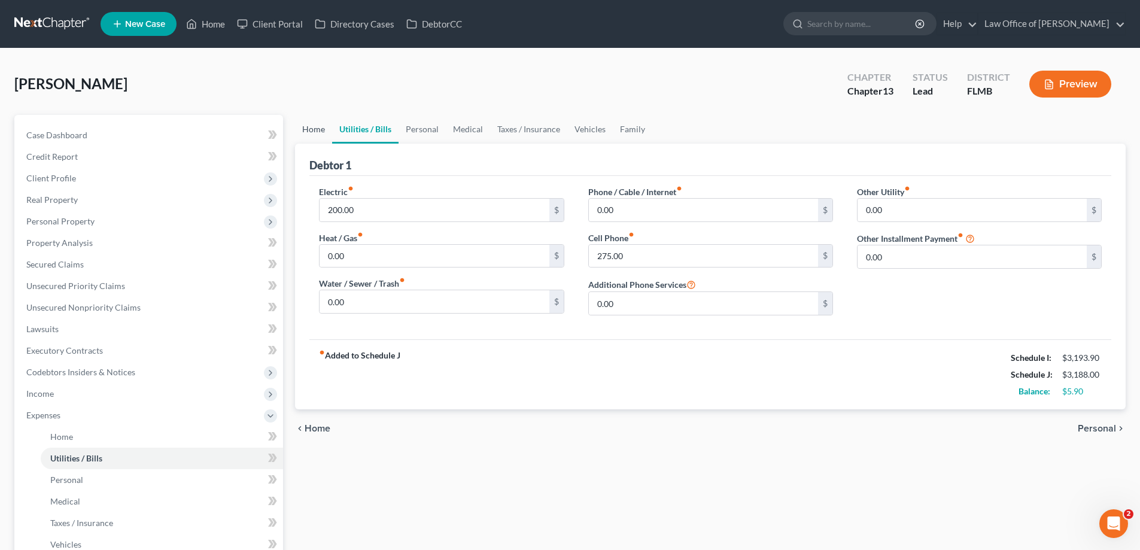
click at [307, 132] on link "Home" at bounding box center [313, 129] width 37 height 29
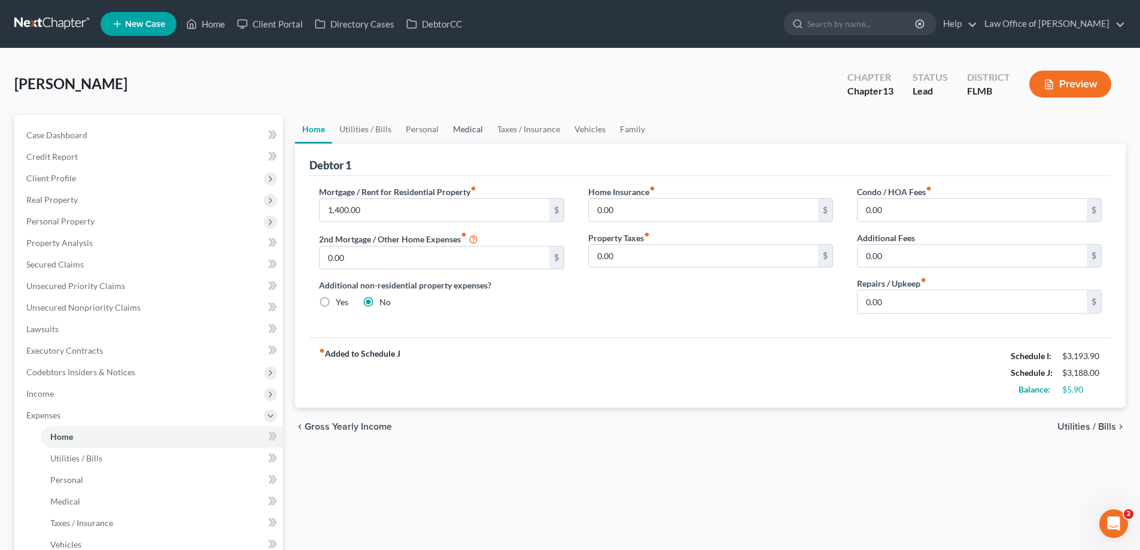
click at [462, 132] on link "Medical" at bounding box center [468, 129] width 44 height 29
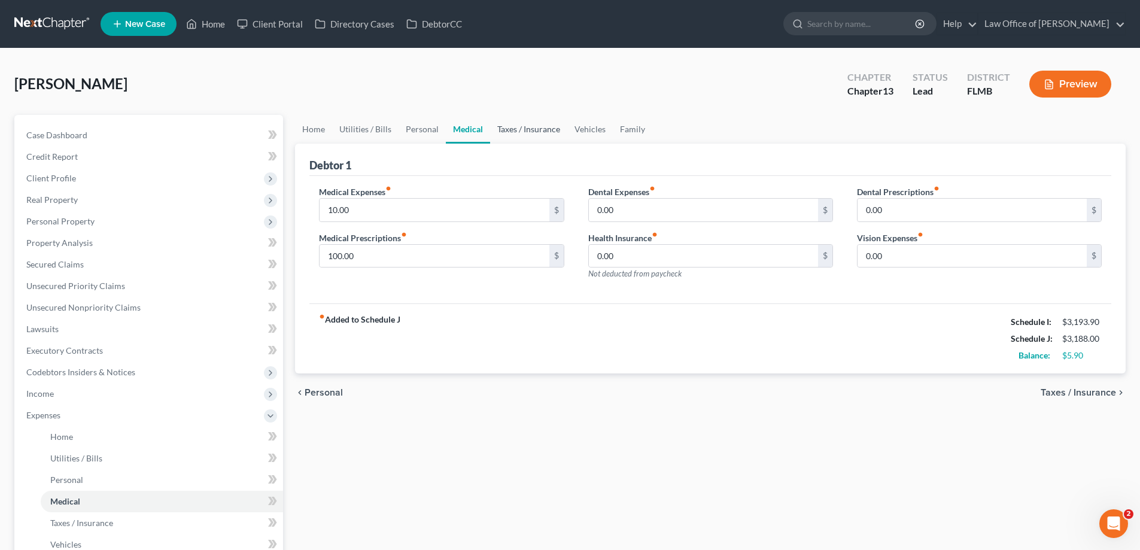
click at [518, 135] on link "Taxes / Insurance" at bounding box center [528, 129] width 77 height 29
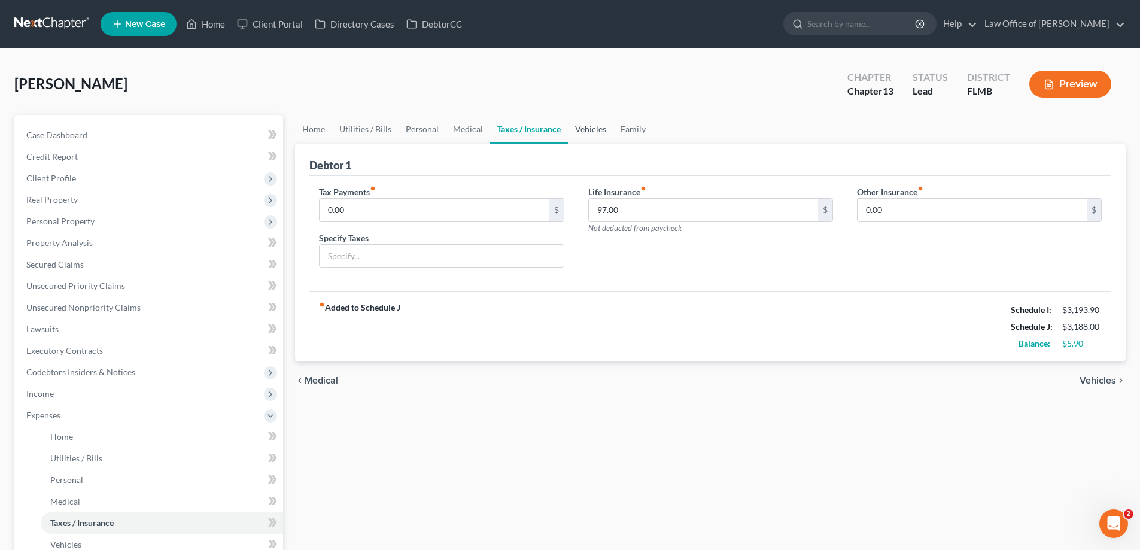
click at [584, 132] on link "Vehicles" at bounding box center [590, 129] width 45 height 29
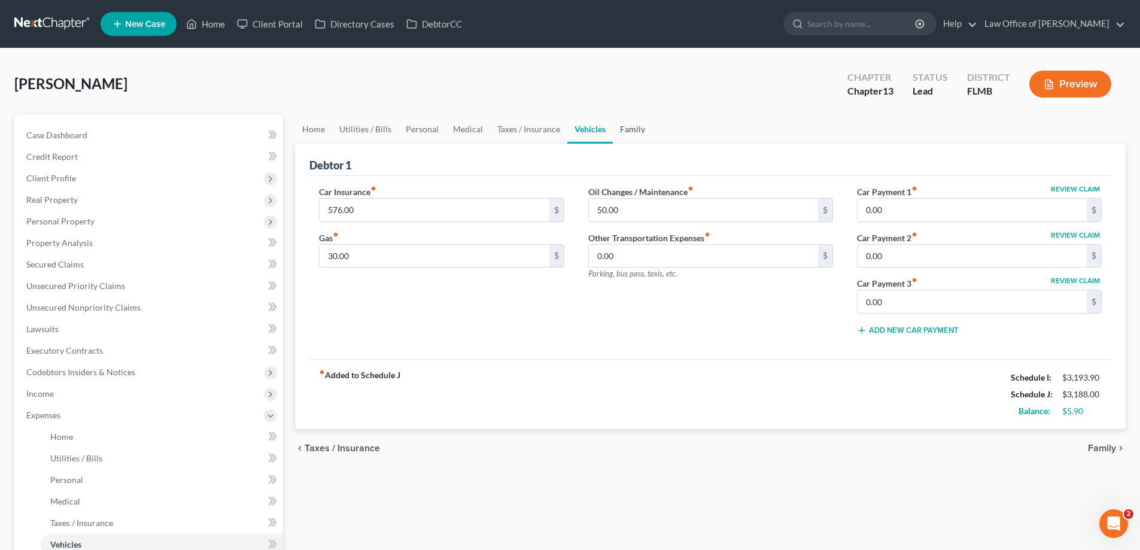
click at [632, 130] on link "Family" at bounding box center [632, 129] width 39 height 29
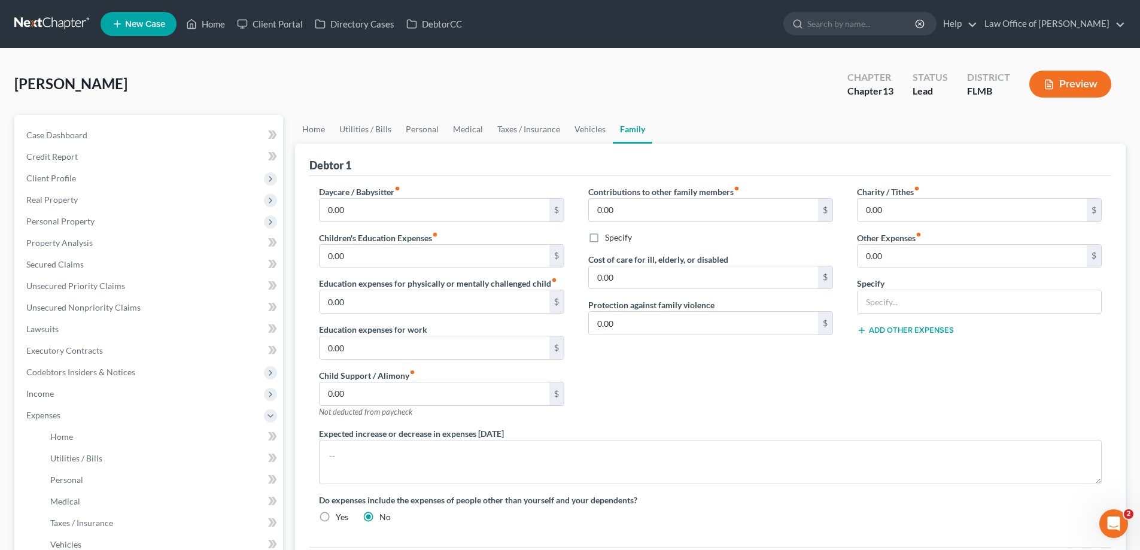
click at [627, 93] on div "West, Valerie Upgraded Chapter Chapter 13 Status Lead District FLMB Preview" at bounding box center [569, 89] width 1111 height 52
click at [35, 28] on link at bounding box center [52, 24] width 77 height 22
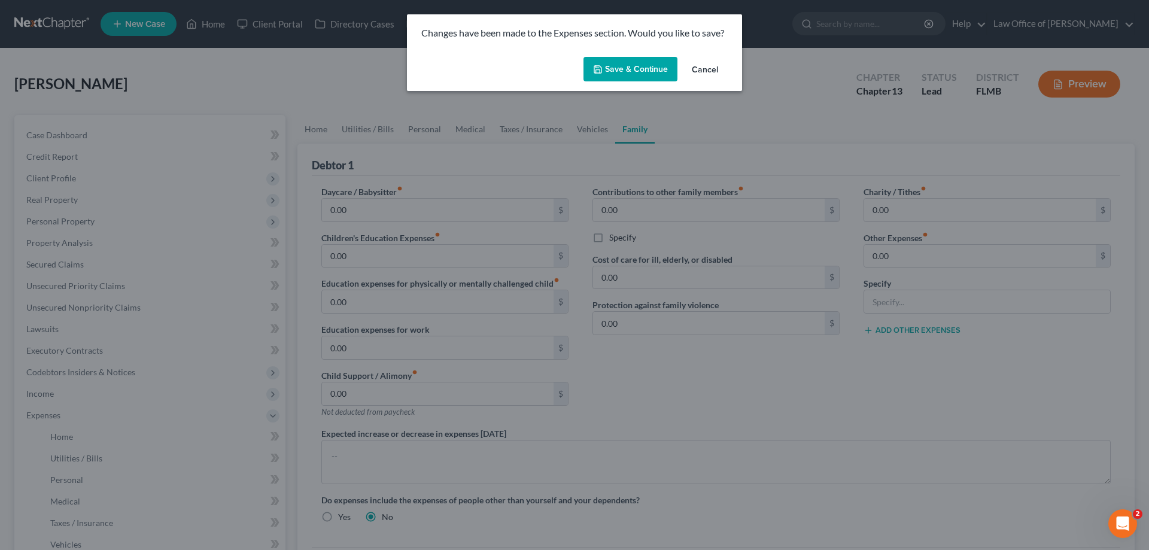
click at [643, 70] on button "Save & Continue" at bounding box center [630, 69] width 94 height 25
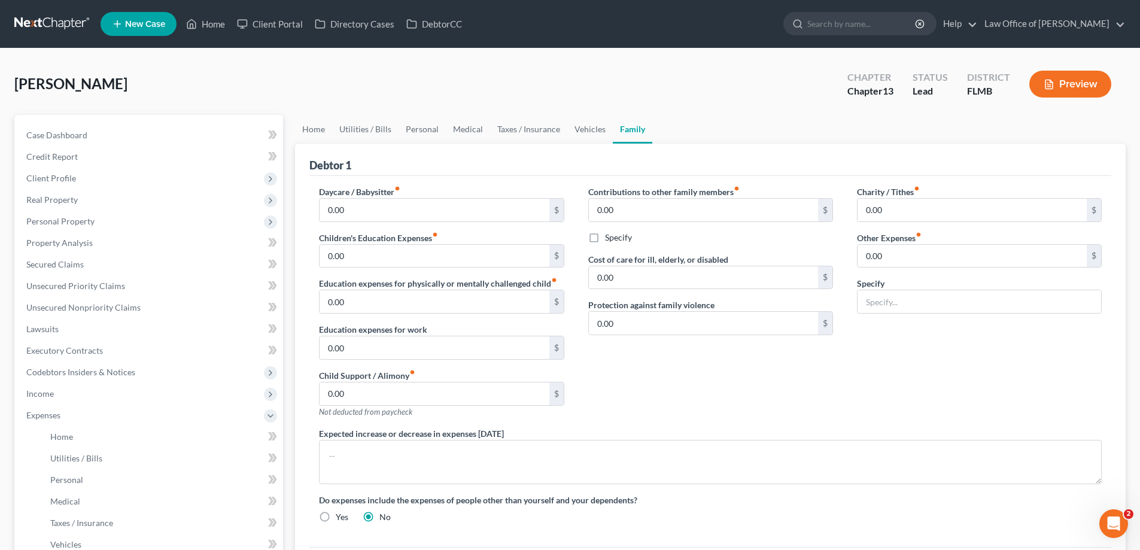
click at [38, 28] on link at bounding box center [52, 24] width 77 height 22
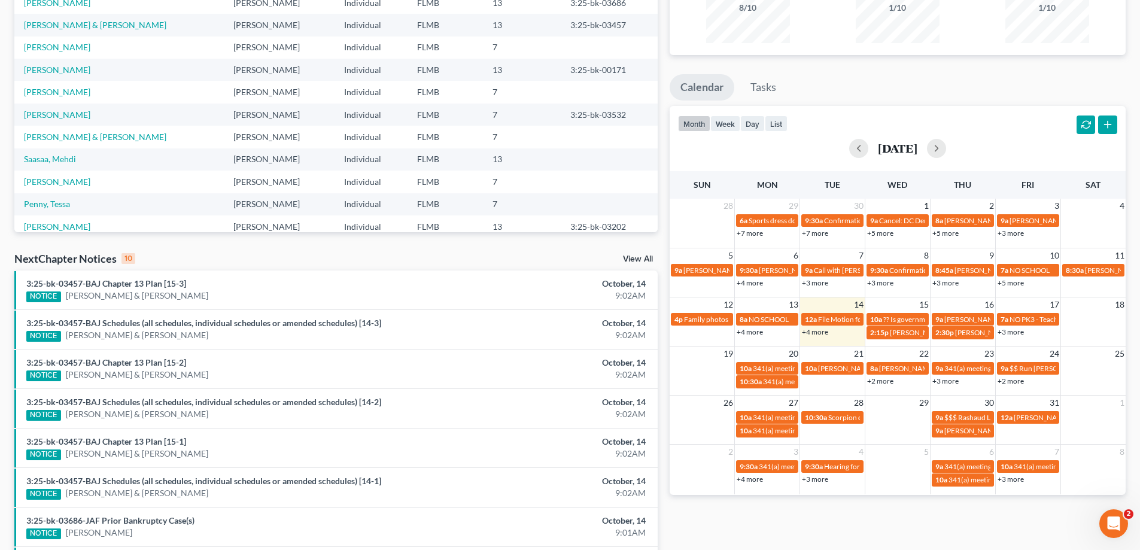
click at [1009, 331] on link "+3 more" at bounding box center [1010, 331] width 26 height 9
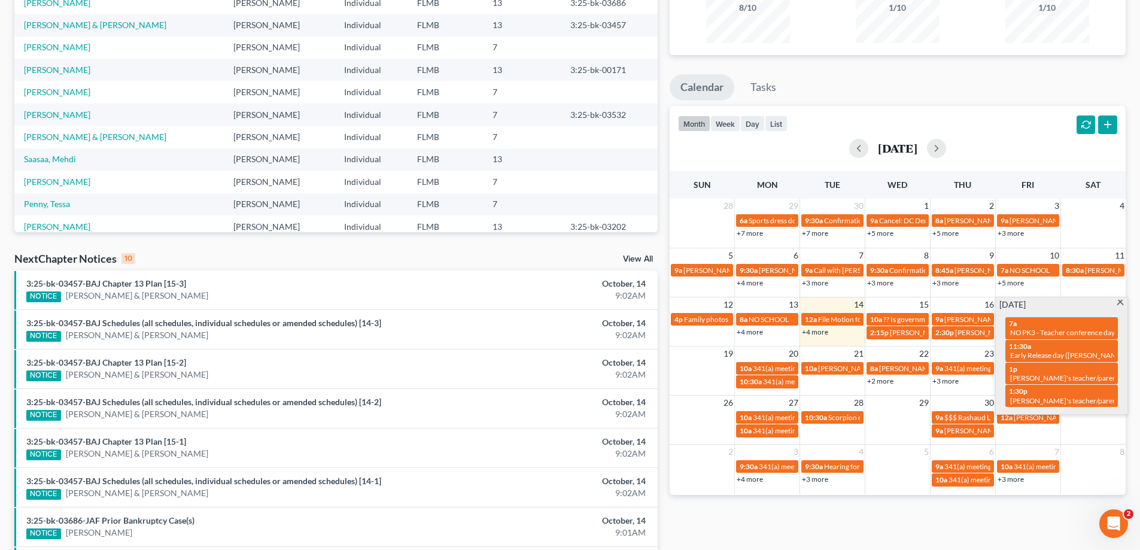
click at [1121, 300] on span at bounding box center [1120, 304] width 9 height 8
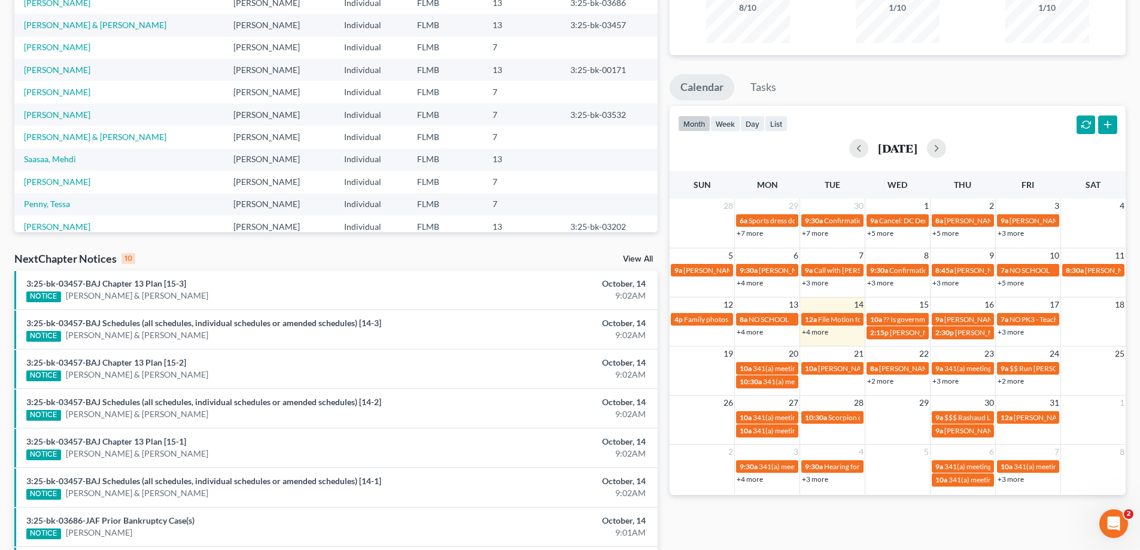
click at [1008, 330] on link "+3 more" at bounding box center [1010, 331] width 26 height 9
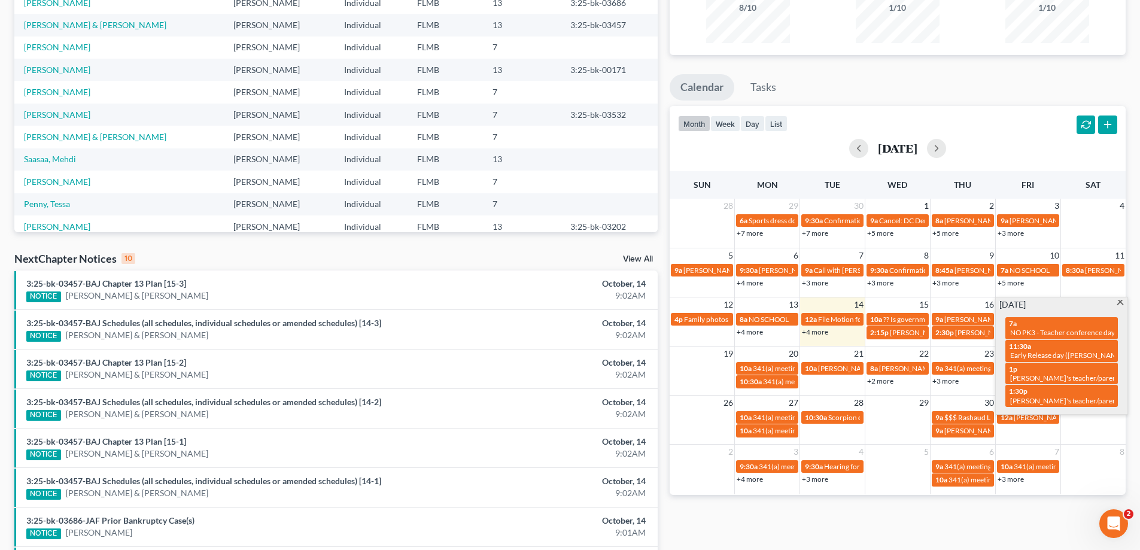
click at [1122, 303] on span at bounding box center [1120, 304] width 9 height 8
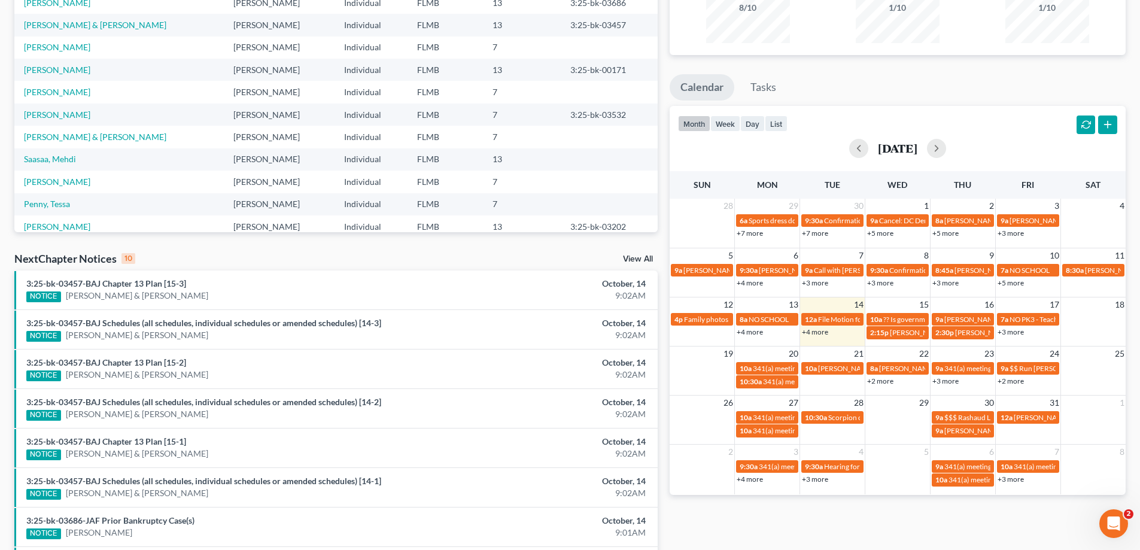
click at [813, 331] on link "+4 more" at bounding box center [815, 331] width 26 height 9
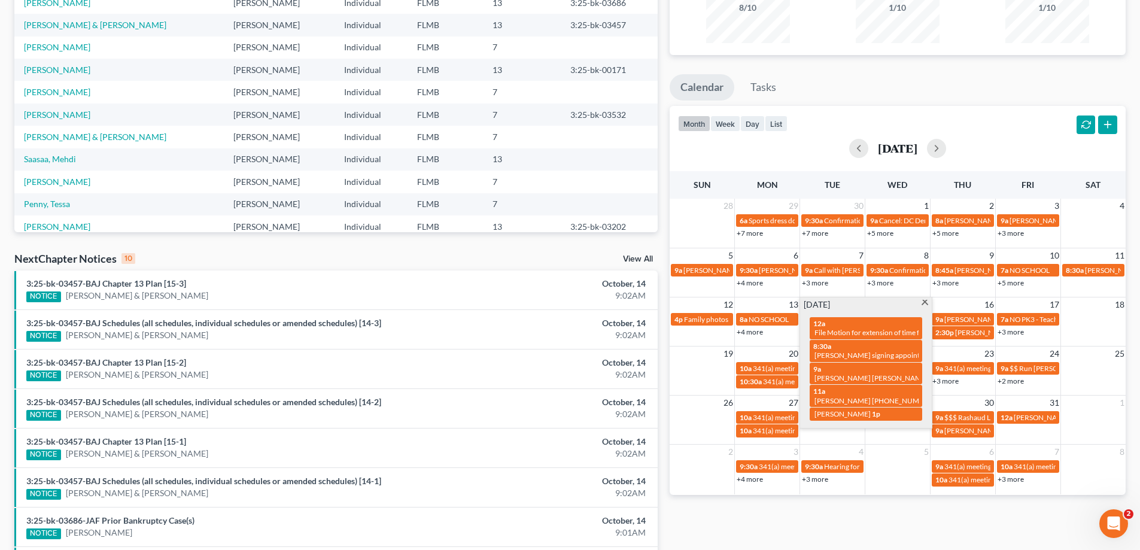
drag, startPoint x: 853, startPoint y: 528, endPoint x: 859, endPoint y: 514, distance: 14.5
click at [853, 524] on div "Monthly Progress Bankruptcy Bankruptcy [DATE] [DATE] [DATE] [DATE] [DATE] [DATE…" at bounding box center [897, 303] width 468 height 762
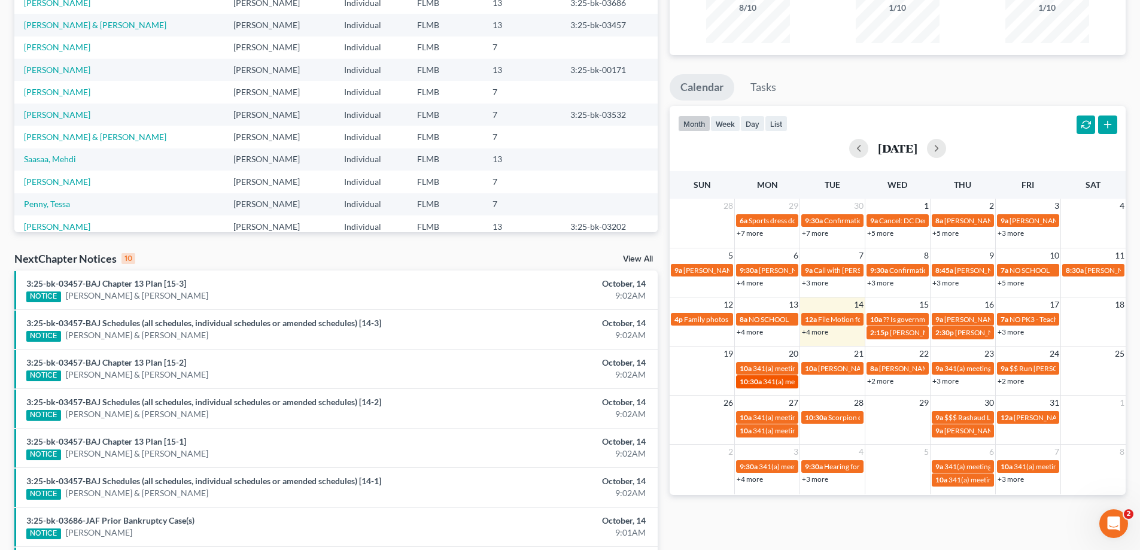
click at [757, 375] on link "10:30a 341(a) meeting for [PERSON_NAME]" at bounding box center [767, 381] width 62 height 13
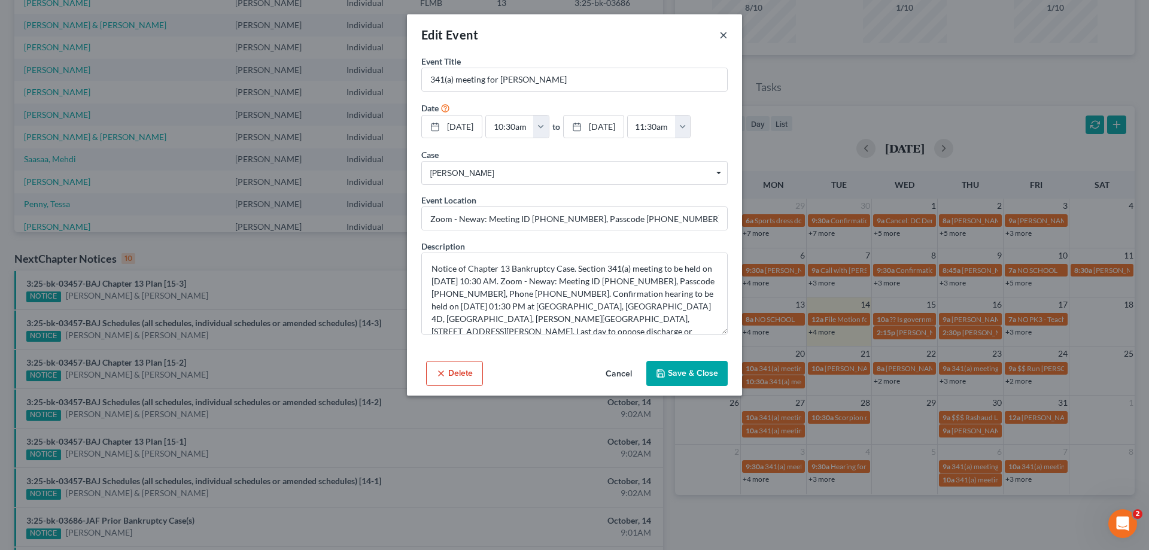
click at [724, 33] on button "×" at bounding box center [723, 35] width 8 height 14
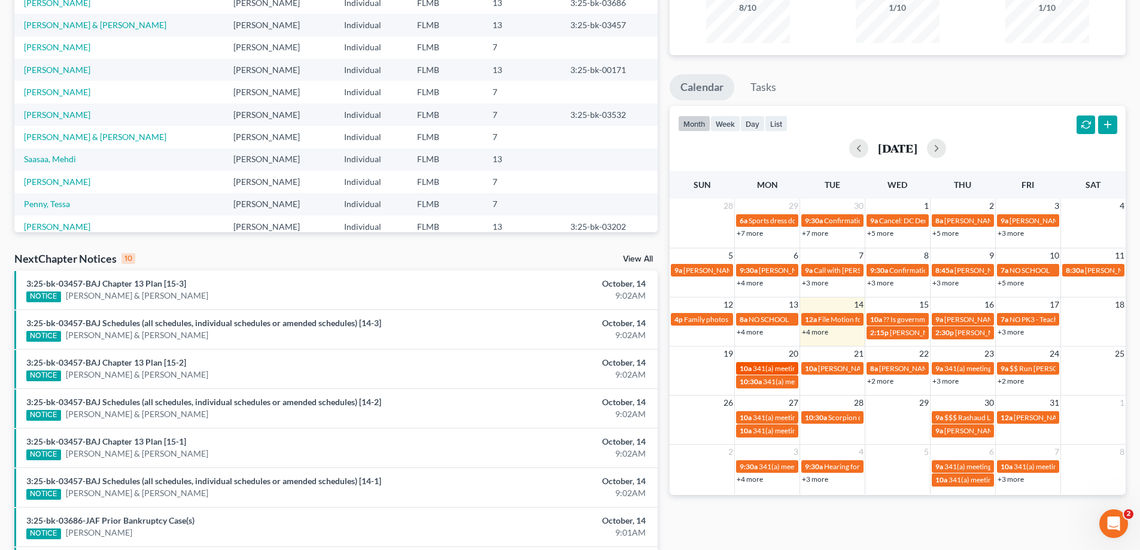
click at [778, 370] on span "341(a) meeting for [PERSON_NAME]" at bounding box center [810, 368] width 115 height 9
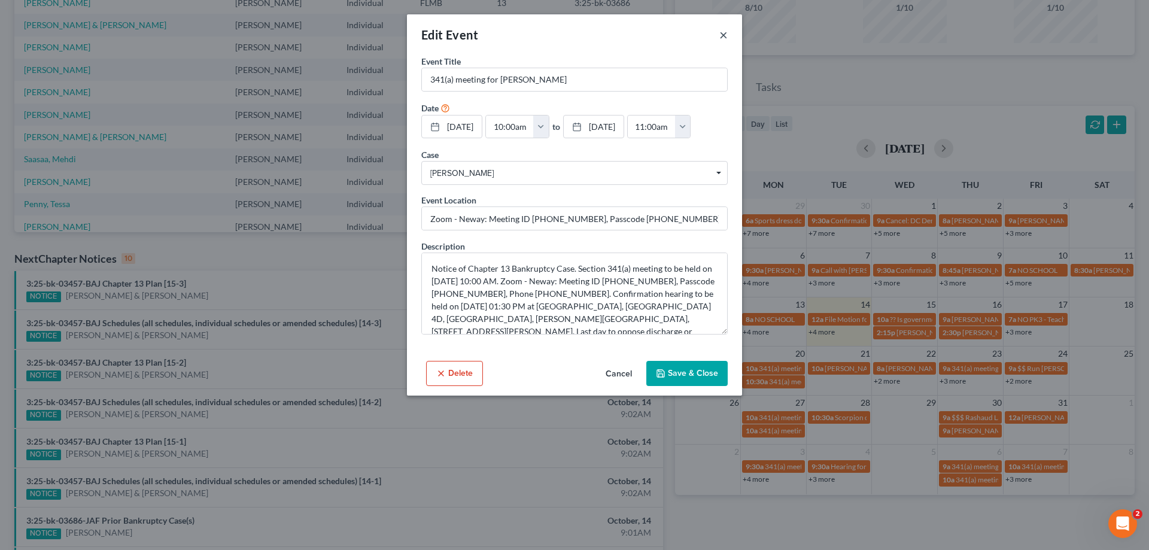
click at [720, 35] on button "×" at bounding box center [723, 35] width 8 height 14
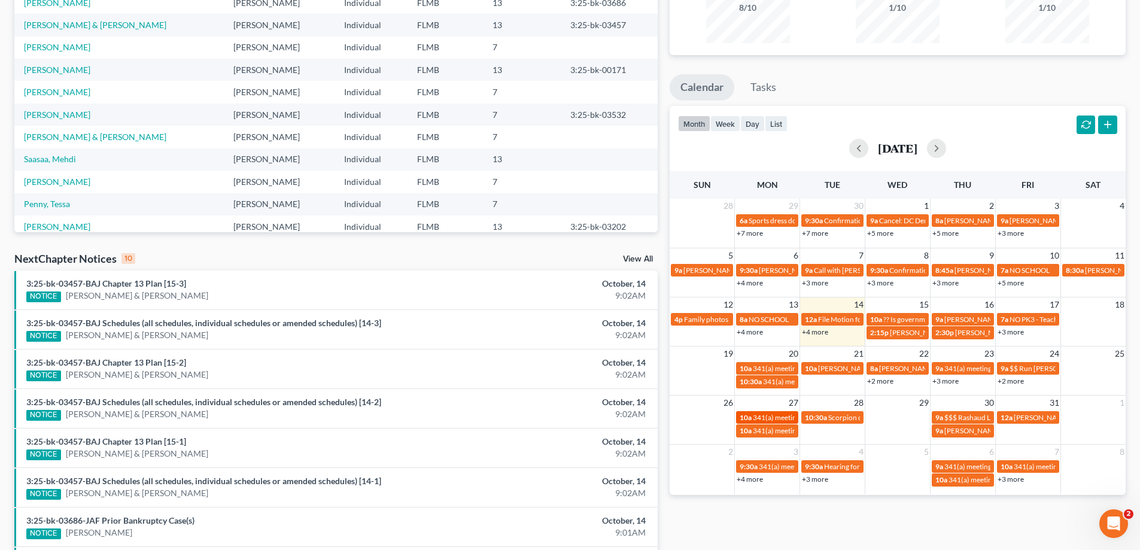
click at [780, 416] on span "341(a) meeting for [PERSON_NAME]" at bounding box center [810, 417] width 115 height 9
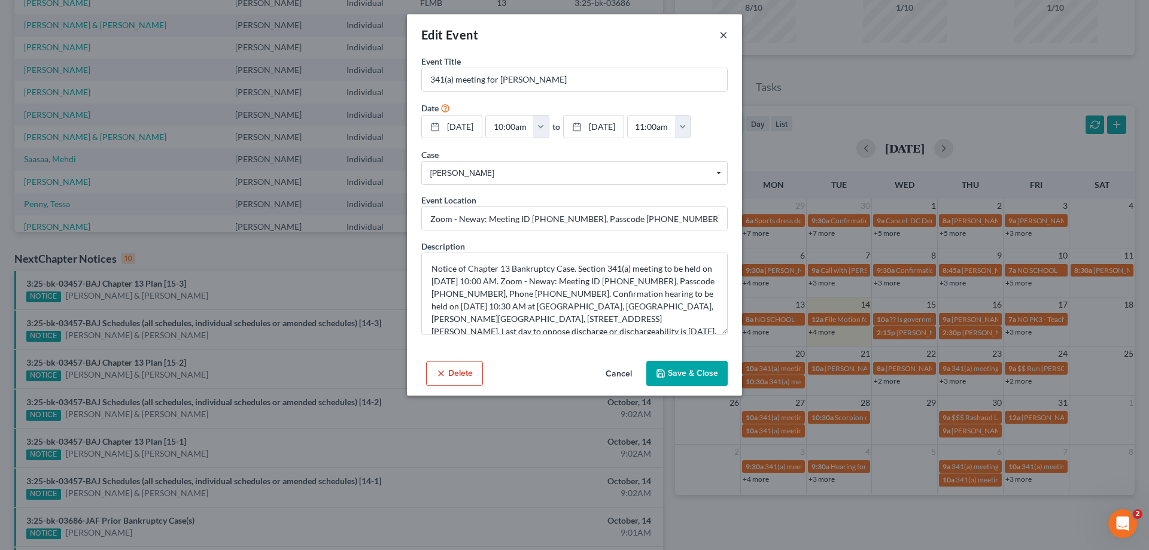
click at [727, 32] on button "×" at bounding box center [723, 35] width 8 height 14
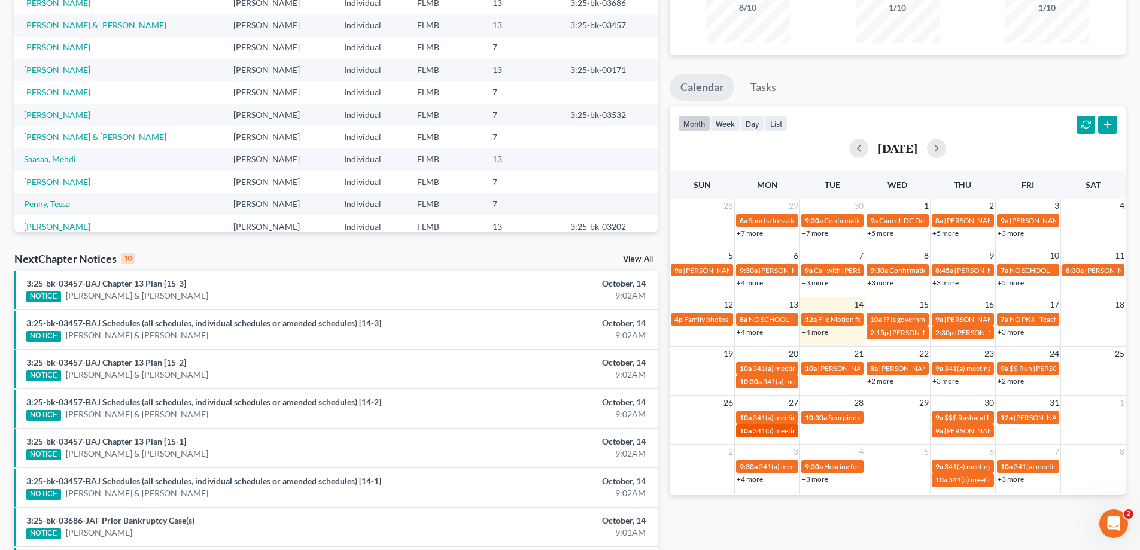
click at [777, 430] on span "341(a) meeting for [PERSON_NAME]" at bounding box center [810, 430] width 115 height 9
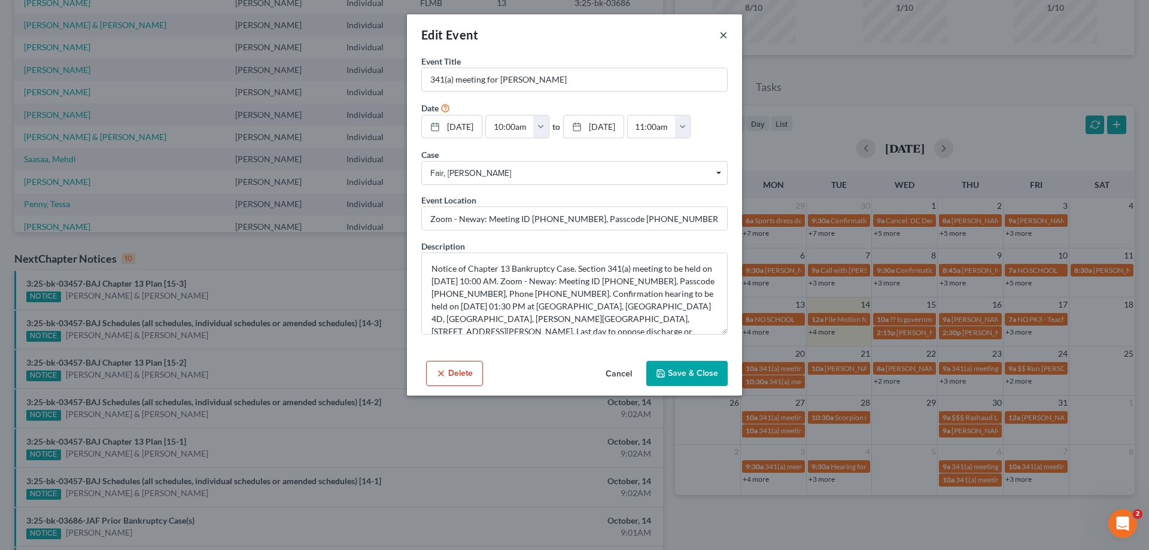
click at [724, 35] on button "×" at bounding box center [723, 35] width 8 height 14
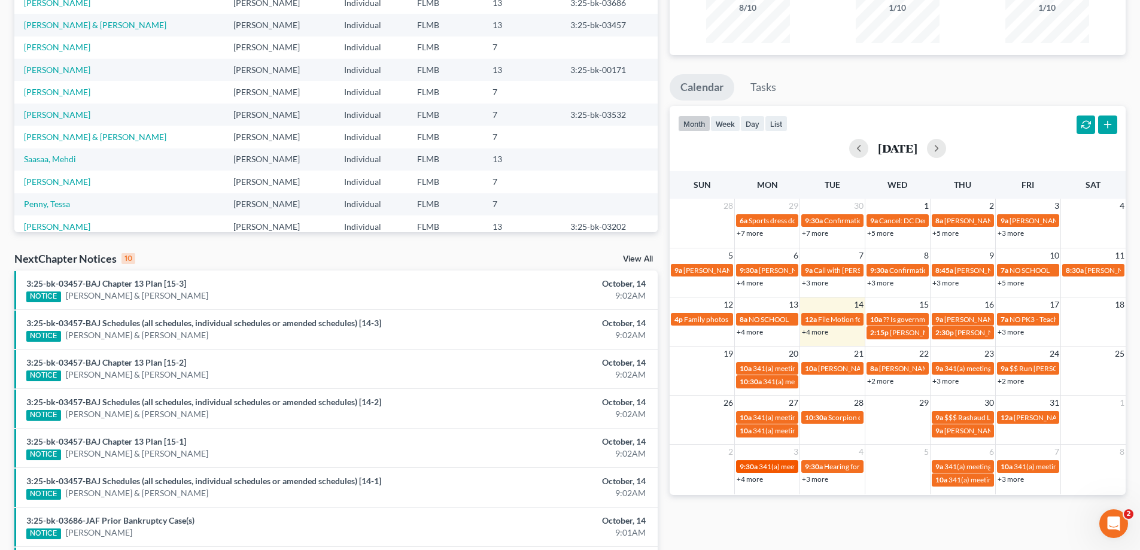
click at [765, 462] on span "341(a) meeting for [PERSON_NAME] & [PERSON_NAME]" at bounding box center [848, 466] width 179 height 9
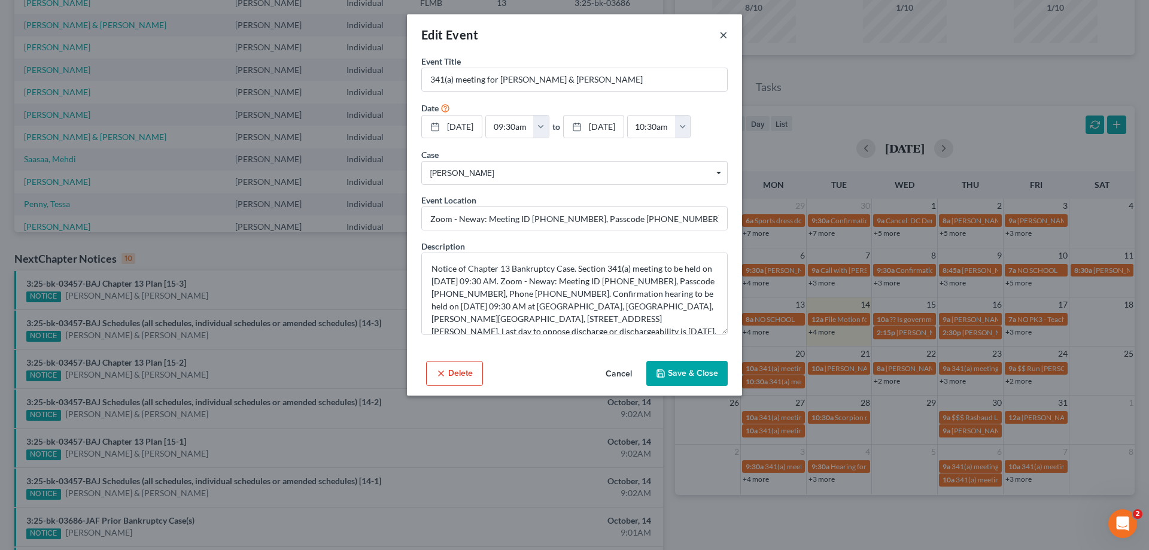
click at [724, 34] on button "×" at bounding box center [723, 35] width 8 height 14
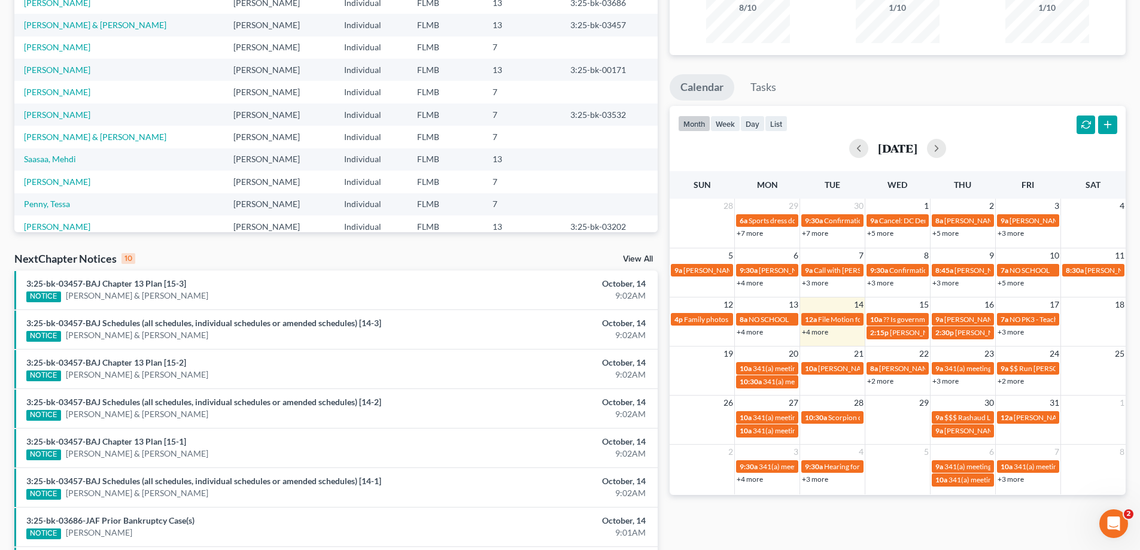
click at [749, 479] on link "+4 more" at bounding box center [749, 478] width 26 height 9
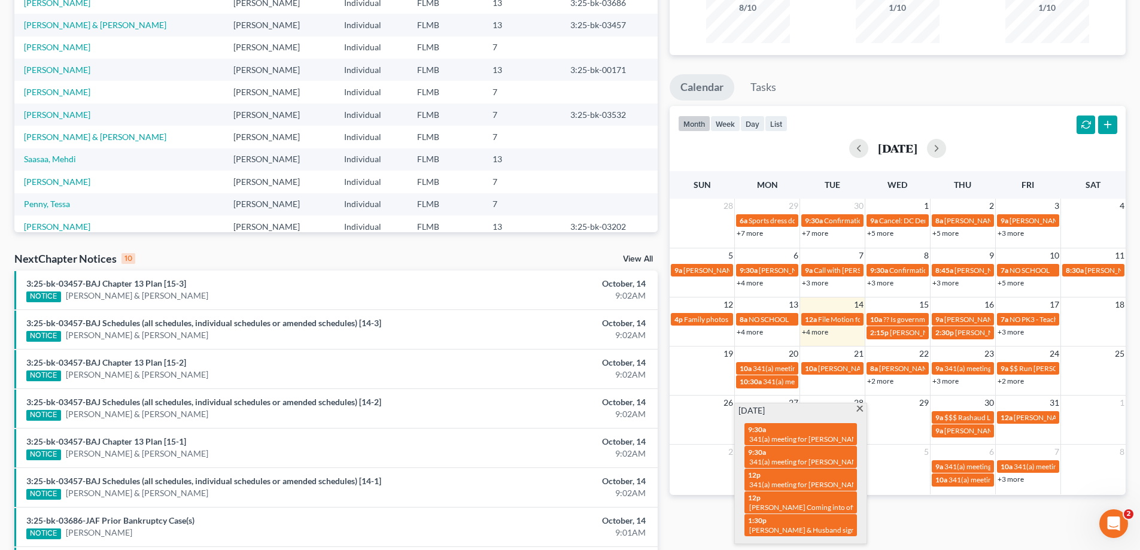
click at [705, 524] on div "Monthly Progress Bankruptcy Bankruptcy [DATE] [DATE] [DATE] [DATE] [DATE] [DATE…" at bounding box center [897, 303] width 468 height 762
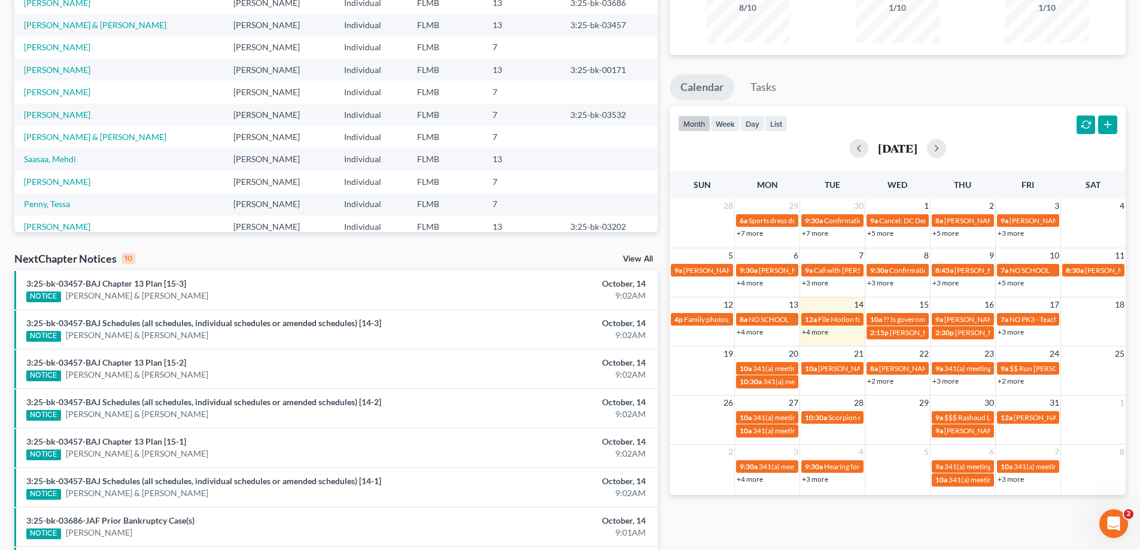
click at [820, 482] on link "+3 more" at bounding box center [815, 478] width 26 height 9
click at [770, 522] on div "Monthly Progress Bankruptcy Bankruptcy [DATE] [DATE] [DATE] [DATE] [DATE] [DATE…" at bounding box center [897, 303] width 468 height 762
click at [818, 331] on link "+4 more" at bounding box center [815, 331] width 26 height 9
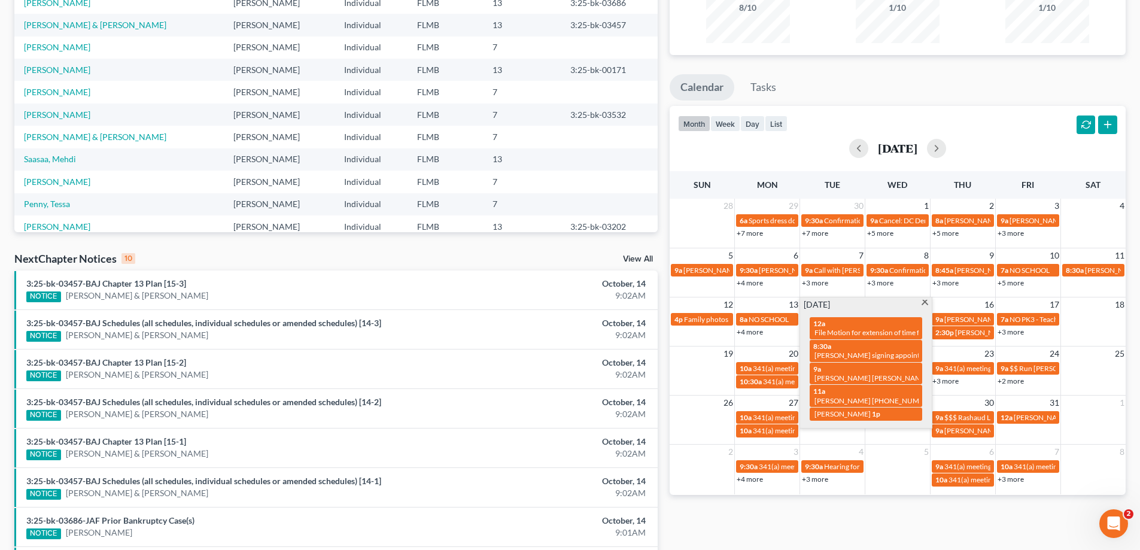
click at [817, 526] on div "Monthly Progress Bankruptcy Bankruptcy [DATE] [DATE] [DATE] [DATE] [DATE] [DATE…" at bounding box center [897, 303] width 468 height 762
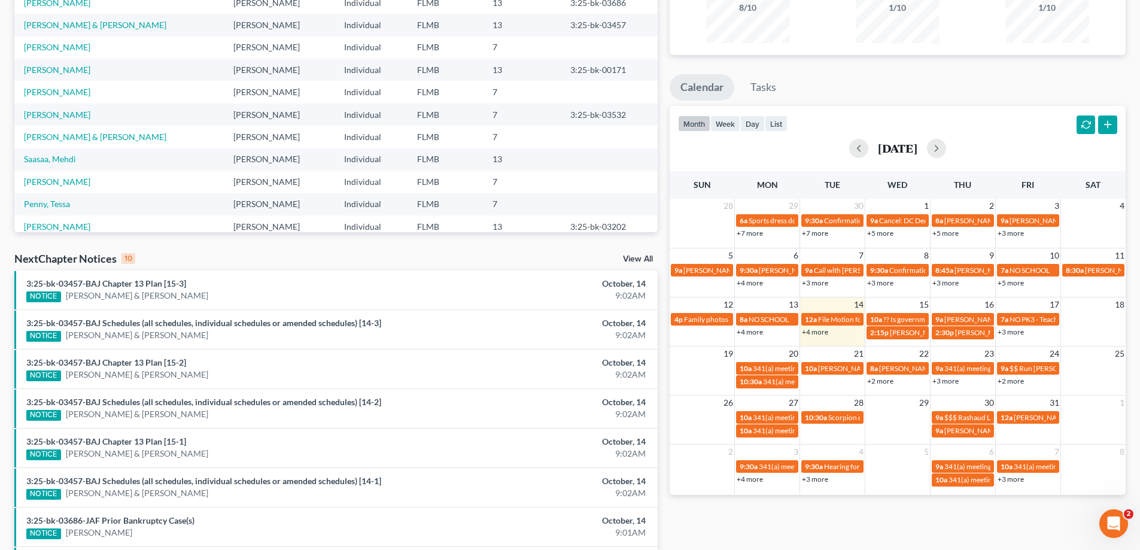
click at [887, 380] on link "+2 more" at bounding box center [880, 380] width 26 height 9
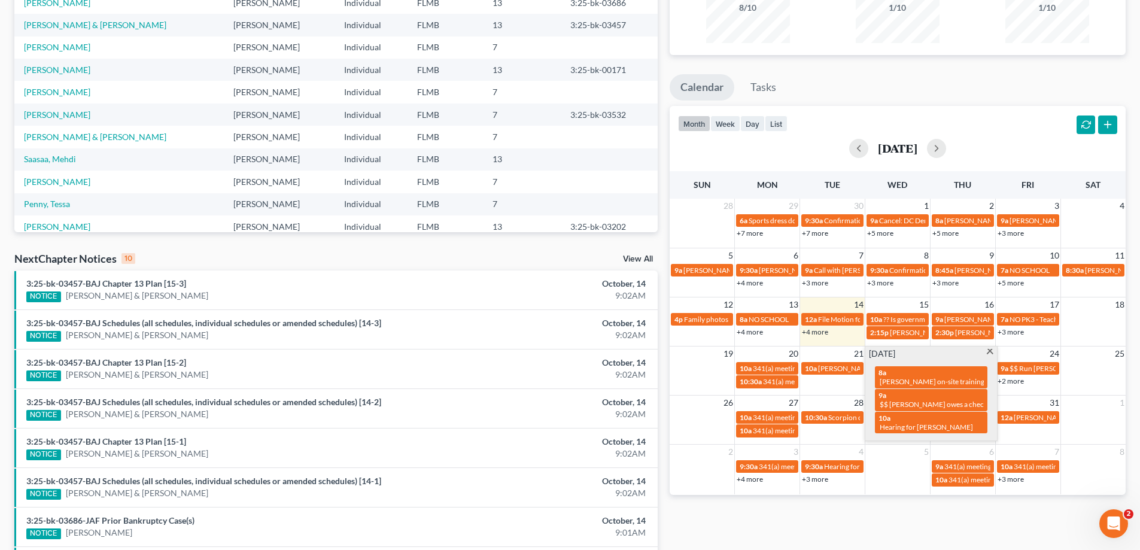
click at [906, 533] on div "Monthly Progress Bankruptcy Bankruptcy [DATE] [DATE] [DATE] [DATE] [DATE] [DATE…" at bounding box center [897, 303] width 468 height 762
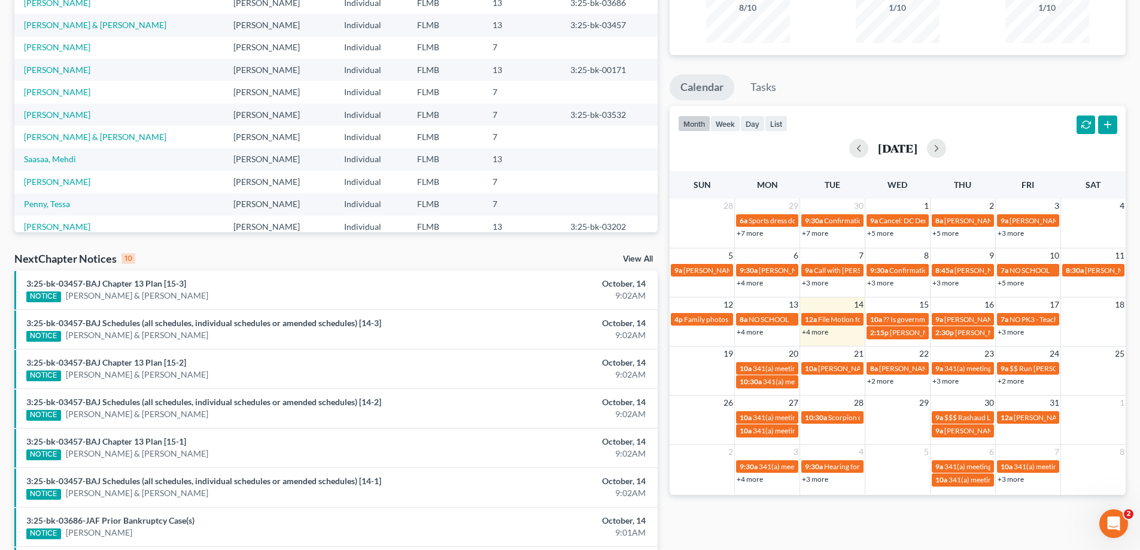
click at [951, 379] on link "+3 more" at bounding box center [945, 380] width 26 height 9
click at [964, 513] on div "Monthly Progress Bankruptcy Bankruptcy [DATE] [DATE] [DATE] [DATE] [DATE] [DATE…" at bounding box center [897, 303] width 468 height 762
click at [1014, 333] on link "+3 more" at bounding box center [1010, 331] width 26 height 9
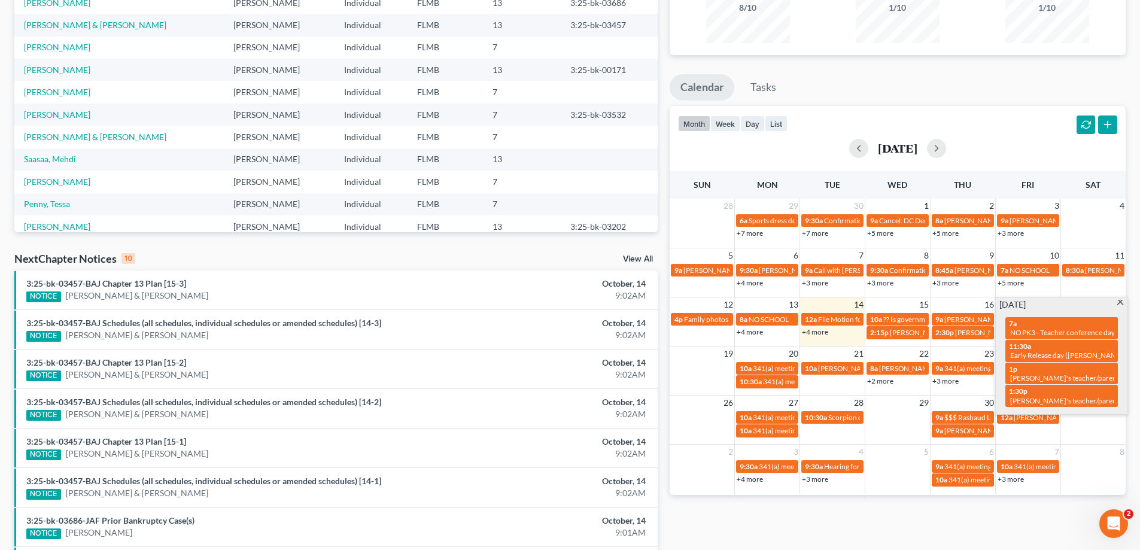
click at [967, 531] on div "Monthly Progress Bankruptcy Bankruptcy [DATE] [DATE] [DATE] [DATE] [DATE] [DATE…" at bounding box center [897, 303] width 468 height 762
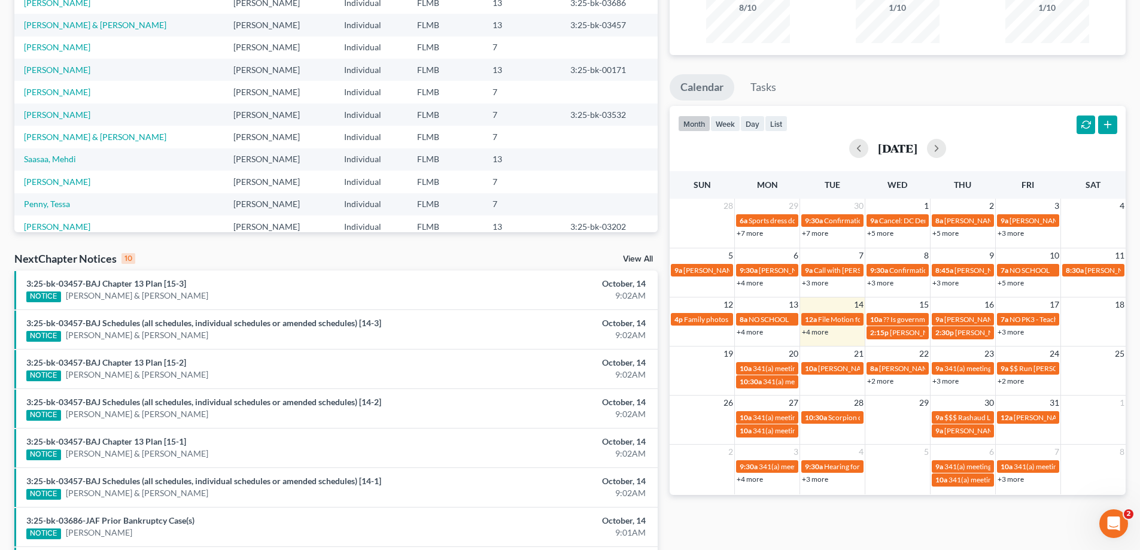
click at [1012, 379] on link "+2 more" at bounding box center [1010, 380] width 26 height 9
click at [1018, 526] on div "Monthly Progress Bankruptcy Bankruptcy [DATE] [DATE] [DATE] [DATE] [DATE] [DATE…" at bounding box center [897, 303] width 468 height 762
click at [971, 467] on span "341(a) meeting for [PERSON_NAME] & [PERSON_NAME]" at bounding box center [1033, 466] width 179 height 9
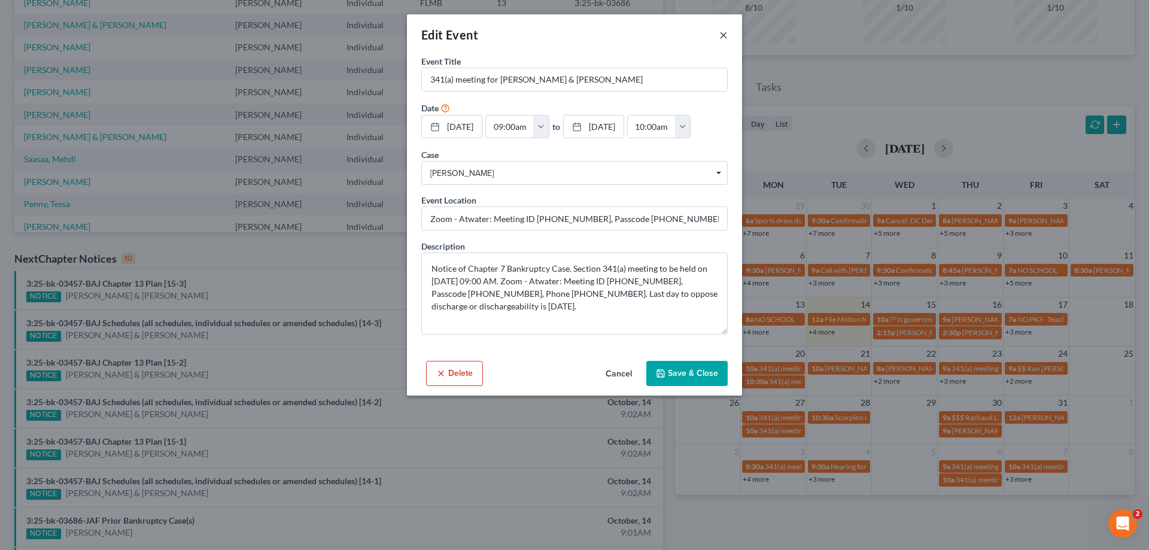
drag, startPoint x: 727, startPoint y: 38, endPoint x: 721, endPoint y: 35, distance: 7.5
click at [721, 35] on div "Edit Event ×" at bounding box center [574, 34] width 335 height 41
click at [721, 34] on button "×" at bounding box center [723, 35] width 8 height 14
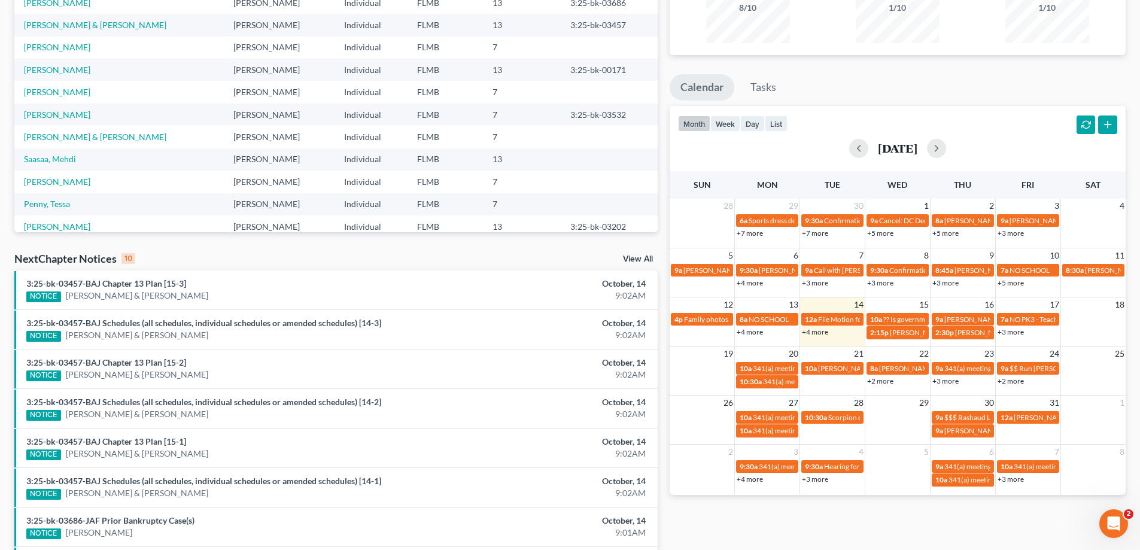
click at [870, 80] on ul "Calendar Tasks" at bounding box center [897, 90] width 456 height 32
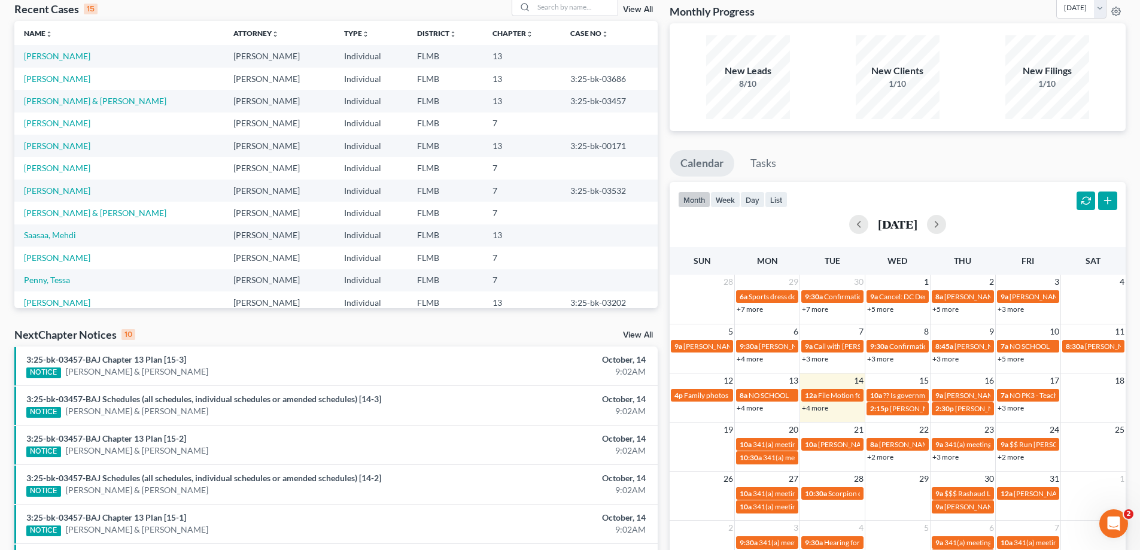
scroll to position [239, 0]
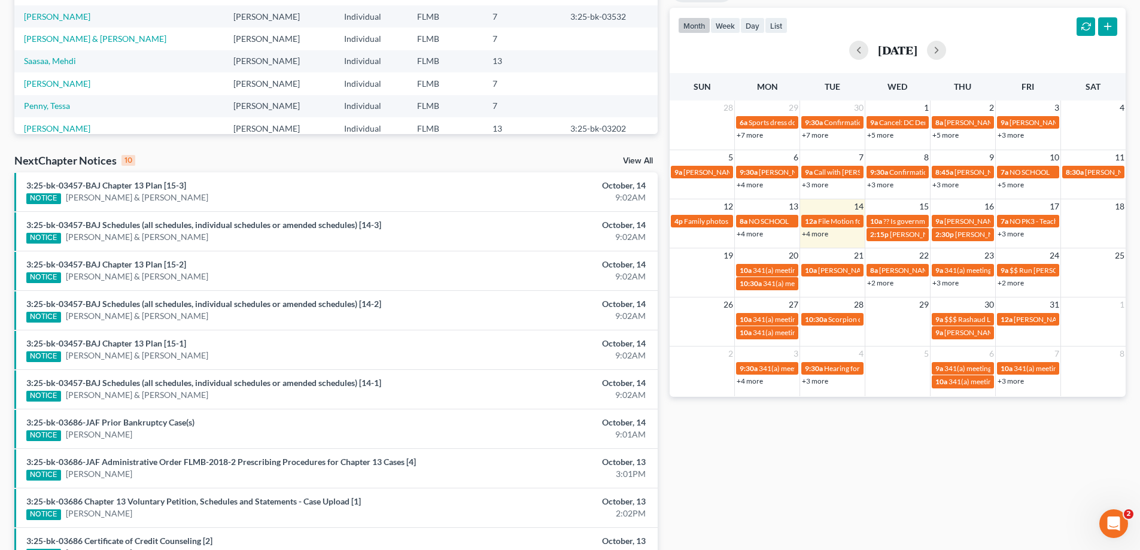
click at [811, 231] on link "+4 more" at bounding box center [815, 233] width 26 height 9
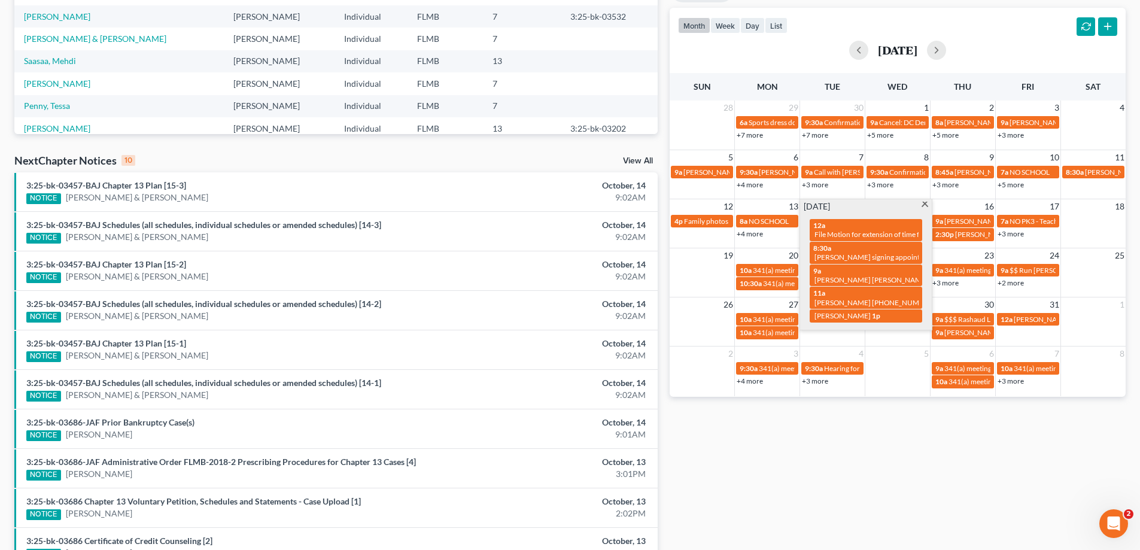
click at [850, 435] on div "Monthly Progress Bankruptcy Bankruptcy [DATE] [DATE] [DATE] [DATE] [DATE] [DATE…" at bounding box center [897, 205] width 468 height 762
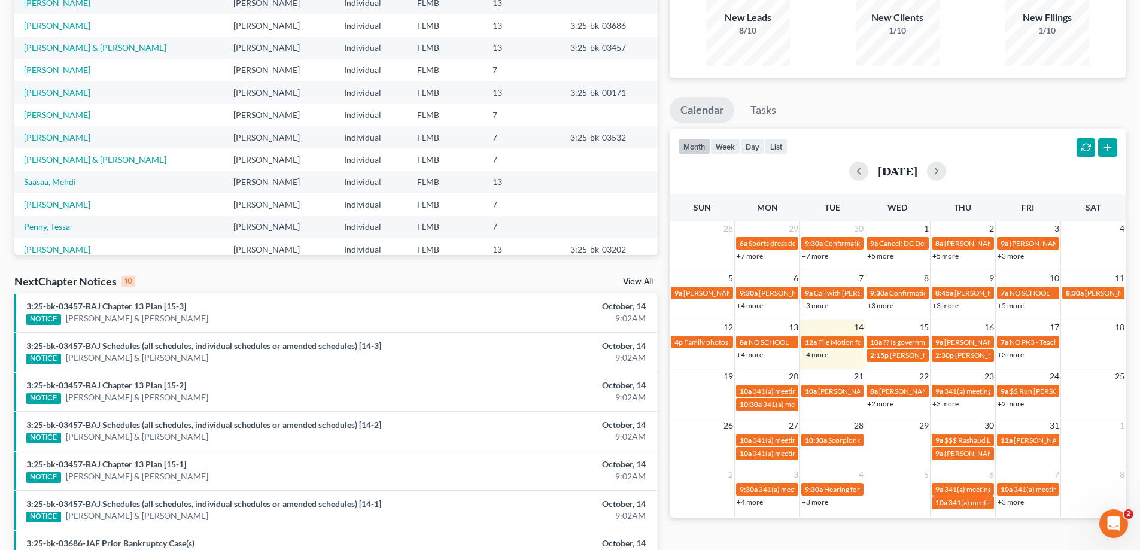
scroll to position [0, 0]
